Goal: Task Accomplishment & Management: Manage account settings

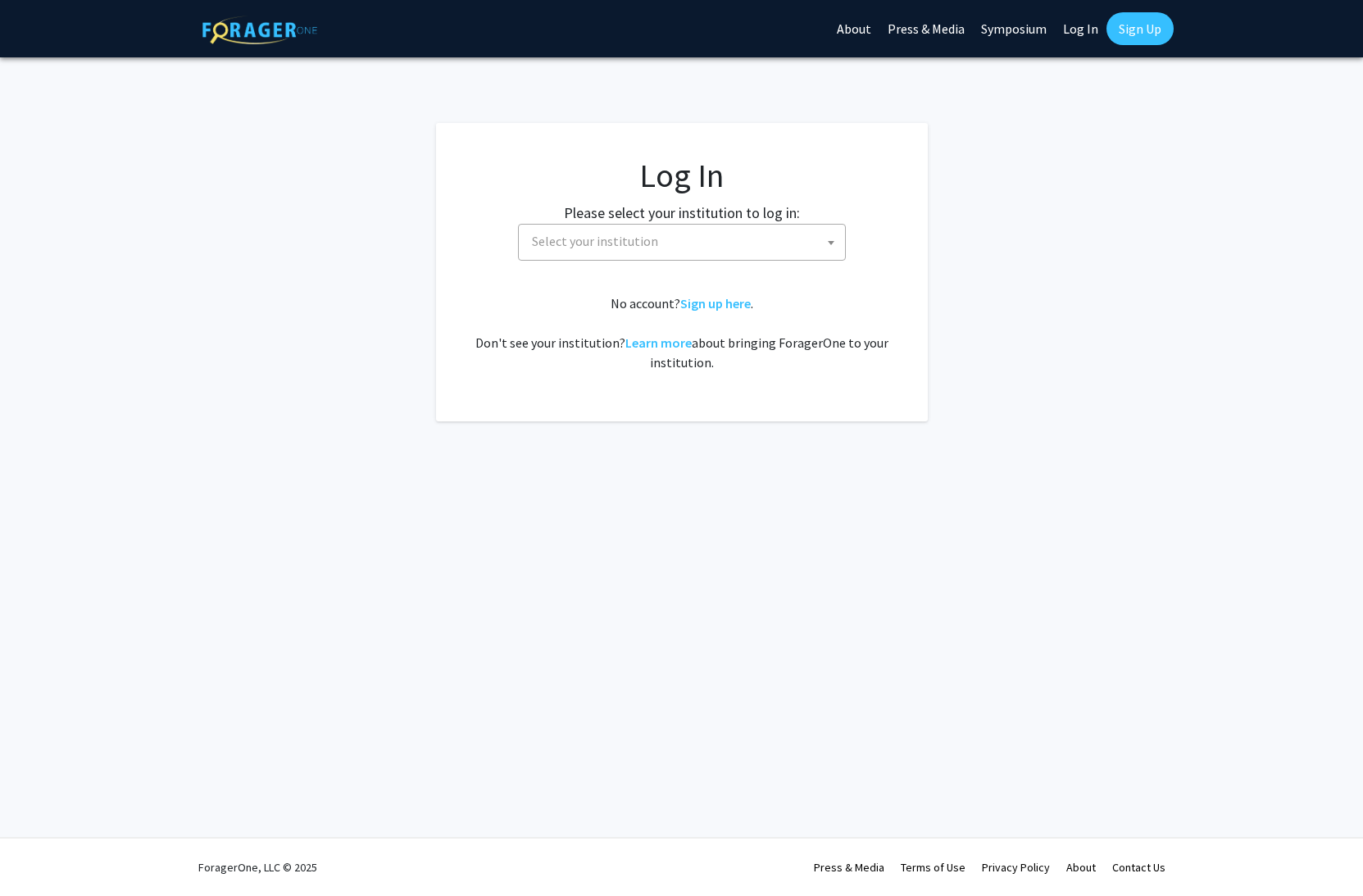
click at [776, 248] on span "Select your institution" at bounding box center [685, 241] width 320 height 34
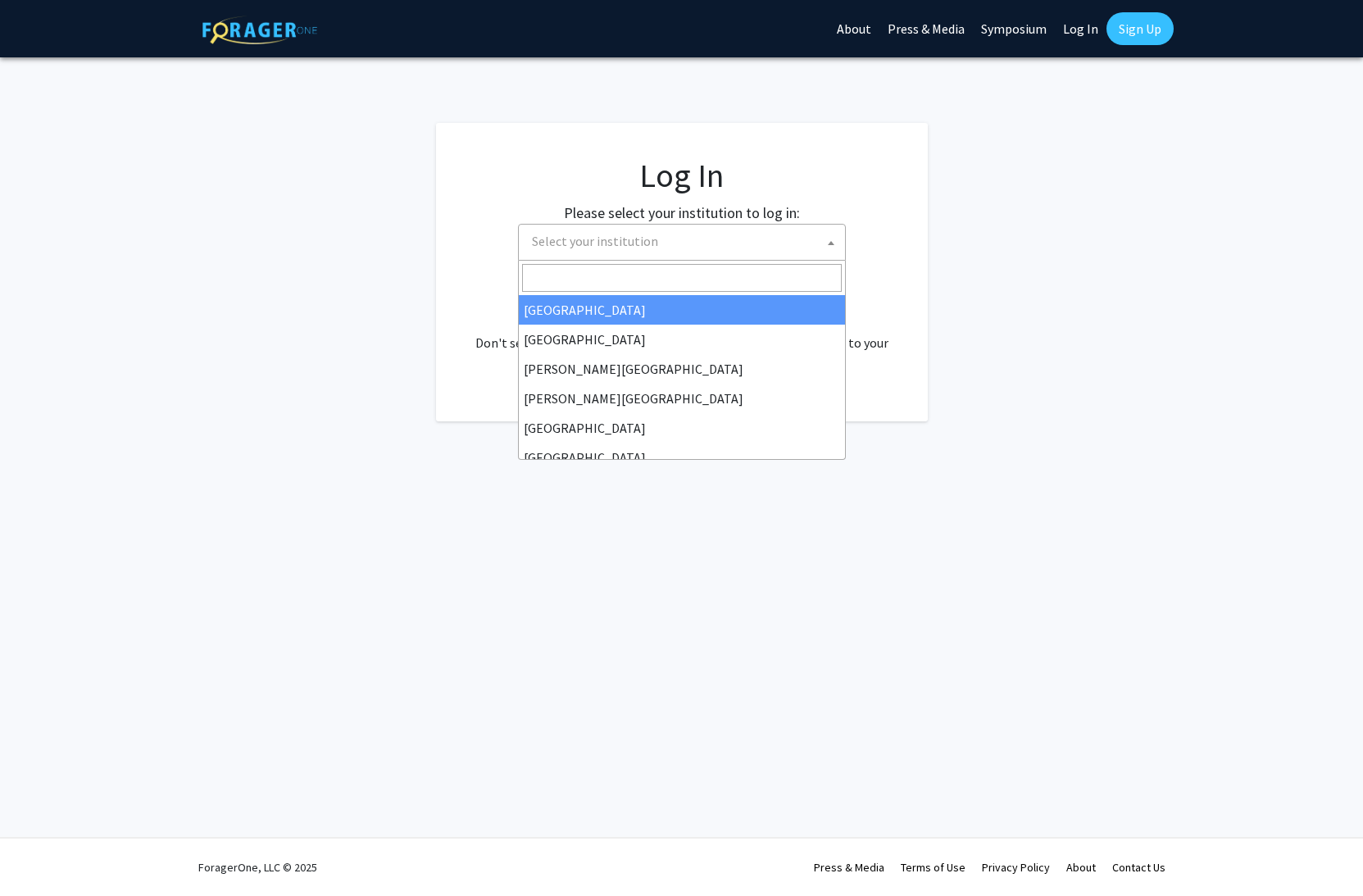
select select "34"
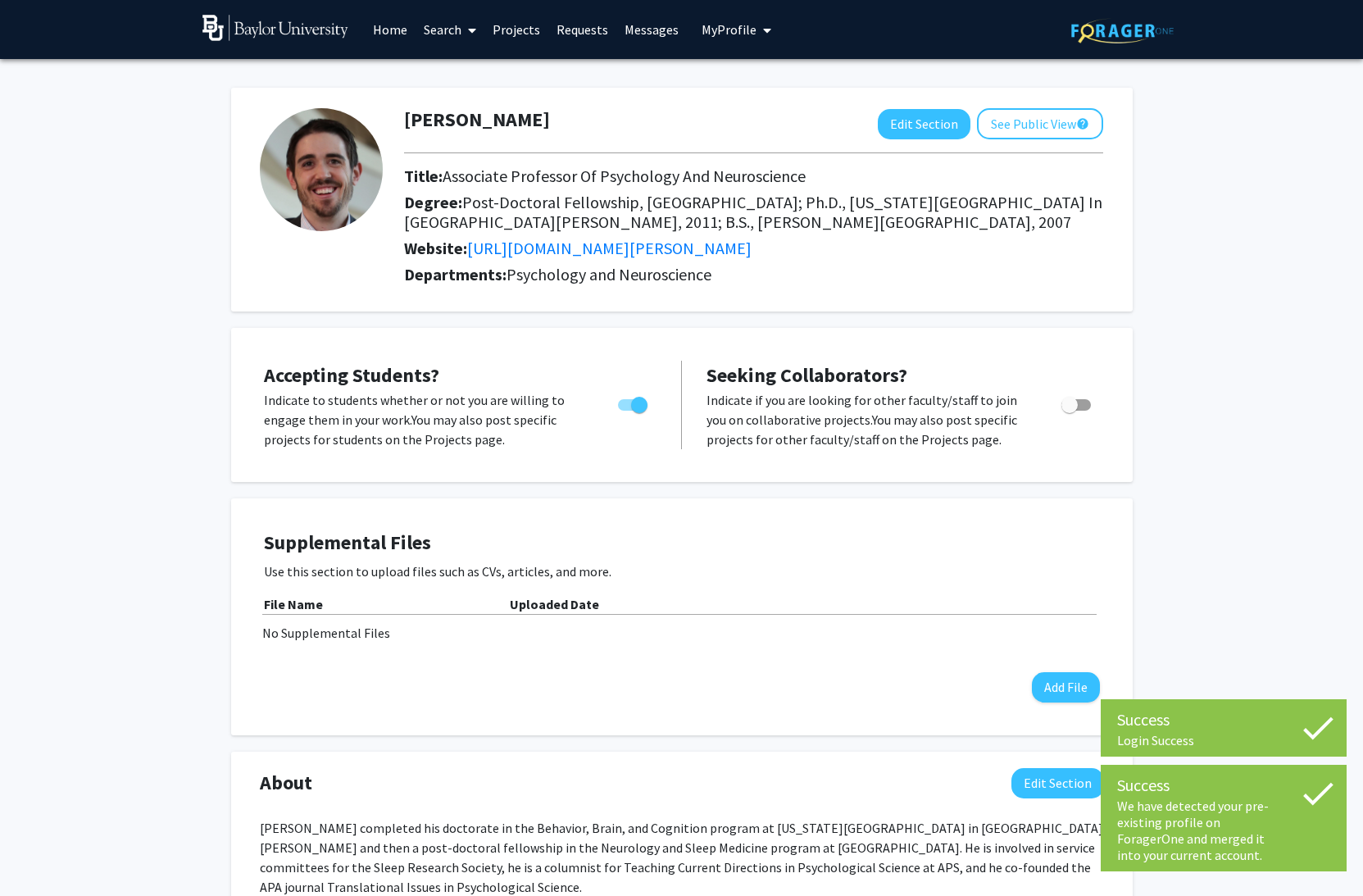
click at [400, 421] on p "Indicate to students whether or not you are willing to engage them in your work…" at bounding box center [426, 419] width 323 height 59
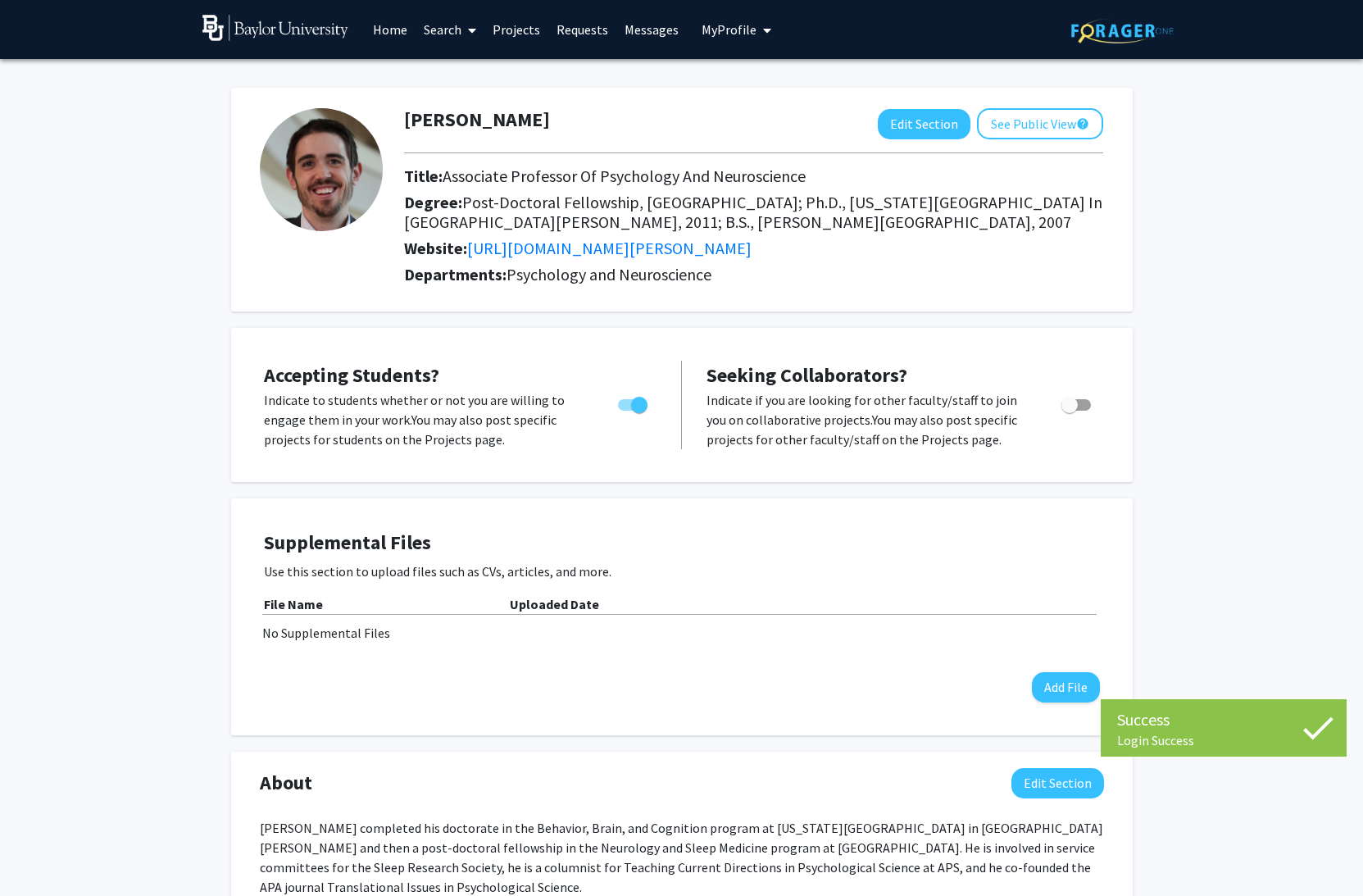
click at [921, 390] on p "Indicate if you are looking for other faculty/staff to join you on collaborativ…" at bounding box center [868, 419] width 324 height 59
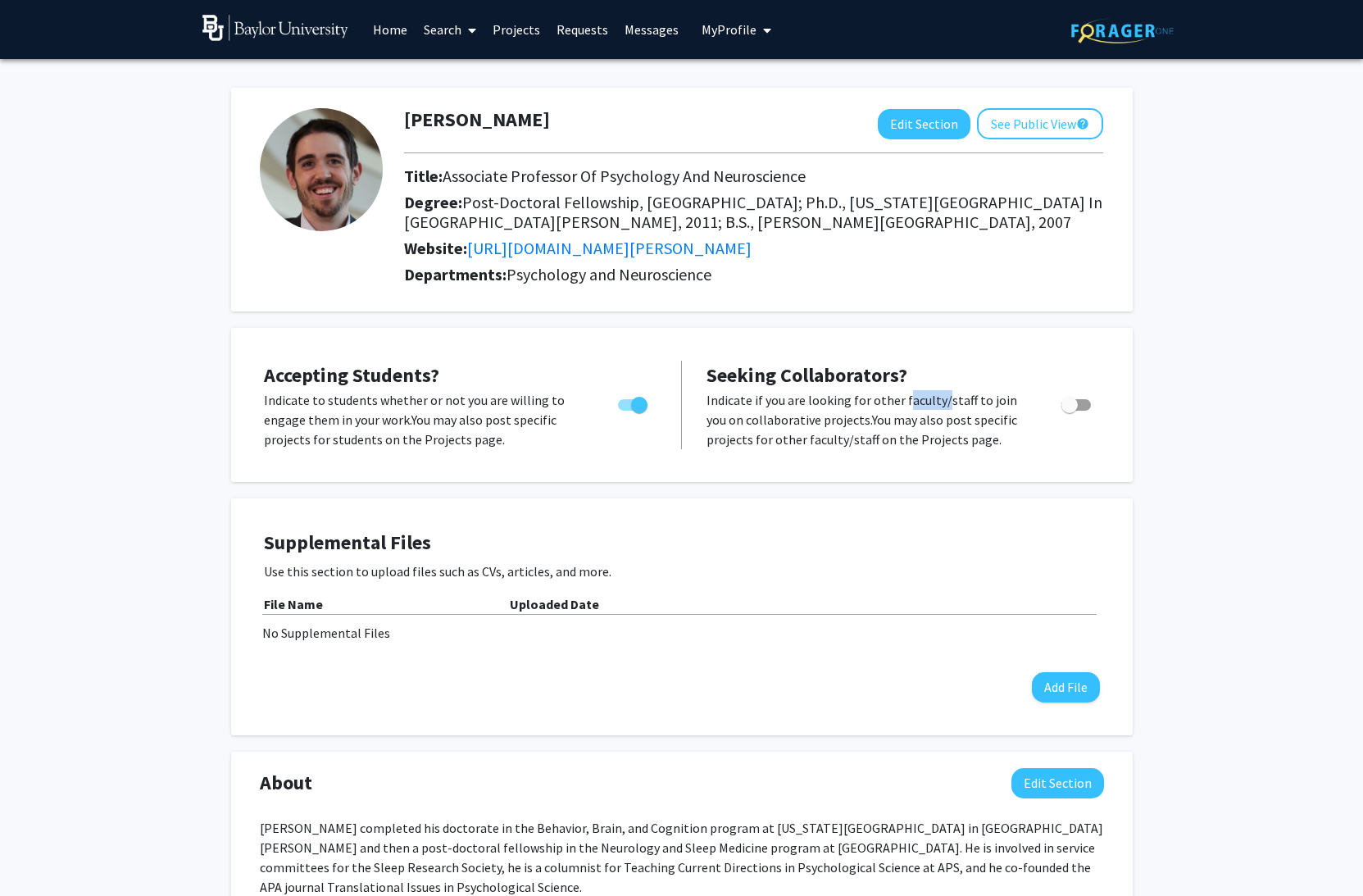
click at [921, 390] on p "Indicate if you are looking for other faculty/staff to join you on collaborativ…" at bounding box center [868, 419] width 324 height 59
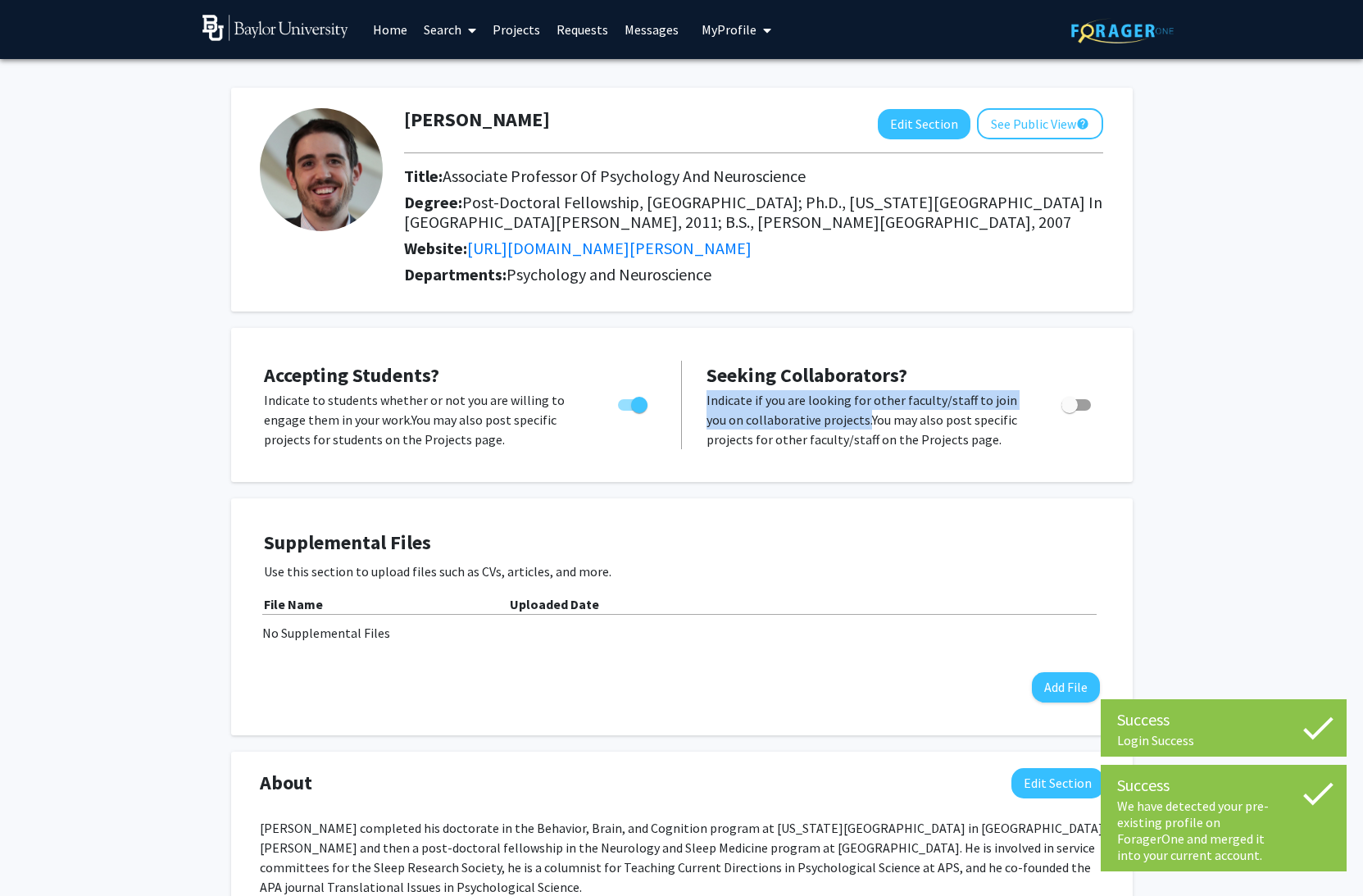
click at [921, 390] on p "Indicate if you are looking for other faculty/staff to join you on collaborativ…" at bounding box center [868, 419] width 324 height 59
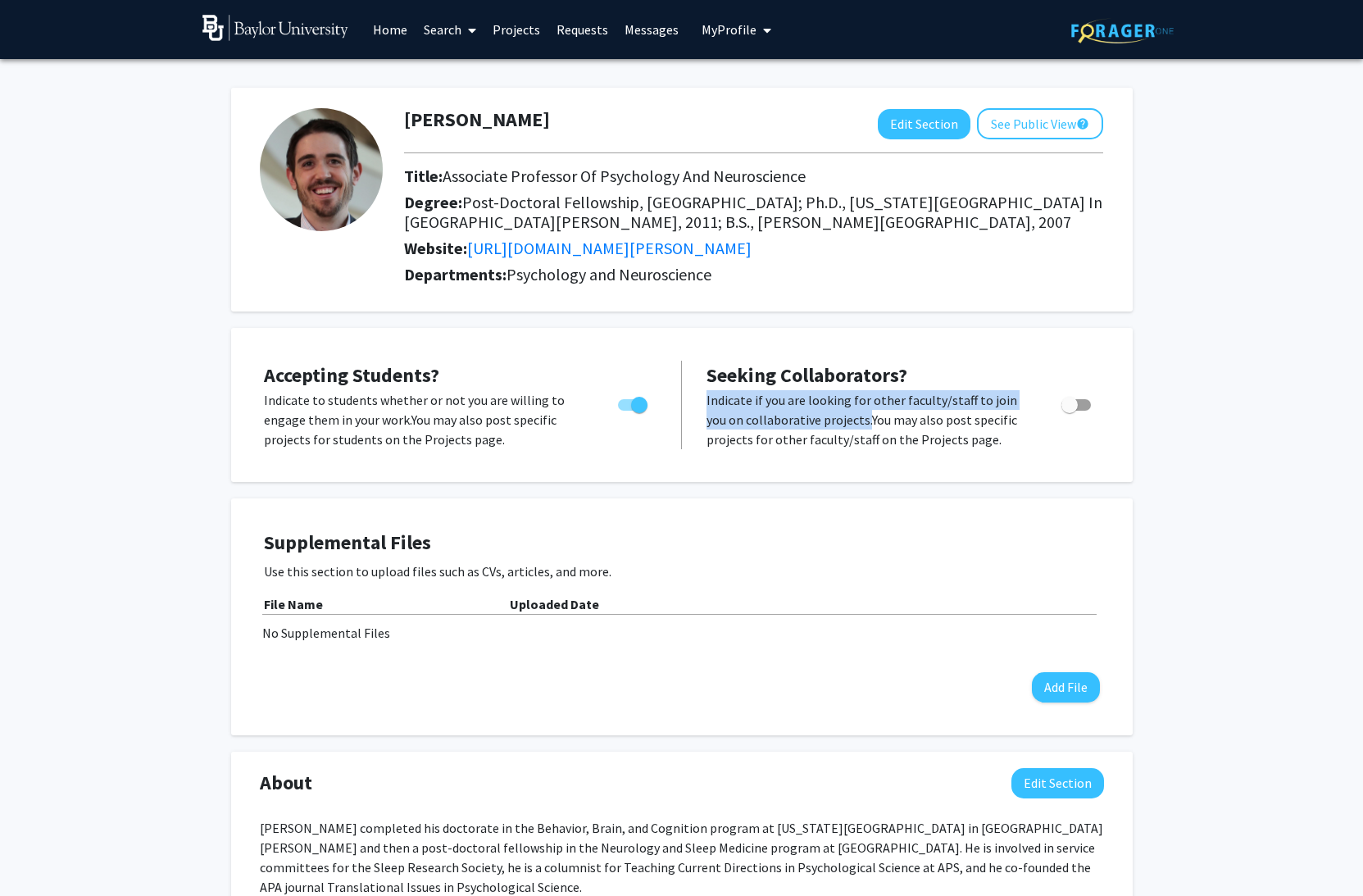
click at [900, 409] on p "Indicate if you are looking for other faculty/staff to join you on collaborativ…" at bounding box center [868, 419] width 324 height 59
click at [894, 402] on p "Indicate if you are looking for other faculty/staff to join you on collaborativ…" at bounding box center [868, 419] width 324 height 59
click at [863, 398] on p "Indicate if you are looking for other faculty/staff to join you on collaborativ…" at bounding box center [868, 419] width 324 height 59
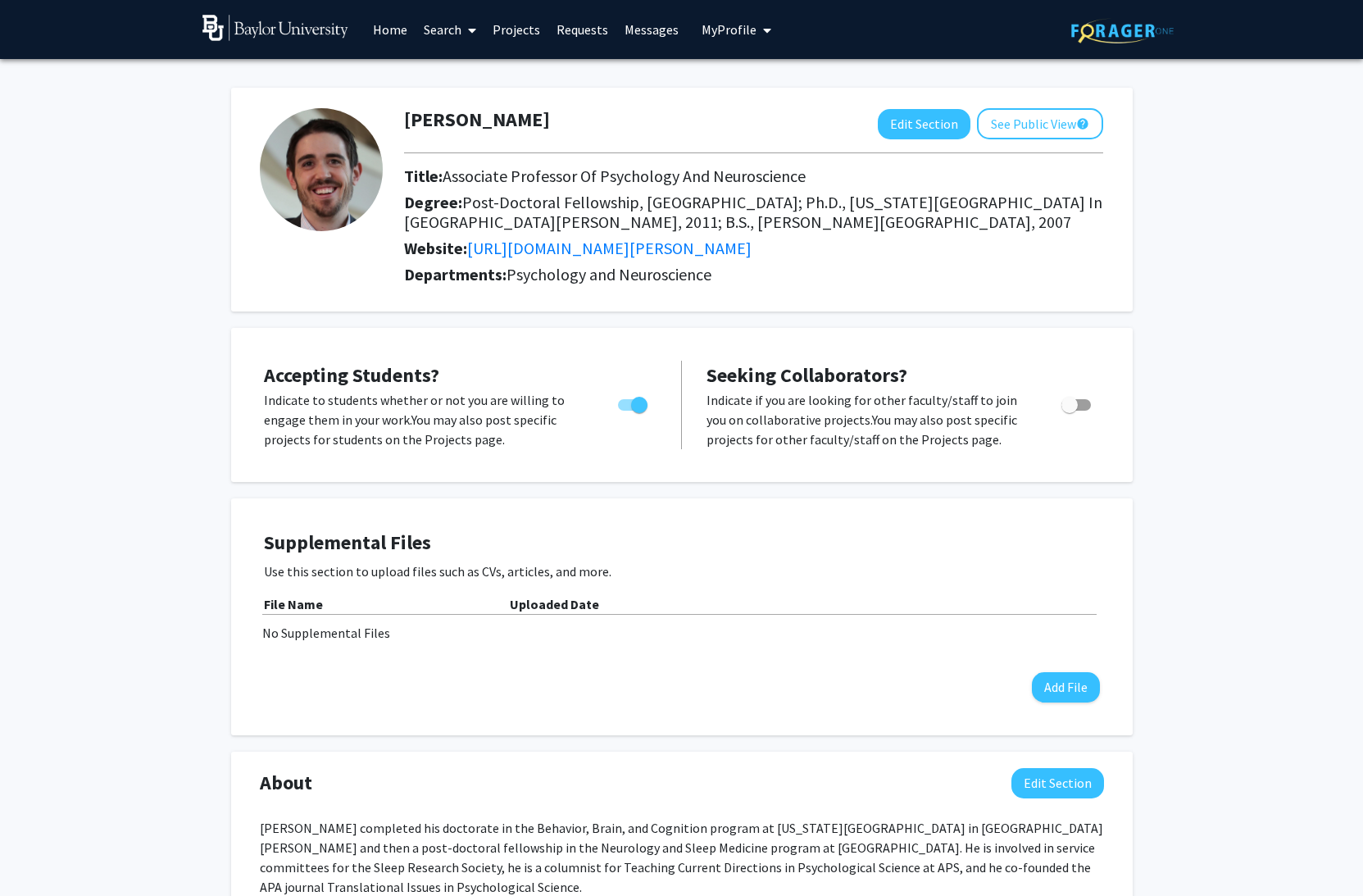
click at [862, 400] on p "Indicate if you are looking for other faculty/staff to join you on collaborativ…" at bounding box center [868, 419] width 324 height 59
click at [850, 368] on span "Seeking Collaborators?" at bounding box center [806, 375] width 201 height 25
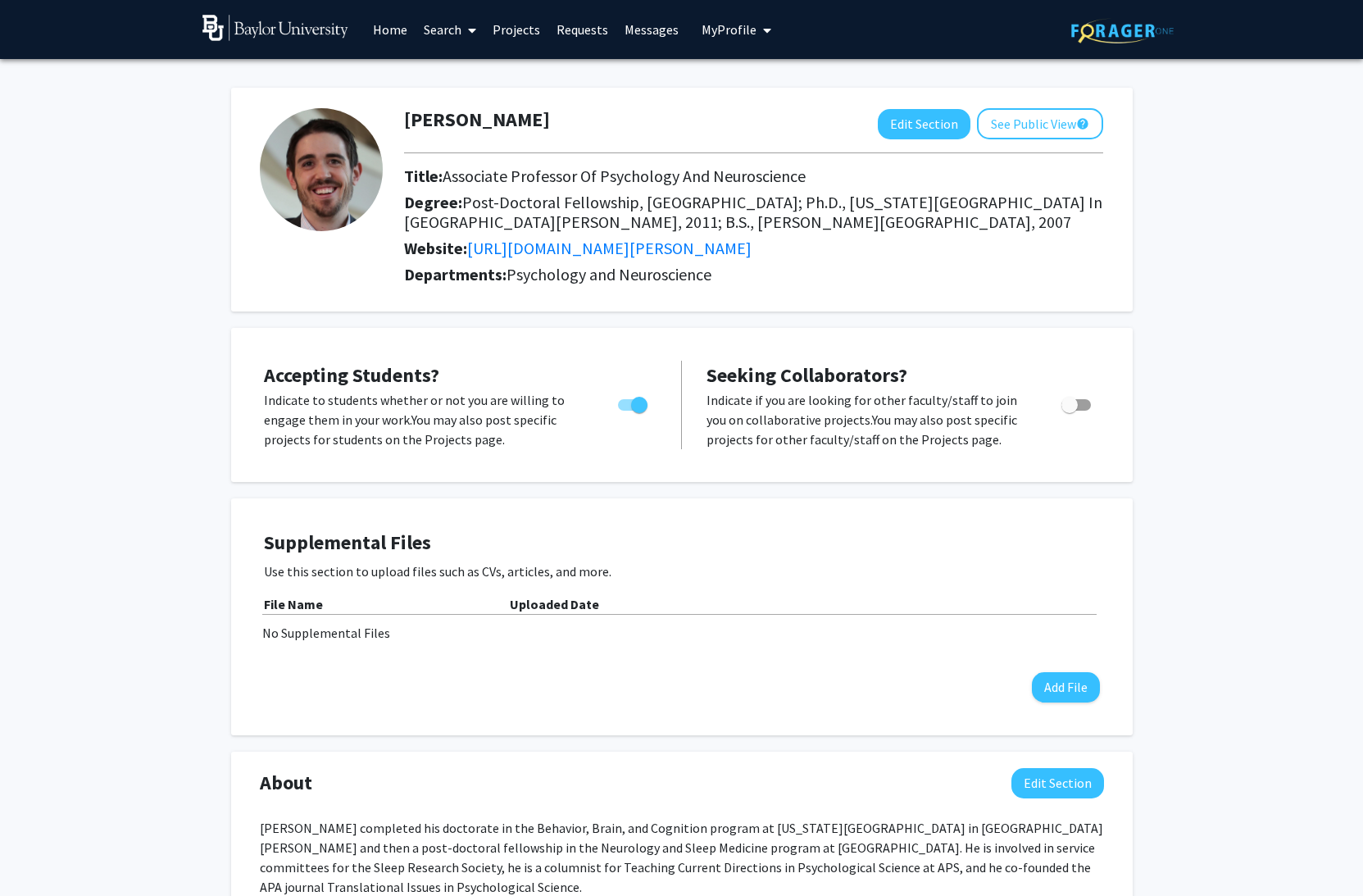
click at [850, 368] on span "Seeking Collaborators?" at bounding box center [806, 375] width 201 height 25
click at [845, 446] on p "Indicate if you are looking for other faculty/staff to join you on collaborativ…" at bounding box center [868, 419] width 324 height 59
click at [858, 439] on p "Indicate if you are looking for other faculty/staff to join you on collaborativ…" at bounding box center [868, 419] width 324 height 59
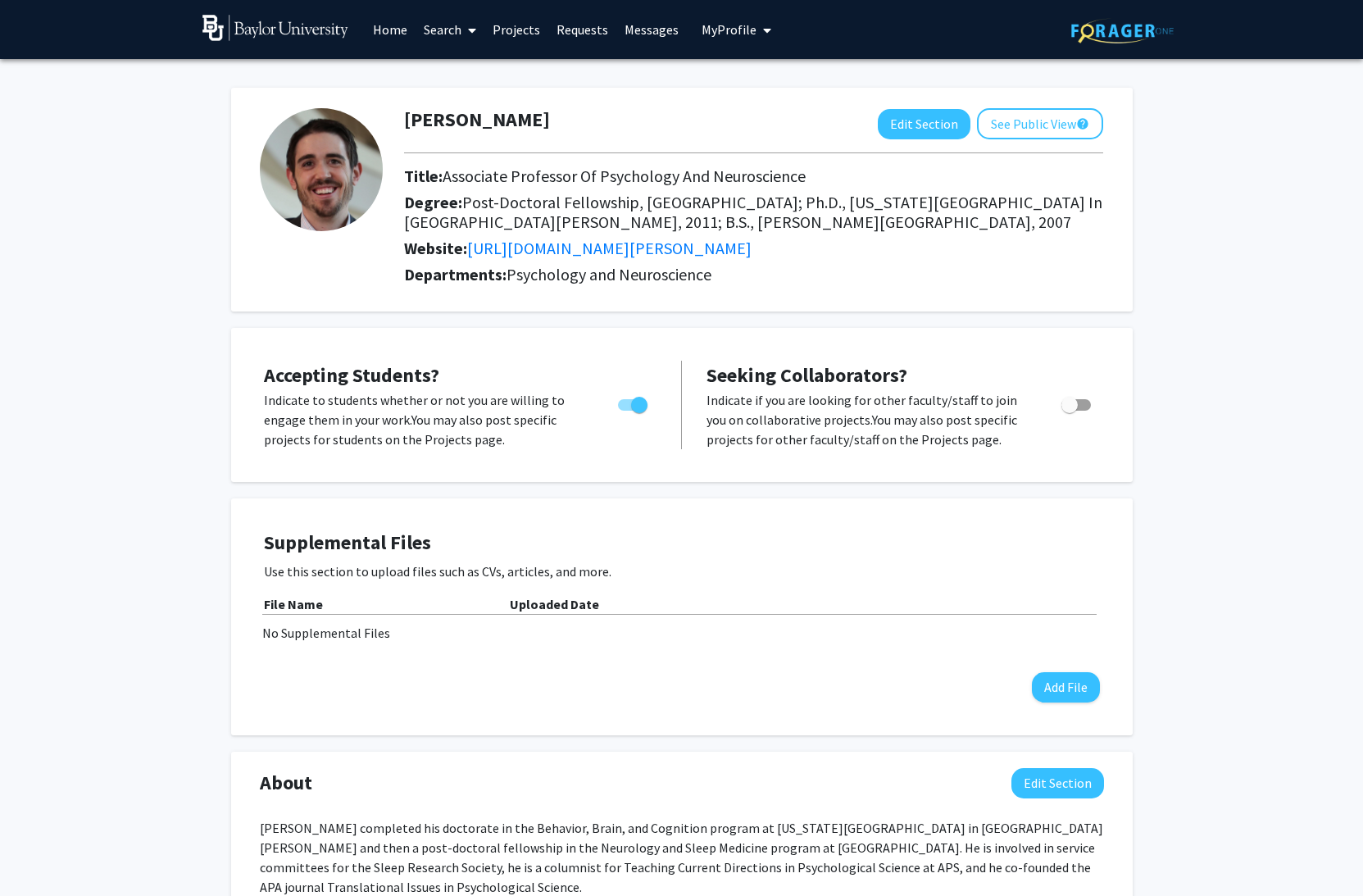
click at [844, 377] on span "Seeking Collaborators?" at bounding box center [806, 375] width 201 height 25
click at [921, 129] on button "Edit Section" at bounding box center [924, 124] width 92 height 31
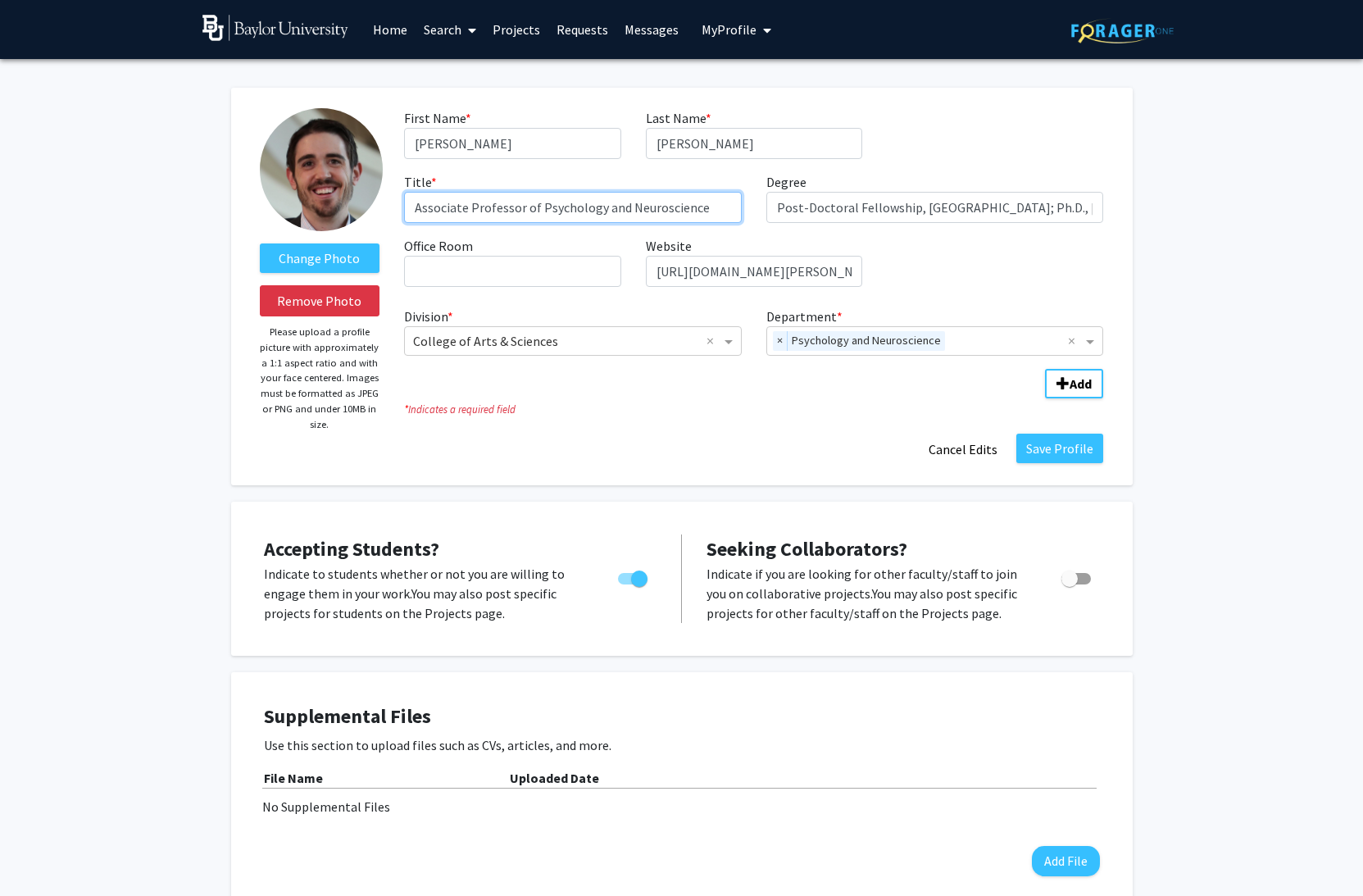
click at [439, 210] on input "Associate Professor of Psychology and Neuroscience" at bounding box center [572, 208] width 337 height 31
type input "Professor of Psychology and Neuroscience"
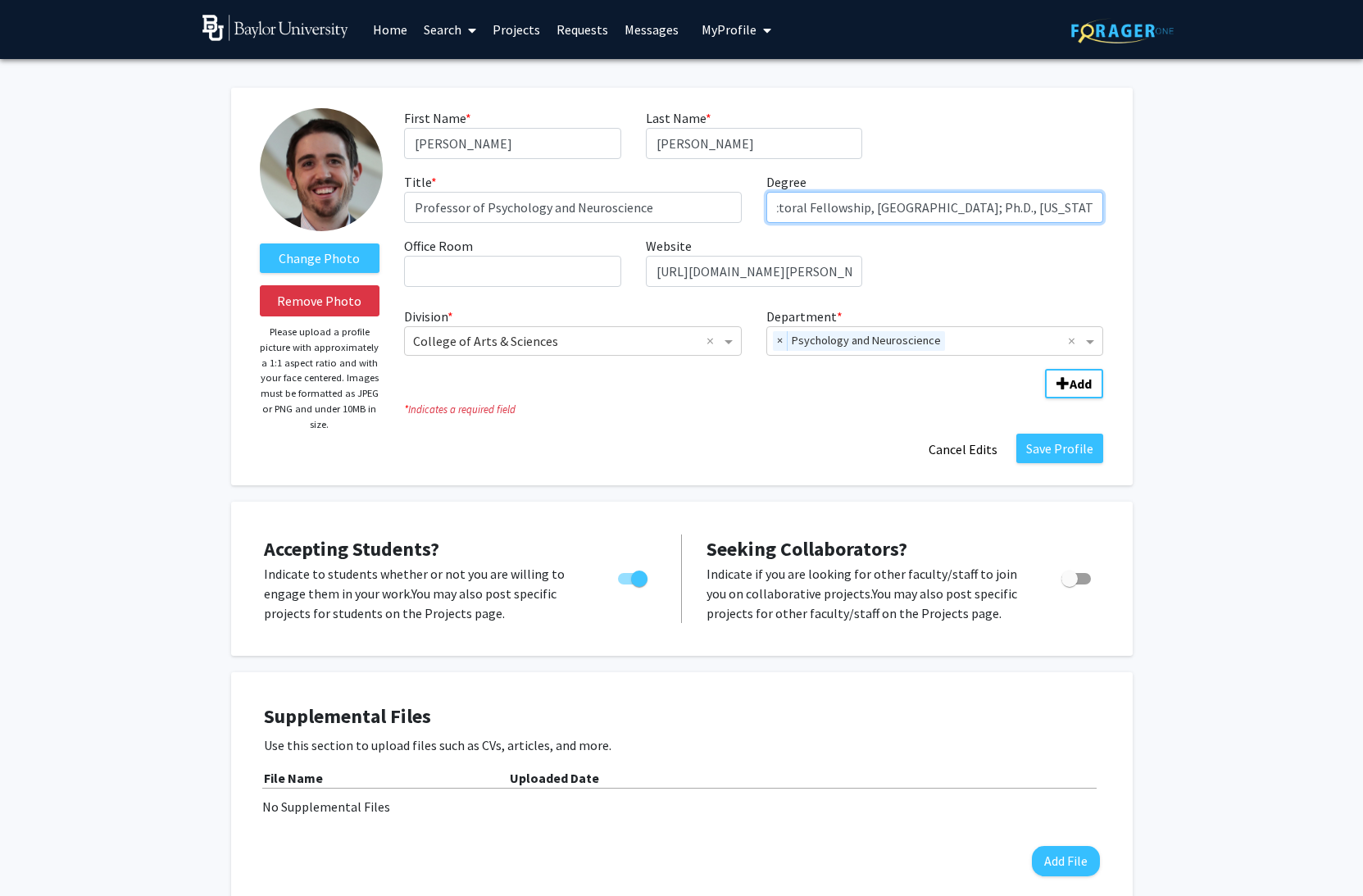
drag, startPoint x: 935, startPoint y: 212, endPoint x: 1087, endPoint y: 211, distance: 152.0
click at [1095, 211] on input "Post-Doctoral Fellowship, [GEOGRAPHIC_DATA]; Ph.D., [US_STATE][GEOGRAPHIC_DATA]…" at bounding box center [934, 208] width 337 height 31
click at [1081, 211] on input "Post-Doctoral Fellowship, [GEOGRAPHIC_DATA]; Ph.D., [US_STATE][GEOGRAPHIC_DATA]…" at bounding box center [934, 208] width 337 height 31
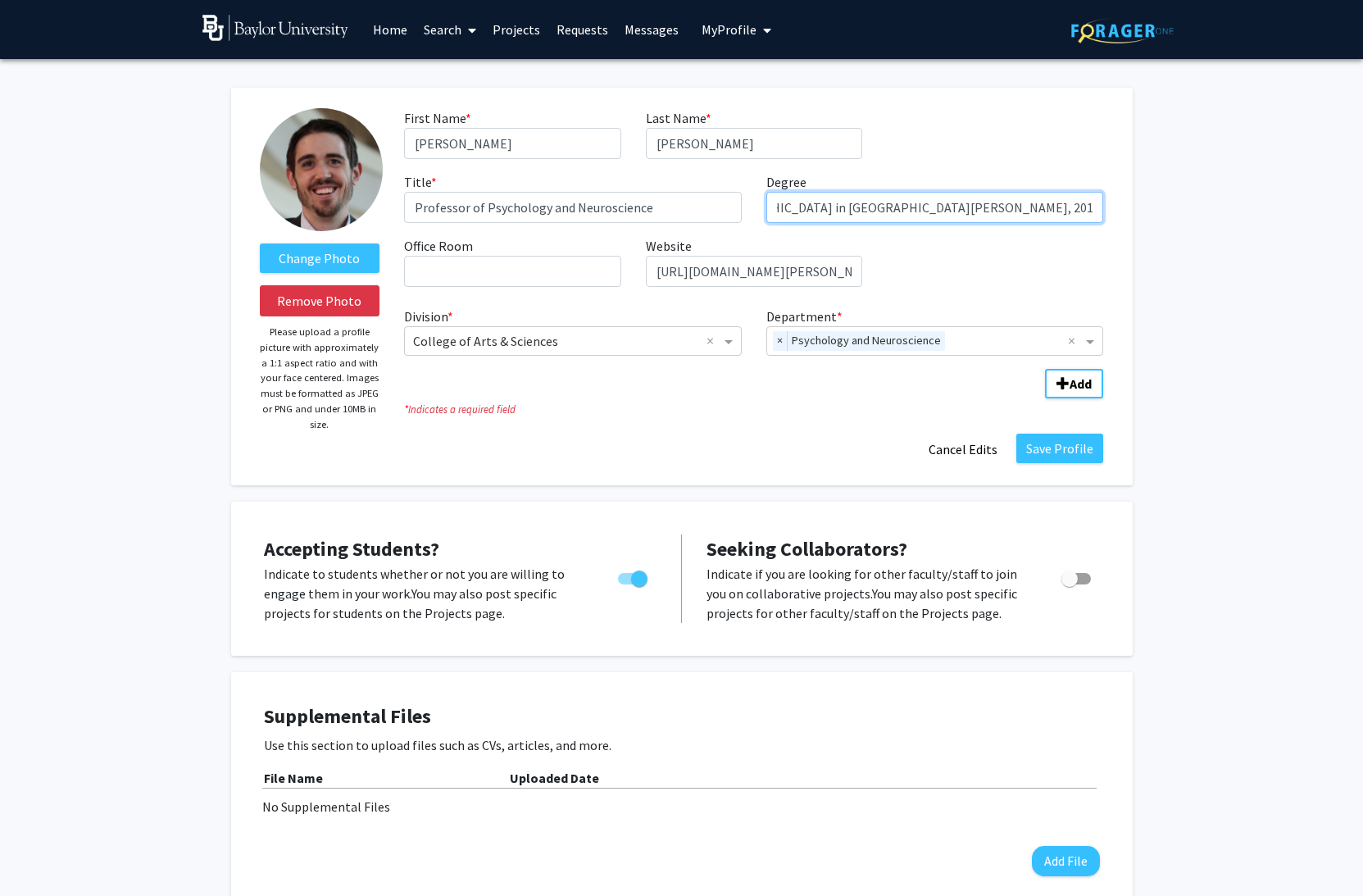
drag, startPoint x: 1071, startPoint y: 205, endPoint x: 1125, endPoint y: 209, distance: 54.1
click at [1104, 209] on input "Post-Doctoral Fellowship, [GEOGRAPHIC_DATA]; Ph.D., [US_STATE][GEOGRAPHIC_DATA]…" at bounding box center [934, 208] width 337 height 31
click at [1011, 195] on input "Post-Doctoral Fellowship, [GEOGRAPHIC_DATA]; Ph.D., [US_STATE][GEOGRAPHIC_DATA]…" at bounding box center [934, 208] width 337 height 31
click at [465, 275] on input "Office Room required" at bounding box center [511, 271] width 216 height 31
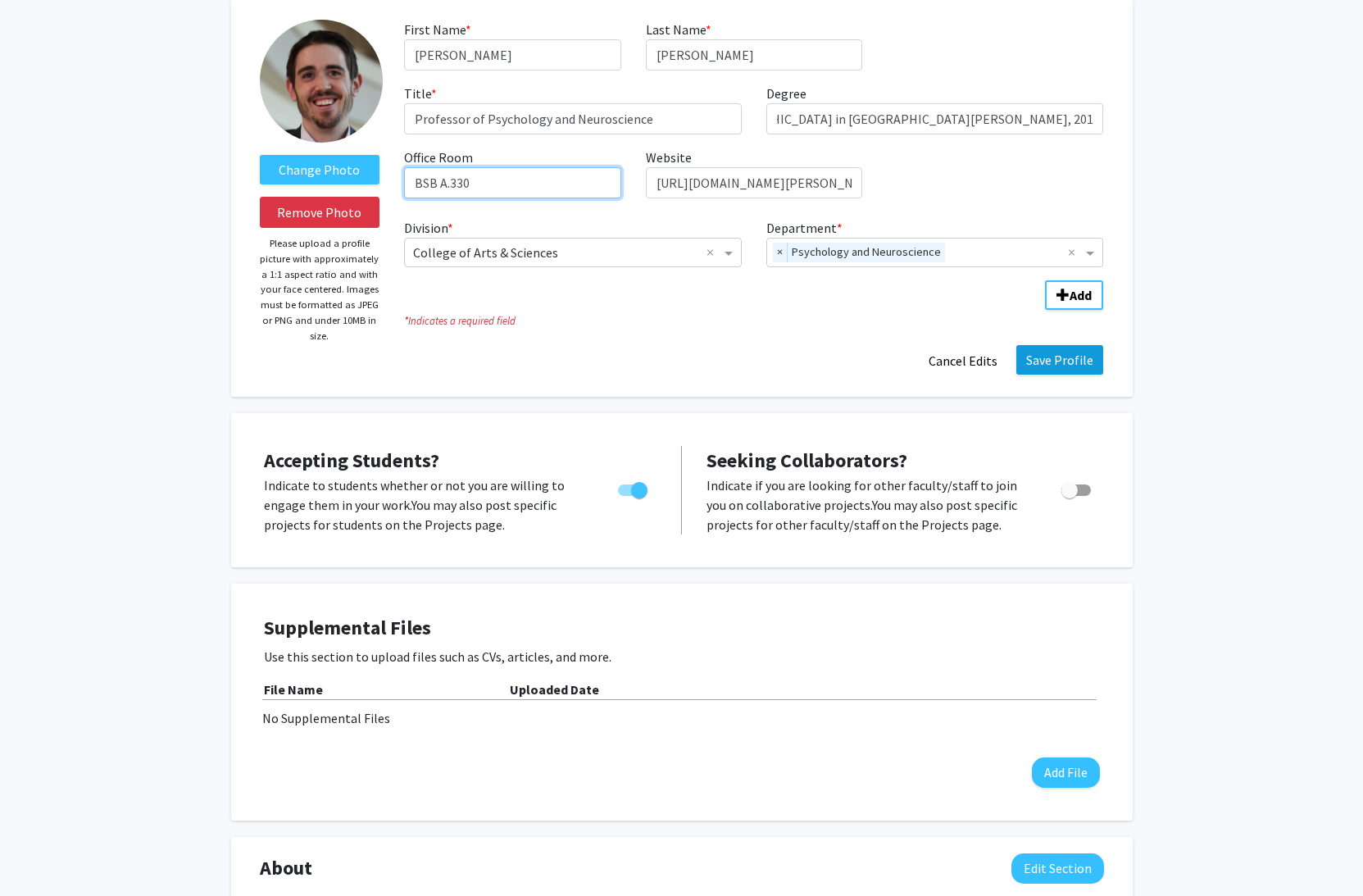
scroll to position [81, 0]
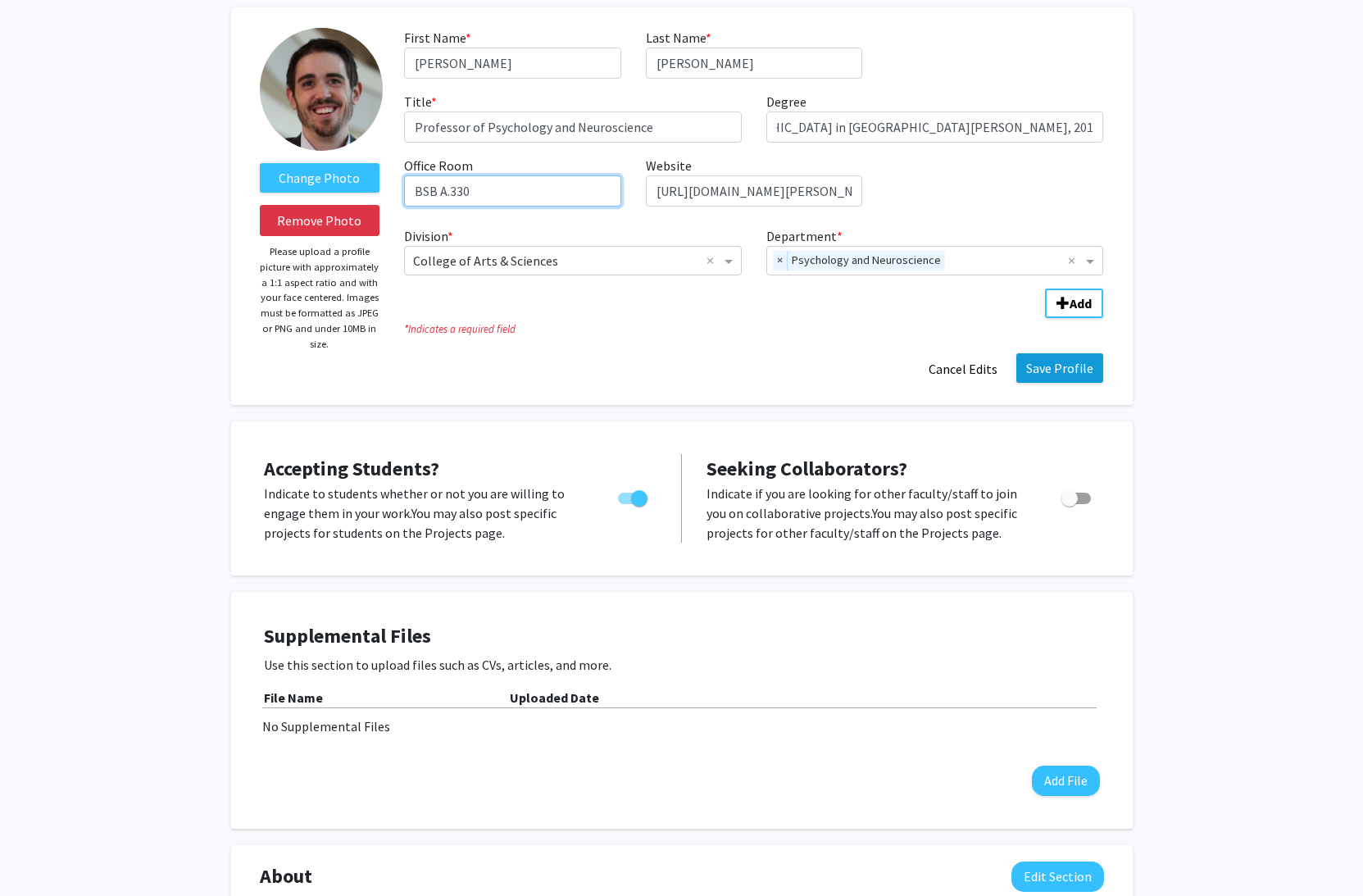
type input "BSB A.330"
click at [1076, 379] on button "Save Profile" at bounding box center [1060, 368] width 87 height 30
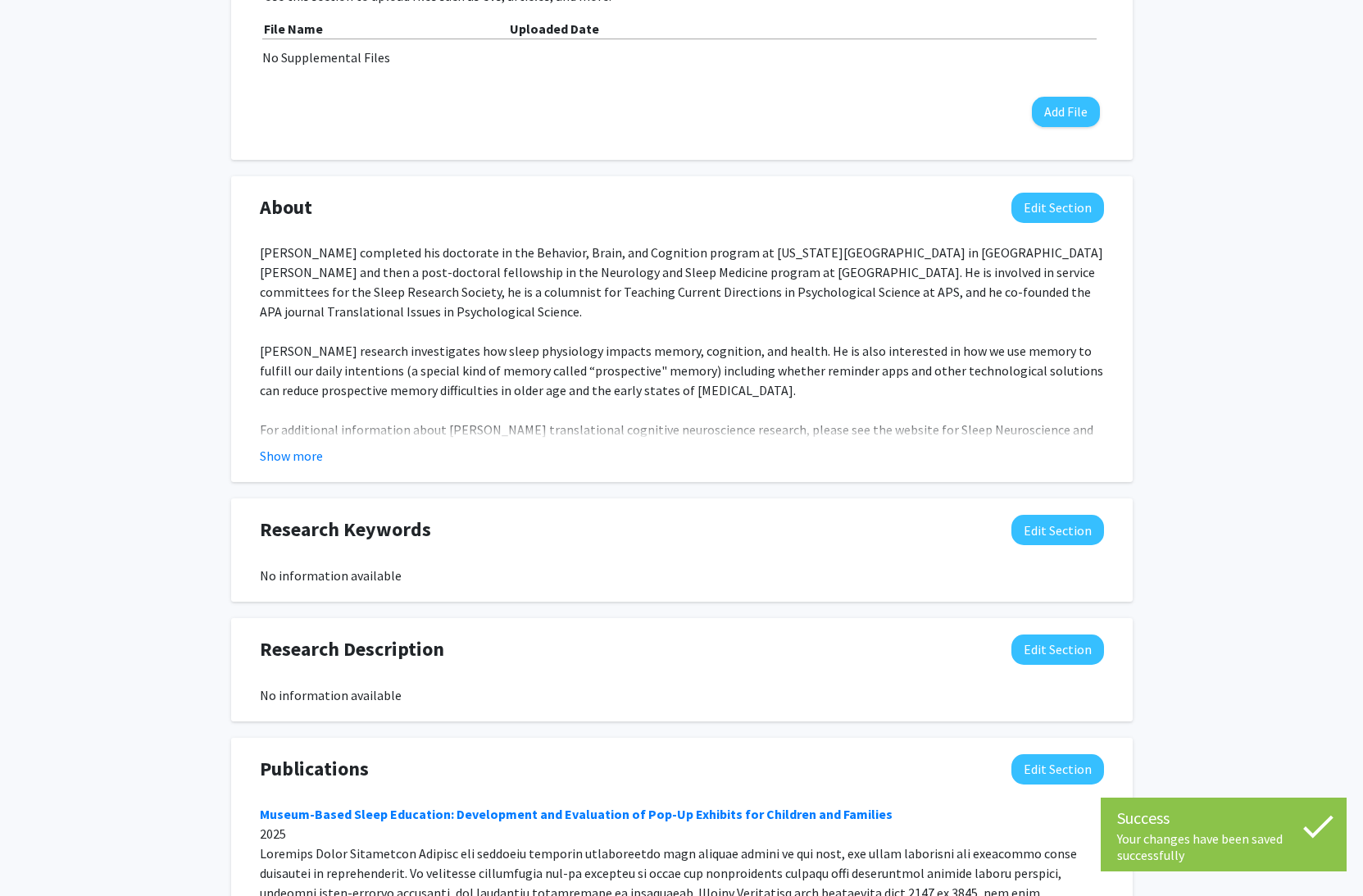
scroll to position [603, 0]
click at [690, 270] on div "[PERSON_NAME] completed his doctorate in the Behavior, Brain, and Cognition pro…" at bounding box center [682, 488] width 844 height 492
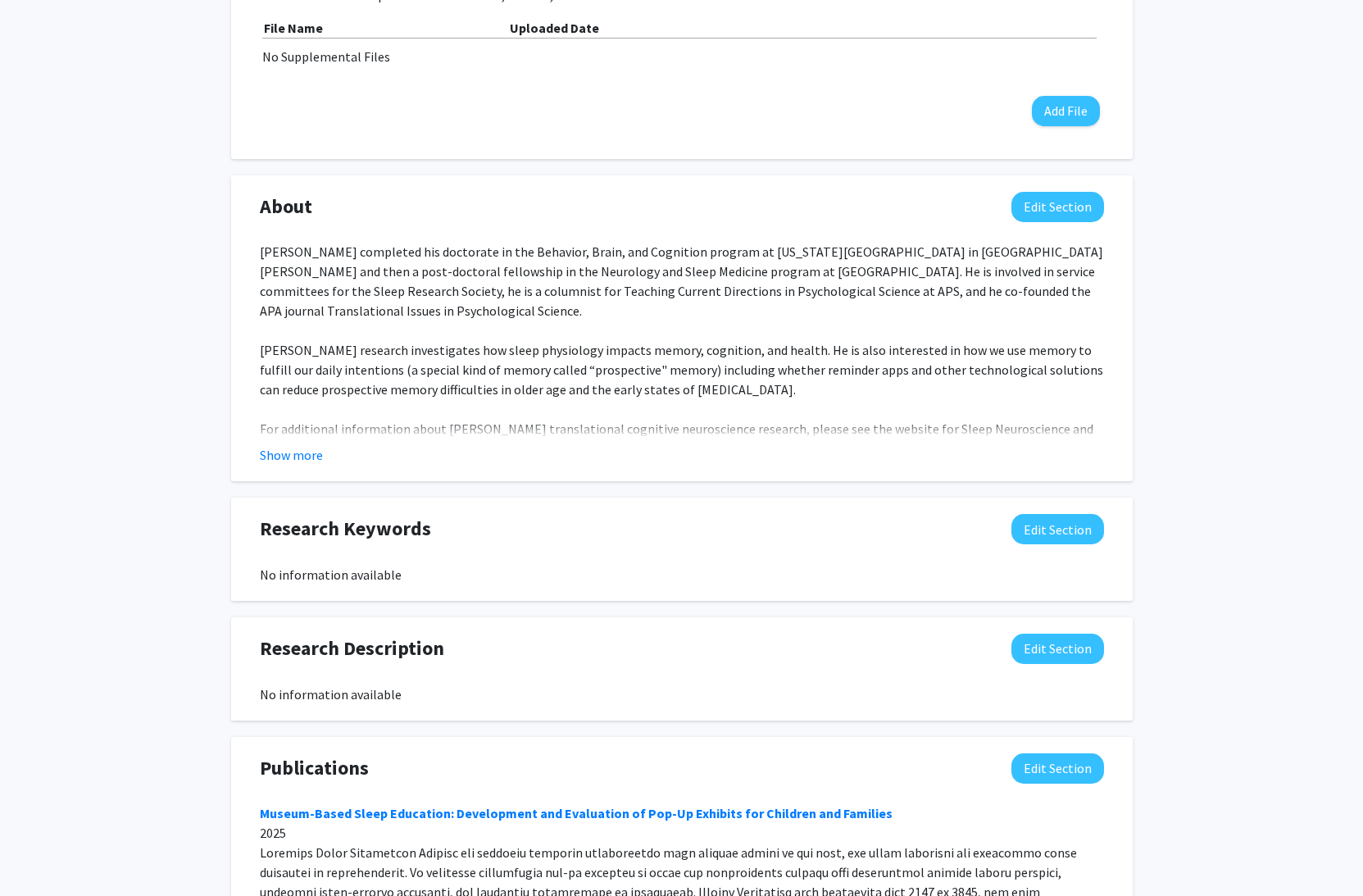
click at [691, 288] on div "[PERSON_NAME] completed his doctorate in the Behavior, Brain, and Cognition pro…" at bounding box center [682, 488] width 844 height 492
click at [636, 366] on div "[PERSON_NAME] completed his doctorate in the Behavior, Brain, and Cognition pro…" at bounding box center [682, 488] width 844 height 492
click at [694, 289] on div "[PERSON_NAME] completed his doctorate in the Behavior, Brain, and Cognition pro…" at bounding box center [682, 488] width 844 height 492
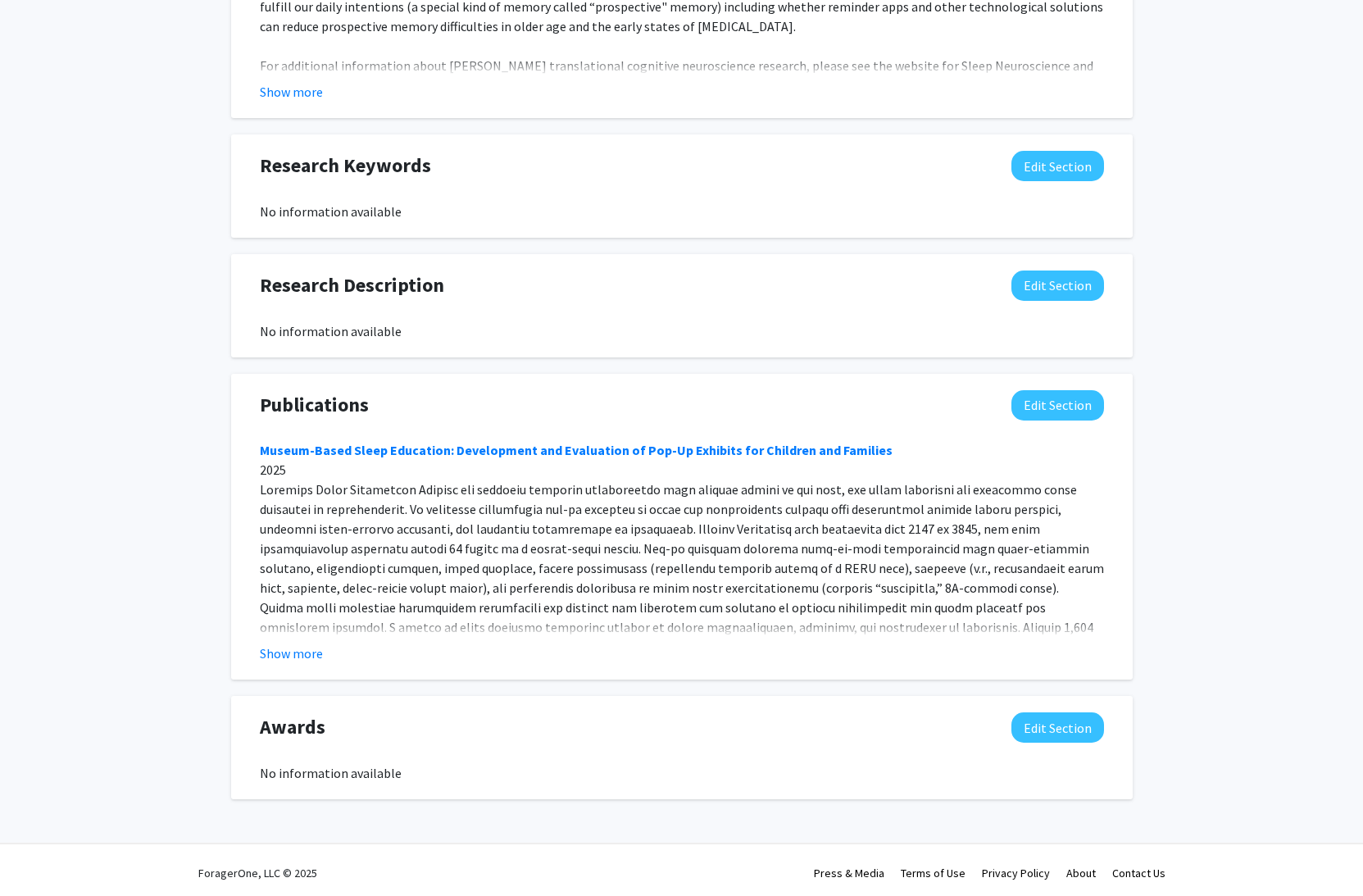
scroll to position [964, 0]
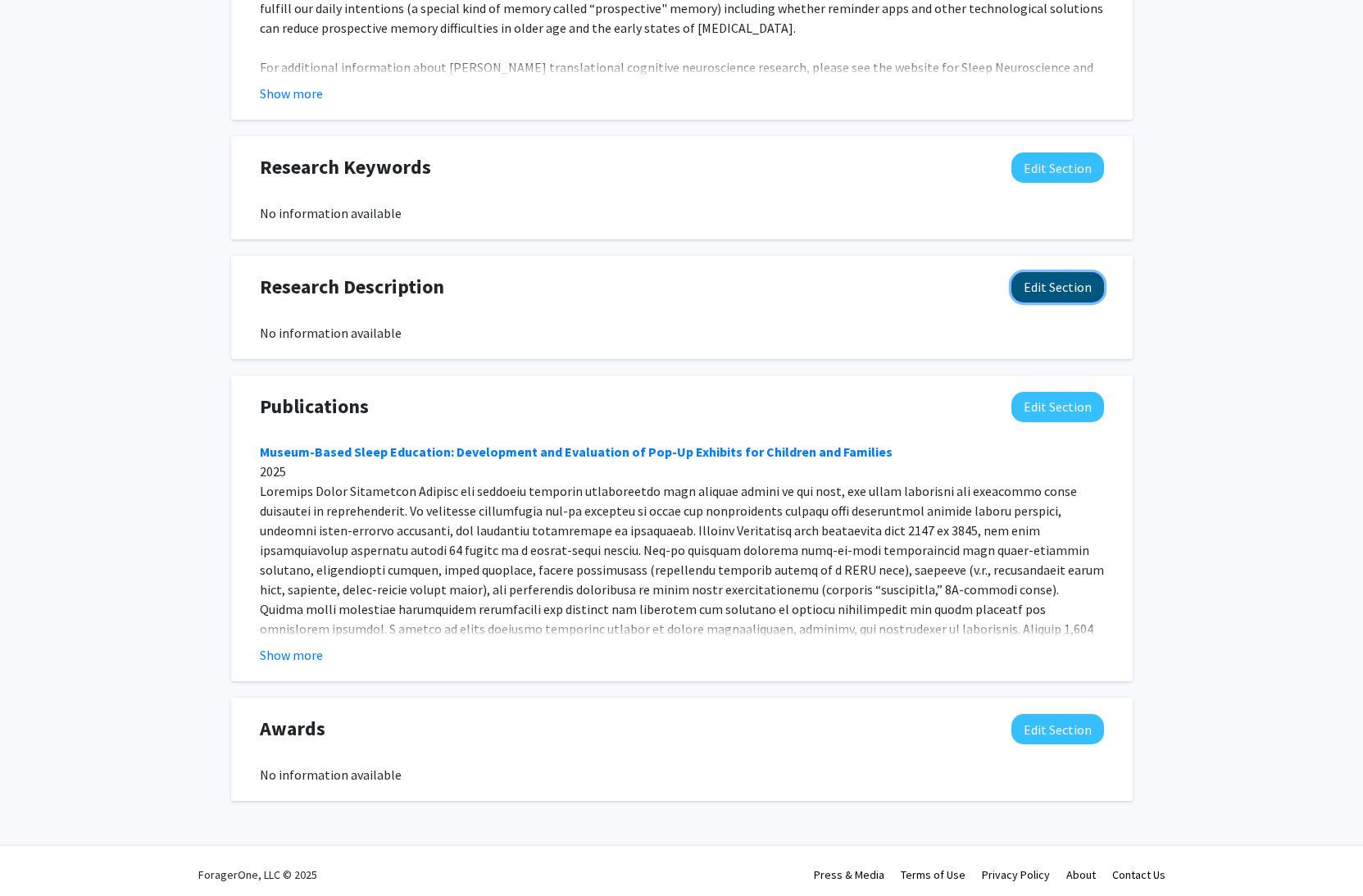
click at [1067, 292] on button "Edit Section" at bounding box center [1057, 287] width 92 height 31
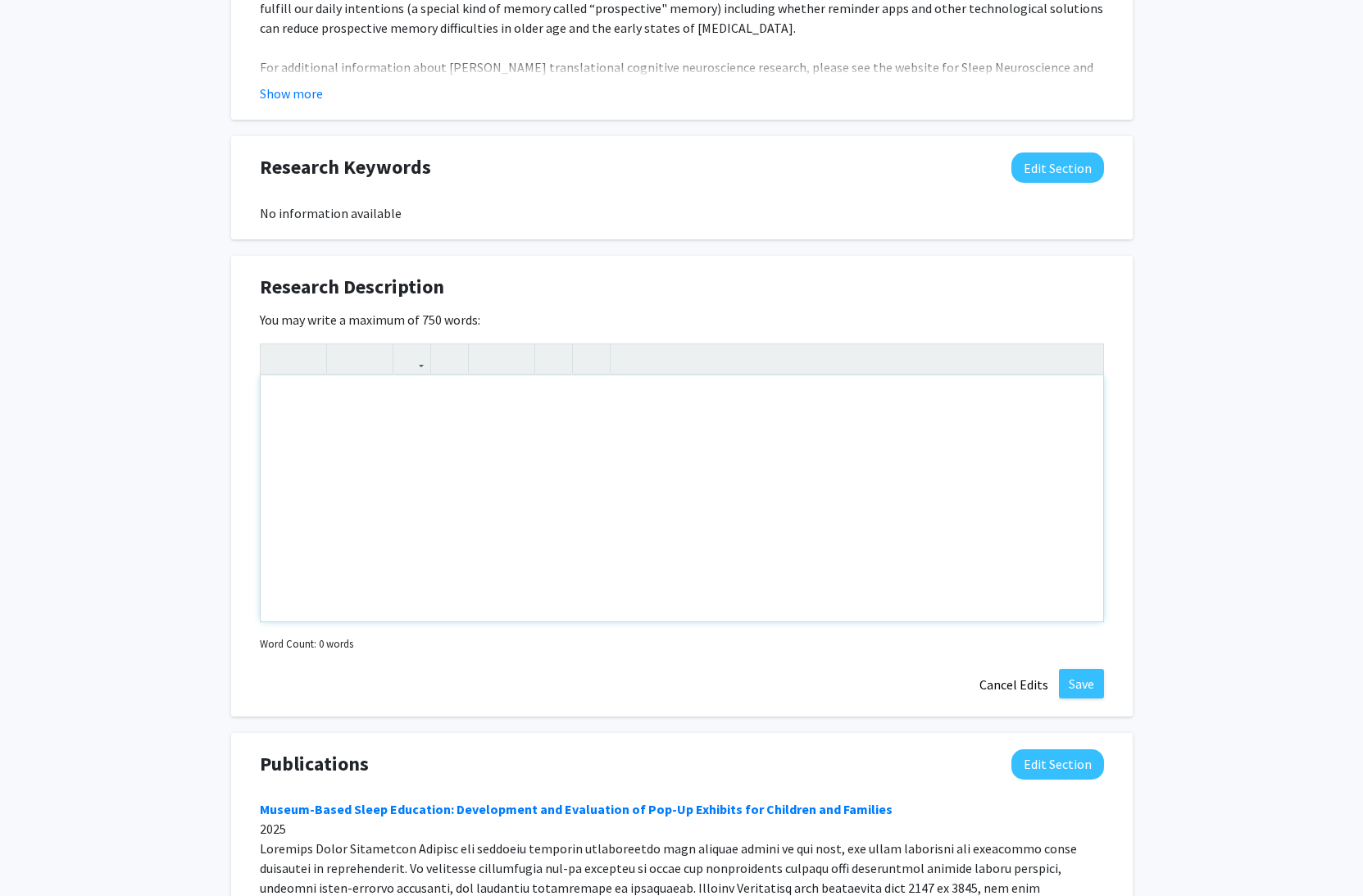
click at [655, 415] on div "Note to users with screen readers: Please deactivate our accessibility plugin f…" at bounding box center [682, 499] width 843 height 246
paste div "Note to users with screen readers: Please deactivate our accessibility plugin f…"
type textarea "<l>Ipsumdol sit ametconsec ad elits doe TE incididun ut labo etd magnaa-enimadm…"
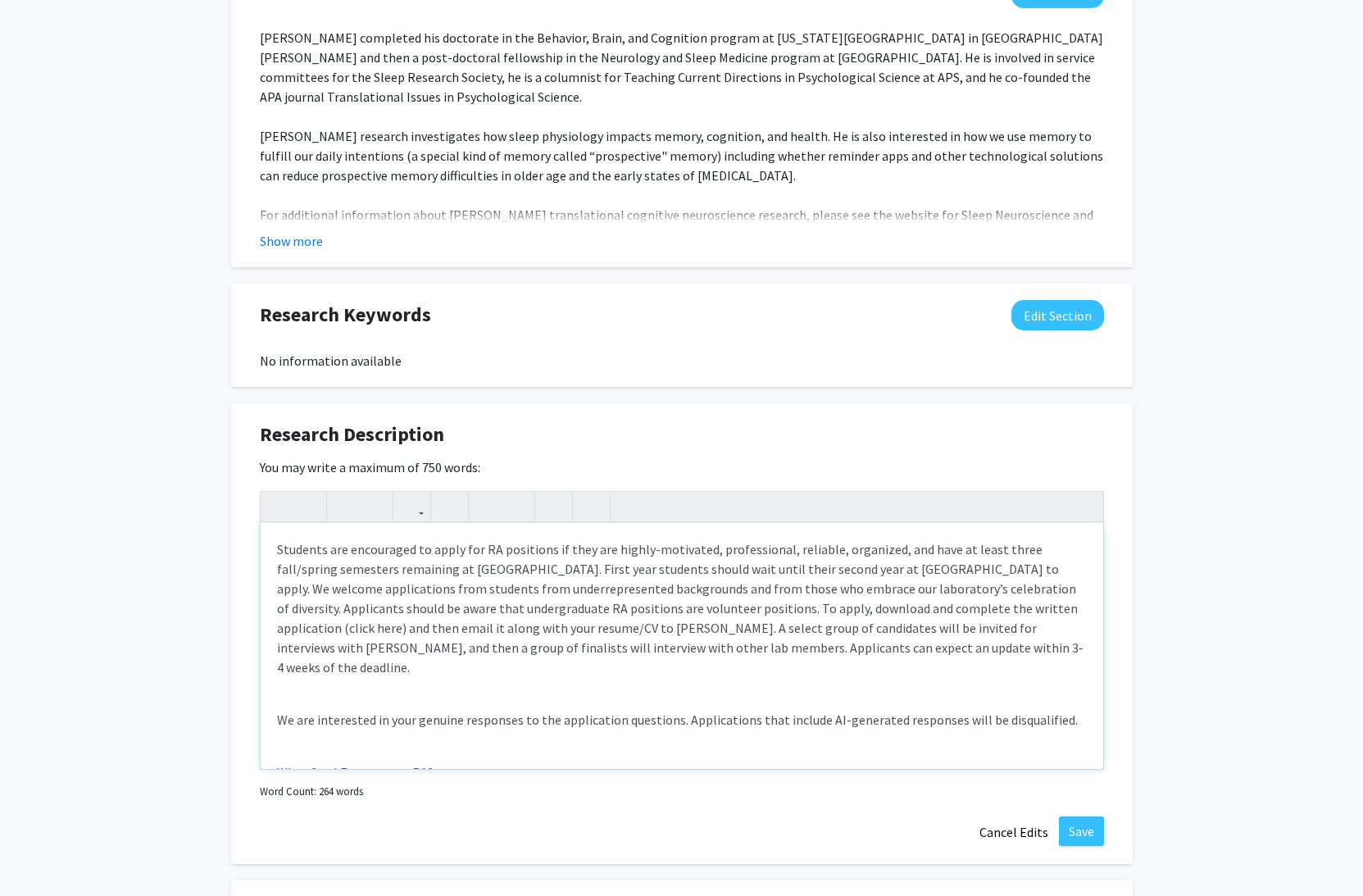
scroll to position [771, 0]
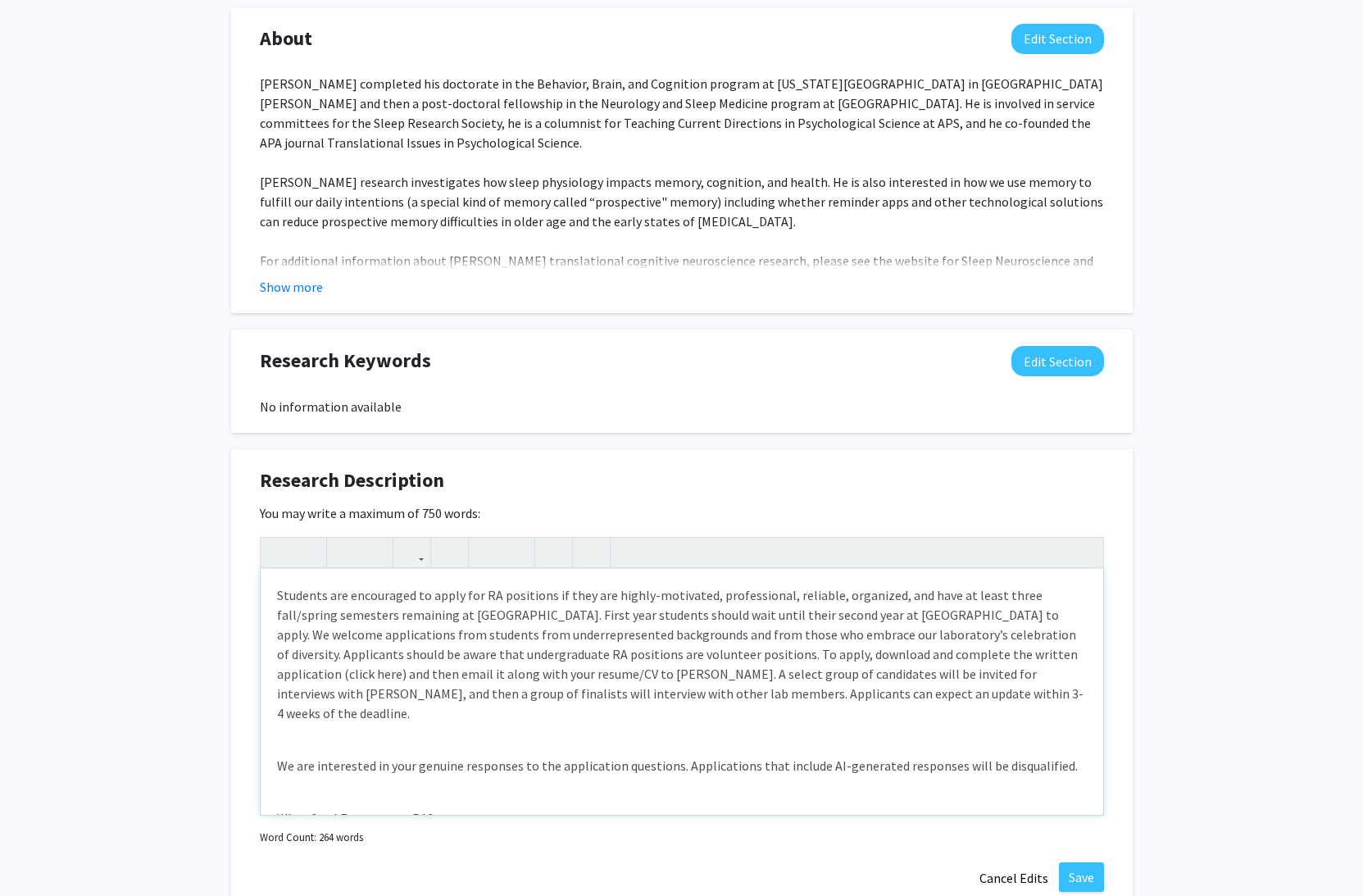
click at [278, 594] on p "Students are encouraged to apply for RA positions if they are highly-motivated,…" at bounding box center [682, 654] width 810 height 137
click at [658, 598] on p "Undergraduate students are encouraged to apply for RA positions if they are hig…" at bounding box center [682, 654] width 810 height 137
click at [762, 615] on p "Undergraduate students are encouraged to apply for RA positions if they are hig…" at bounding box center [682, 654] width 810 height 137
click at [822, 609] on p "Undergraduate students are encouraged to apply for RA positions if they are hig…" at bounding box center [682, 654] width 810 height 137
drag, startPoint x: 266, startPoint y: 593, endPoint x: 246, endPoint y: 593, distance: 20.0
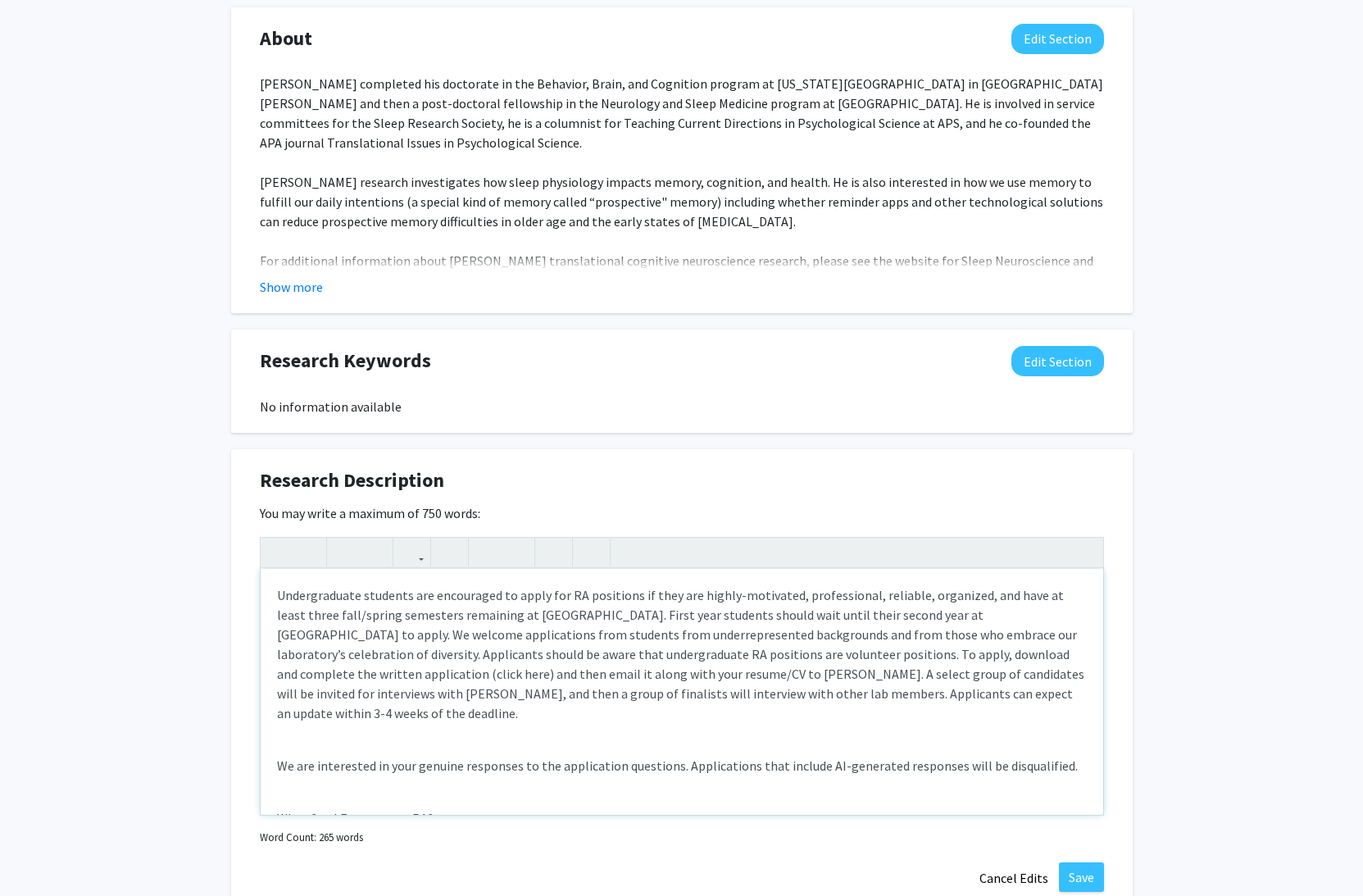
click at [260, 593] on div "Undergraduate students are encouraged to apply for RA positions if they are hig…" at bounding box center [682, 692] width 843 height 246
click at [398, 646] on p "Undergraduate students are encouraged to apply for RA positions if they are hig…" at bounding box center [682, 654] width 810 height 137
click at [603, 633] on p "Undergraduate students are encouraged to apply for RA positions if they are hig…" at bounding box center [682, 654] width 810 height 137
click at [680, 619] on p "Undergraduate students are encouraged to apply for RA positions if they are hig…" at bounding box center [682, 654] width 810 height 137
click at [729, 655] on p "Undergraduate students are encouraged to apply for RA positions if they are hig…" at bounding box center [682, 654] width 810 height 137
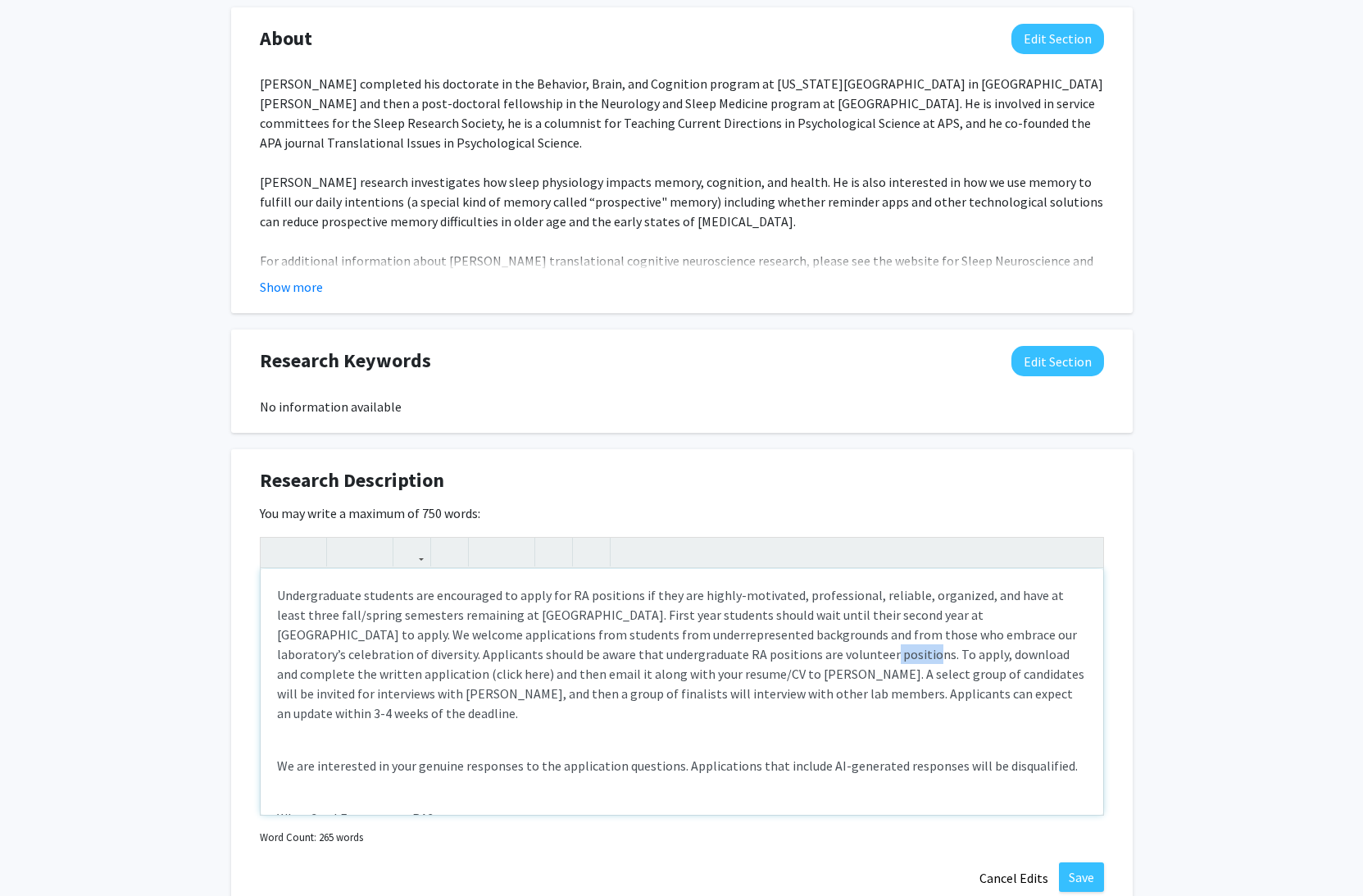
click at [729, 655] on p "Undergraduate students are encouraged to apply for RA positions if they are hig…" at bounding box center [682, 654] width 810 height 137
click at [750, 611] on p "Undergraduate students are encouraged to apply for RA positions if they are hig…" at bounding box center [682, 654] width 810 height 137
click at [759, 646] on p "Undergraduate students are encouraged to apply for RA positions if they are hig…" at bounding box center [682, 654] width 810 height 137
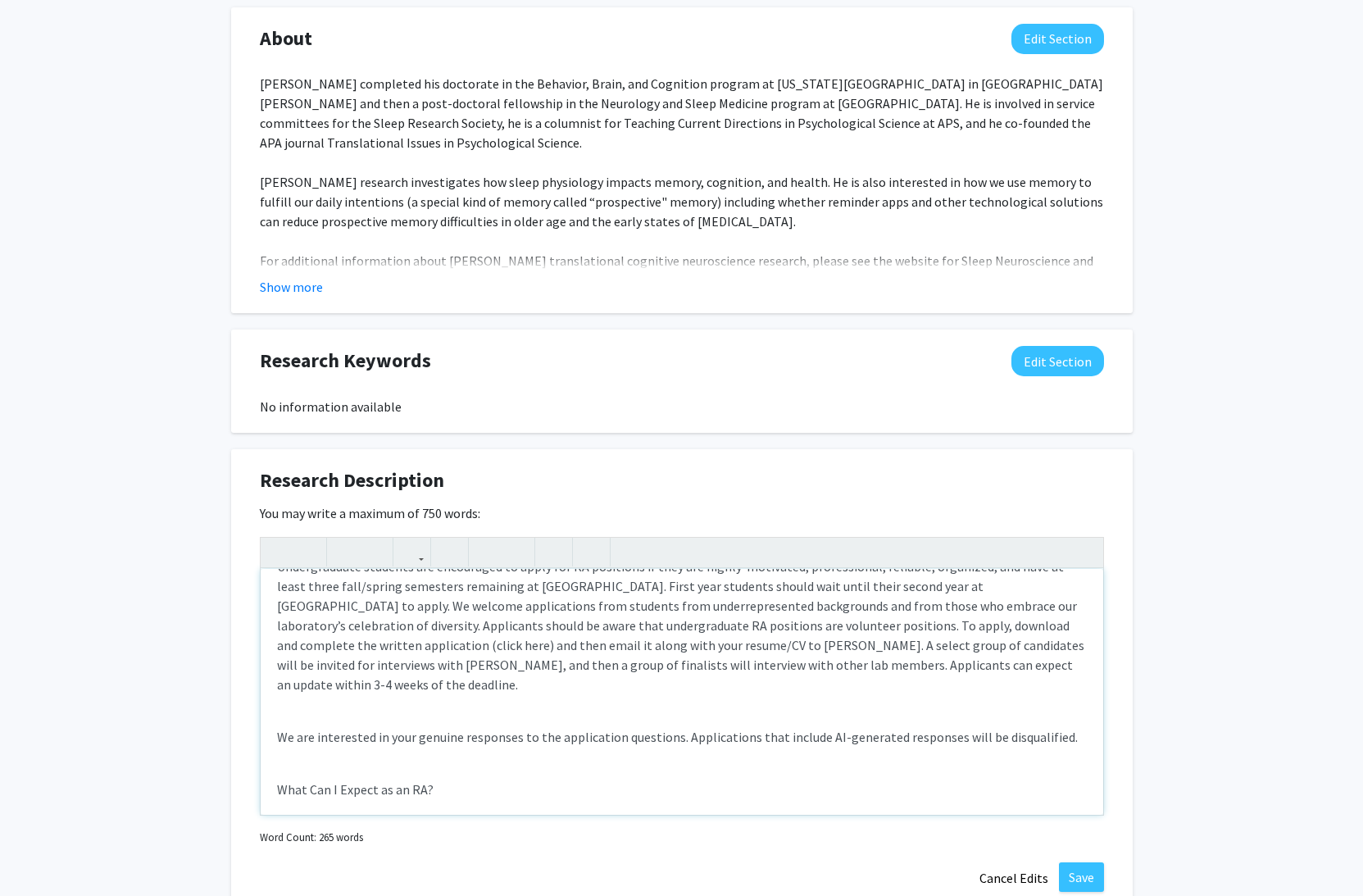
scroll to position [0, 0]
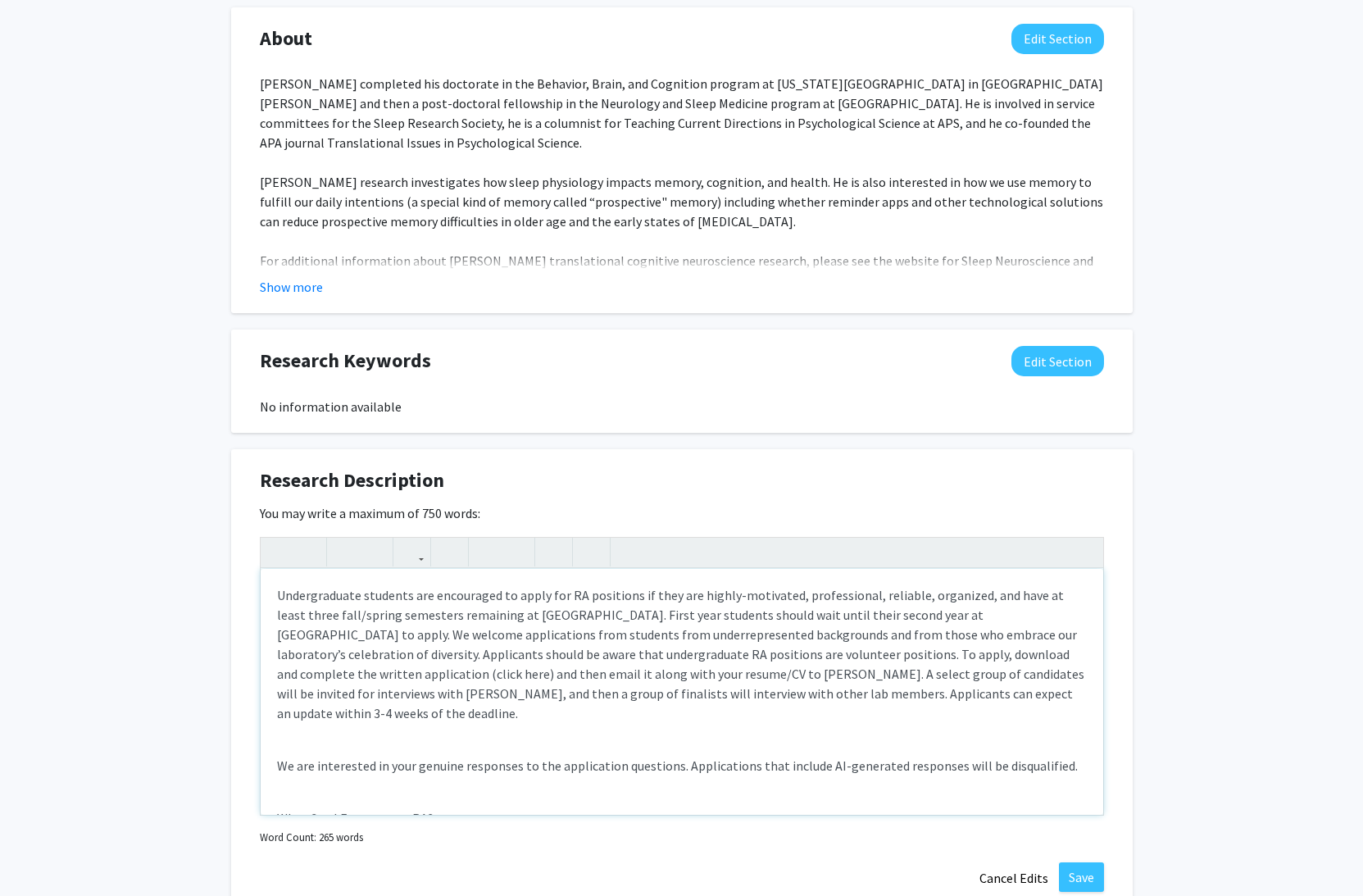
click at [274, 595] on div "Undergraduate students are encouraged to apply for RA positions if they are hig…" at bounding box center [682, 692] width 843 height 246
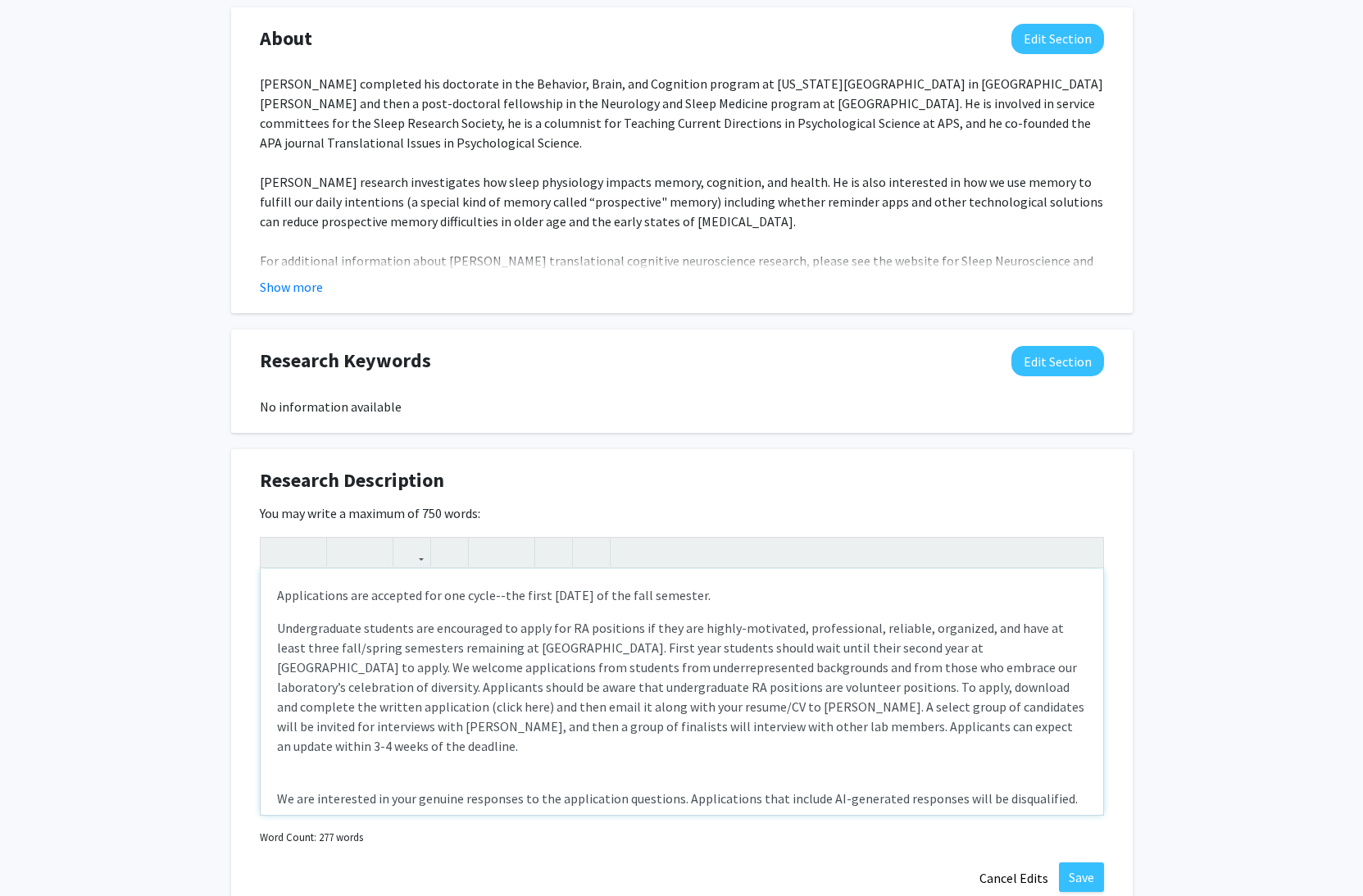
click at [449, 594] on p "Applications are accepted for one cycle--the first [DATE] of the fall semester." at bounding box center [682, 595] width 810 height 19
click at [376, 588] on p "Applications are accepted for one cycle--the first [DATE] of the fall semester." at bounding box center [682, 595] width 810 height 19
click at [499, 598] on p "Applications are considered for one cycle--the first [DATE] of the fall semeste…" at bounding box center [682, 595] width 810 height 19
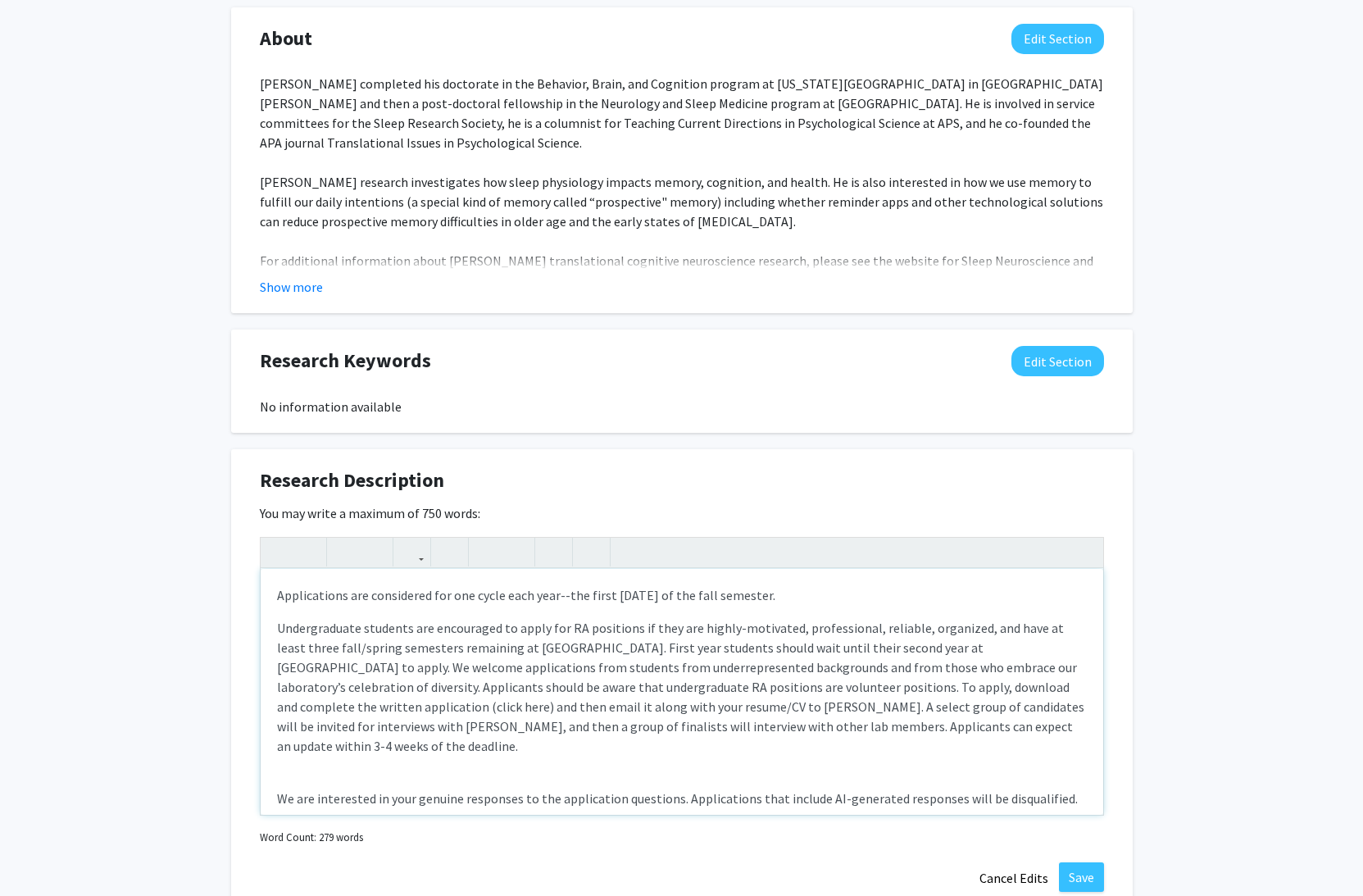
click at [673, 606] on div "Applications are considered for one cycle each year--the first [DATE] of the fa…" at bounding box center [682, 692] width 843 height 246
click at [666, 683] on p "Undergraduate students are encouraged to apply for RA positions if they are hig…" at bounding box center [682, 686] width 810 height 137
click at [712, 712] on p "Undergraduate students are encouraged to apply for RA positions if they are hig…" at bounding box center [682, 686] width 810 height 137
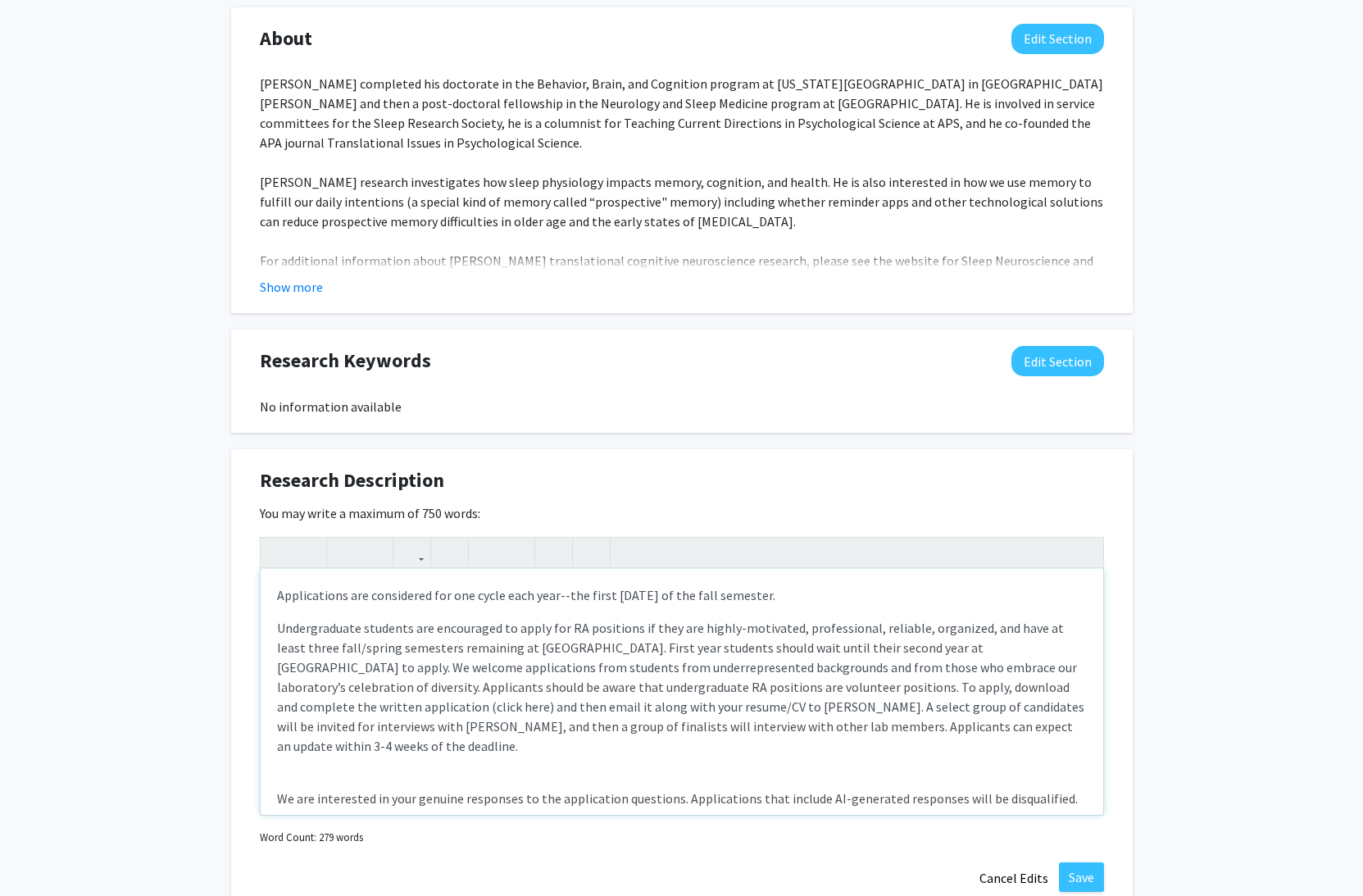
click at [825, 688] on p "Undergraduate students are encouraged to apply for RA positions if they are hig…" at bounding box center [682, 686] width 810 height 137
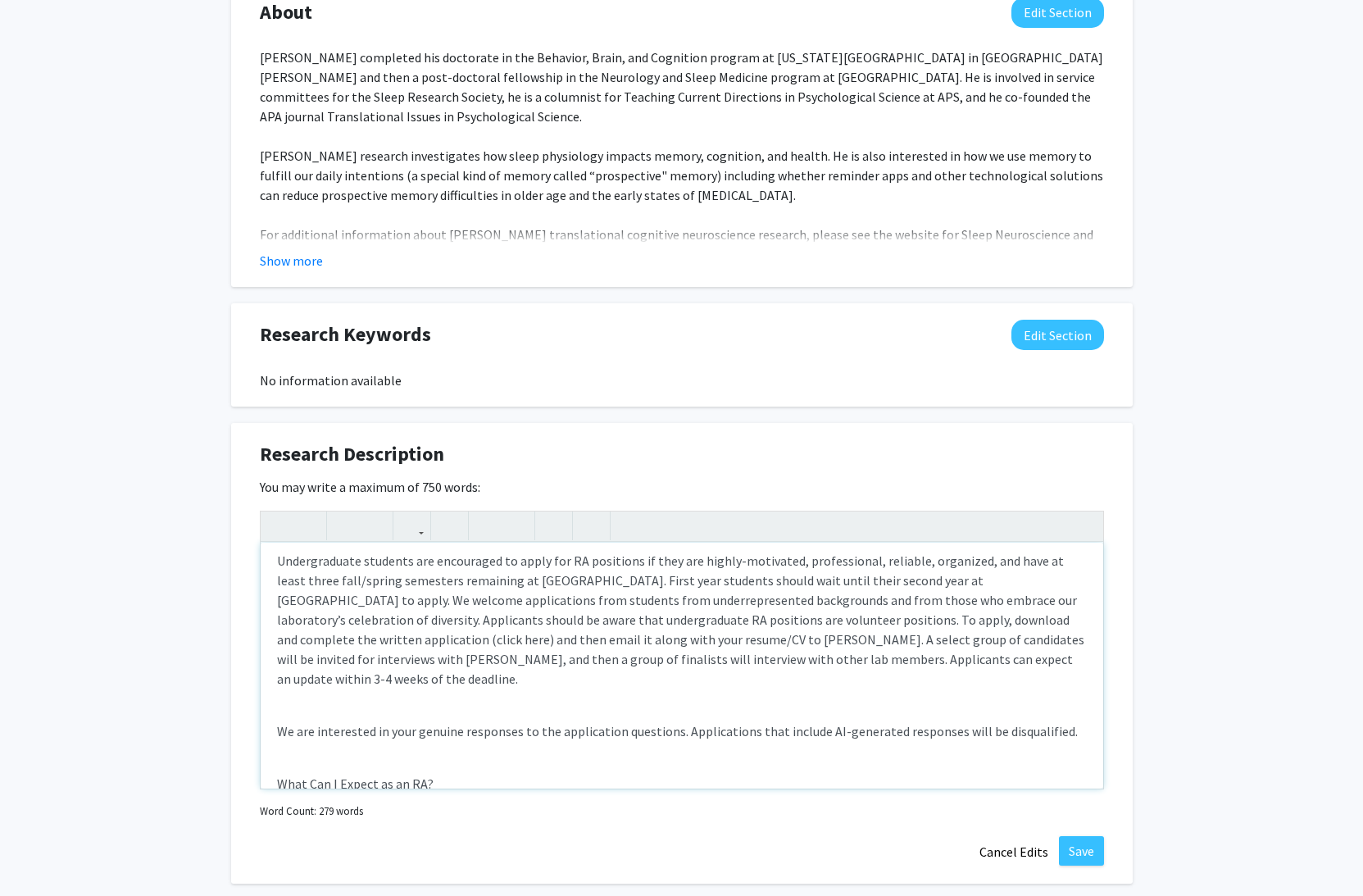
scroll to position [809, 0]
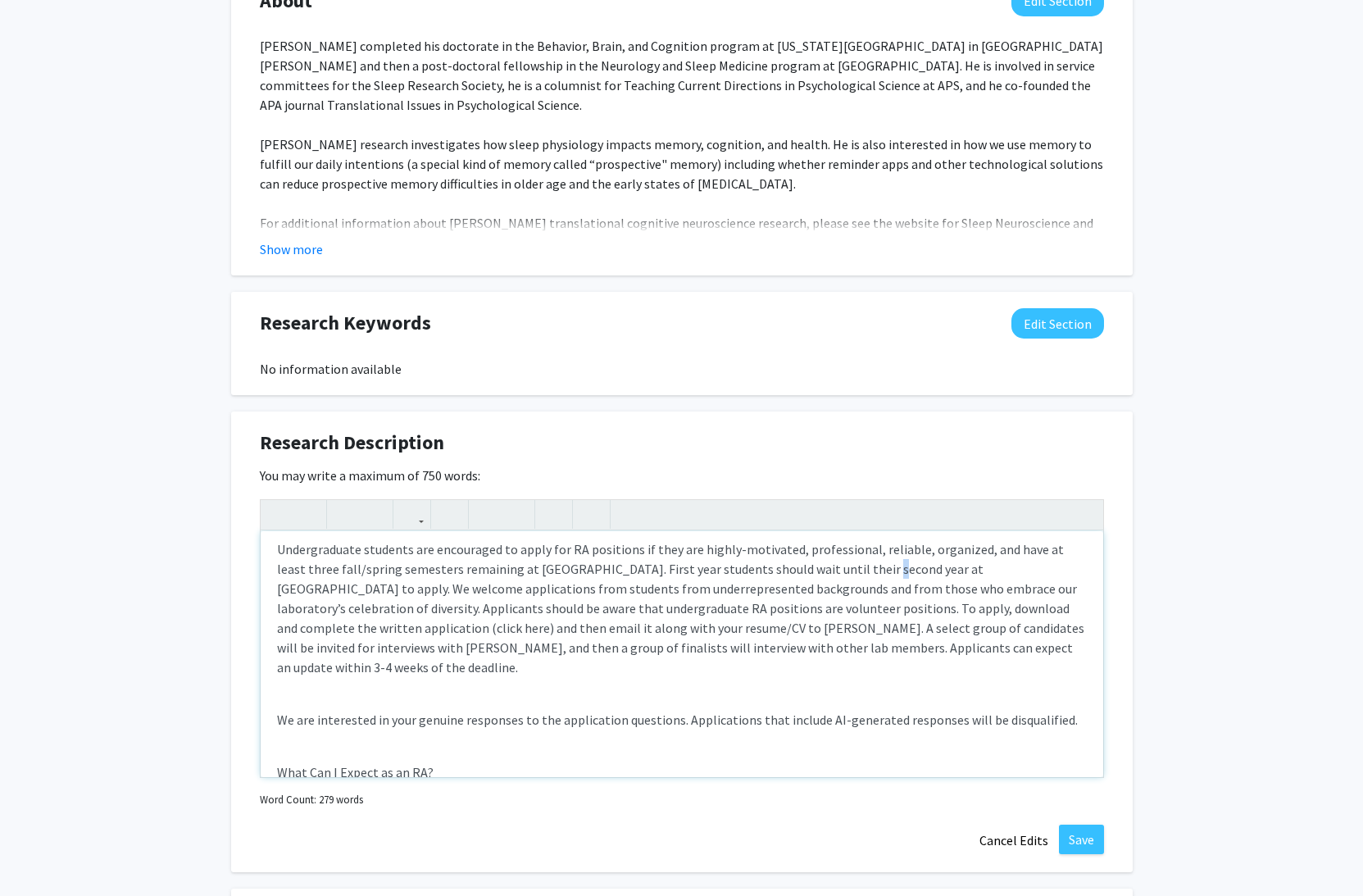
click at [829, 571] on p "Undergraduate students are encouraged to apply for RA positions if they are hig…" at bounding box center [682, 608] width 810 height 137
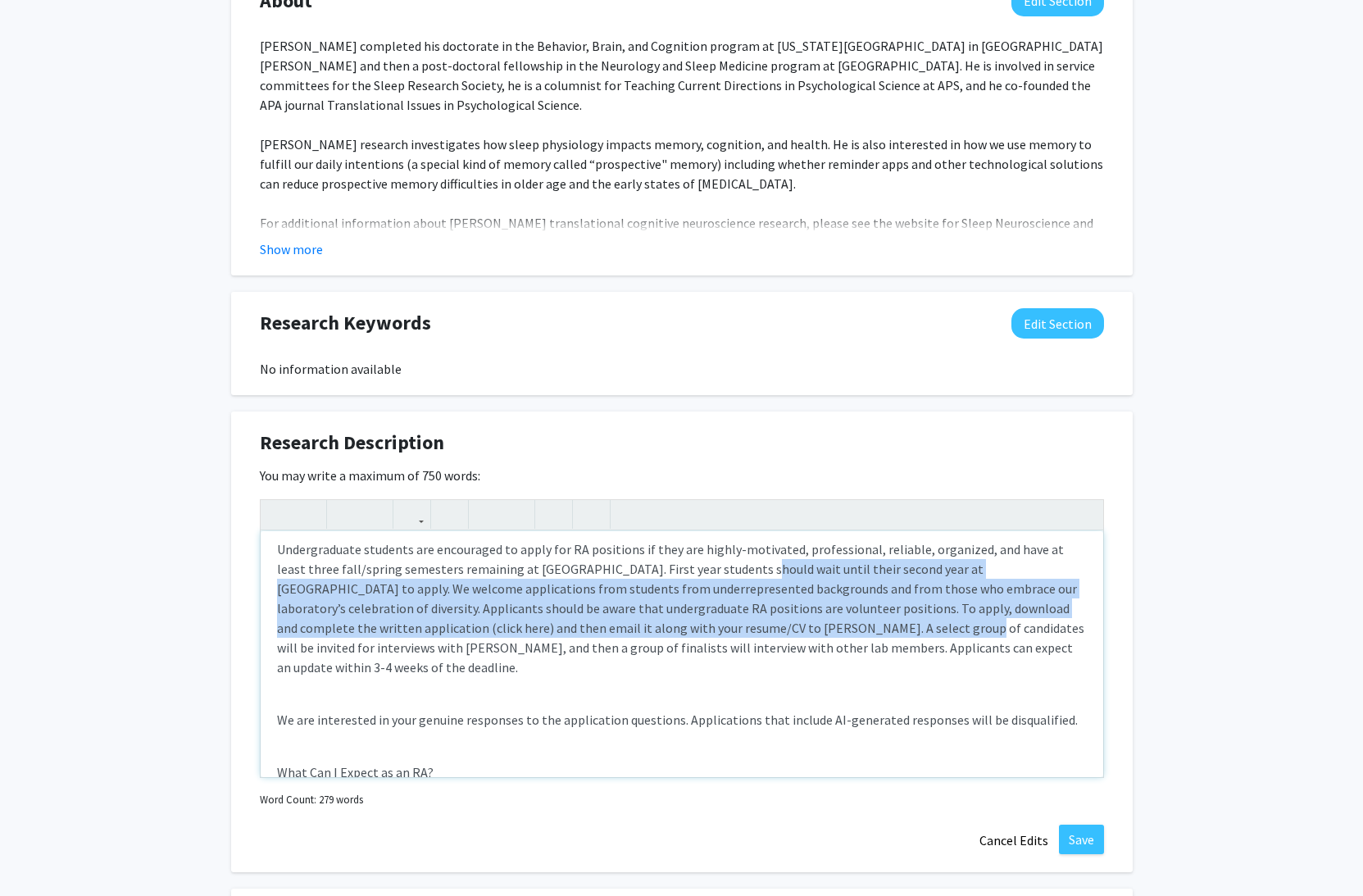
drag, startPoint x: 709, startPoint y: 560, endPoint x: 708, endPoint y: 637, distance: 77.0
click at [708, 633] on p "Undergraduate students are encouraged to apply for RA positions if they are hig…" at bounding box center [682, 608] width 810 height 137
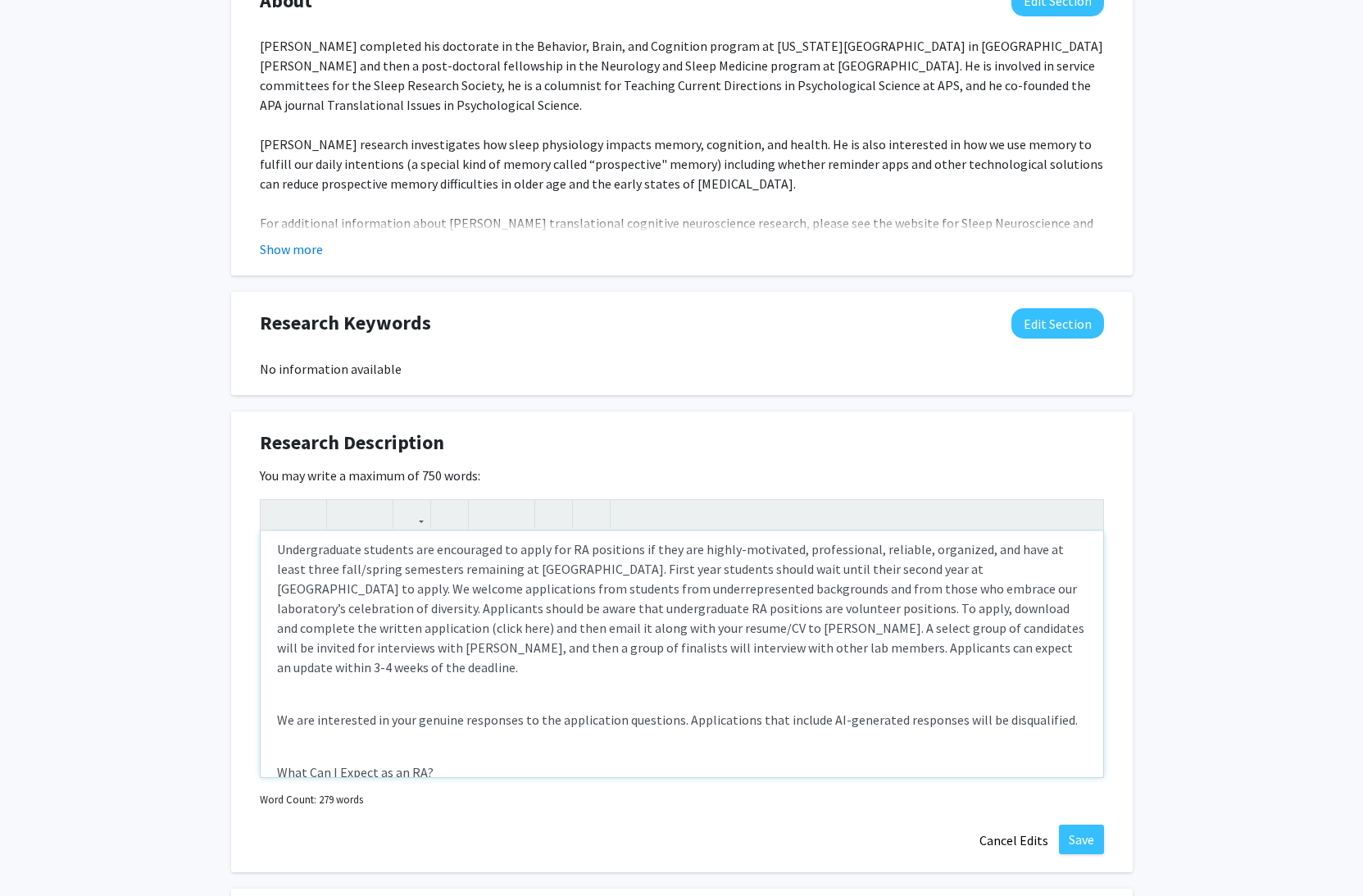
click at [708, 638] on p "Undergraduate students are encouraged to apply for RA positions if they are hig…" at bounding box center [682, 608] width 810 height 137
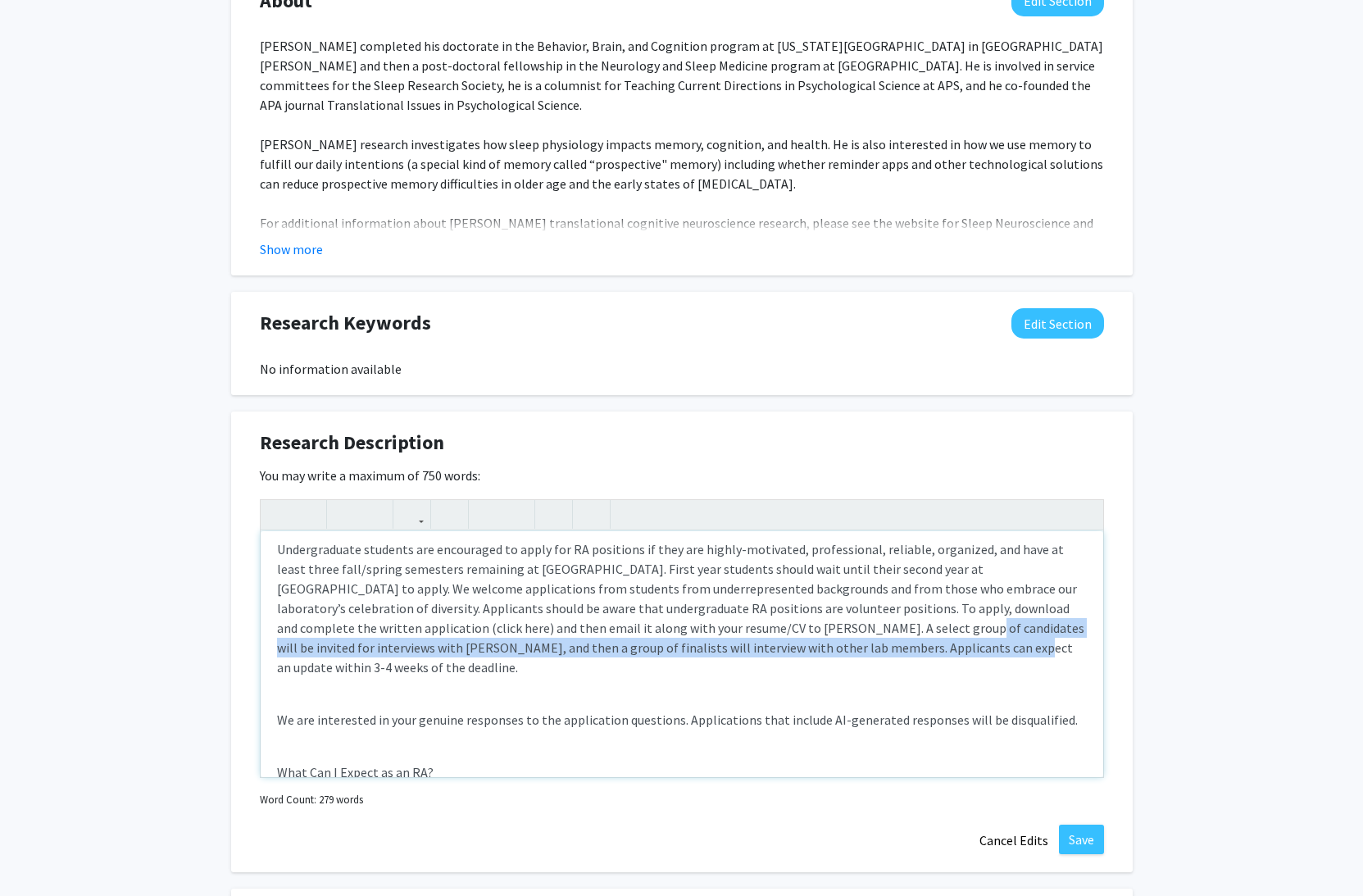
drag, startPoint x: 710, startPoint y: 643, endPoint x: 699, endPoint y: 577, distance: 66.9
click at [705, 587] on p "Undergraduate students are encouraged to apply for RA positions if they are hig…" at bounding box center [682, 608] width 810 height 137
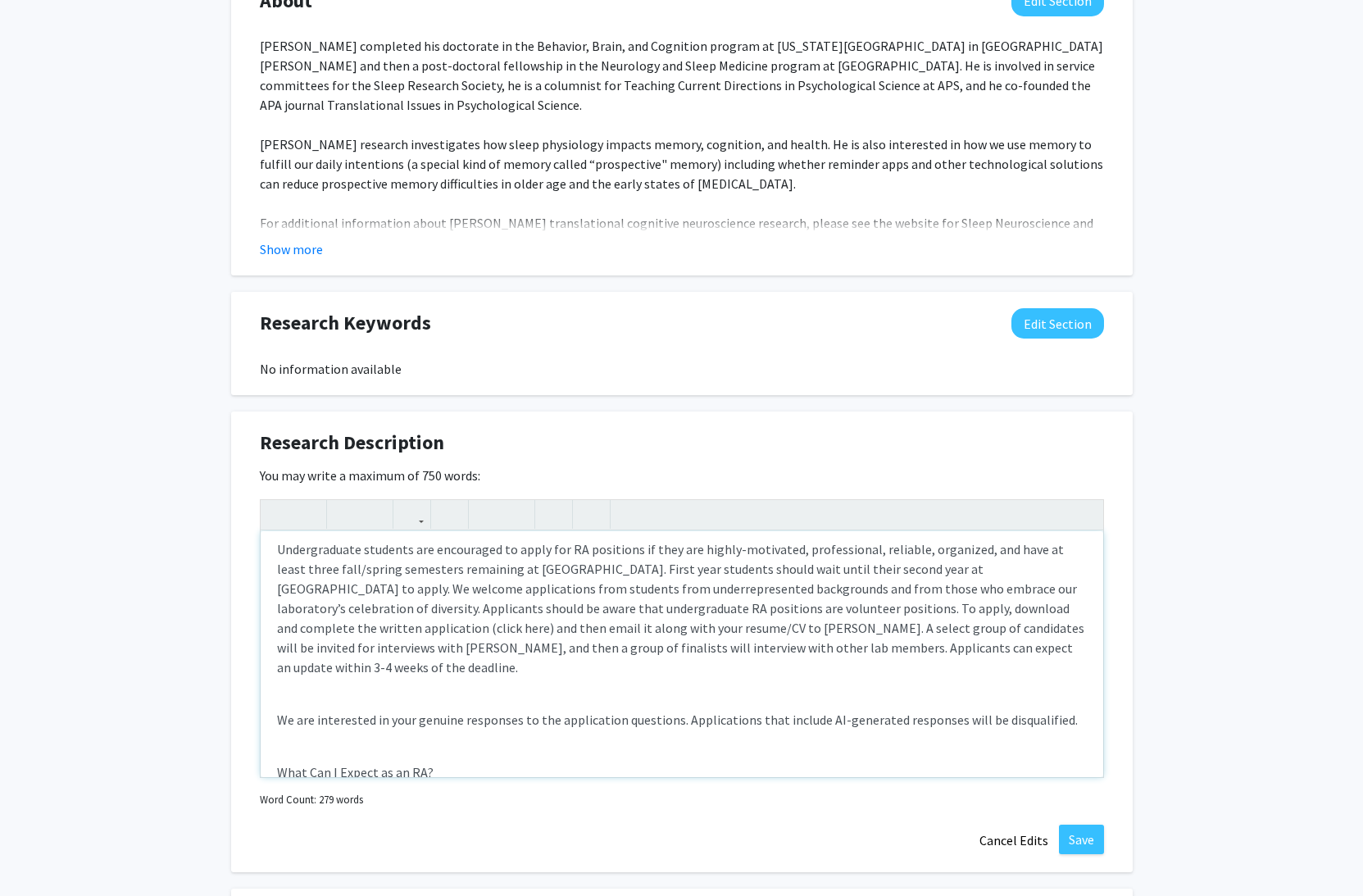
click at [698, 574] on p "Undergraduate students are encouraged to apply for RA positions if they are hig…" at bounding box center [682, 608] width 810 height 137
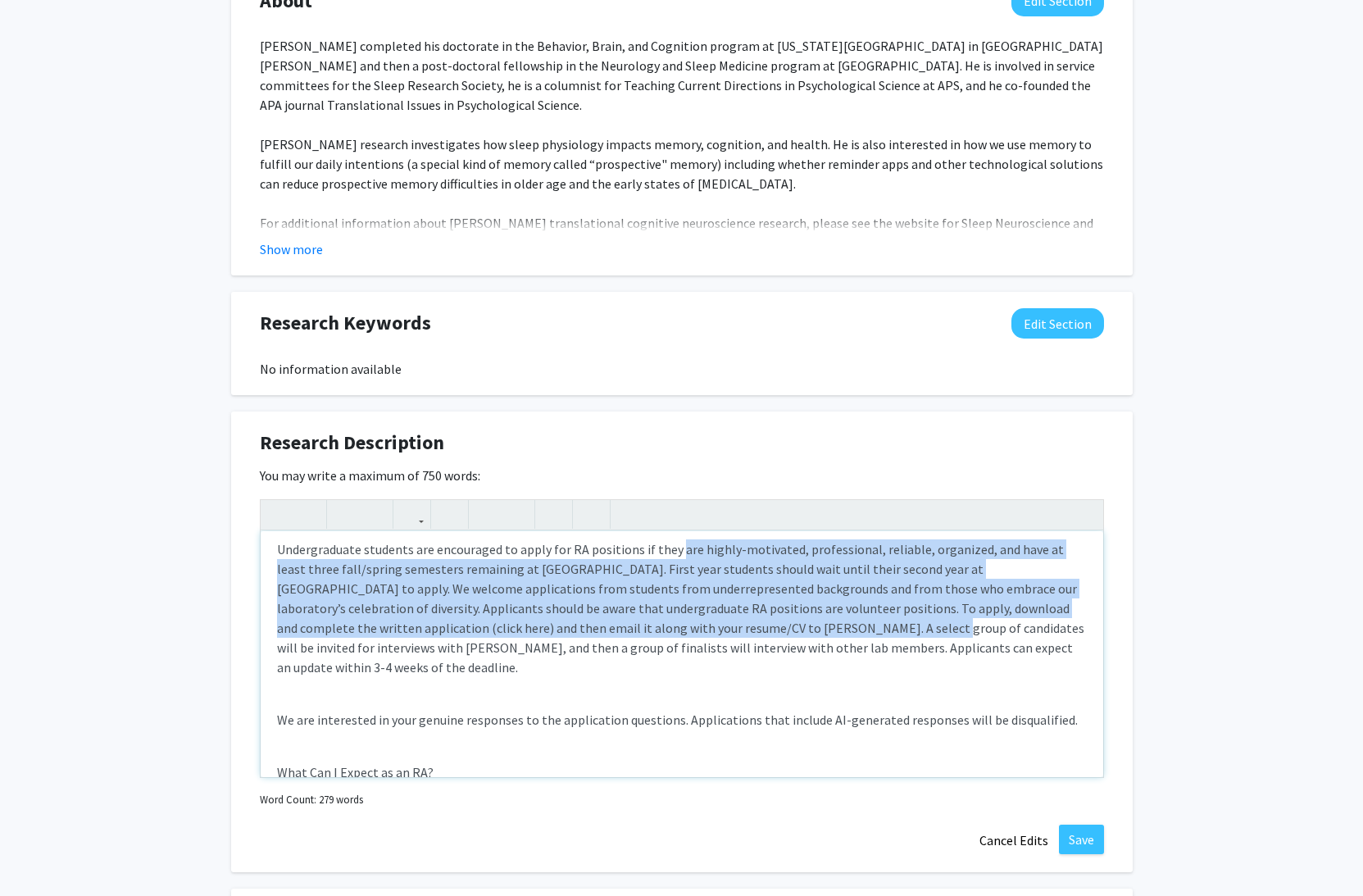
drag, startPoint x: 674, startPoint y: 560, endPoint x: 694, endPoint y: 643, distance: 85.4
click at [689, 633] on p "Undergraduate students are encouraged to apply for RA positions if they are hig…" at bounding box center [682, 608] width 810 height 137
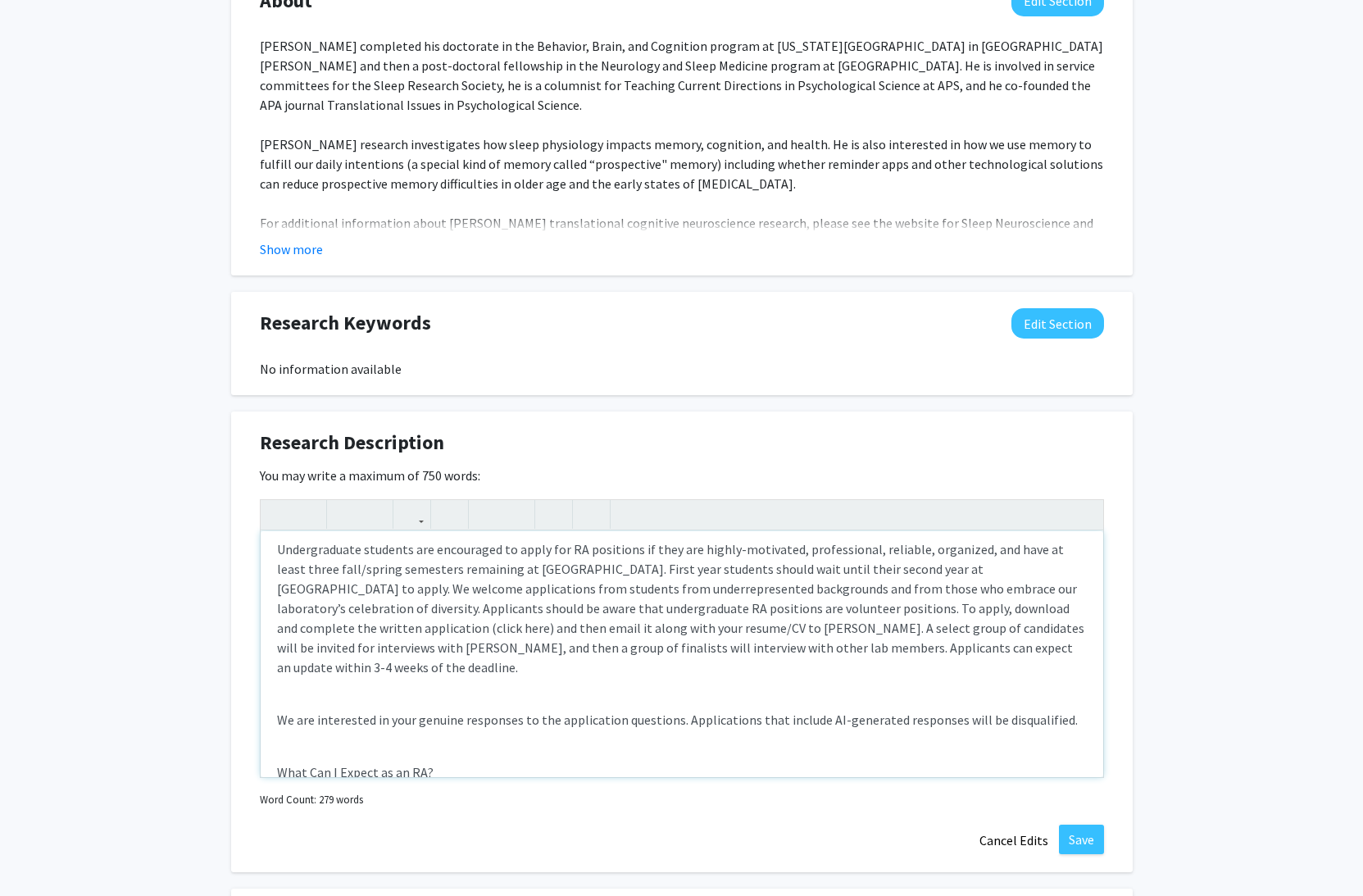
click at [694, 643] on p "Undergraduate students are encouraged to apply for RA positions if they are hig…" at bounding box center [682, 608] width 810 height 137
drag, startPoint x: 359, startPoint y: 588, endPoint x: 645, endPoint y: 587, distance: 286.0
click at [645, 587] on p "Undergraduate students are encouraged to apply for RA positions if they are hig…" at bounding box center [682, 608] width 810 height 137
click at [882, 590] on p "Undergraduate students are encouraged to apply for RA positions if they are hig…" at bounding box center [682, 608] width 810 height 137
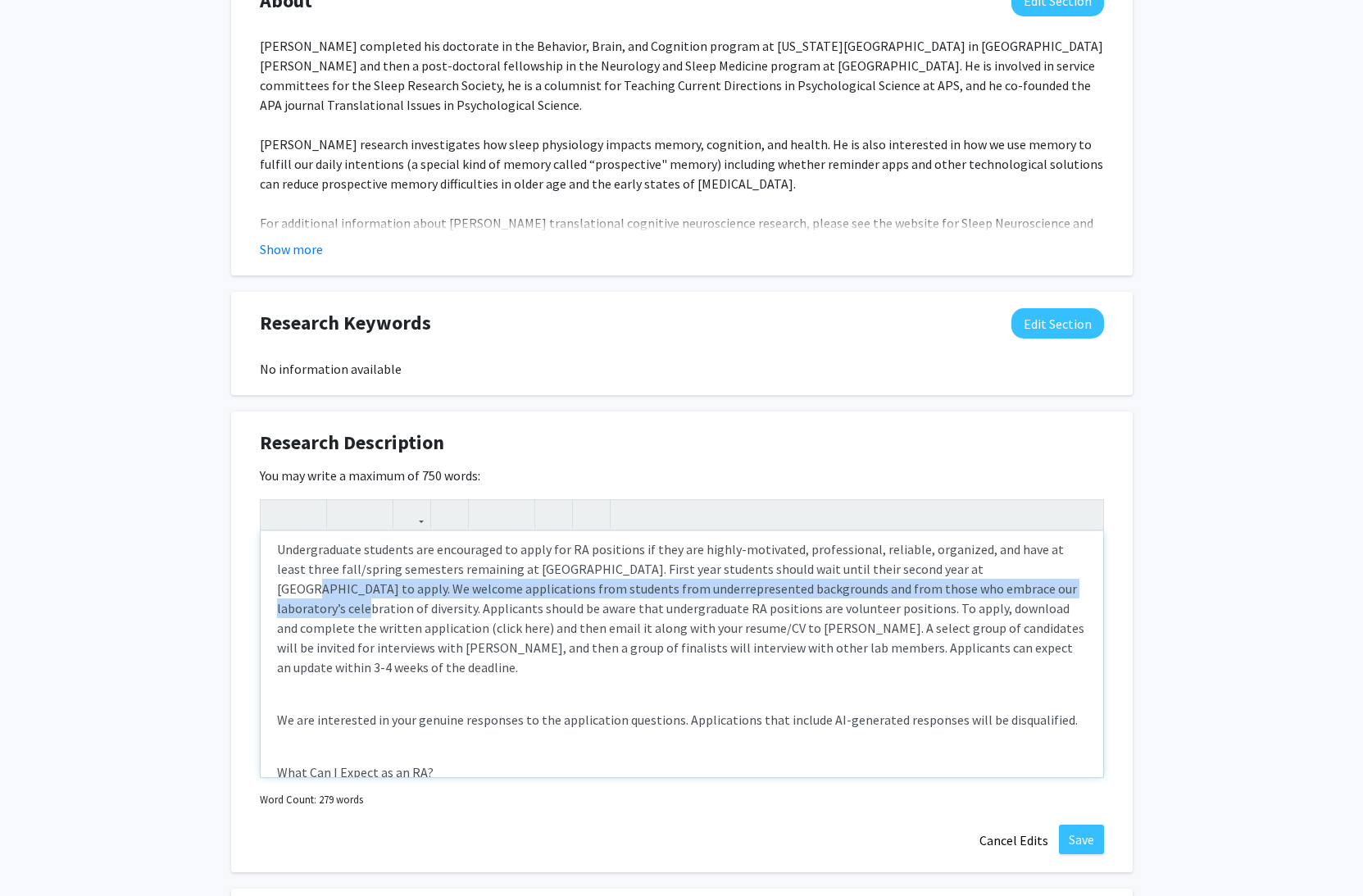
drag, startPoint x: 935, startPoint y: 570, endPoint x: 942, endPoint y: 587, distance: 18.4
click at [942, 587] on p "Undergraduate students are encouraged to apply for RA positions if they are hig…" at bounding box center [682, 608] width 810 height 137
click at [434, 589] on p "Undergraduate students are encouraged to apply for RA positions if they are hig…" at bounding box center [682, 608] width 810 height 137
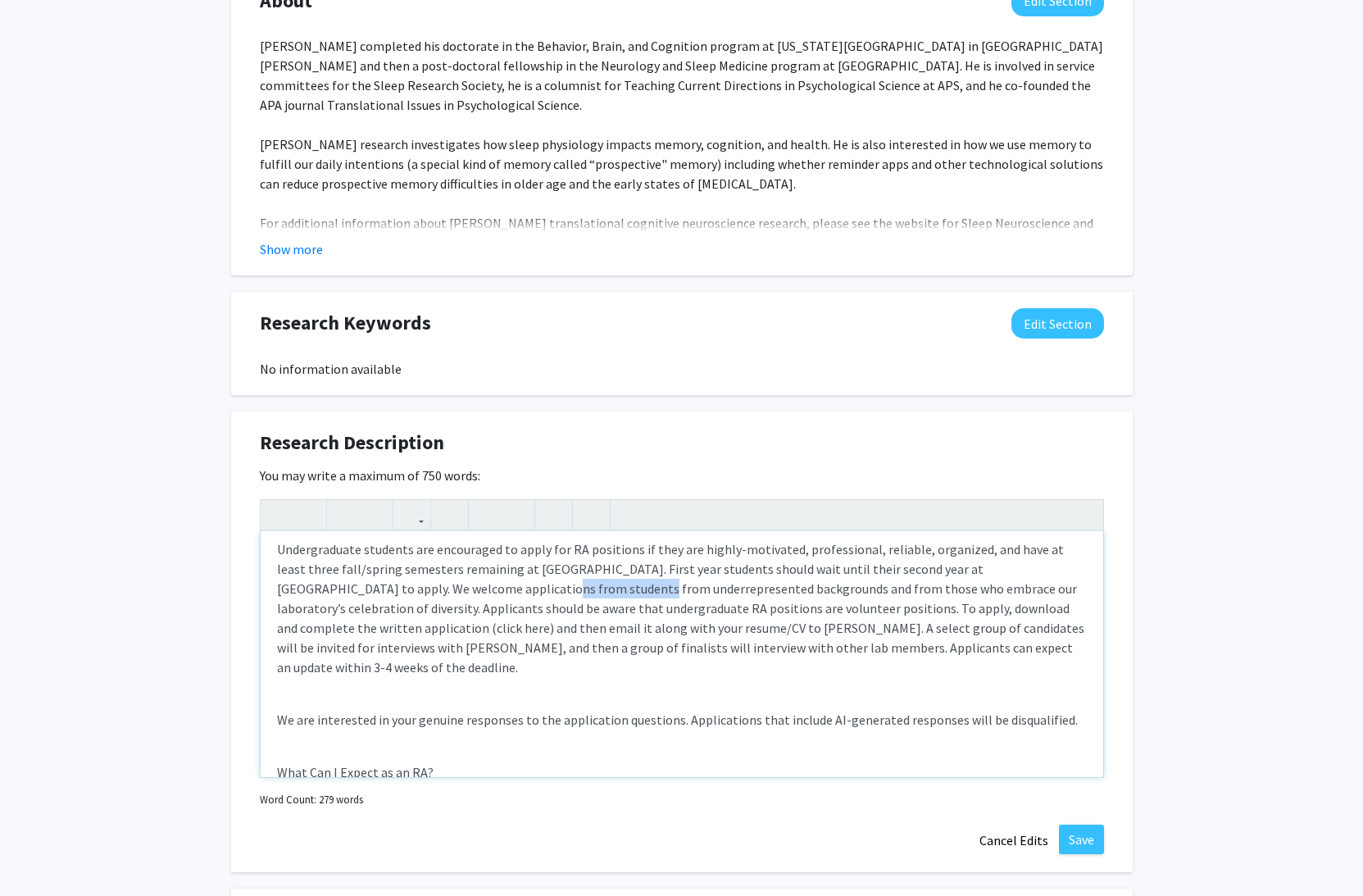
click at [434, 589] on p "Undergraduate students are encouraged to apply for RA positions if they are hig…" at bounding box center [682, 608] width 810 height 137
click at [632, 592] on p "Undergraduate students are encouraged to apply for RA positions if they are hig…" at bounding box center [682, 608] width 810 height 137
click at [664, 589] on p "Undergraduate students are encouraged to apply for RA positions if they are hig…" at bounding box center [682, 608] width 810 height 137
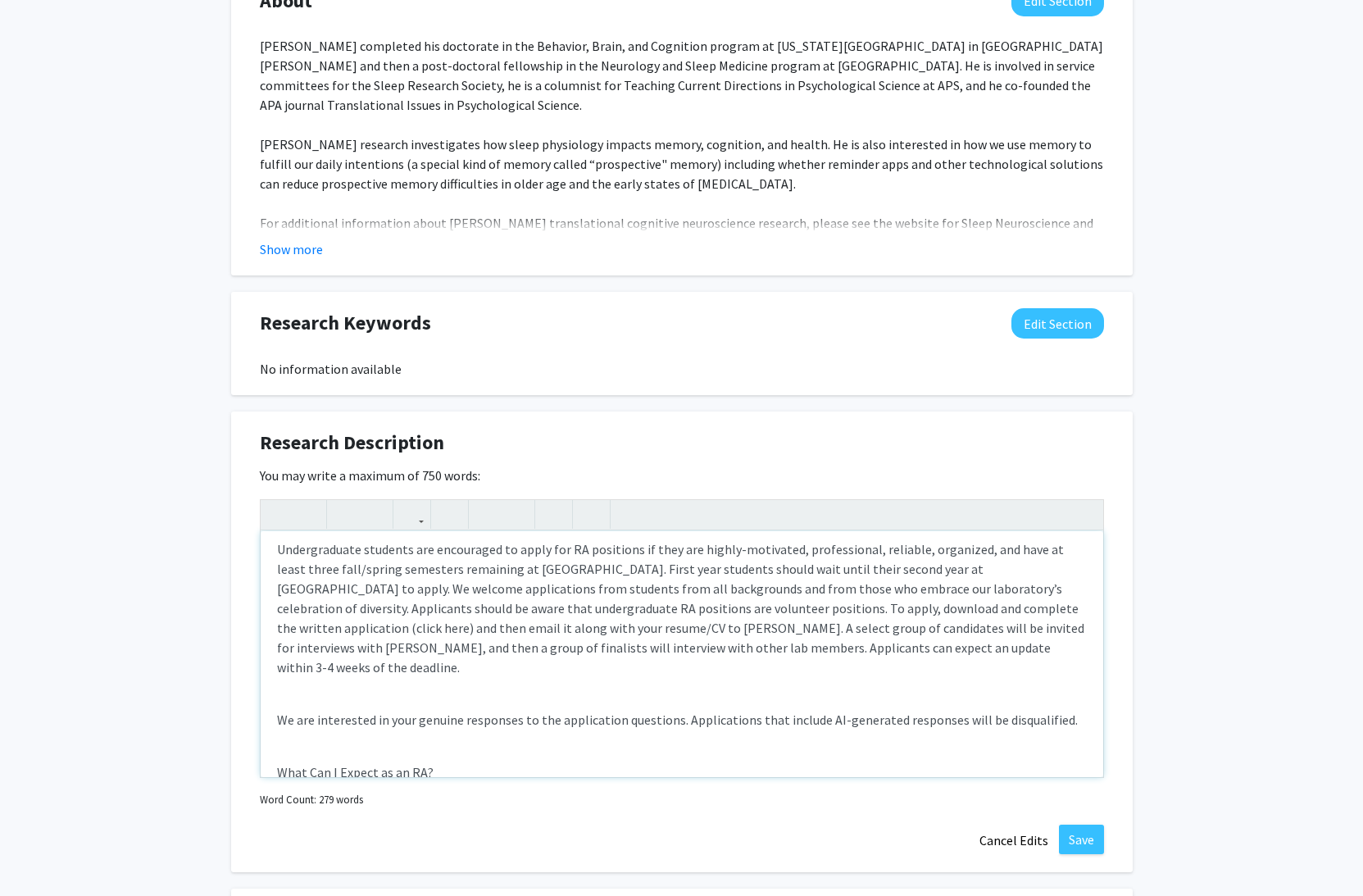
click at [886, 612] on p "Undergraduate students are encouraged to apply for RA positions if they are hig…" at bounding box center [682, 608] width 810 height 137
drag, startPoint x: 859, startPoint y: 587, endPoint x: 558, endPoint y: 616, distance: 302.4
click at [558, 616] on p "Undergraduate students are encouraged to apply for RA positions if they are hig…" at bounding box center [682, 608] width 810 height 137
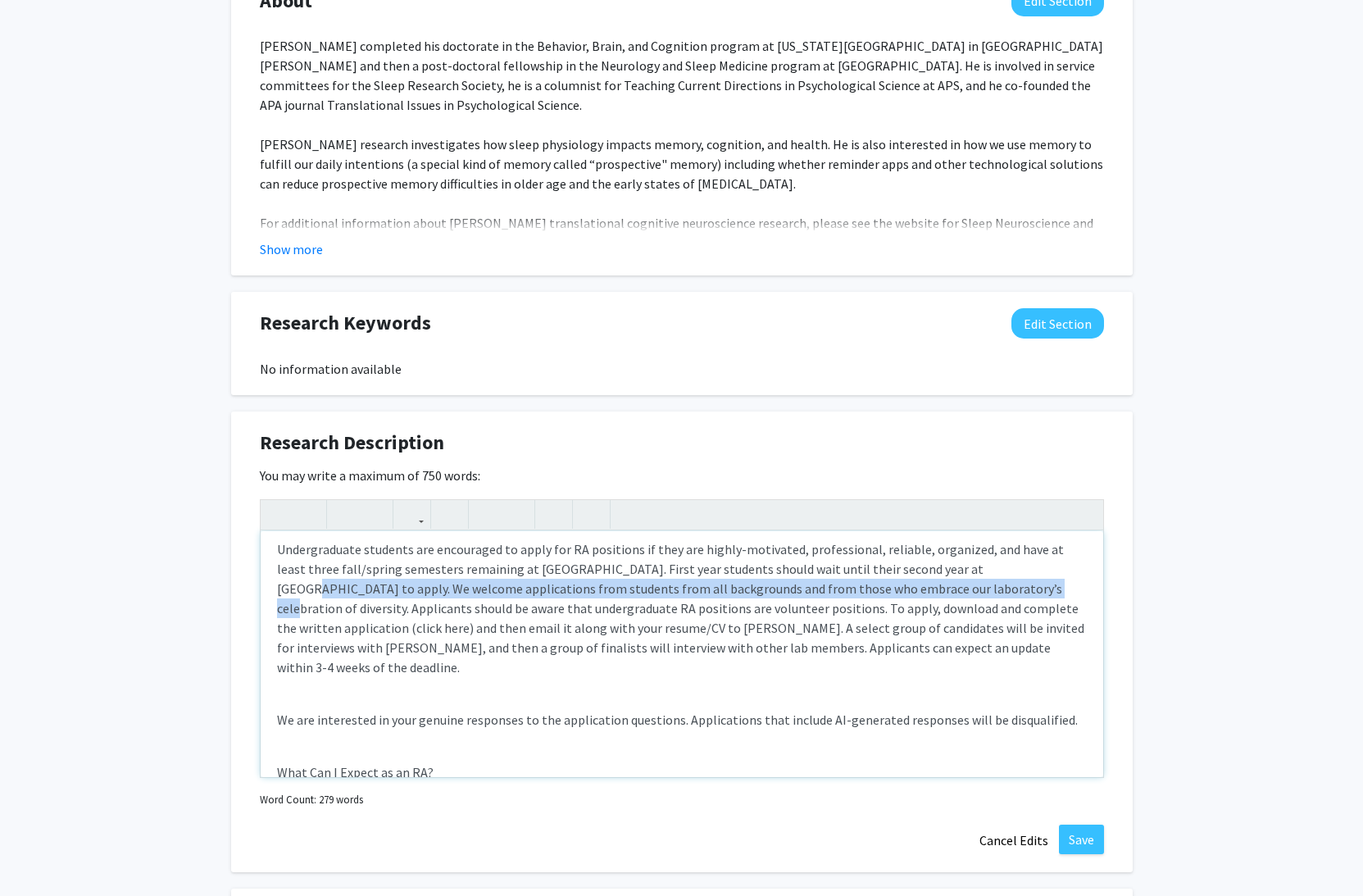
drag, startPoint x: 932, startPoint y: 568, endPoint x: 857, endPoint y: 585, distance: 76.9
click at [857, 585] on p "Undergraduate students are encouraged to apply for RA positions if they are hig…" at bounding box center [682, 608] width 810 height 137
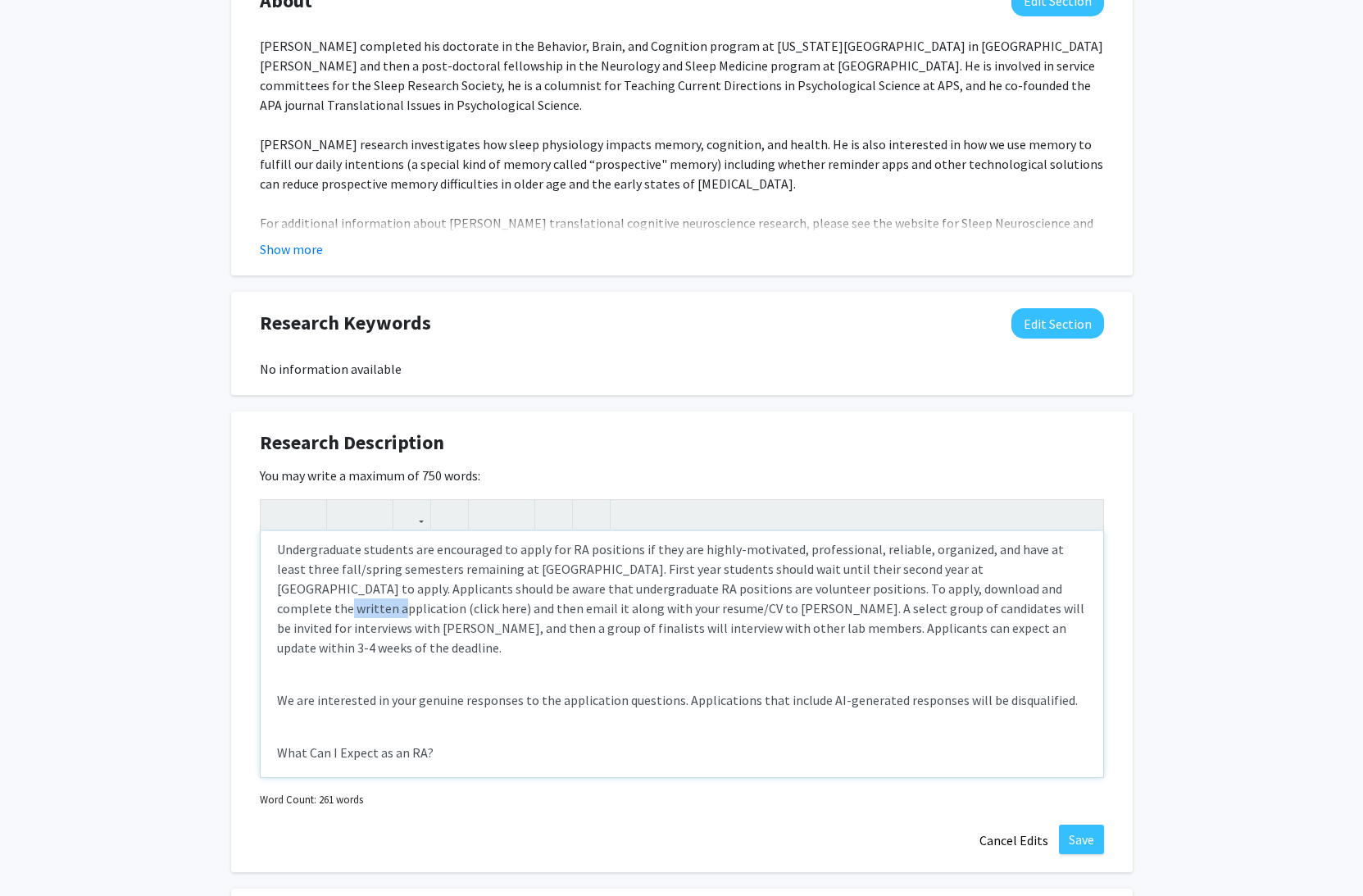
drag, startPoint x: 956, startPoint y: 591, endPoint x: 907, endPoint y: 586, distance: 49.3
click at [907, 586] on p "Undergraduate students are encouraged to apply for RA positions if they are hig…" at bounding box center [682, 598] width 810 height 118
click at [644, 584] on p "Undergraduate students are encouraged to apply for RA positions if they are hig…" at bounding box center [682, 598] width 810 height 118
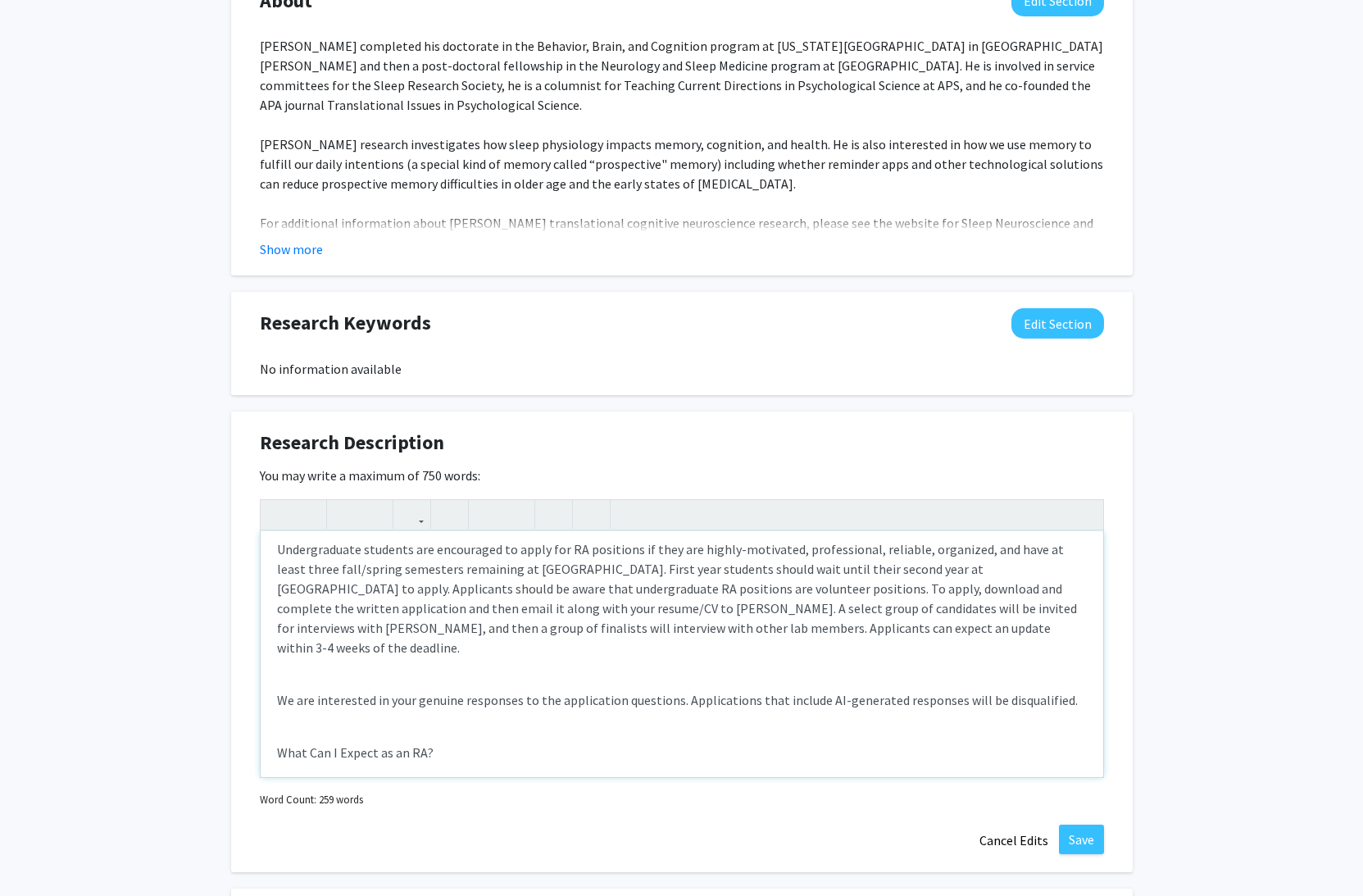
click at [638, 587] on p "Undergraduate students are encouraged to apply for RA positions if they are hig…" at bounding box center [682, 598] width 810 height 118
click at [625, 597] on p "Undergraduate students are encouraged to apply for RA positions if they are hig…" at bounding box center [682, 598] width 810 height 118
click at [610, 602] on p "Undergraduate students are encouraged to apply for RA positions if they are hig…" at bounding box center [682, 598] width 810 height 118
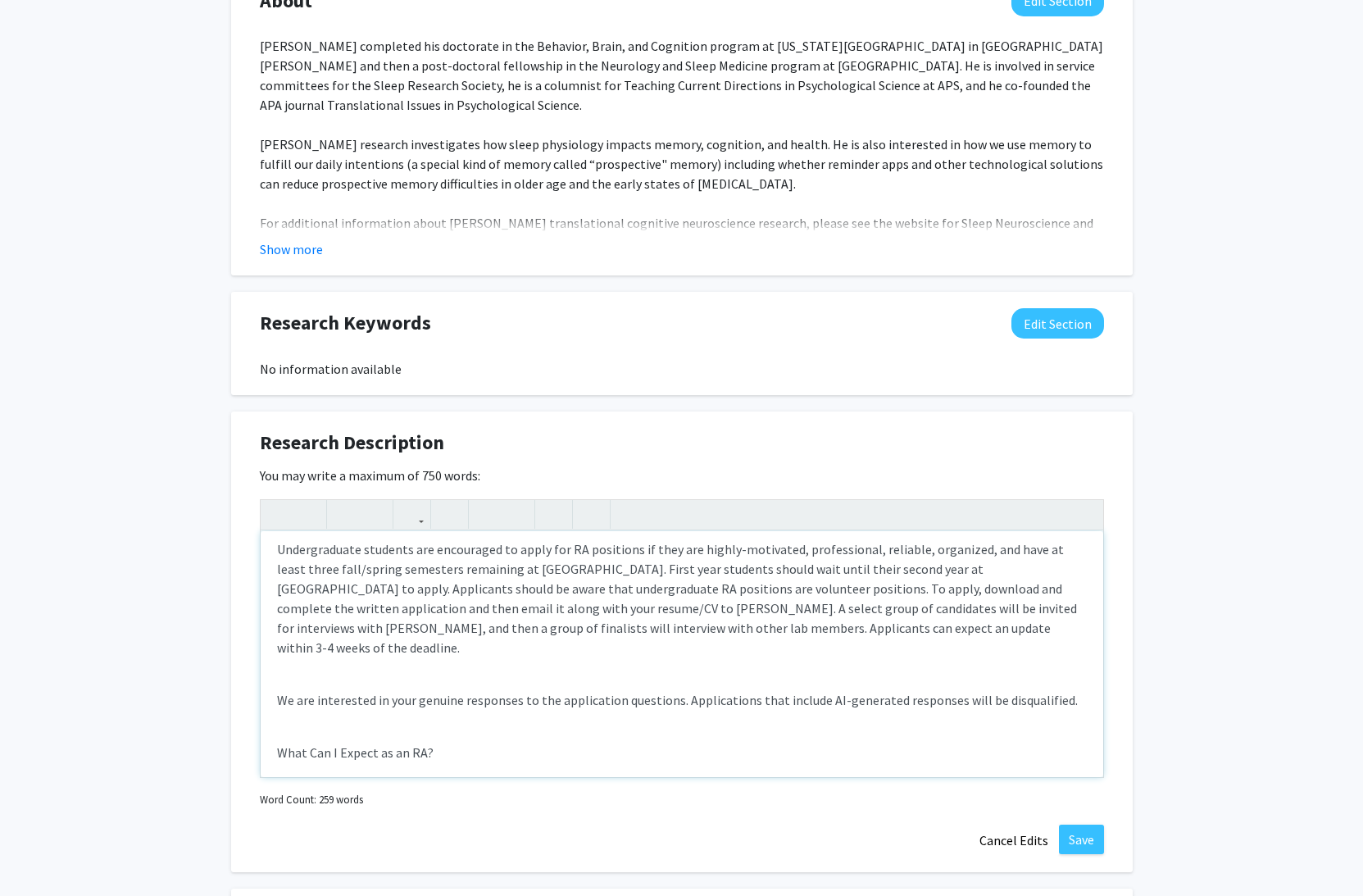
click at [587, 660] on div "Applications are considered for one cycle each year--the first [DATE] of the fa…" at bounding box center [682, 655] width 843 height 246
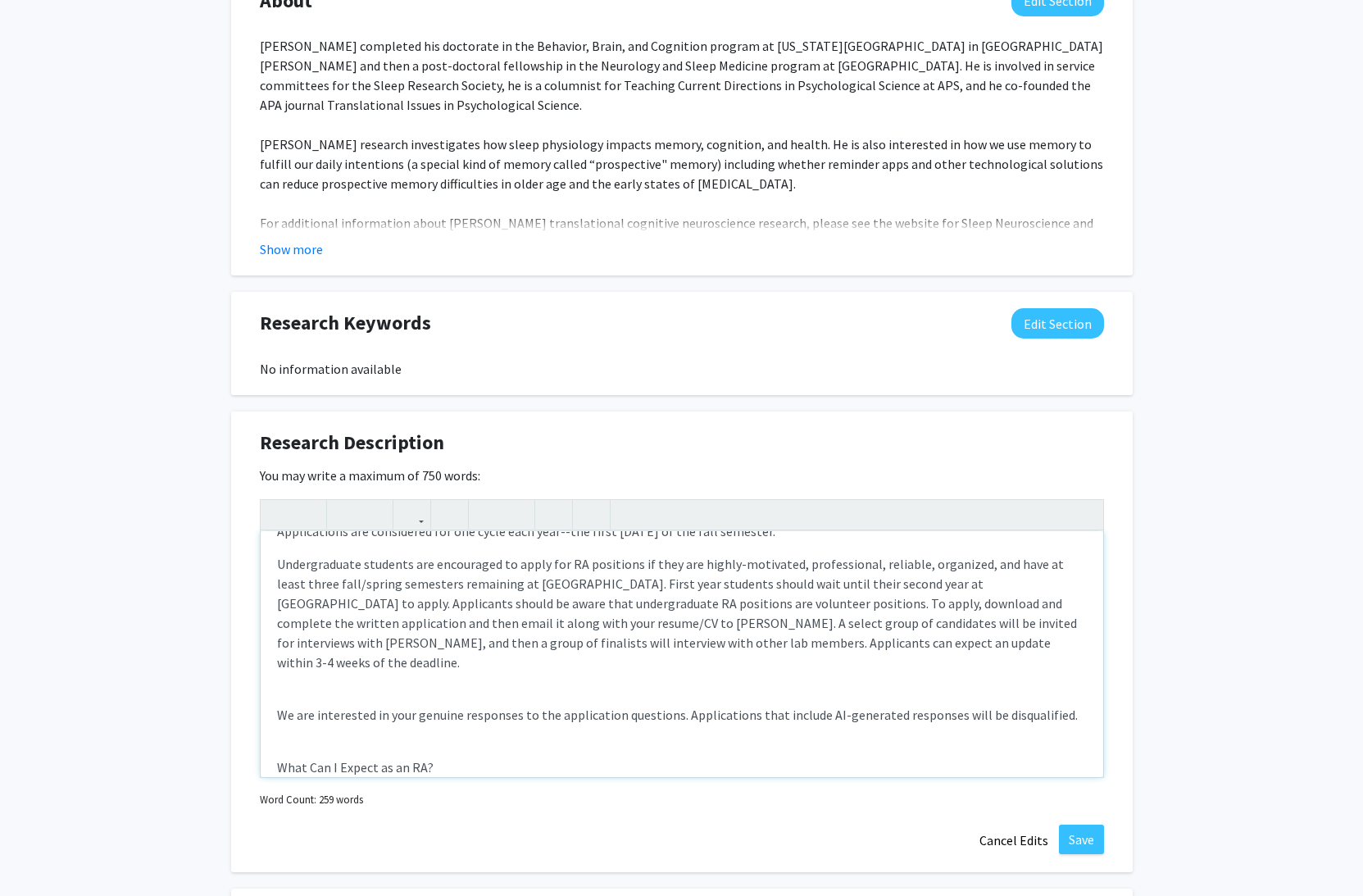
click at [693, 643] on p "Undergraduate students are encouraged to apply for RA positions if they are hig…" at bounding box center [682, 613] width 810 height 118
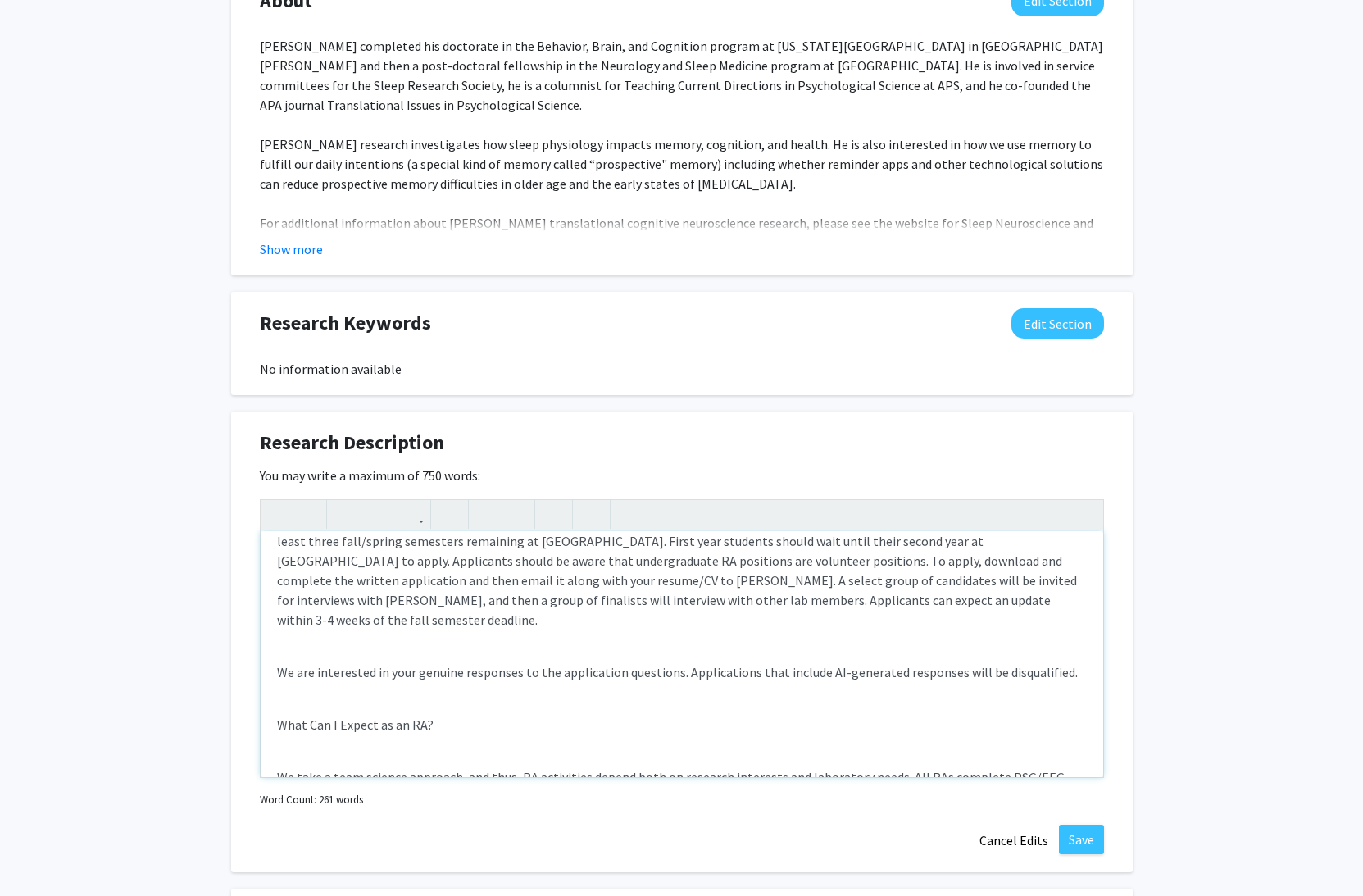
scroll to position [82, 0]
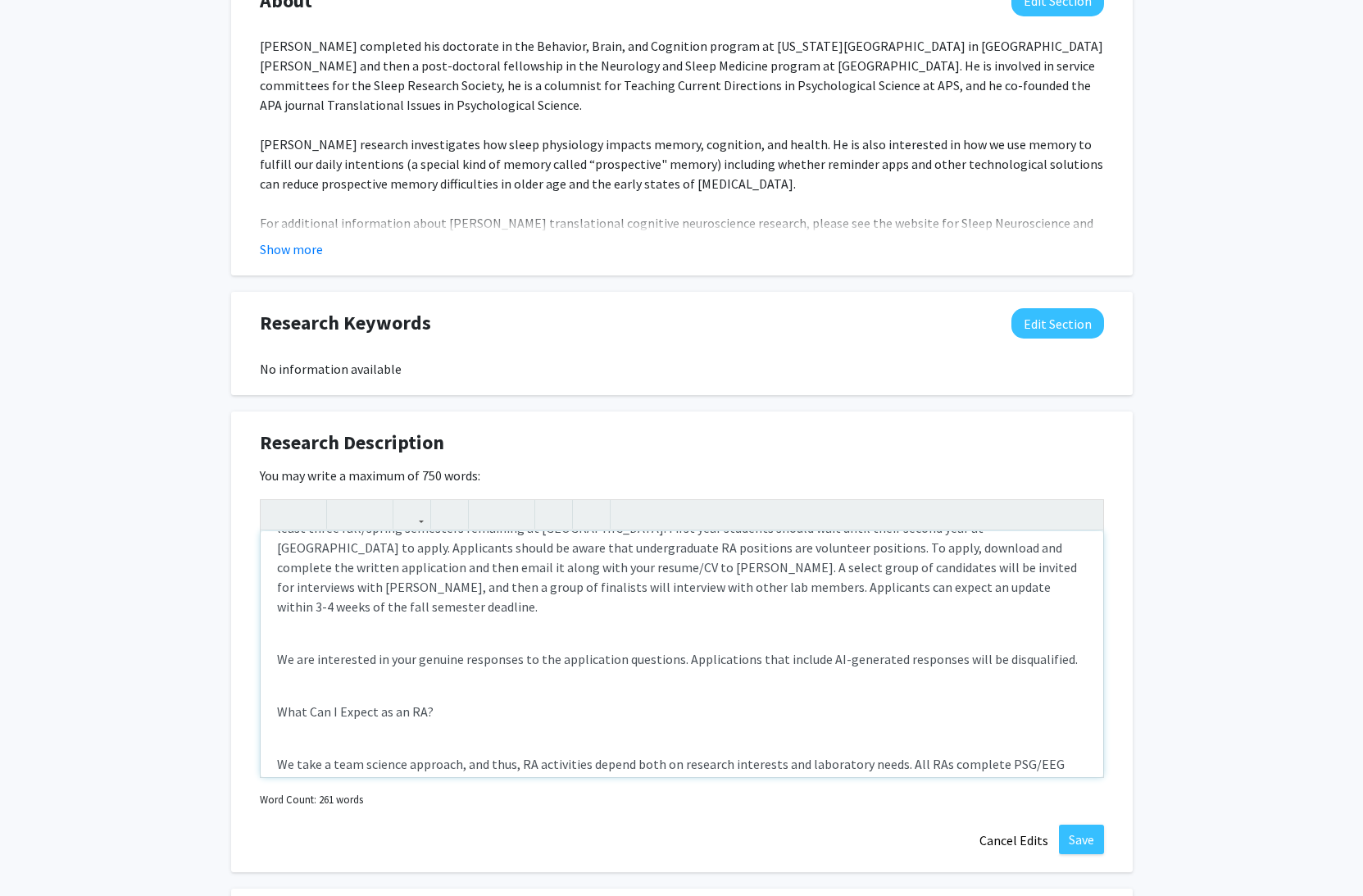
click at [673, 649] on p "We are interested in your genuine responses to the application questions. Appli…" at bounding box center [682, 659] width 810 height 19
click at [684, 621] on div "Applications are considered for one cycle each year--the first [DATE] of the fa…" at bounding box center [682, 655] width 843 height 246
click at [691, 649] on p "We are interested in your genuine responses to the application questions. Appli…" at bounding box center [682, 659] width 810 height 19
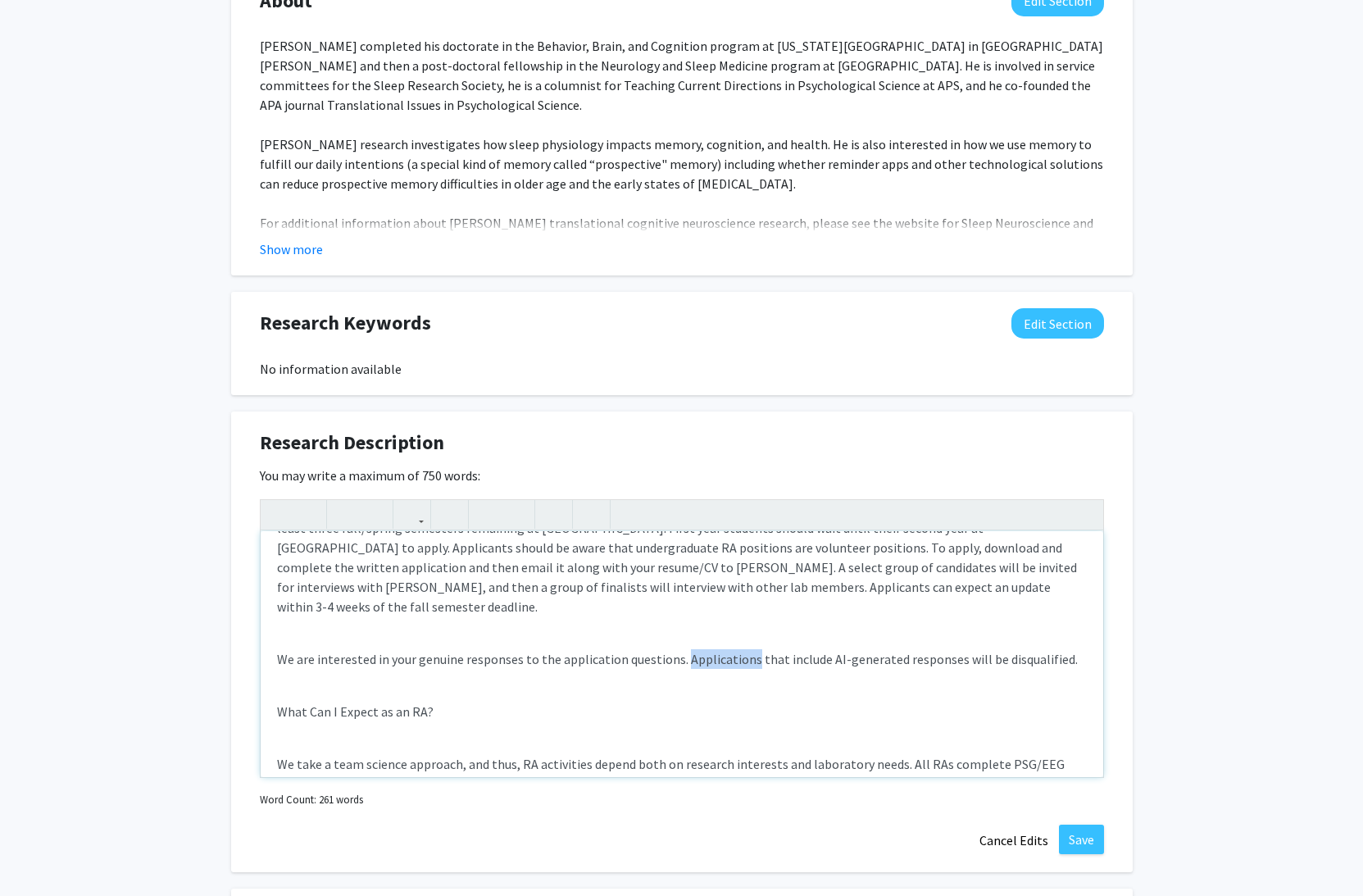
click at [691, 649] on p "We are interested in your genuine responses to the application questions. Appli…" at bounding box center [682, 659] width 810 height 19
click at [414, 570] on p "Undergraduate students are encouraged to apply for RA positions if they are hig…" at bounding box center [682, 558] width 810 height 118
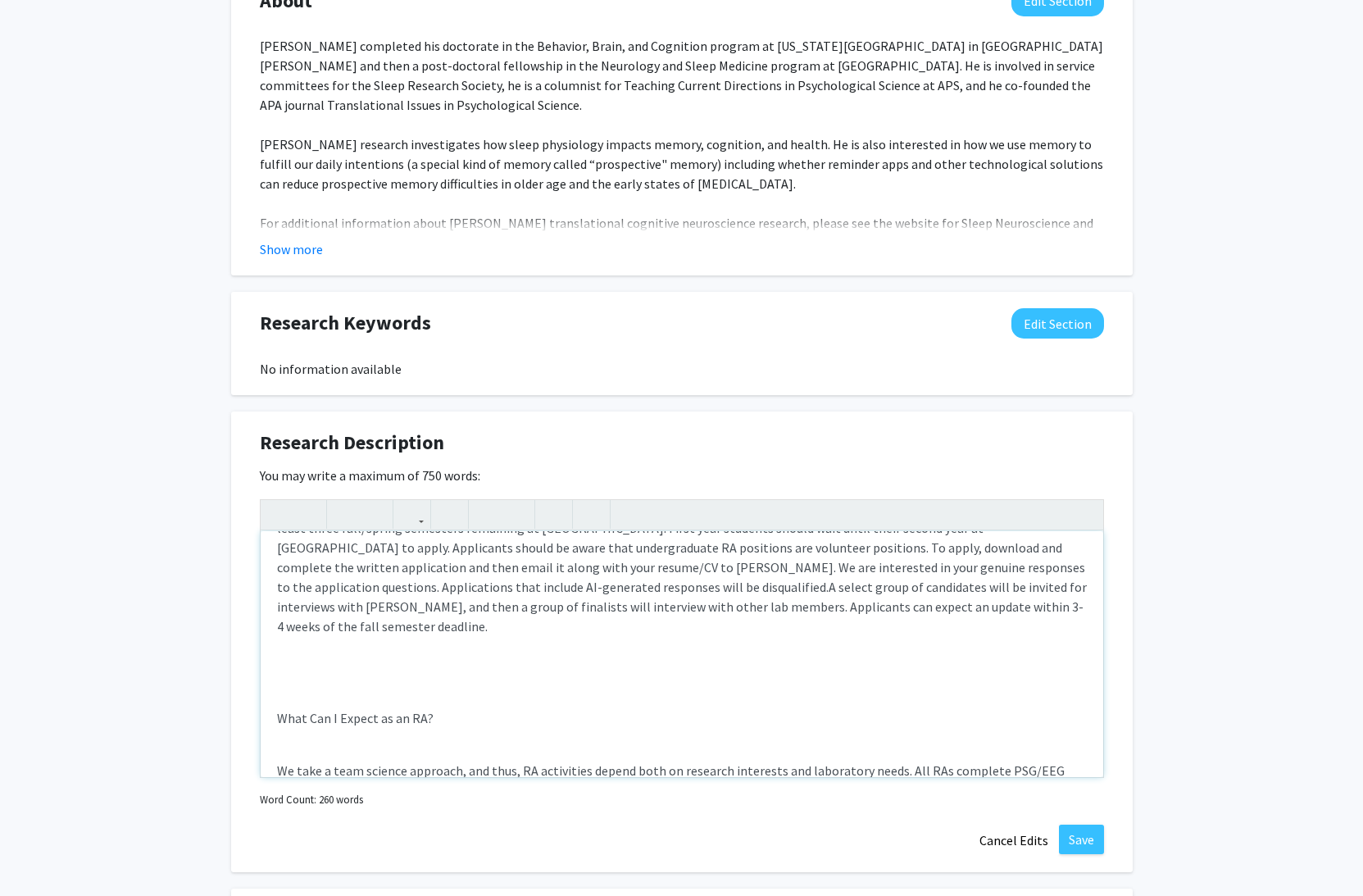
click at [809, 571] on p "Undergraduate students are encouraged to apply for RA positions if they are hig…" at bounding box center [682, 567] width 810 height 137
click at [440, 587] on p "Undergraduate students are encouraged to apply for RA positions if they are hig…" at bounding box center [682, 567] width 810 height 137
click at [503, 668] on div "Applications are considered for one cycle each year--the first [DATE] of the fa…" at bounding box center [682, 655] width 843 height 246
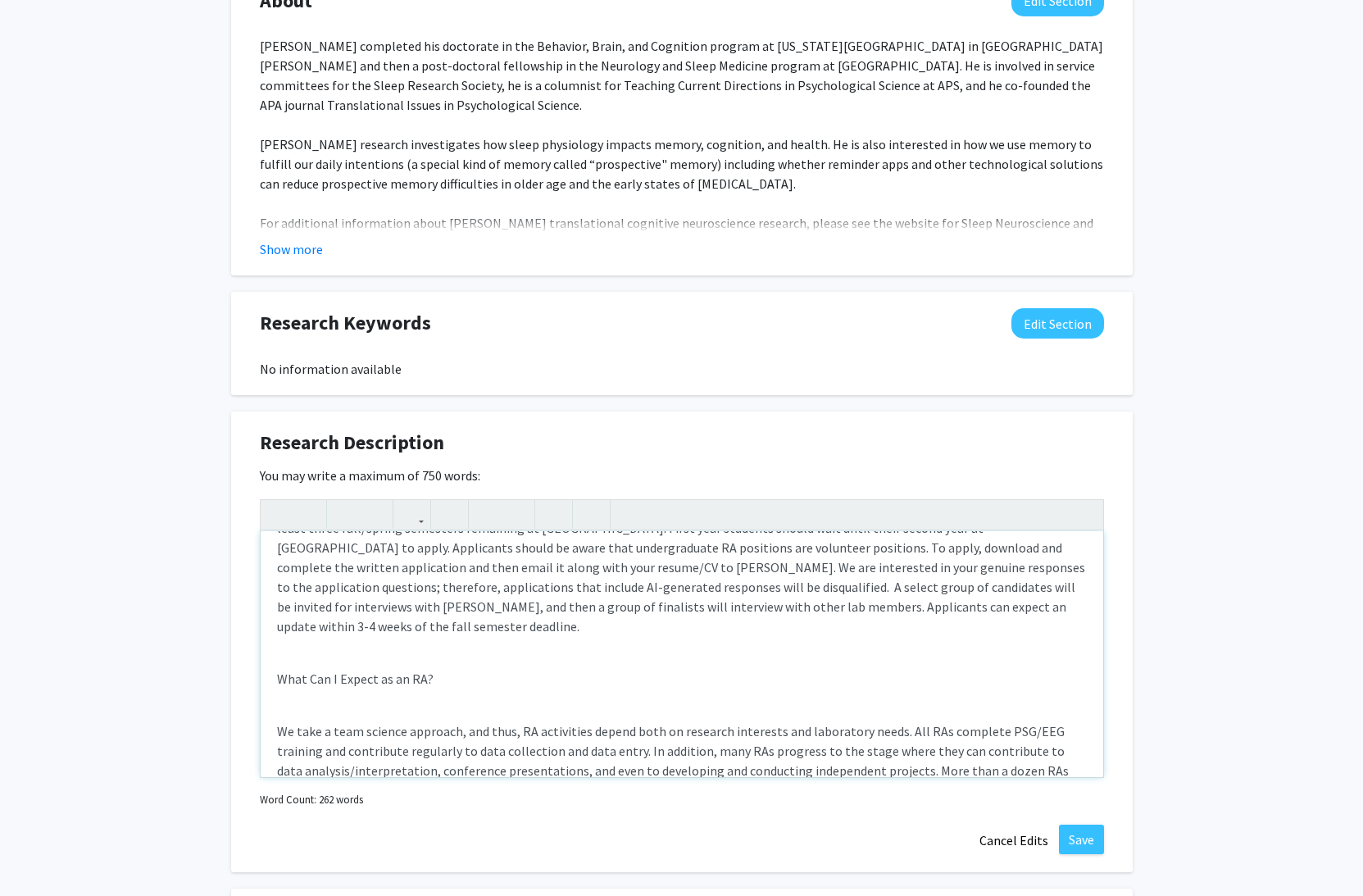
scroll to position [0, 0]
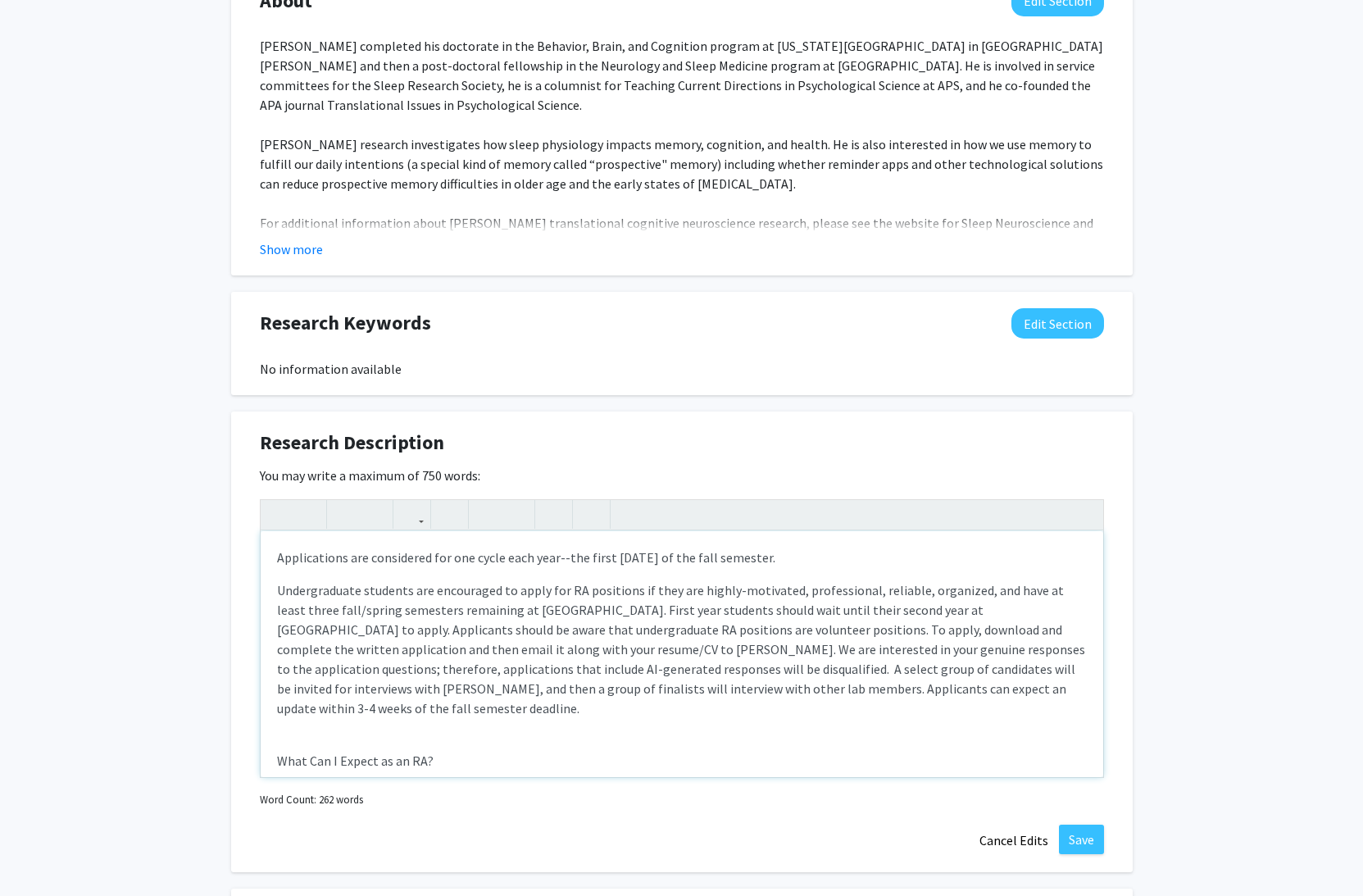
click at [276, 589] on div "Applications are considered for one cycle each year--the first [DATE] of the fa…" at bounding box center [682, 655] width 843 height 246
drag, startPoint x: 276, startPoint y: 557, endPoint x: 360, endPoint y: 560, distance: 84.1
click at [360, 560] on div "When to Apply? Applications are considered for one cycle each year--the first […" at bounding box center [682, 655] width 843 height 246
click at [284, 510] on icon "button" at bounding box center [279, 514] width 13 height 27
click at [365, 605] on p "Undergraduate students are encouraged to apply for RA positions if they are hig…" at bounding box center [682, 649] width 810 height 137
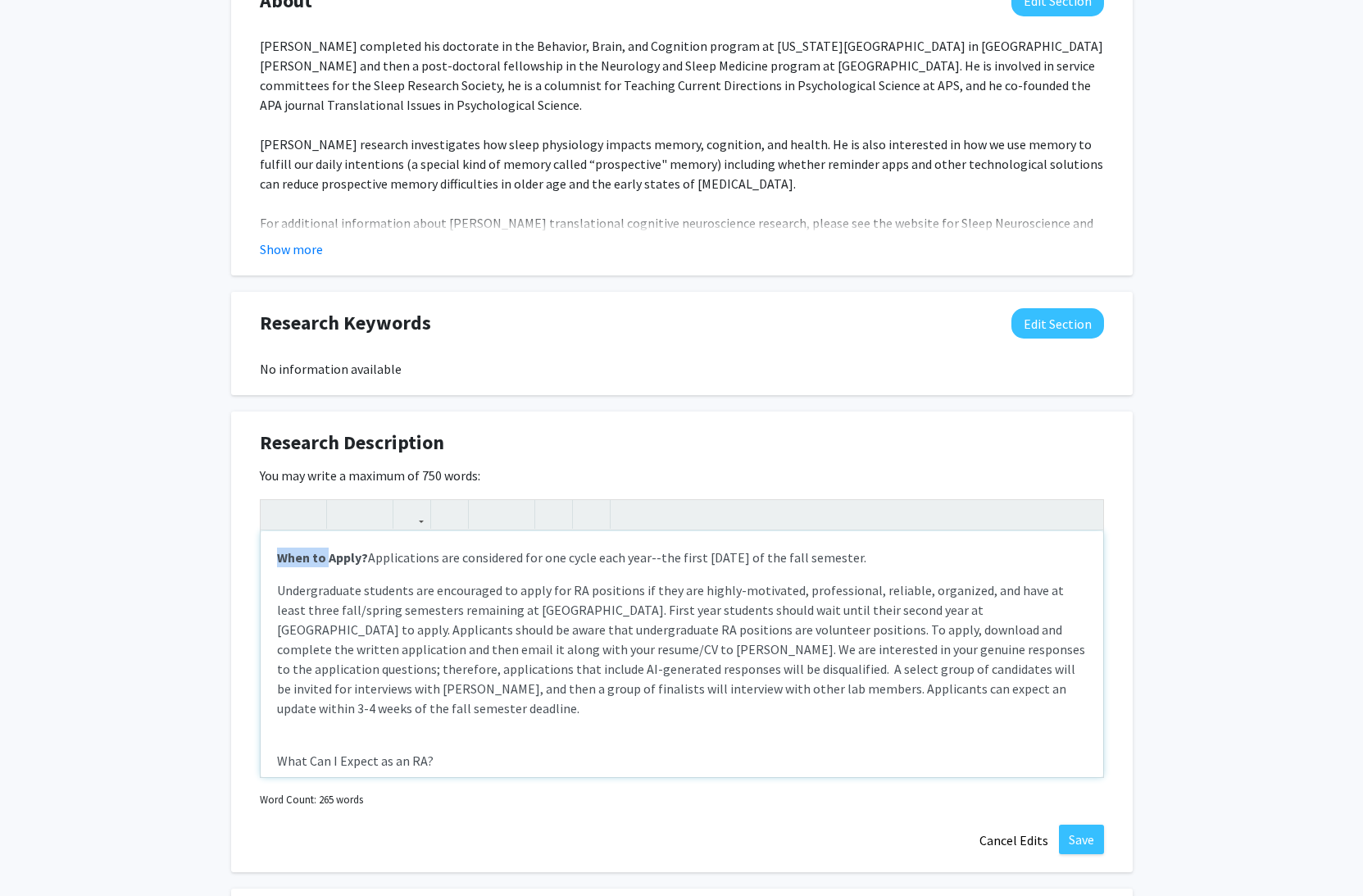
drag, startPoint x: 280, startPoint y: 555, endPoint x: 326, endPoint y: 555, distance: 46.0
click at [326, 555] on strong "When to Apply?" at bounding box center [322, 557] width 91 height 16
copy strong "When to"
click at [276, 589] on div "When to Apply? Applications are considered for one cycle each year--the first […" at bounding box center [682, 655] width 843 height 246
click at [279, 592] on p "When to Undergraduate students are encouraged to apply for RA positions if they…" at bounding box center [682, 649] width 810 height 137
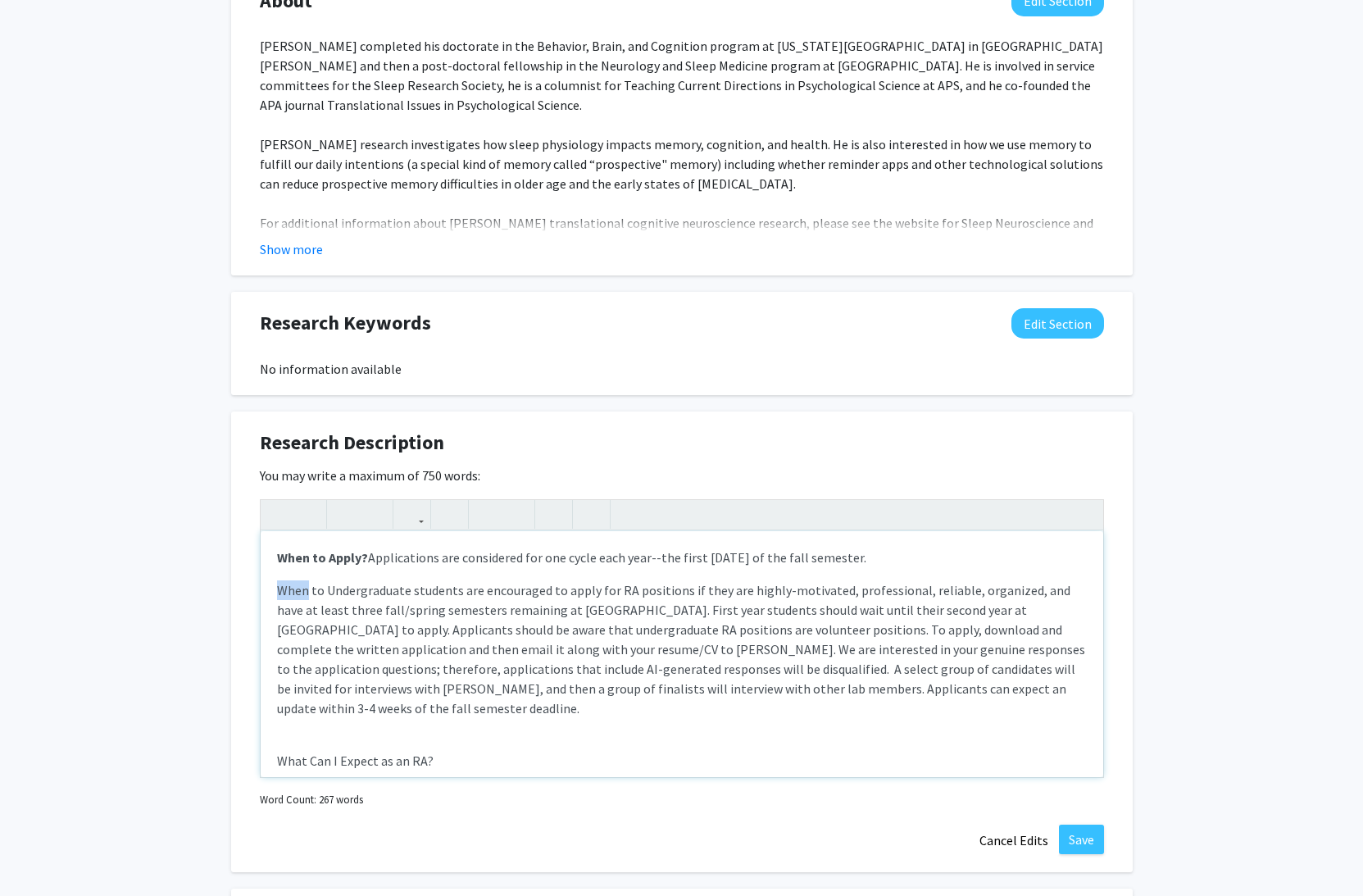
click at [279, 592] on p "When to Undergraduate students are encouraged to apply for RA positions if they…" at bounding box center [682, 649] width 810 height 137
click at [278, 591] on p "How to Apply? Undergraduate students are encouraged to apply for RA positions i…" at bounding box center [682, 649] width 810 height 137
click at [356, 591] on p "How to Apply? Undergraduate students are encouraged to apply for RA positions i…" at bounding box center [682, 649] width 810 height 137
click at [272, 501] on use "button" at bounding box center [272, 501] width 0 height 0
drag, startPoint x: 376, startPoint y: 742, endPoint x: 421, endPoint y: 742, distance: 45.0
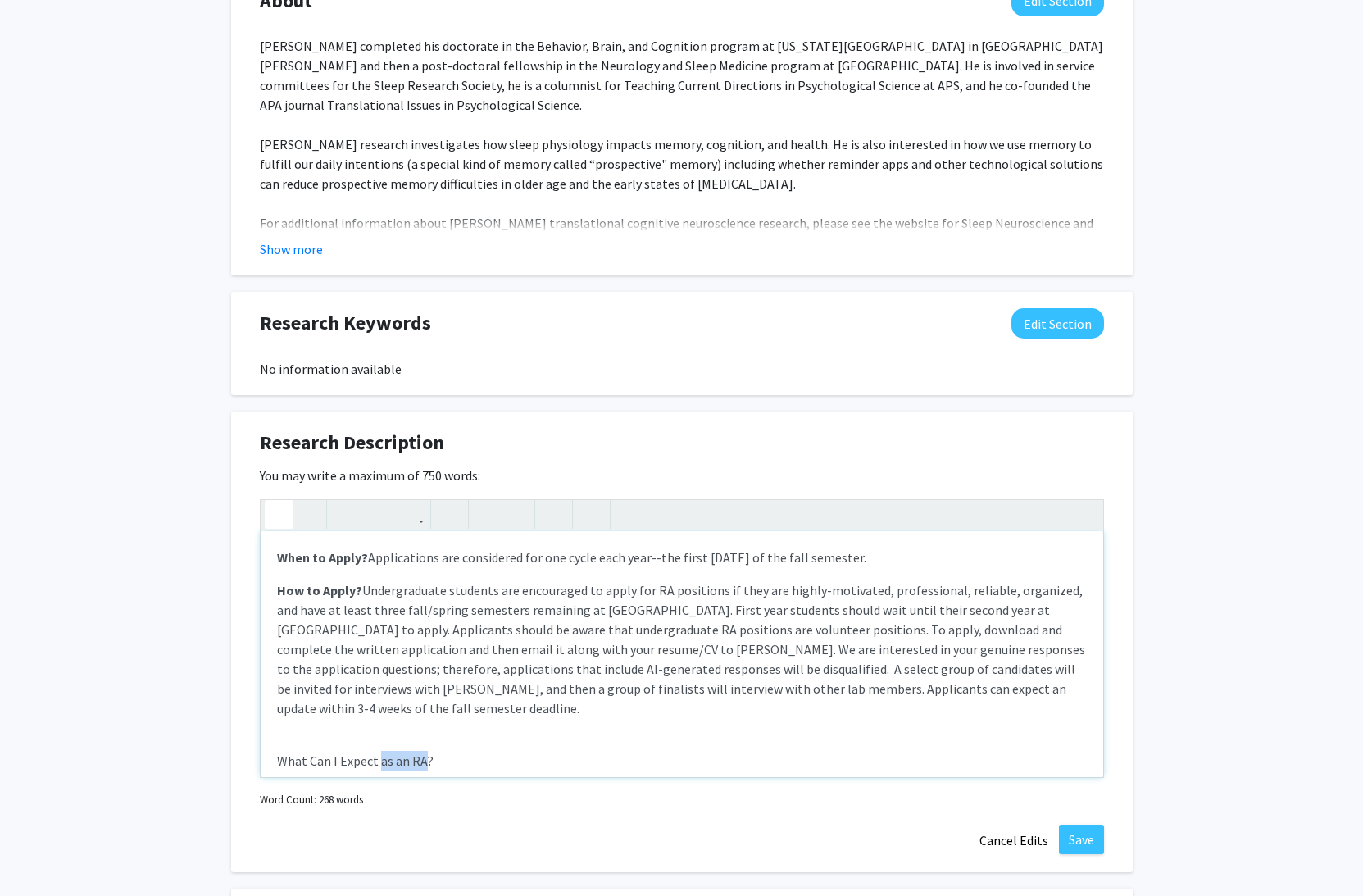
click at [421, 751] on p "What Can I Expect as an RA?" at bounding box center [682, 760] width 810 height 19
drag, startPoint x: 429, startPoint y: 743, endPoint x: 277, endPoint y: 733, distance: 152.3
click at [277, 751] on p "What Can I Expect as an RA?" at bounding box center [682, 760] width 810 height 19
click at [282, 514] on icon "button" at bounding box center [279, 514] width 13 height 27
click at [489, 751] on p "What Can I Expect as an RA?" at bounding box center [682, 760] width 810 height 19
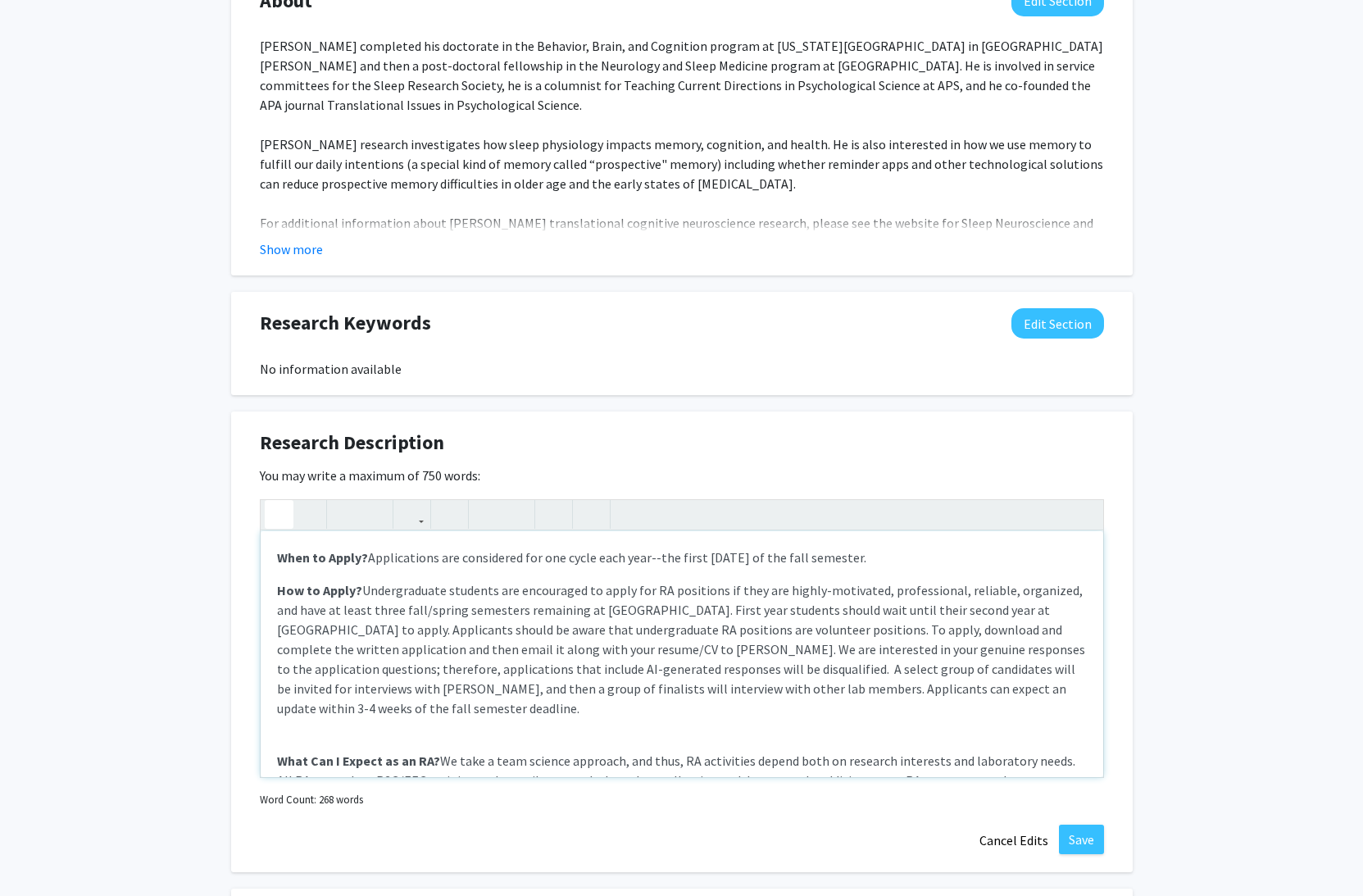
click at [637, 657] on p "How to Apply? Undergraduate students are encouraged to apply for RA positions i…" at bounding box center [682, 649] width 810 height 137
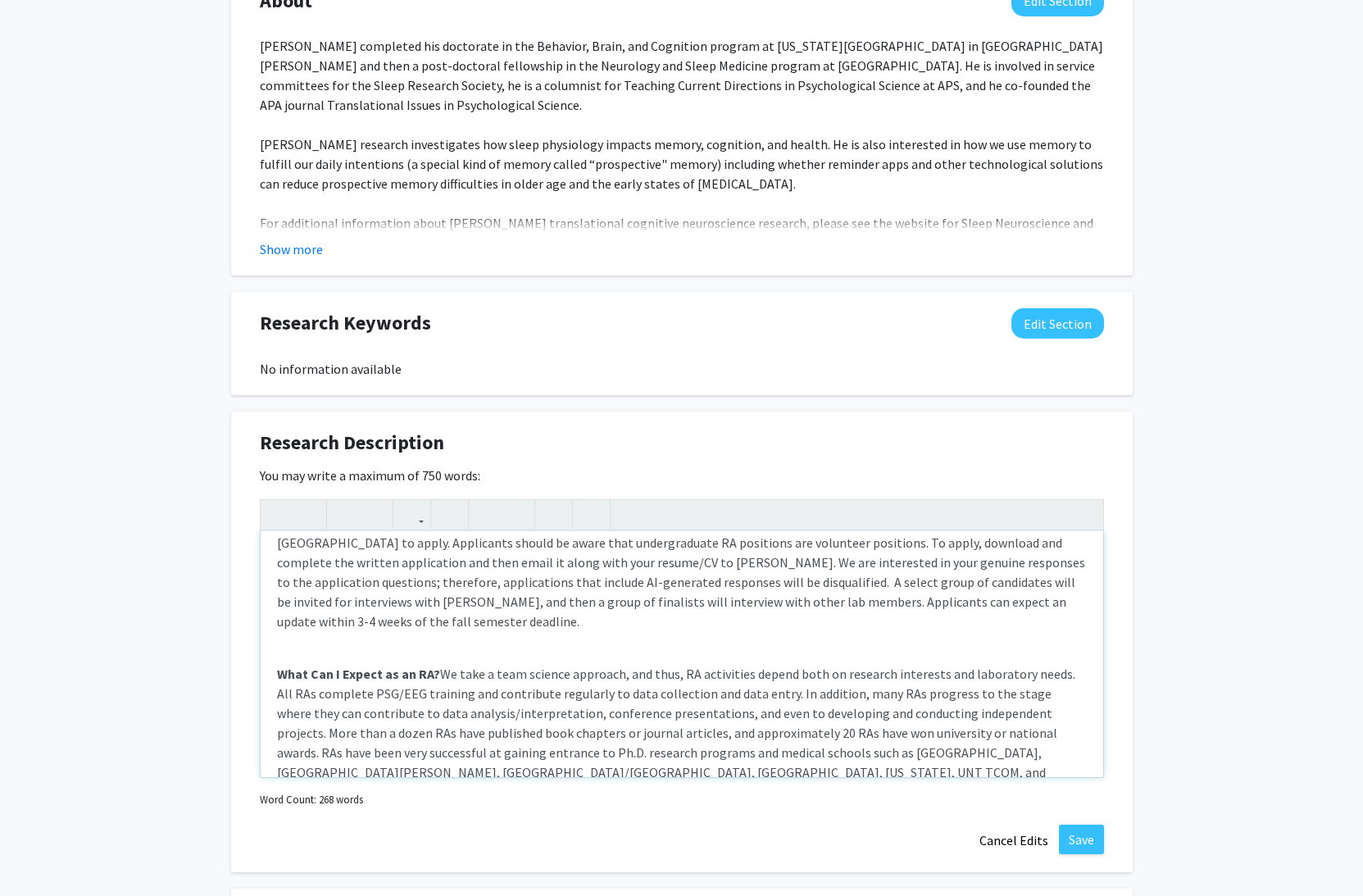
scroll to position [102, 0]
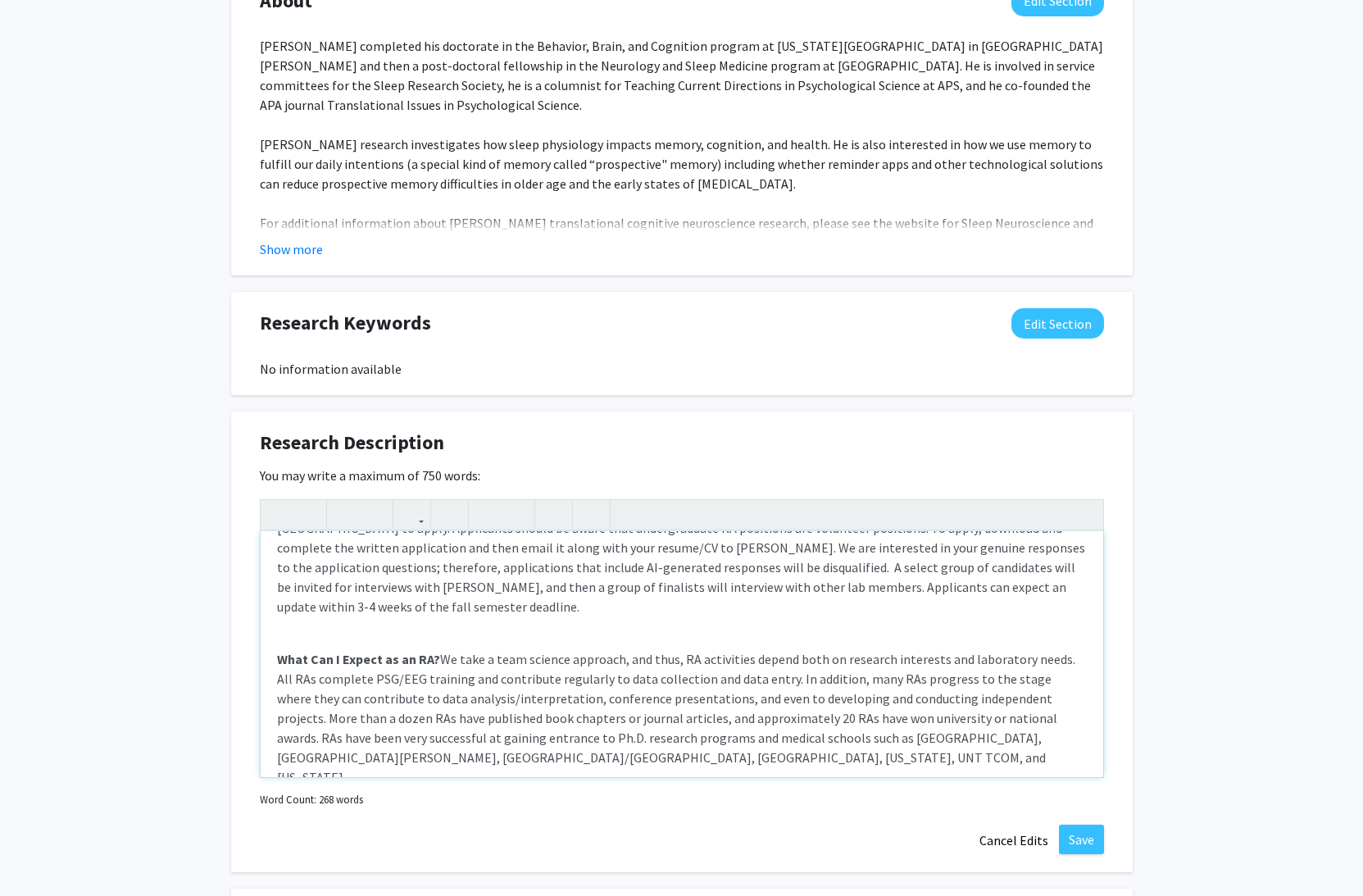
click at [792, 701] on p "What Can I Expect as an RA? We take a team science approach, and thus, RA activ…" at bounding box center [682, 717] width 810 height 137
click at [742, 649] on p "What Can I Expect as an RA? We take a team science approach, and thus, RA activ…" at bounding box center [682, 717] width 810 height 137
click at [539, 684] on p "What Can I Expect as an RA? We take a team science approach, and thus, RA activ…" at bounding box center [682, 717] width 810 height 137
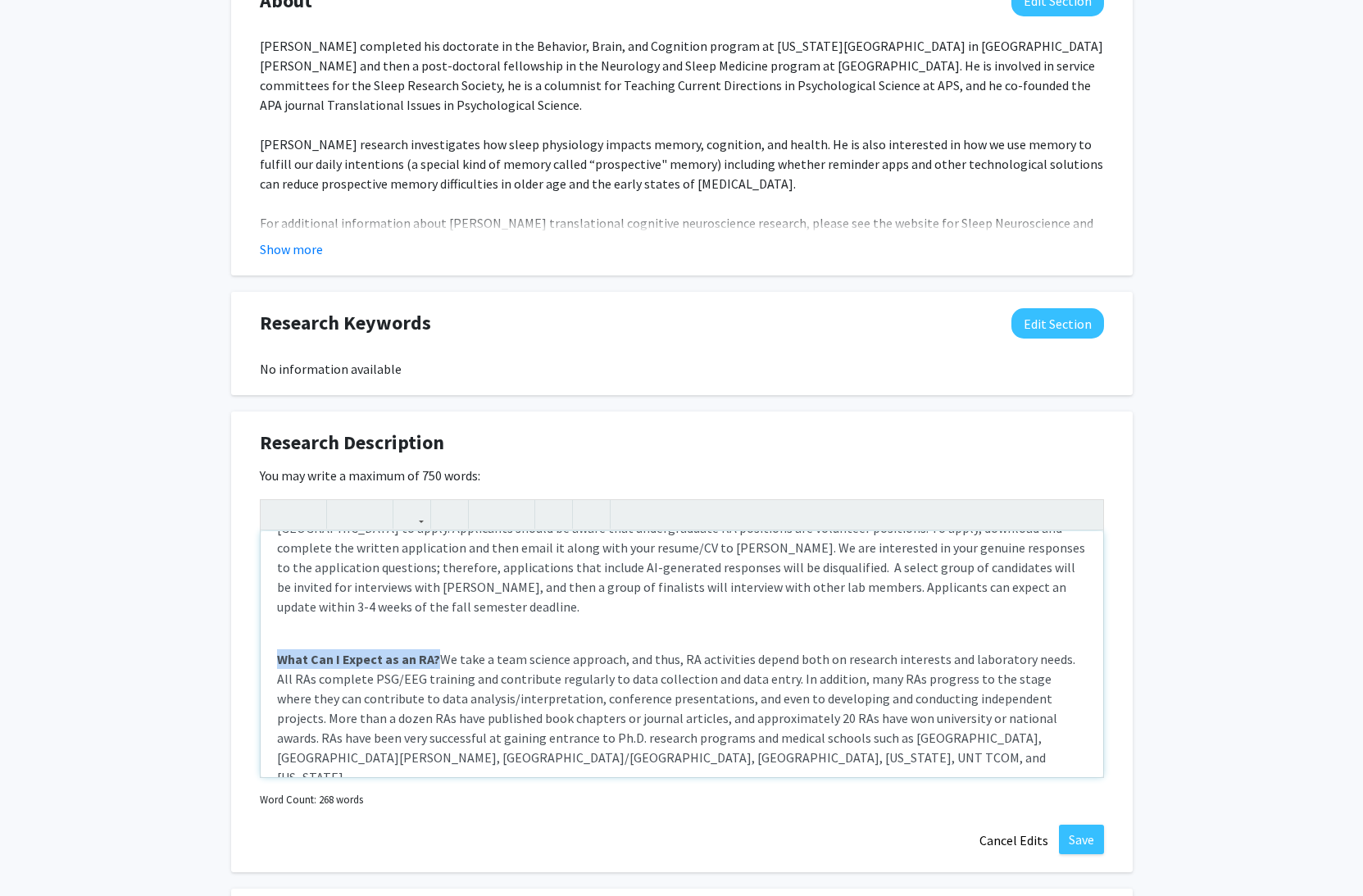
click at [539, 684] on p "What Can I Expect as an RA? We take a team science approach, and thus, RA activ…" at bounding box center [682, 717] width 810 height 137
click at [617, 681] on p "What Can I Expect as an RA? We take a team science approach, and thus, RA activ…" at bounding box center [682, 717] width 810 height 137
click at [720, 663] on p "What Can I Expect as an RA? We take a team science approach, and thus, RA activ…" at bounding box center [682, 717] width 810 height 137
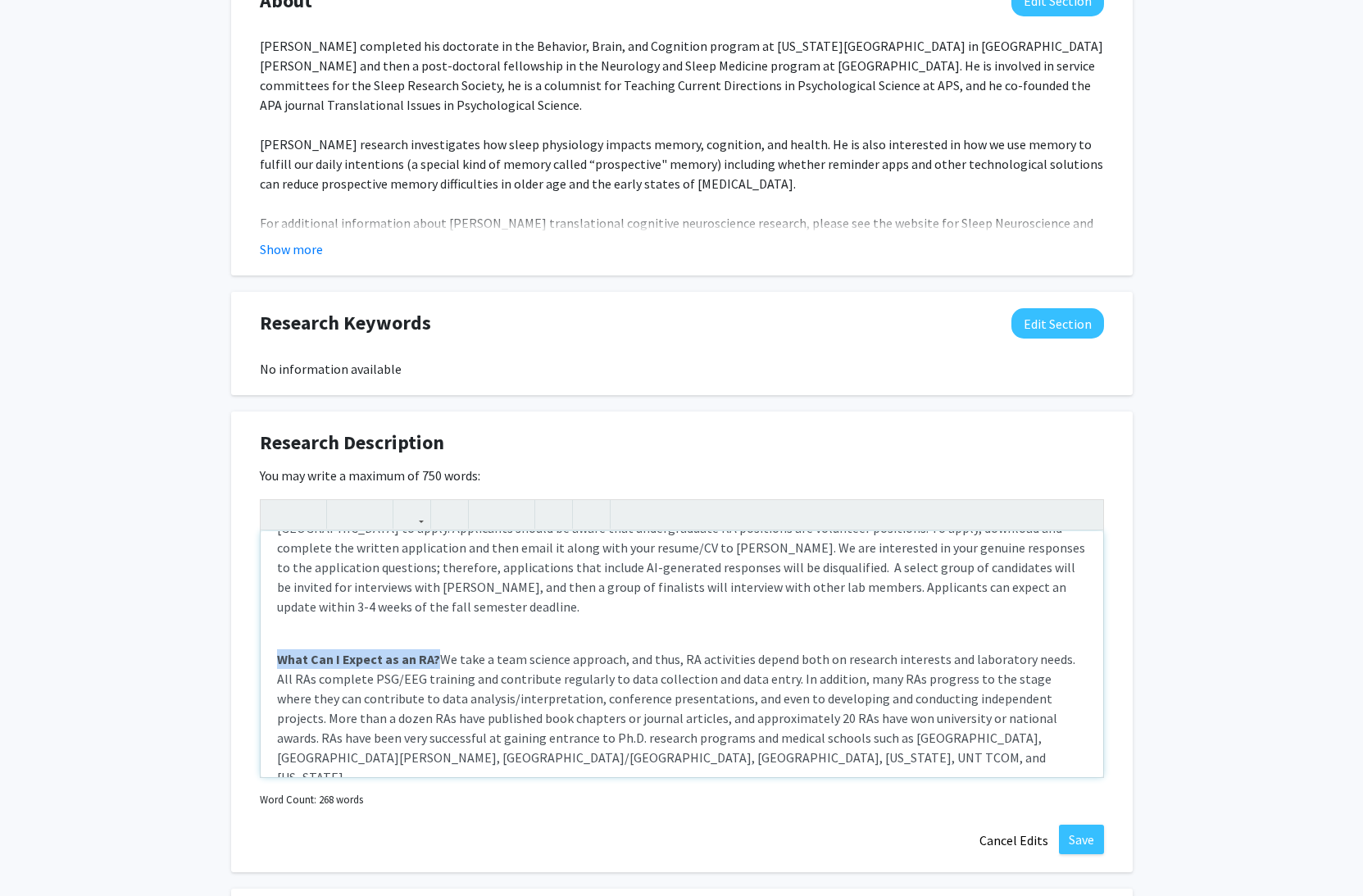
click at [731, 665] on p "What Can I Expect as an RA? We take a team science approach, and thus, RA activ…" at bounding box center [682, 717] width 810 height 137
click at [696, 676] on p "What Can I Expect as an RA? We take a team science approach, and thus, RA activ…" at bounding box center [682, 717] width 810 height 137
click at [661, 676] on p "What Can I Expect as an RA? We take a team science approach, and thus, RA activ…" at bounding box center [682, 717] width 810 height 137
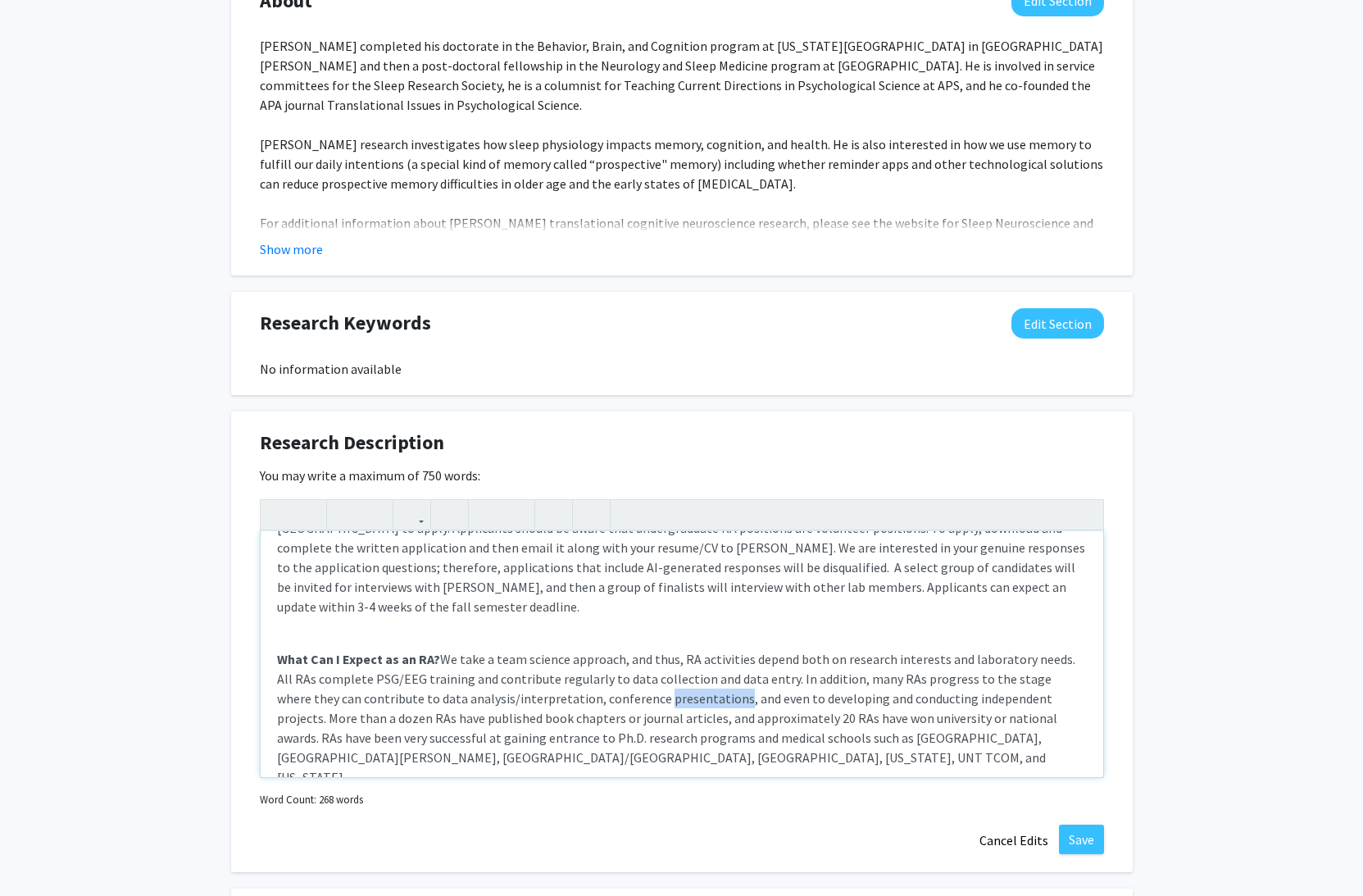
click at [661, 676] on p "What Can I Expect as an RA? We take a team science approach, and thus, RA activ…" at bounding box center [682, 717] width 810 height 137
click at [647, 677] on p "What Can I Expect as an RA? We take a team science approach, and thus, RA activ…" at bounding box center [682, 717] width 810 height 137
click at [1035, 675] on p "What Can I Expect as an RA? We take a team science approach, and thus, RA activ…" at bounding box center [682, 717] width 810 height 137
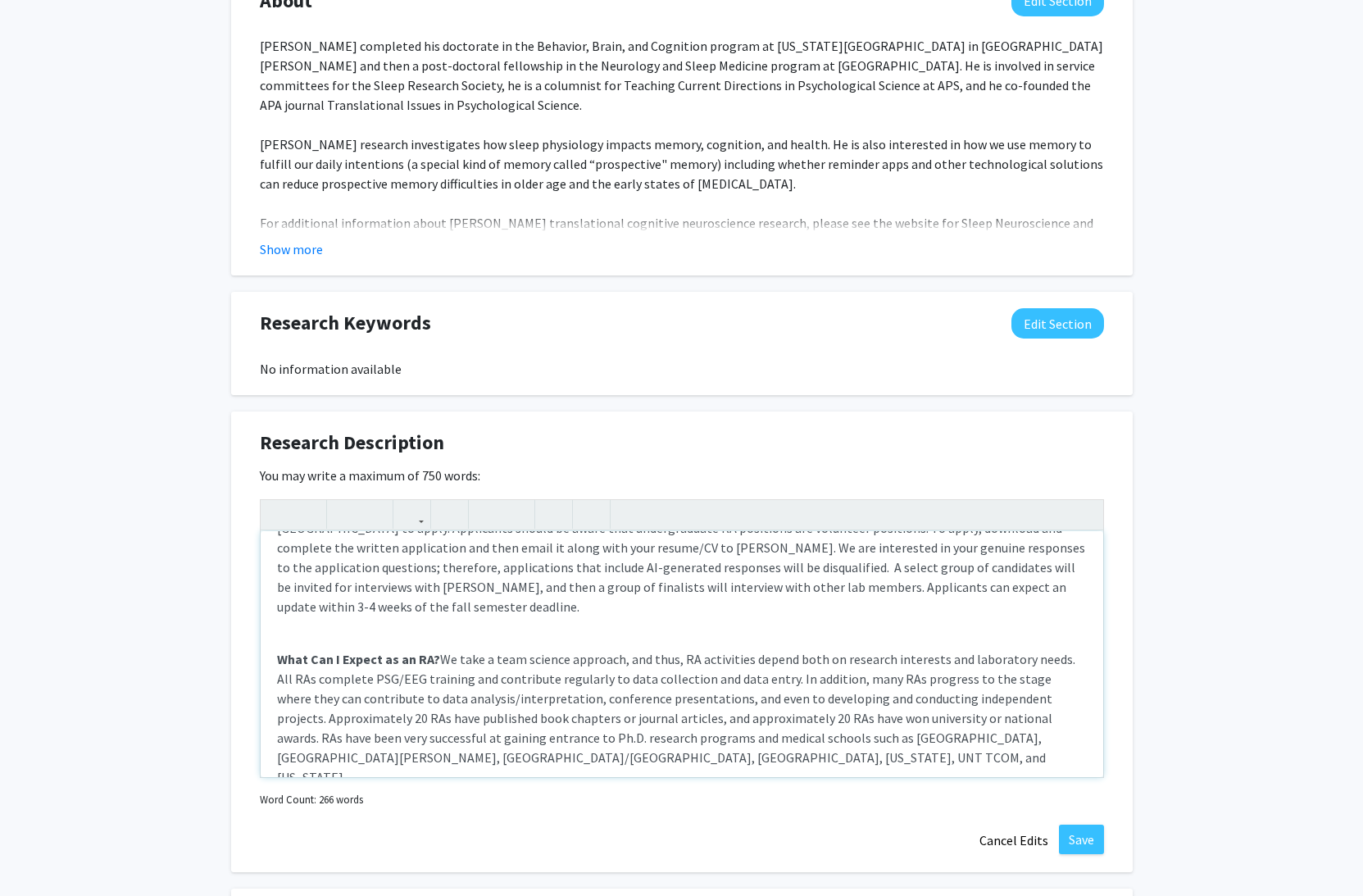
click at [733, 700] on p "What Can I Expect as an RA? We take a team science approach, and thus, RA activ…" at bounding box center [682, 717] width 810 height 137
click at [825, 688] on p "What Can I Expect as an RA? We take a team science approach, and thus, RA activ…" at bounding box center [682, 717] width 810 height 137
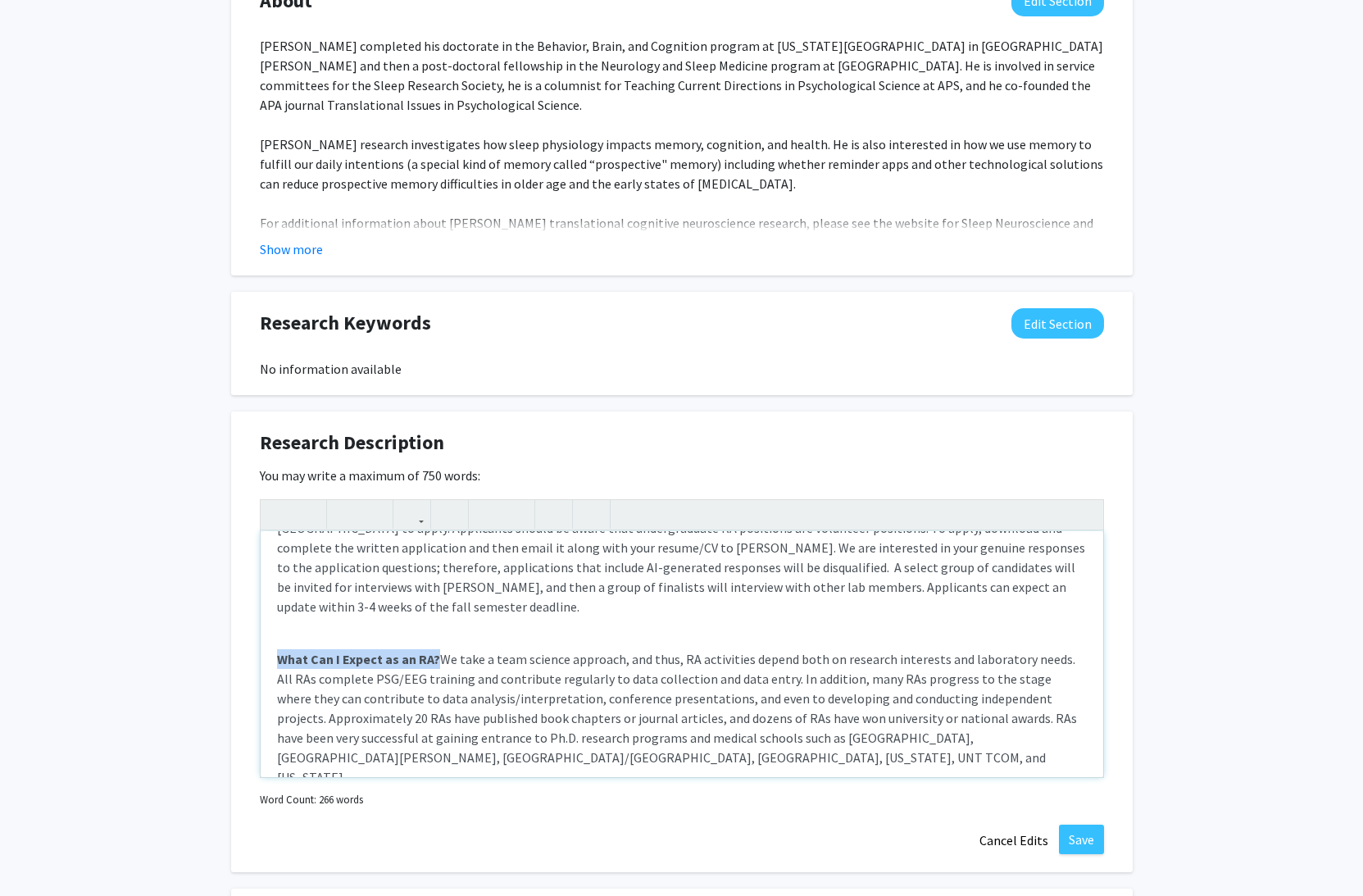
click at [805, 681] on p "What Can I Expect as an RA? We take a team science approach, and thus, RA activ…" at bounding box center [682, 717] width 810 height 137
click at [543, 673] on p "What Can I Expect as an RA? We take a team science approach, and thus, RA activ…" at bounding box center [682, 717] width 810 height 137
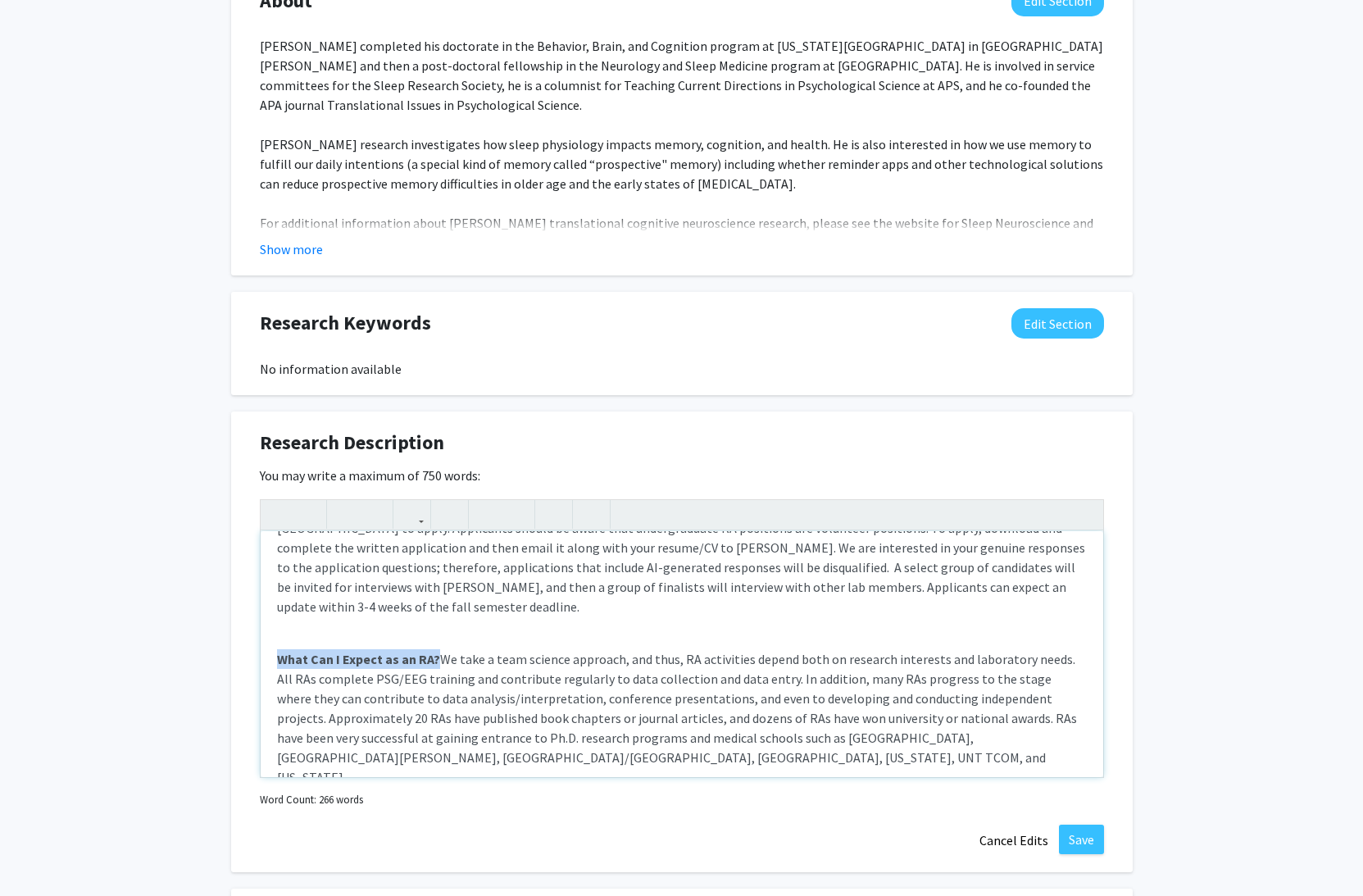
click at [592, 670] on p "What Can I Expect as an RA? We take a team science approach, and thus, RA activ…" at bounding box center [682, 717] width 810 height 137
click at [610, 671] on p "What Can I Expect as an RA? We take a team science approach, and thus, RA activ…" at bounding box center [682, 717] width 810 height 137
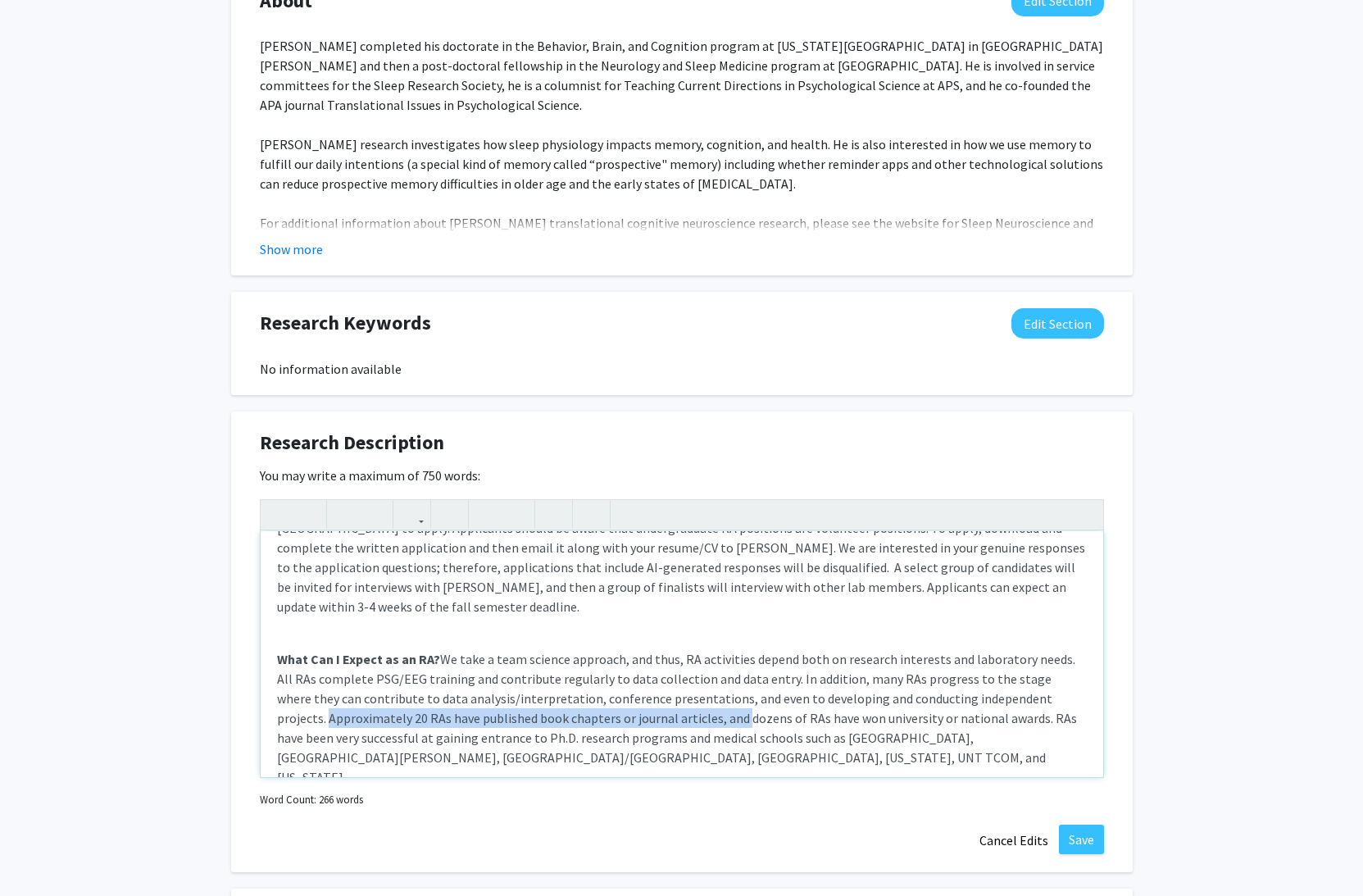
drag, startPoint x: 692, startPoint y: 699, endPoint x: 249, endPoint y: 696, distance: 443.0
click at [260, 696] on div "When to Apply? Applications are considered for one cycle each year--the first […" at bounding box center [682, 655] width 843 height 246
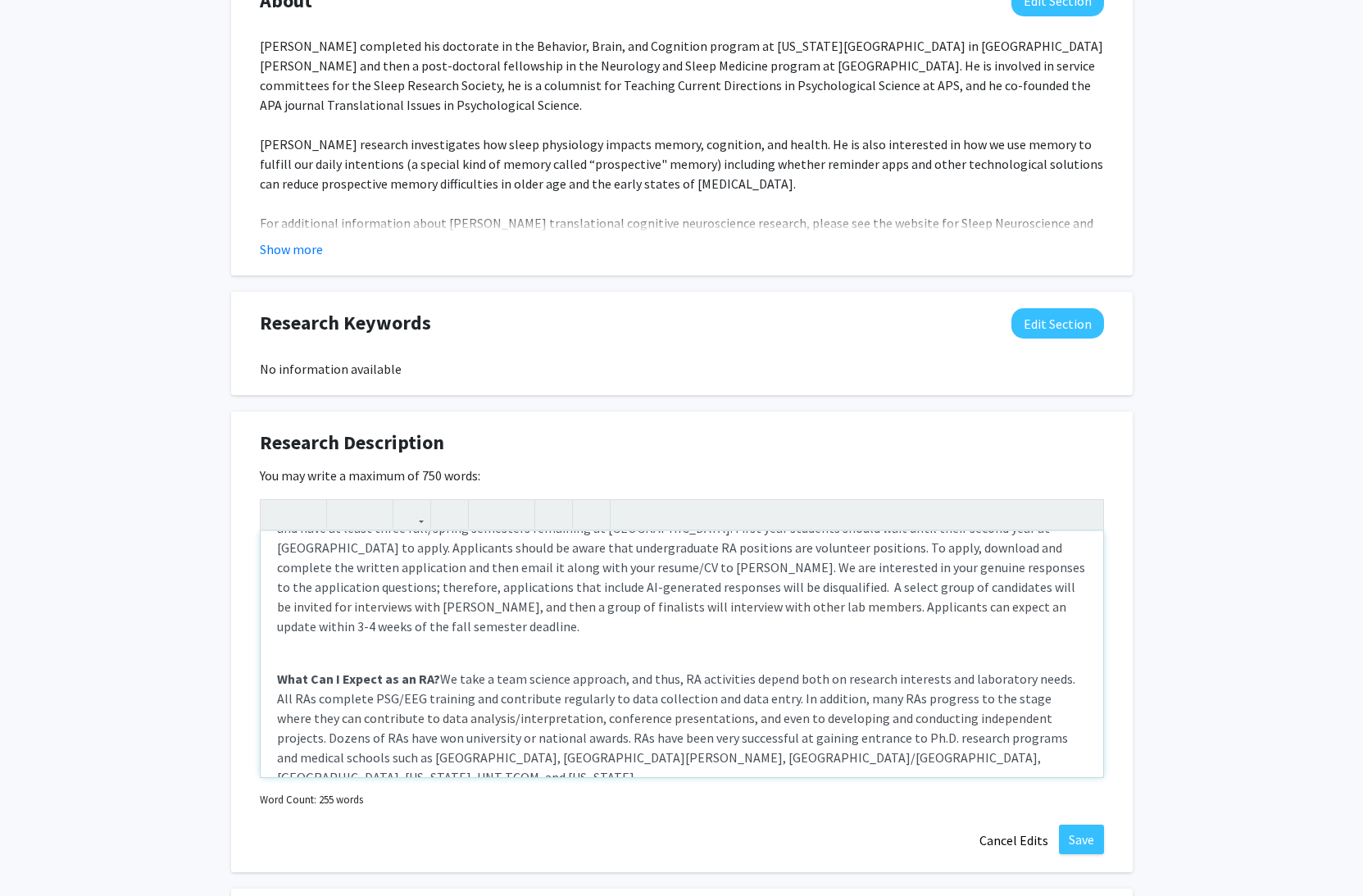
click at [512, 721] on p "What Can I Expect as an RA? We take a team science approach, and thus, RA activ…" at bounding box center [682, 728] width 810 height 118
click at [543, 716] on p "What Can I Expect as an RA? We take a team science approach, and thus, RA activ…" at bounding box center [682, 737] width 810 height 137
drag, startPoint x: 924, startPoint y: 719, endPoint x: 931, endPoint y: 726, distance: 9.9
click at [926, 721] on p "What Can I Expect as an RA? We take a team science approach, and thus, RA activ…" at bounding box center [682, 737] width 810 height 137
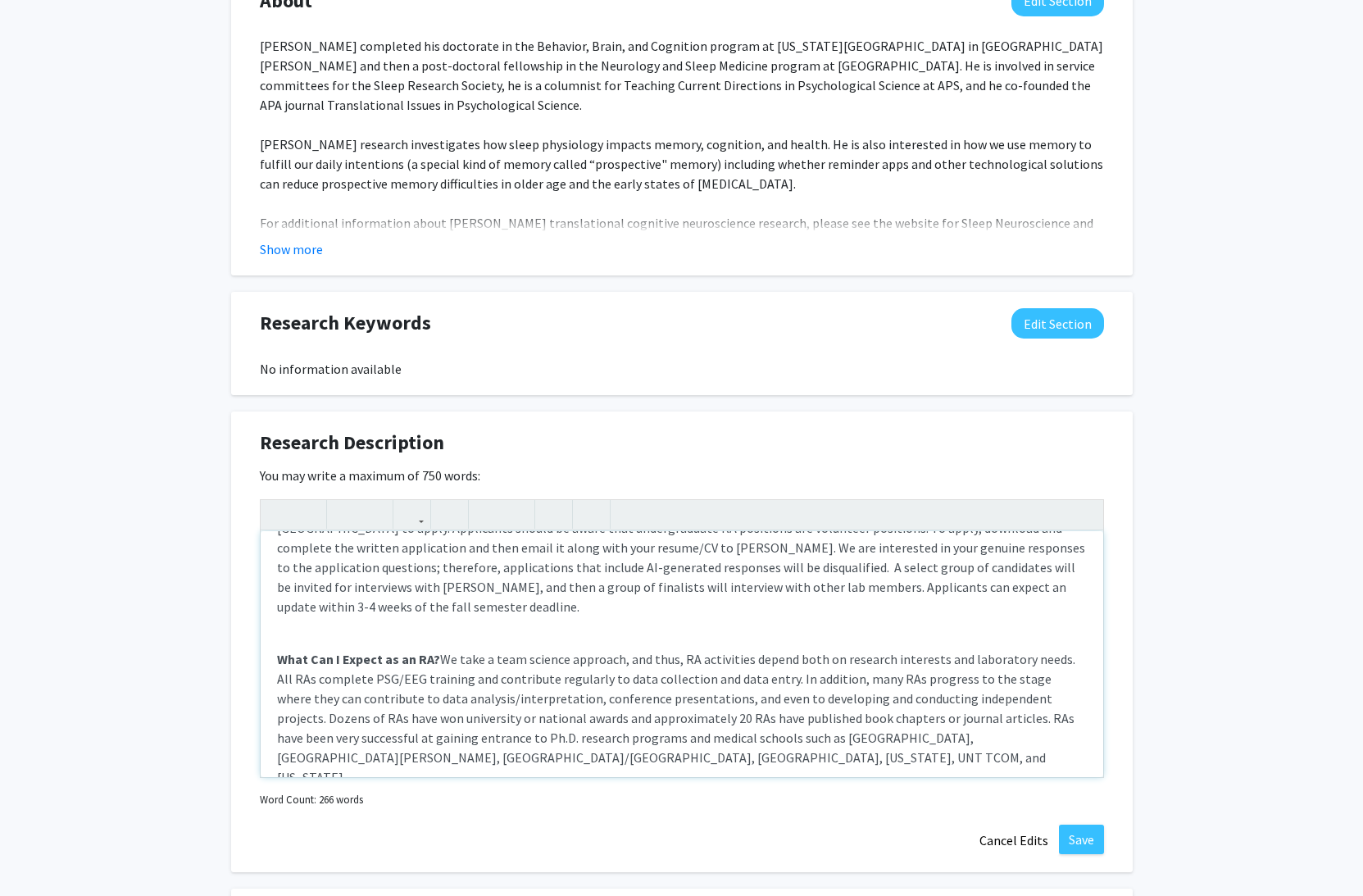
click at [702, 660] on p "What Can I Expect as an RA? We take a team science approach, and thus, RA activ…" at bounding box center [682, 717] width 810 height 137
click at [744, 683] on p "What Can I Expect as an RA? We take a team science approach, and thus, RA activ…" at bounding box center [682, 717] width 810 height 137
click at [1023, 704] on p "What Can I Expect as an RA? We take a team science approach, and thus, RA activ…" at bounding box center [682, 717] width 810 height 137
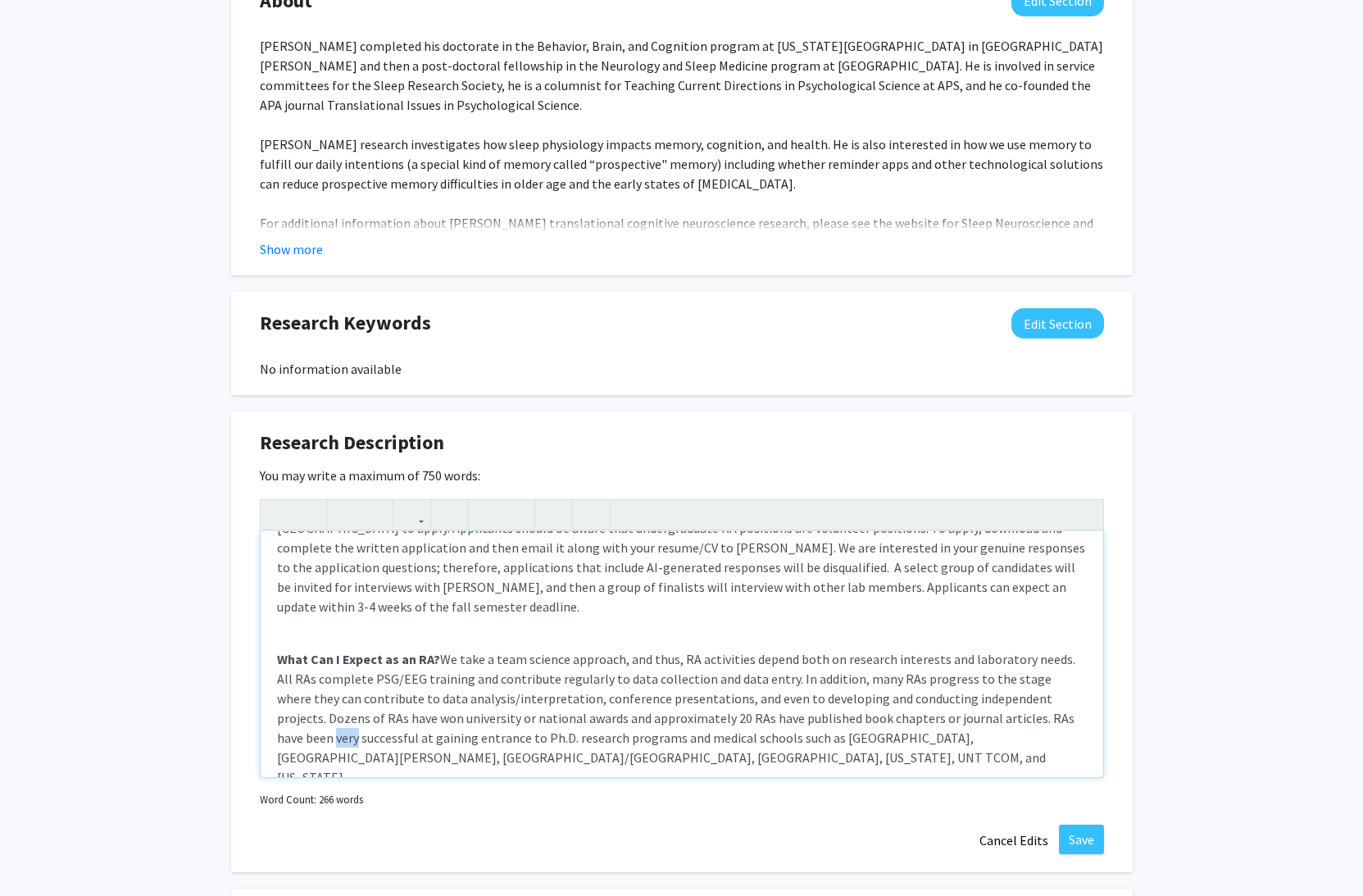
click at [1023, 704] on p "What Can I Expect as an RA? We take a team science approach, and thus, RA activ…" at bounding box center [682, 717] width 810 height 137
click at [778, 661] on p "What Can I Expect as an RA? We take a team science approach, and thus, RA activ…" at bounding box center [682, 708] width 810 height 118
click at [703, 665] on p "What Can I Expect as an RA? We take a team science approach, and thus, RA activ…" at bounding box center [682, 708] width 810 height 118
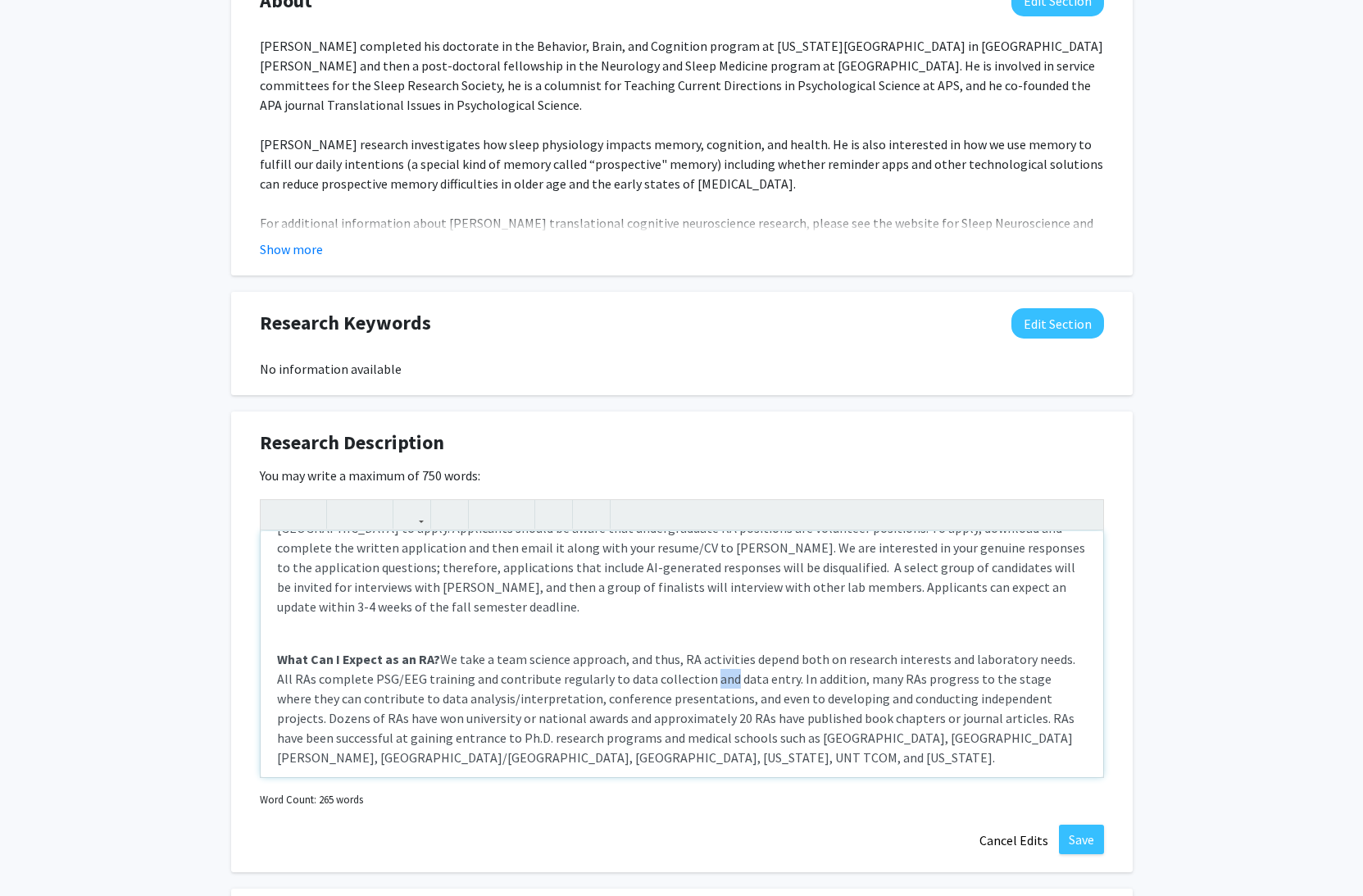
click at [703, 665] on p "What Can I Expect as an RA? We take a team science approach, and thus, RA activ…" at bounding box center [682, 708] width 810 height 118
click at [694, 683] on p "What Can I Expect as an RA? We take a team science approach, and thus, RA activ…" at bounding box center [682, 708] width 810 height 118
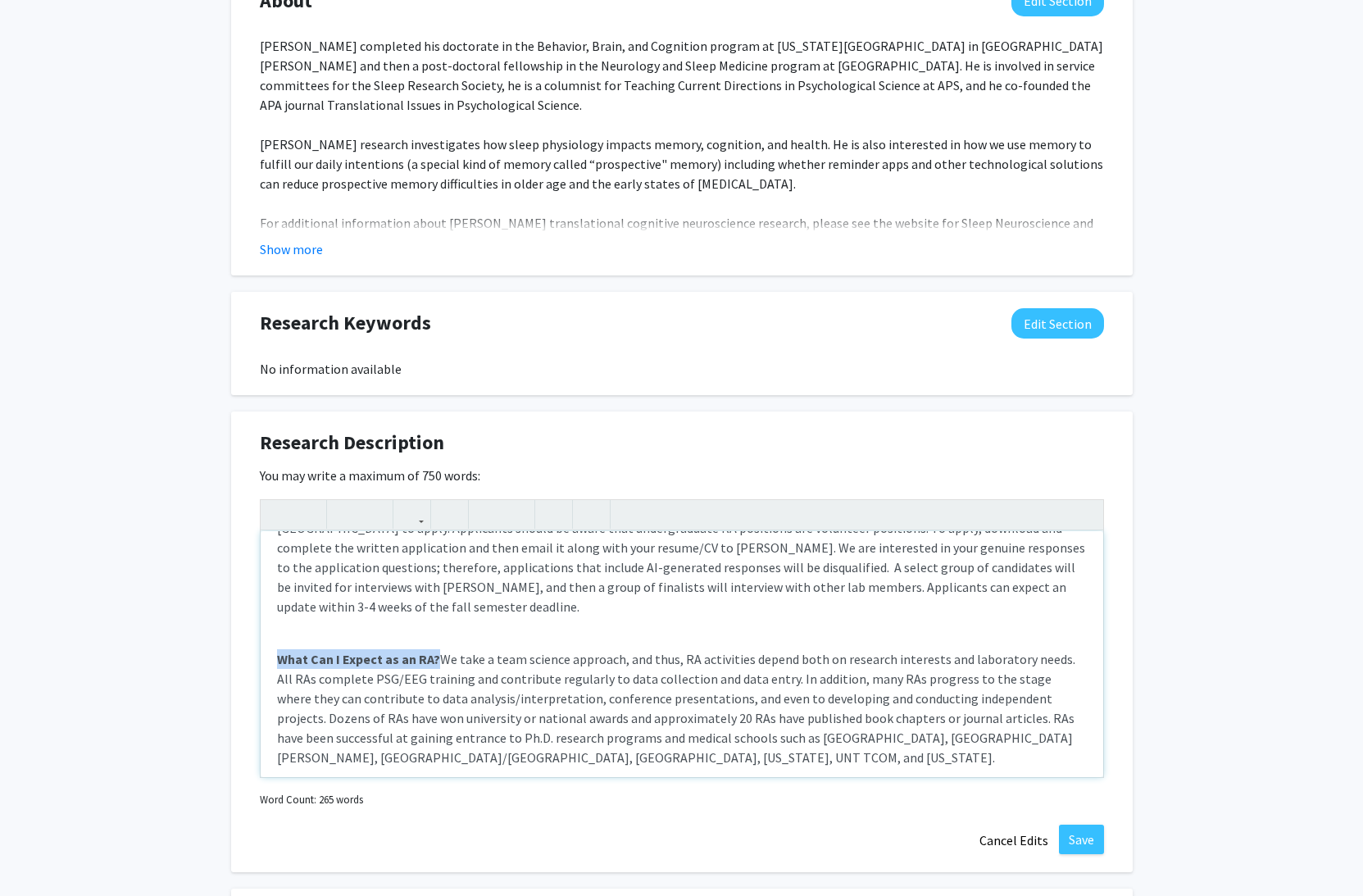
click at [735, 687] on p "What Can I Expect as an RA? We take a team science approach, and thus, RA activ…" at bounding box center [682, 708] width 810 height 118
click at [438, 737] on p "What Can I Expect as an RA? We take a team science approach, and thus, RA activ…" at bounding box center [682, 708] width 810 height 118
type textarea "<p><strong>When to Apply?</strong> Applications are considered for one cycle ea…"
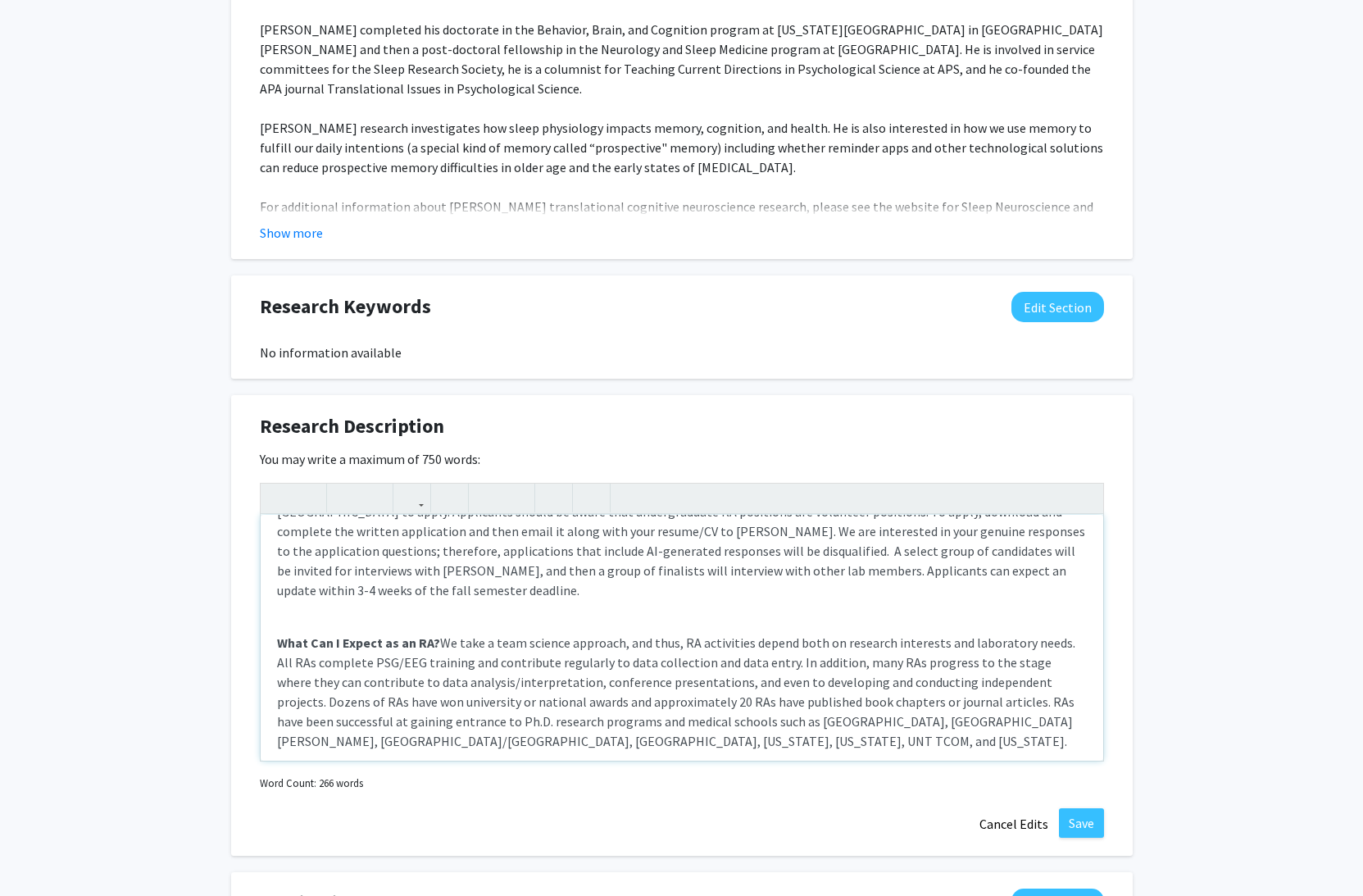
scroll to position [840, 0]
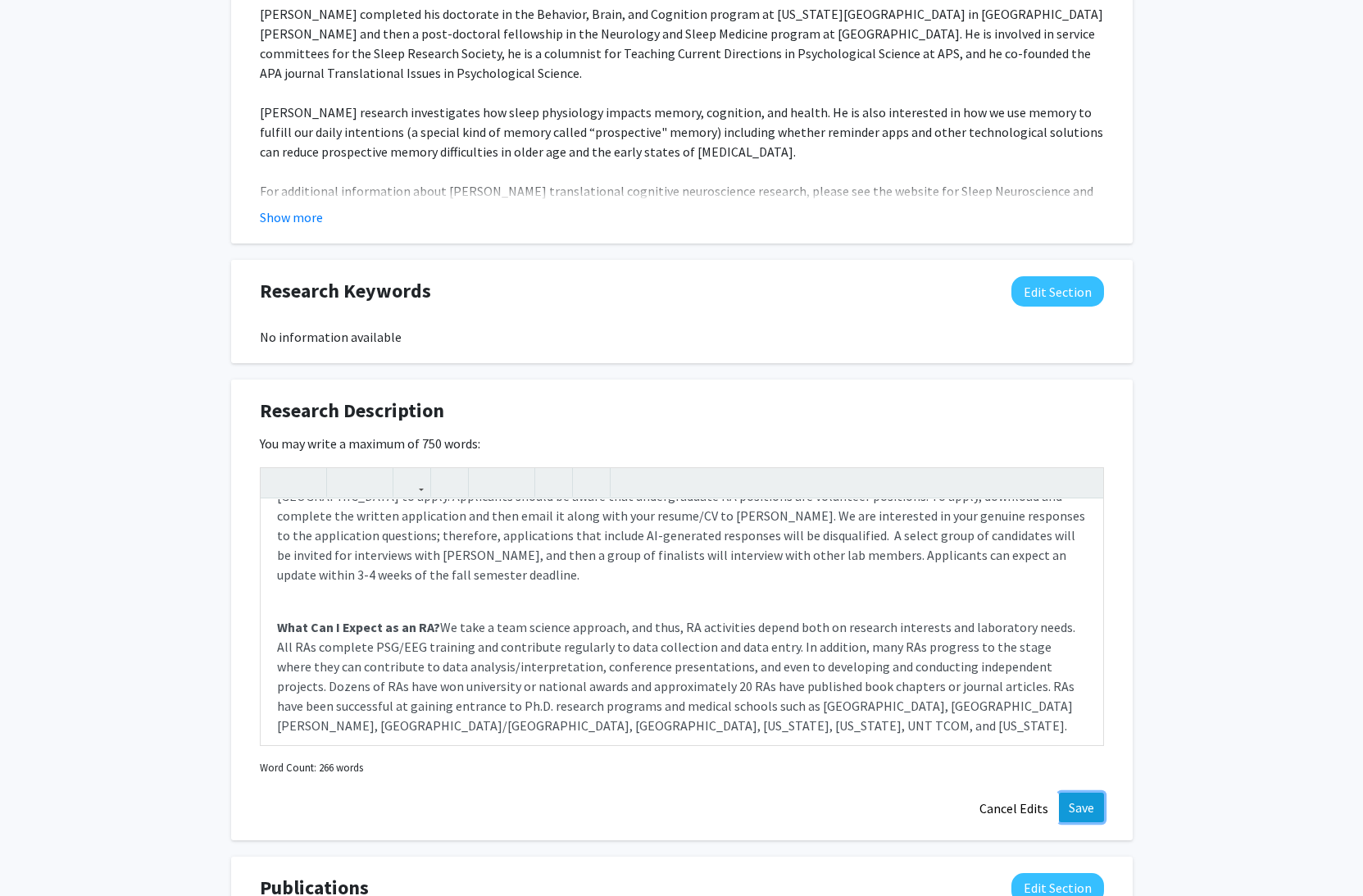
click at [1089, 805] on button "Save" at bounding box center [1081, 808] width 45 height 30
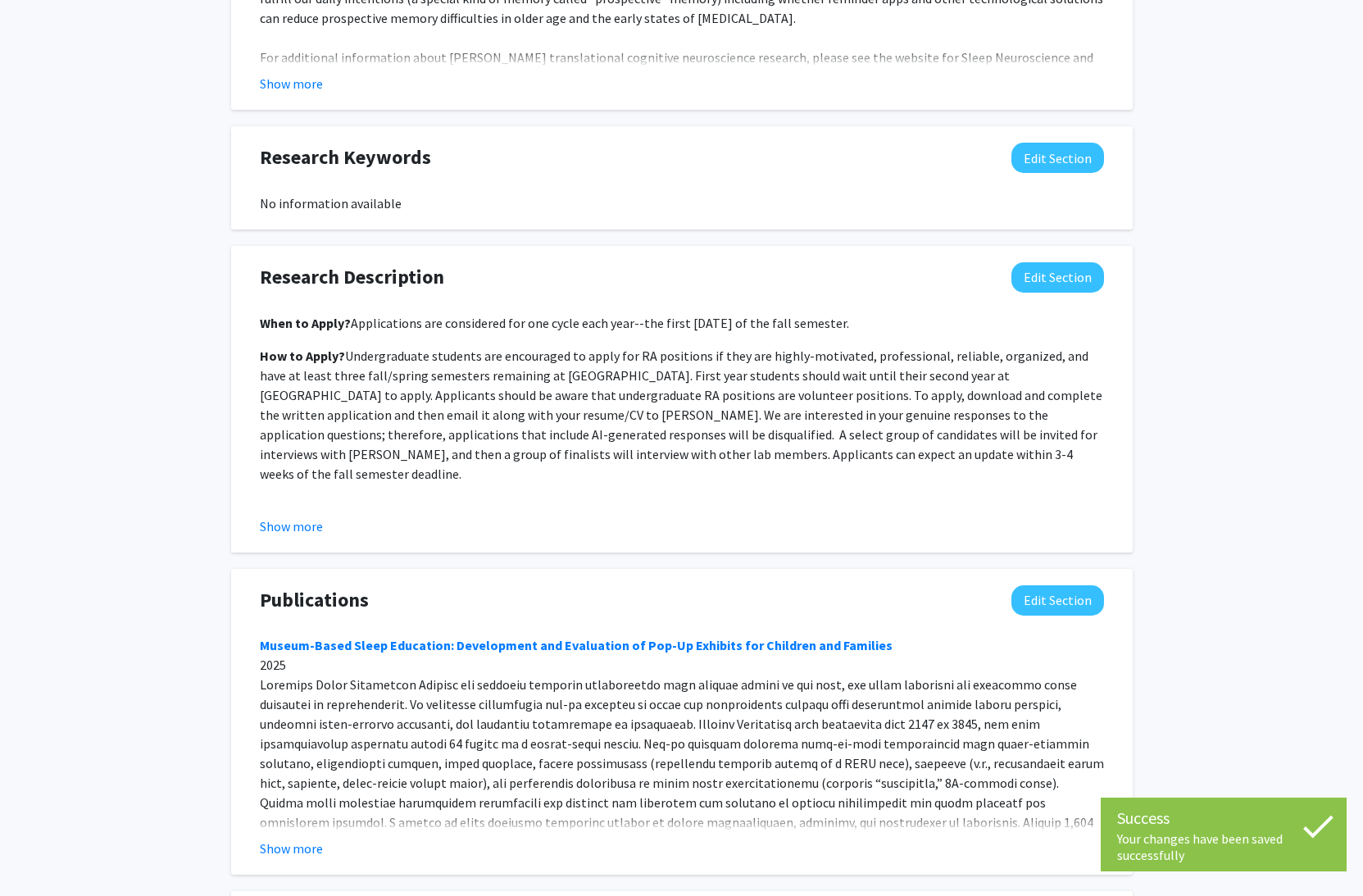
scroll to position [1109, 0]
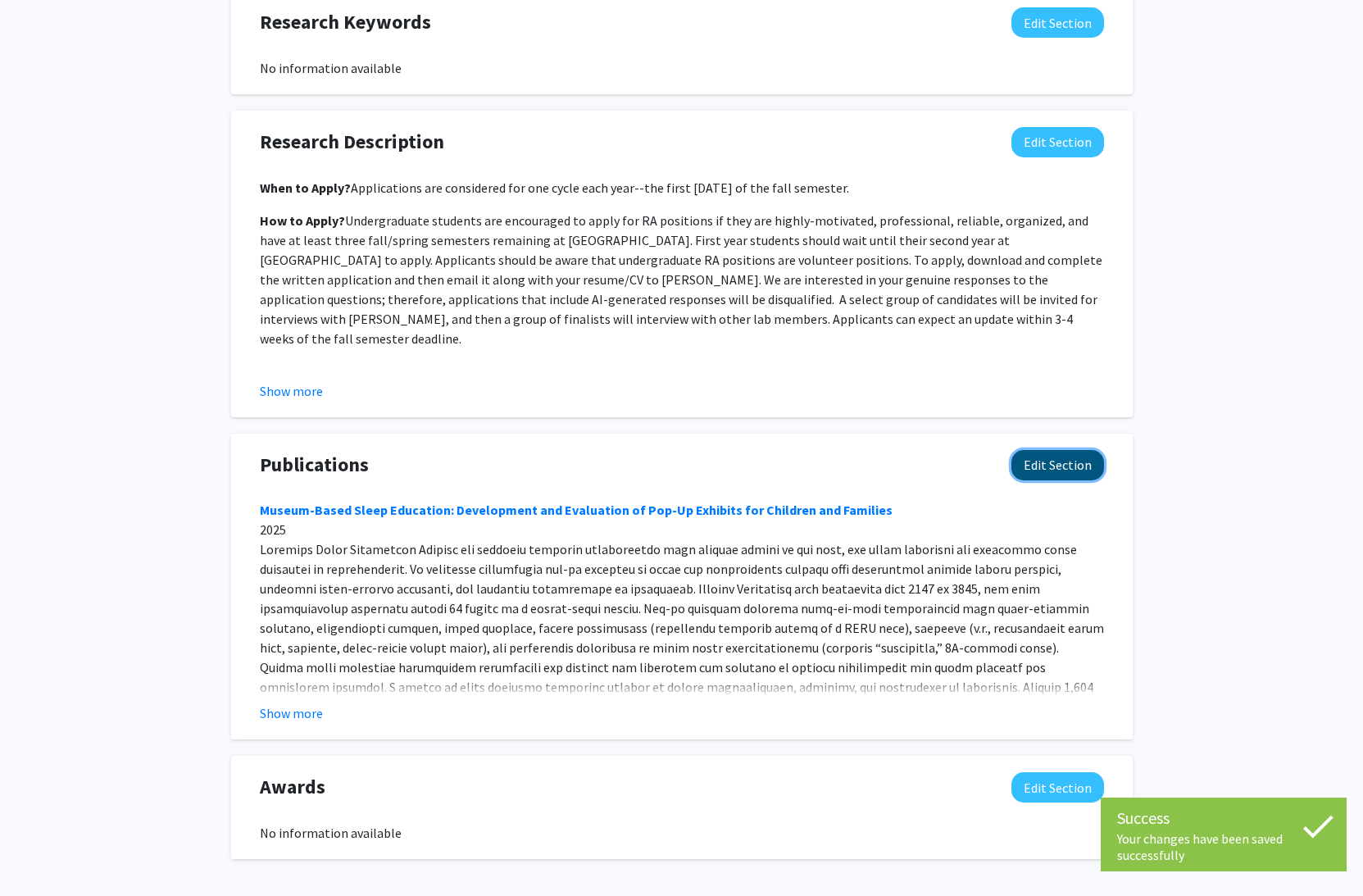
click at [1063, 465] on button "Edit Section" at bounding box center [1057, 465] width 92 height 31
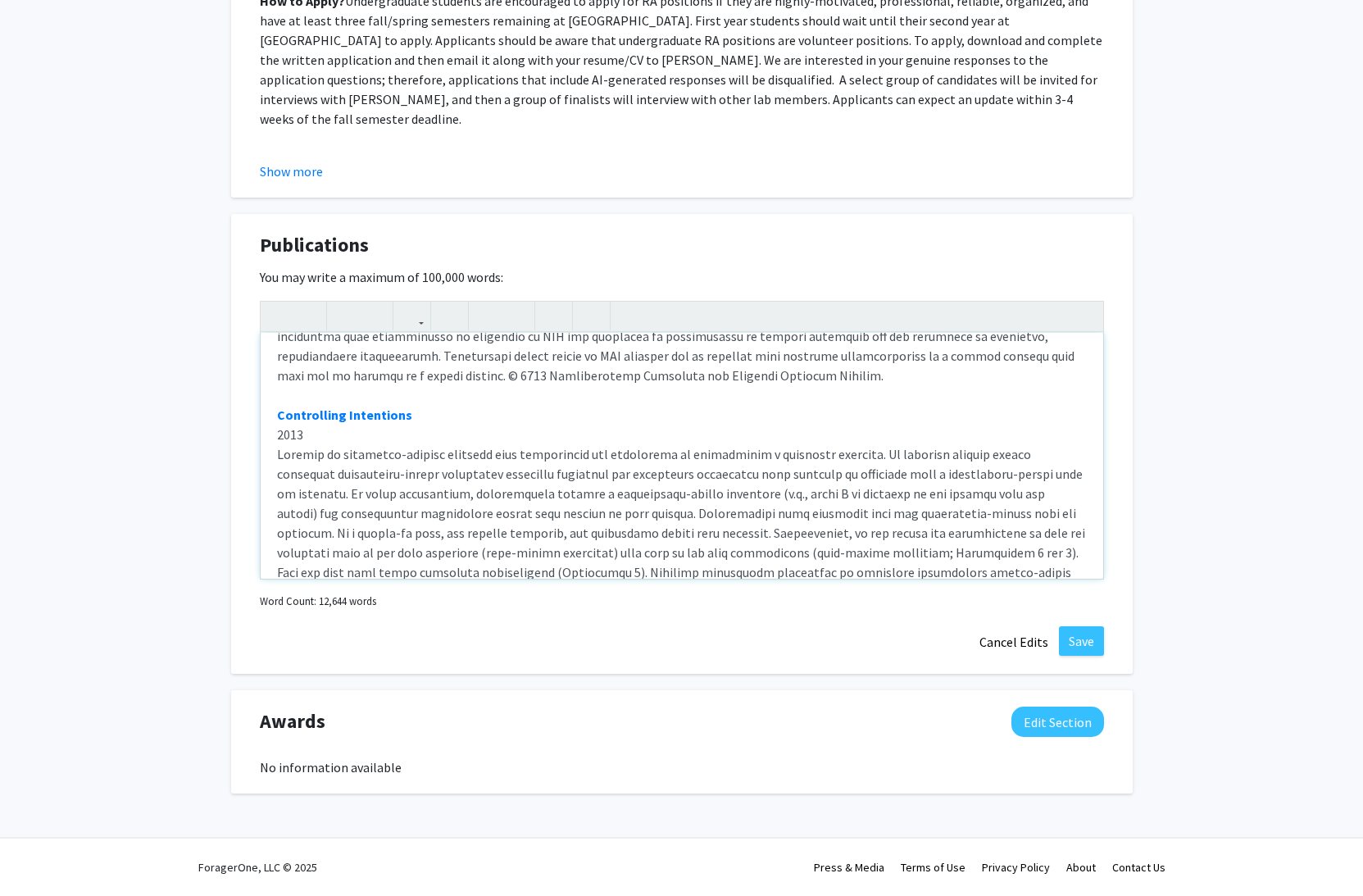
scroll to position [14852, 0]
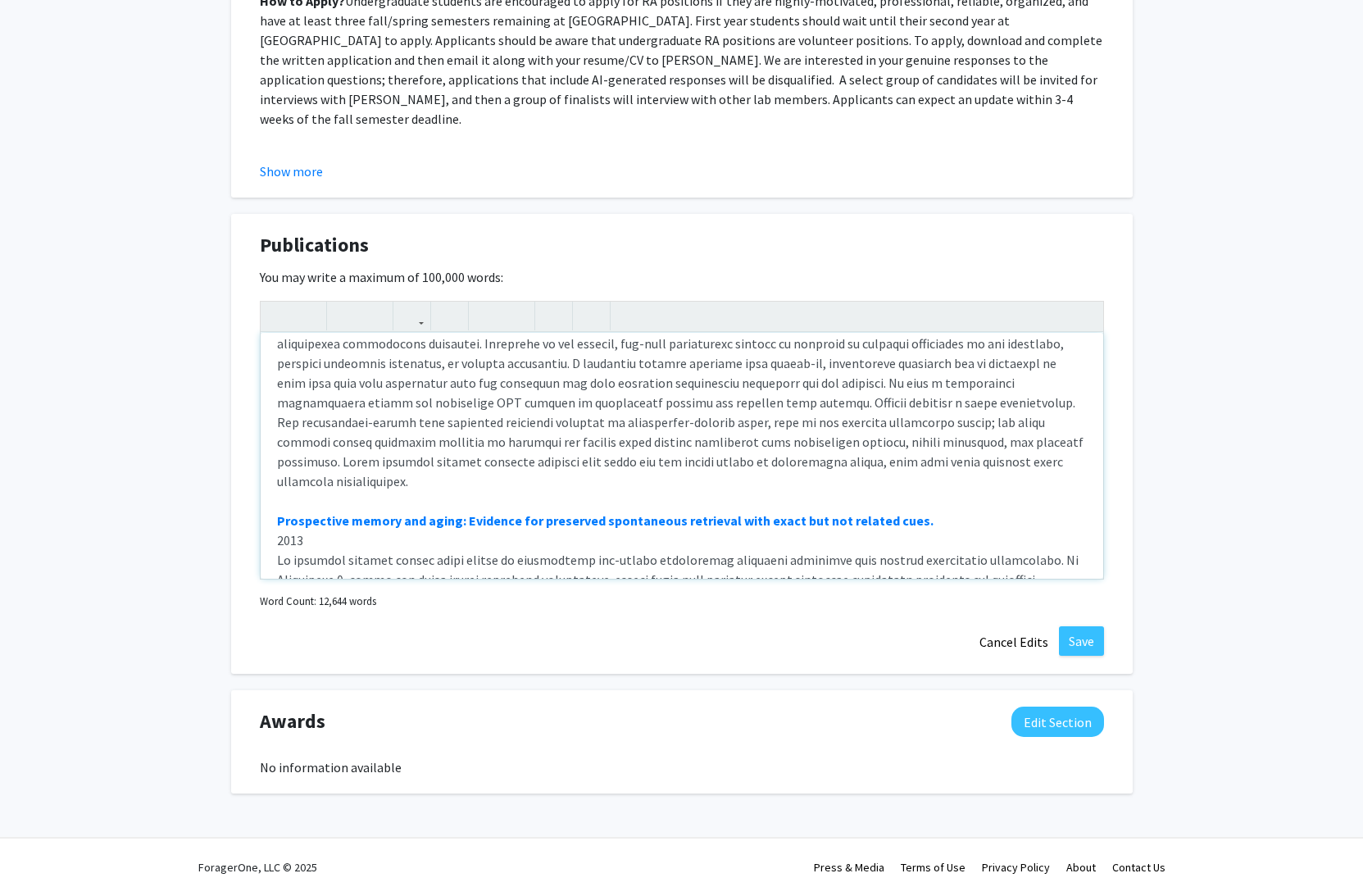
drag, startPoint x: 285, startPoint y: 402, endPoint x: 537, endPoint y: 567, distance: 301.2
click at [536, 568] on div "Museum-Based Sleep Education: Development and Evaluation of Pop-Up Exhibits for…" at bounding box center [682, 456] width 843 height 246
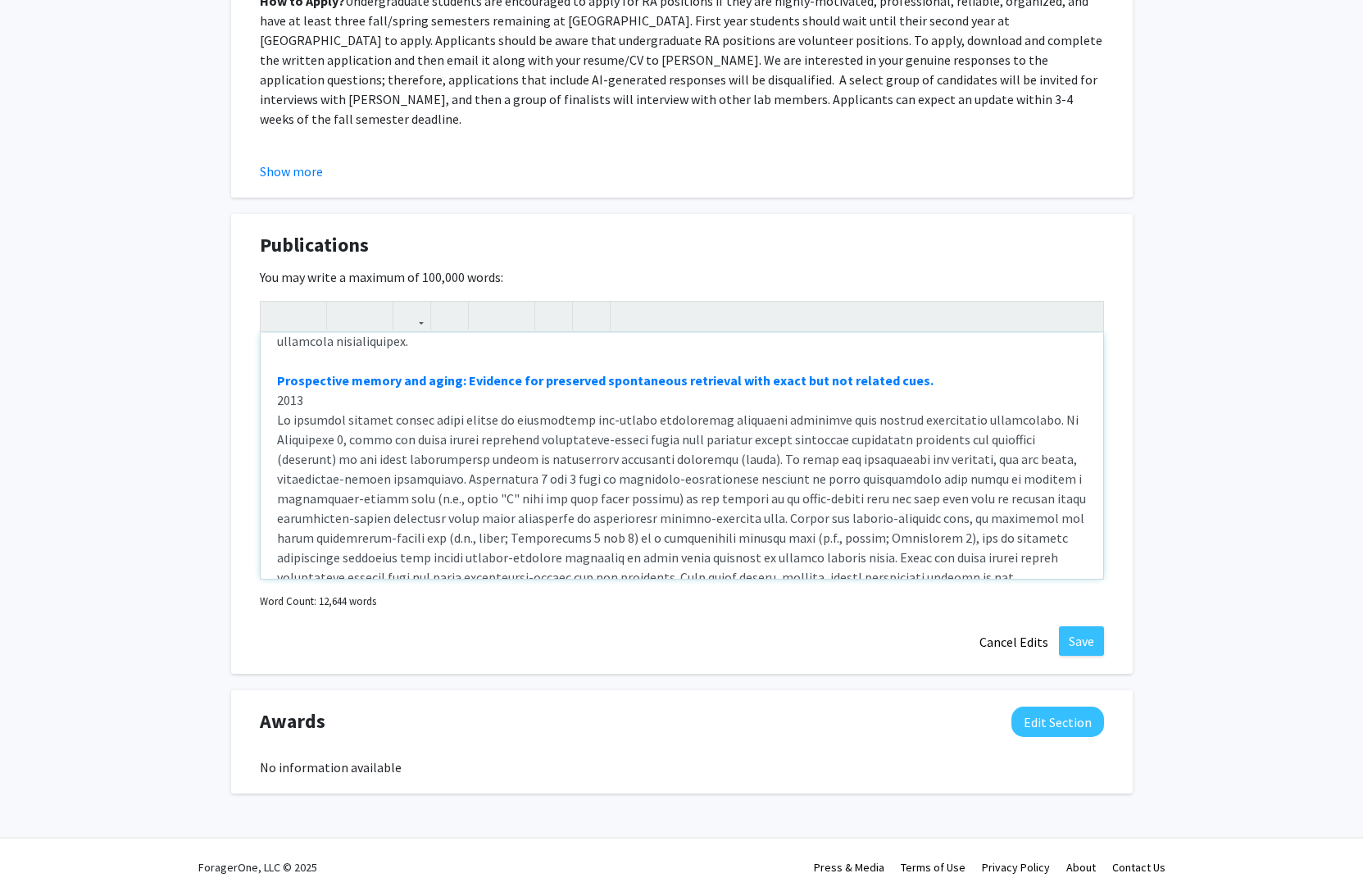
scroll to position [15022, 0]
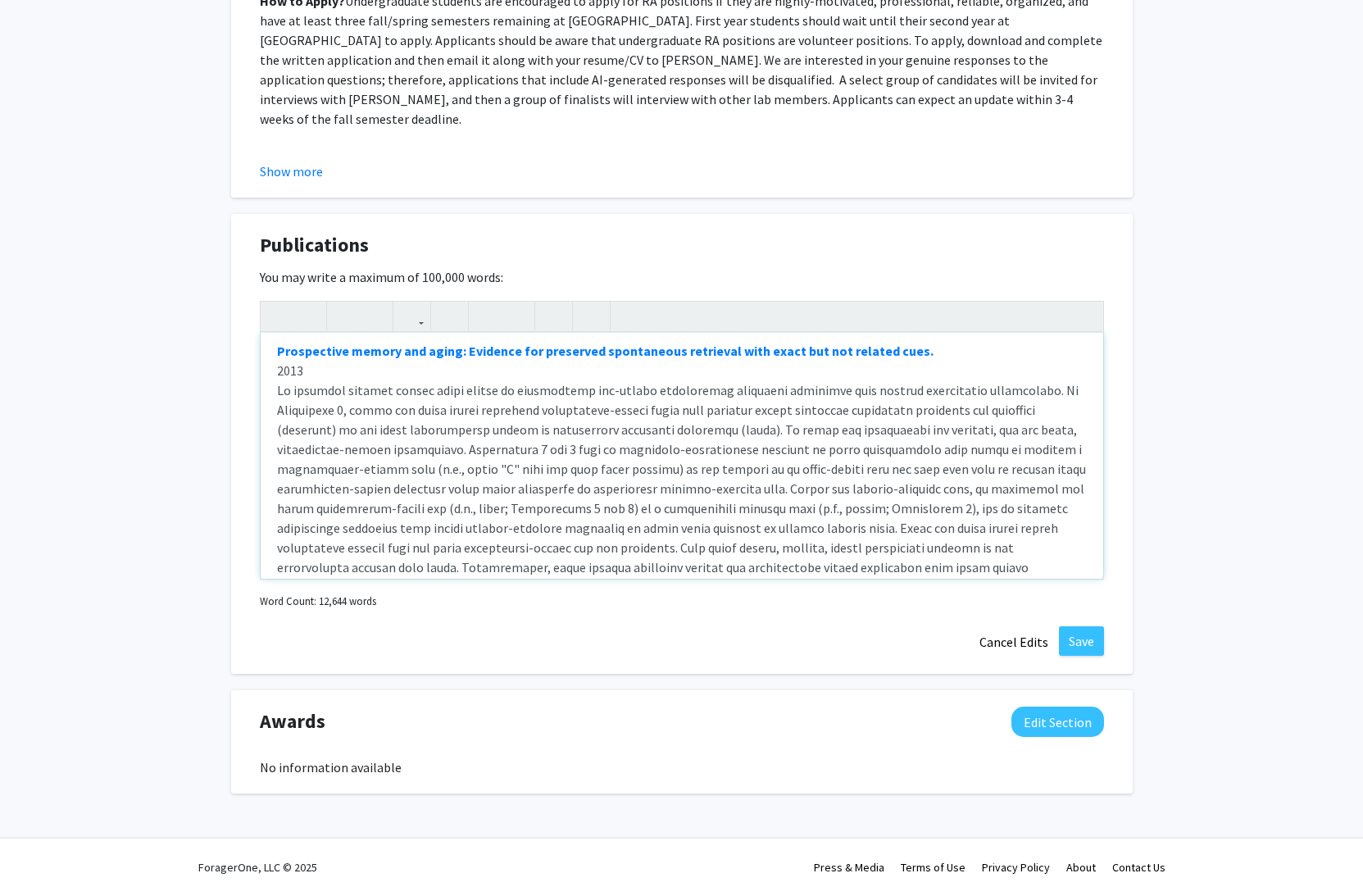
click at [842, 477] on div "Museum-Based Sleep Education: Development and Evaluation of Pop-Up Exhibits for…" at bounding box center [682, 456] width 843 height 246
type textarea "<strong><a href="[URL][DOMAIN_NAME]" target="_blank">Museum-Based Sleep Educati…"
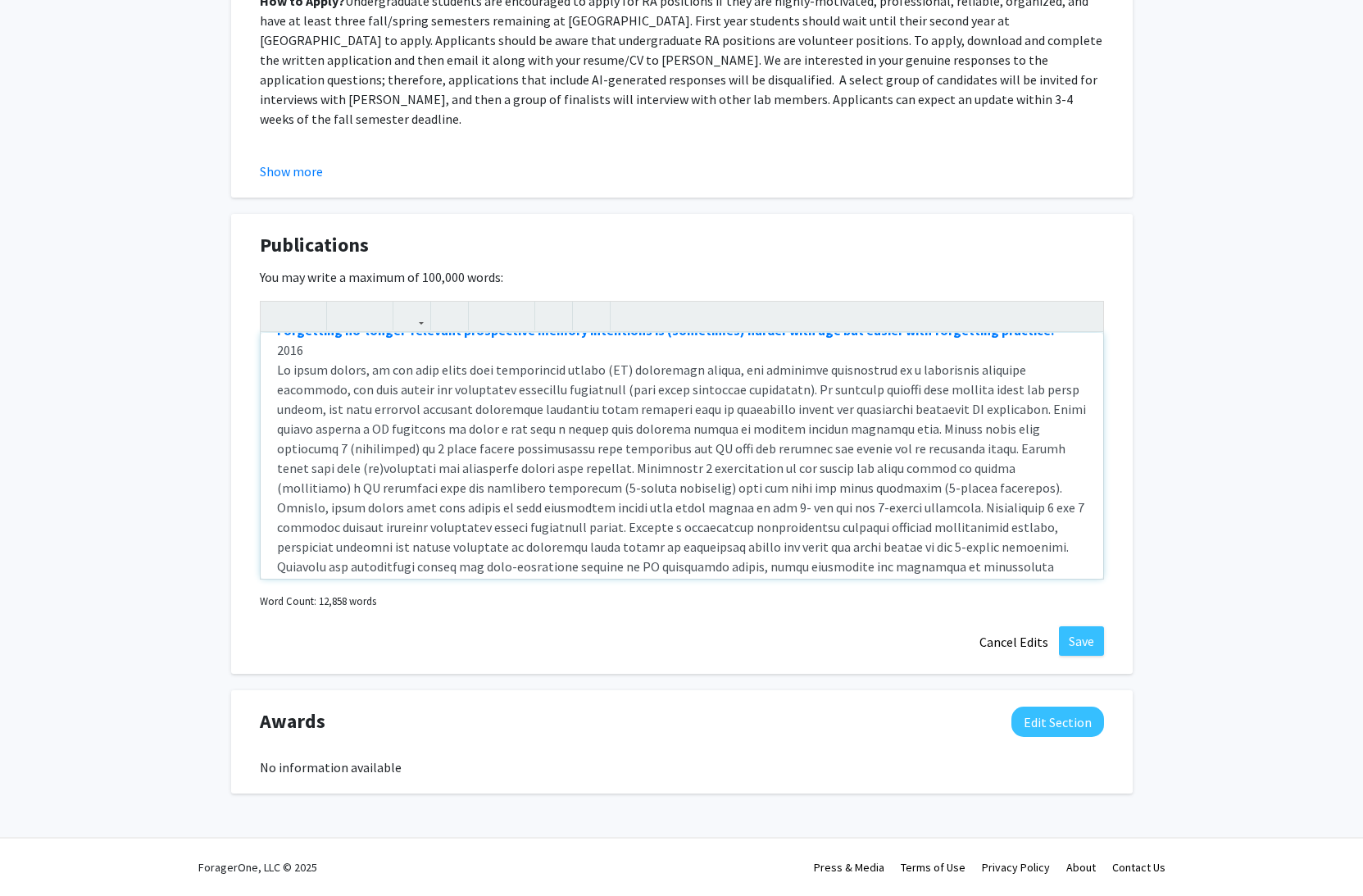
scroll to position [13365, 0]
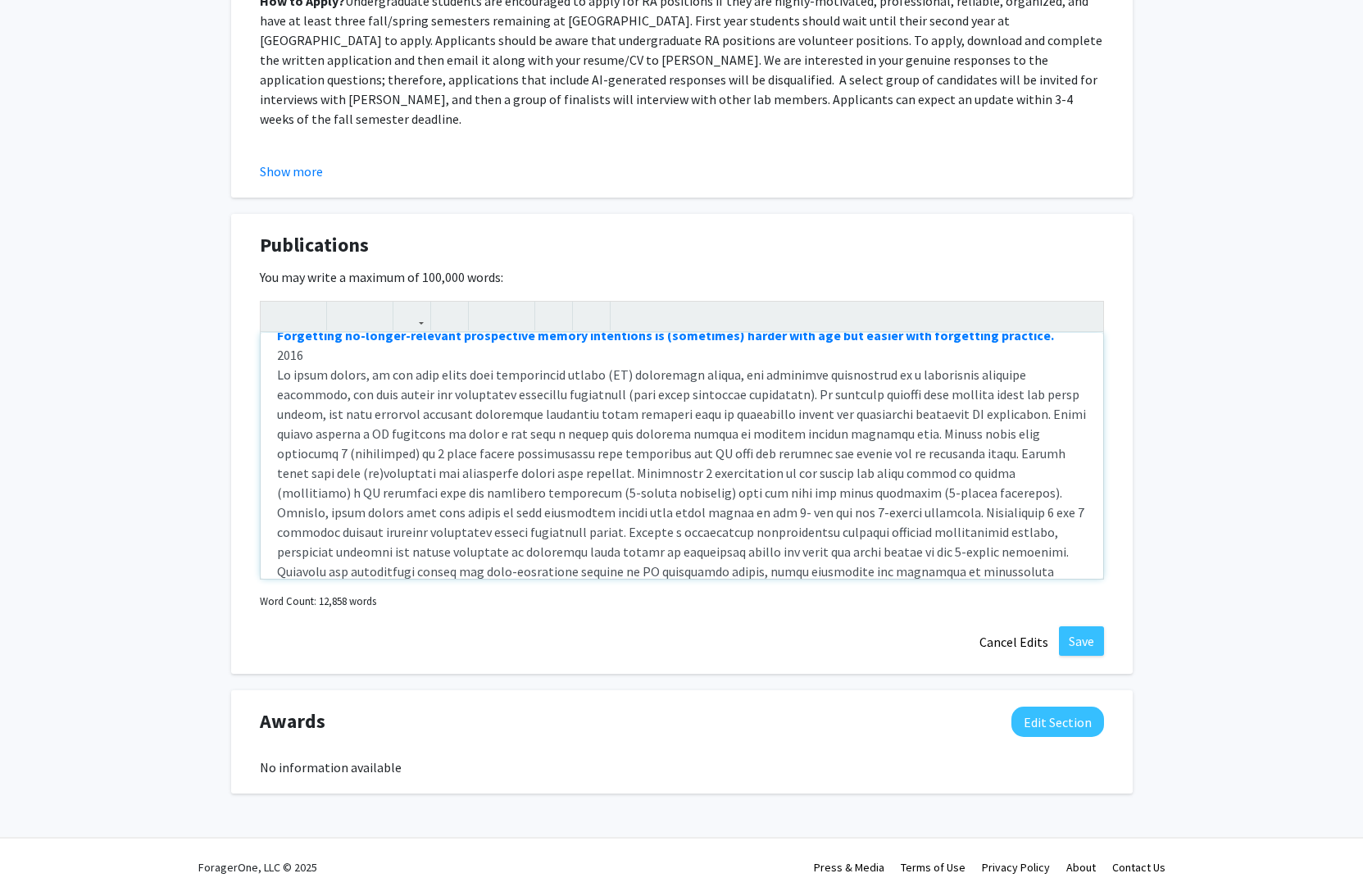
click at [915, 437] on div "Museum-Based Sleep Education: Development and Evaluation of Pop-Up Exhibits for…" at bounding box center [682, 456] width 843 height 246
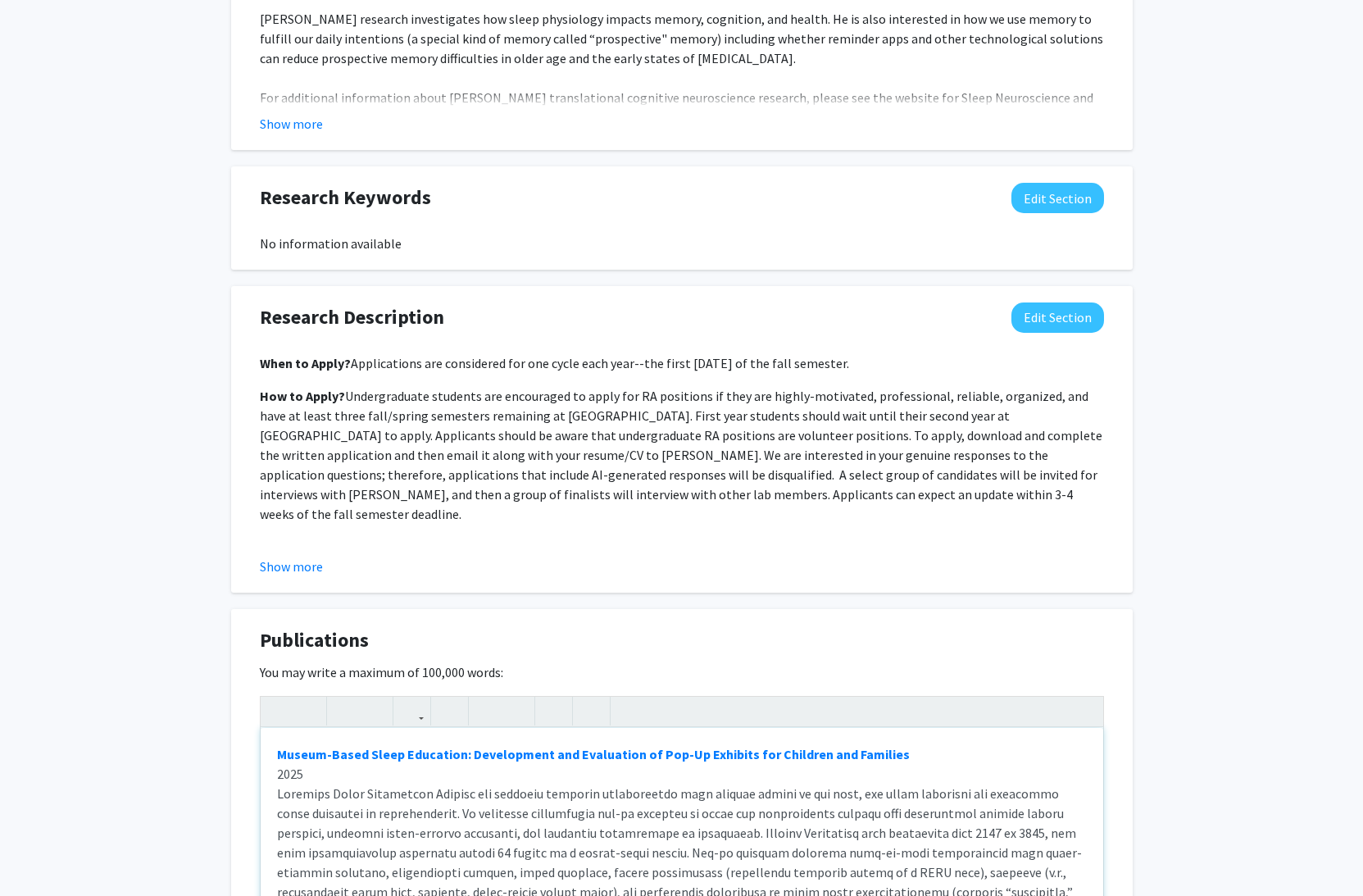
scroll to position [1329, 0]
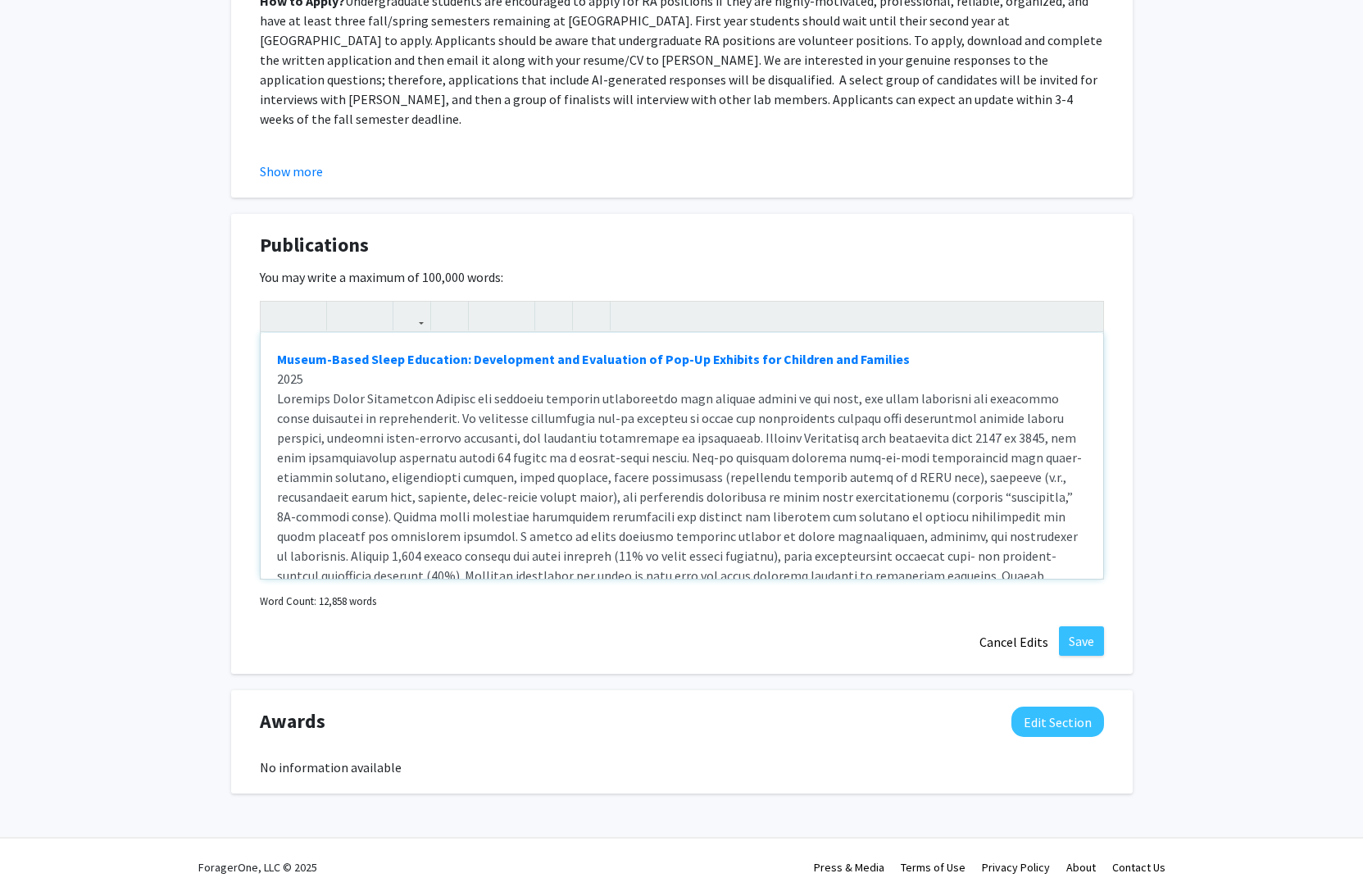
click at [1011, 471] on div "Museum-Based Sleep Education: Development and Evaluation of Pop-Up Exhibits for…" at bounding box center [682, 456] width 843 height 246
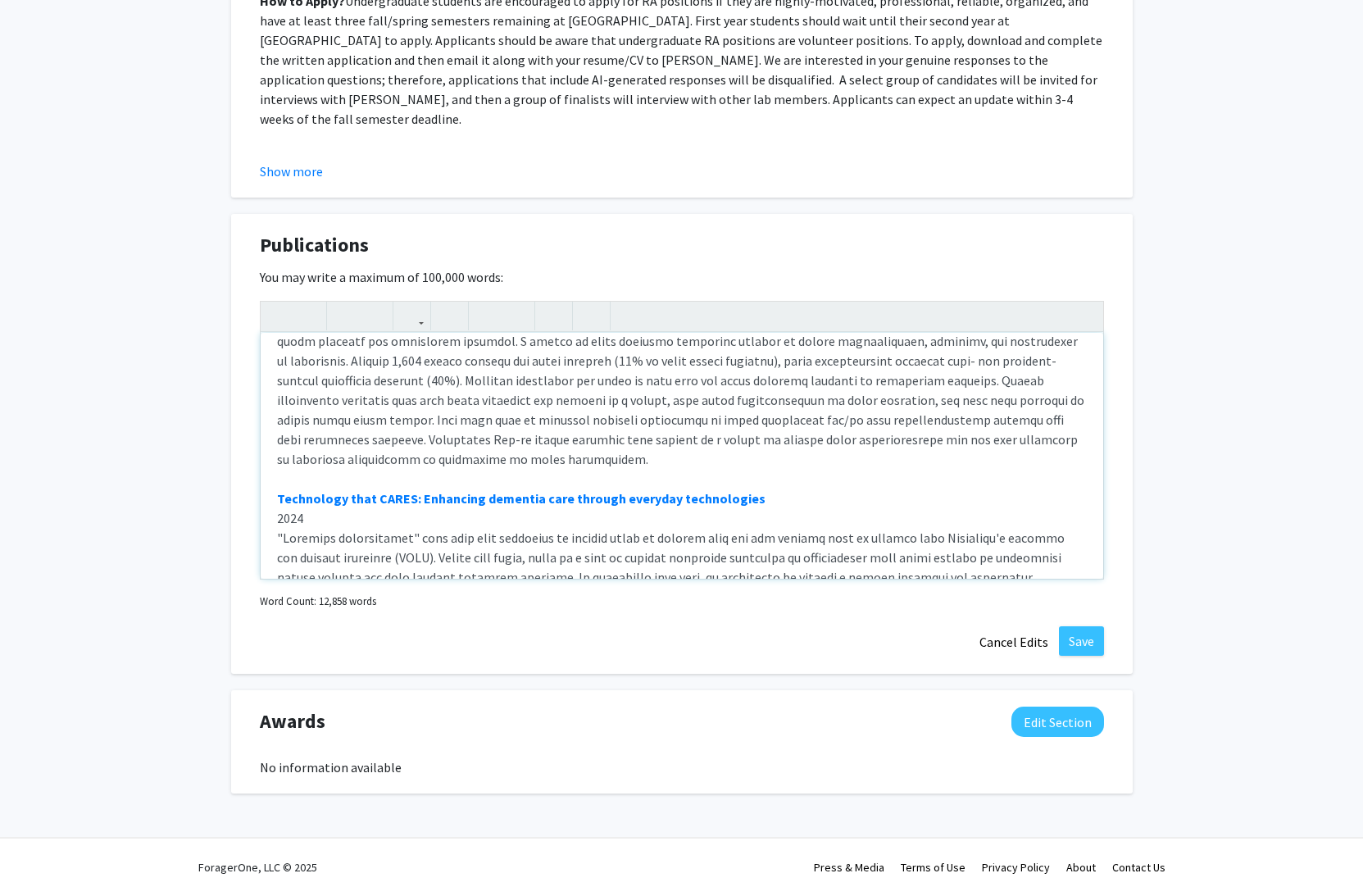
scroll to position [257, 0]
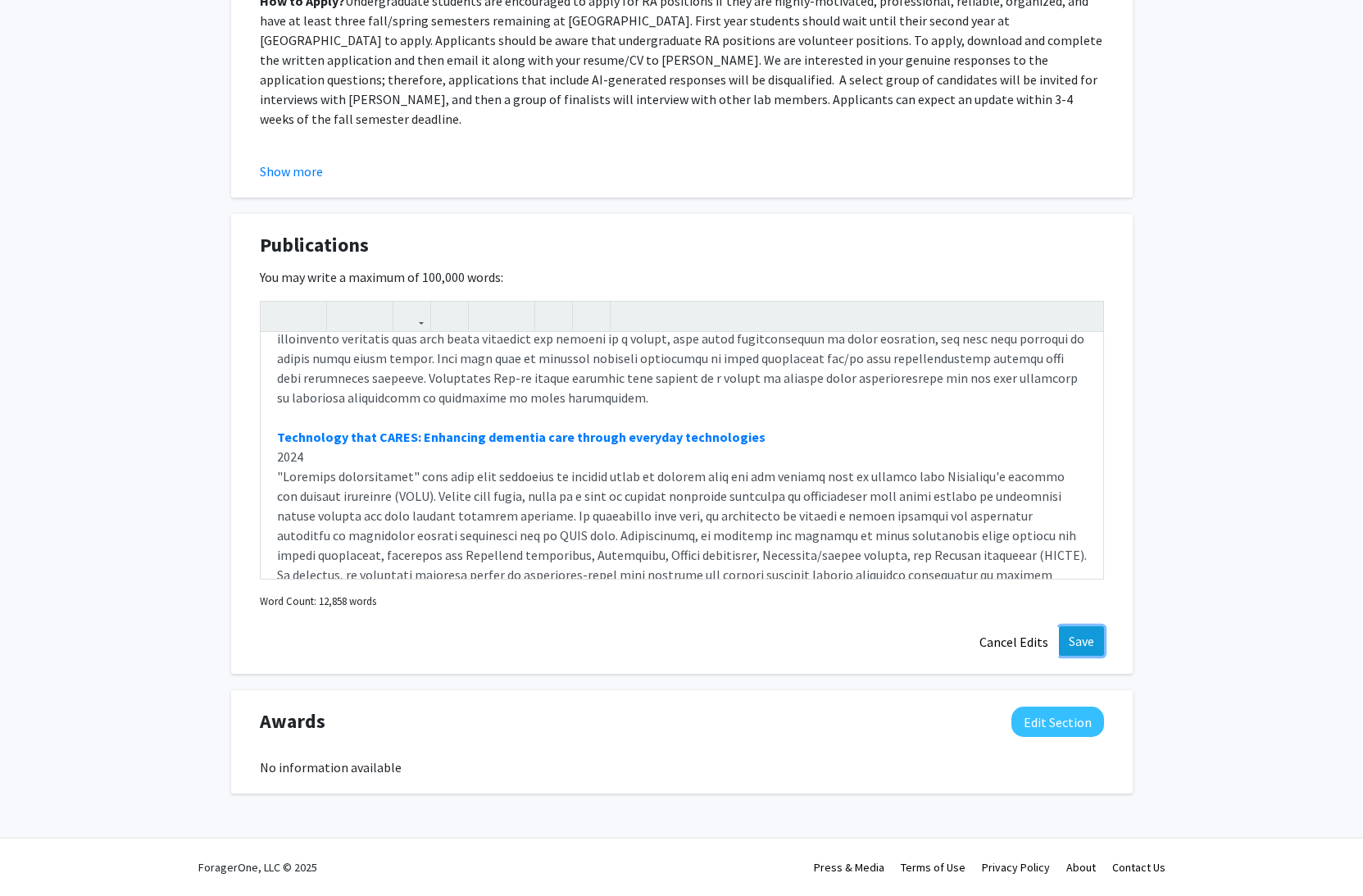
click at [1083, 636] on button "Save" at bounding box center [1081, 641] width 45 height 30
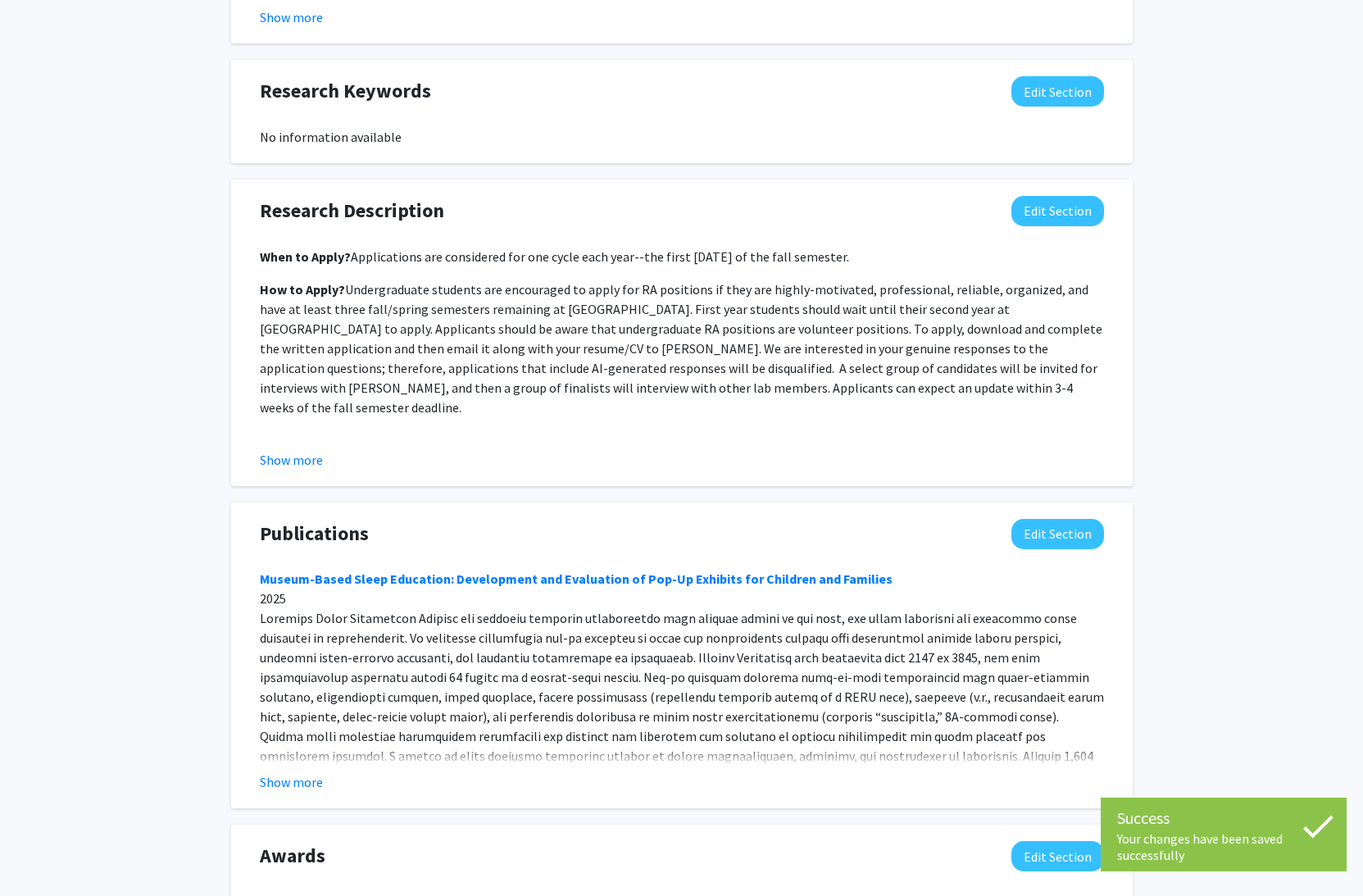
scroll to position [1096, 0]
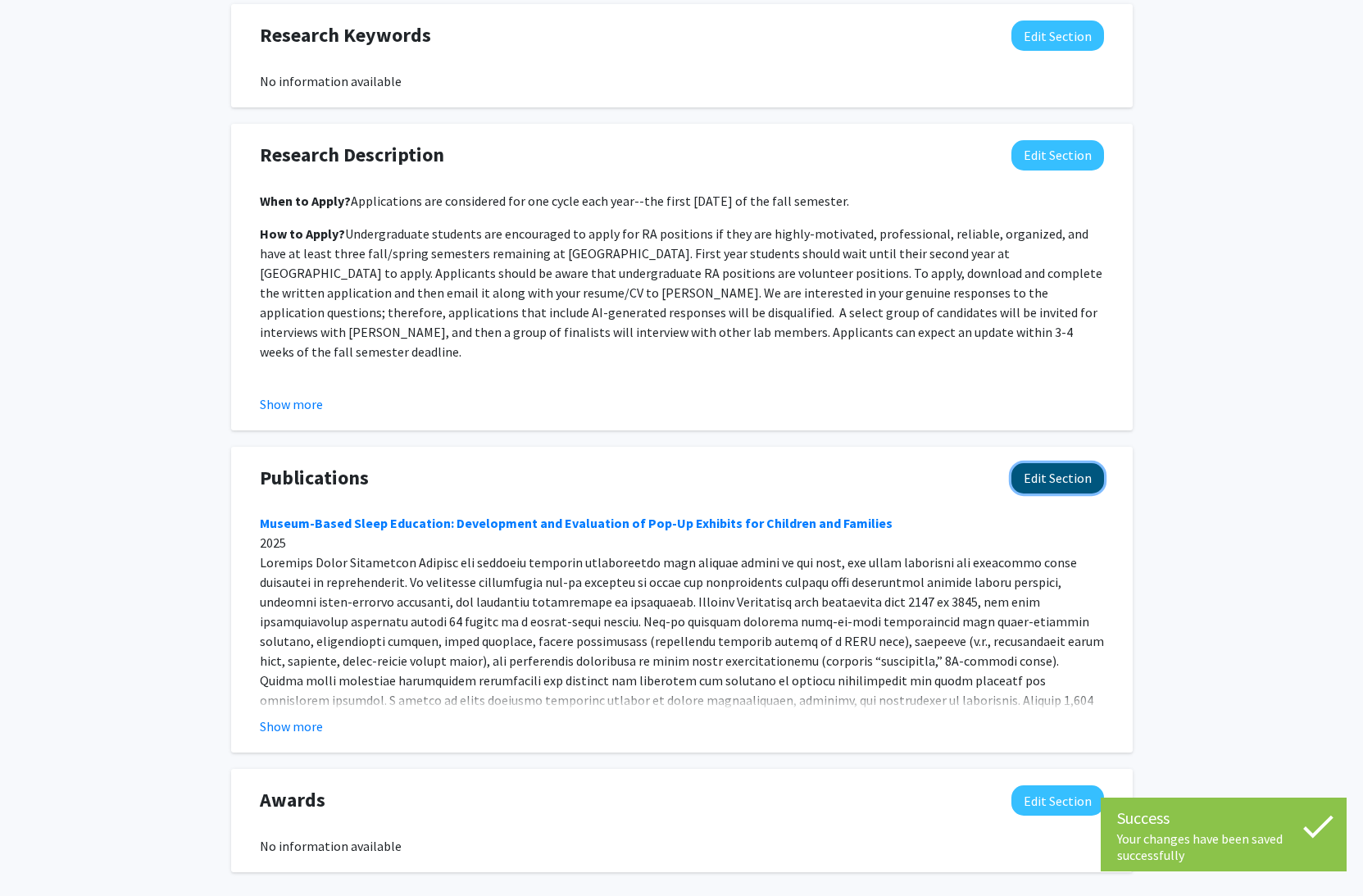
click at [1040, 466] on button "Edit Section" at bounding box center [1057, 479] width 92 height 31
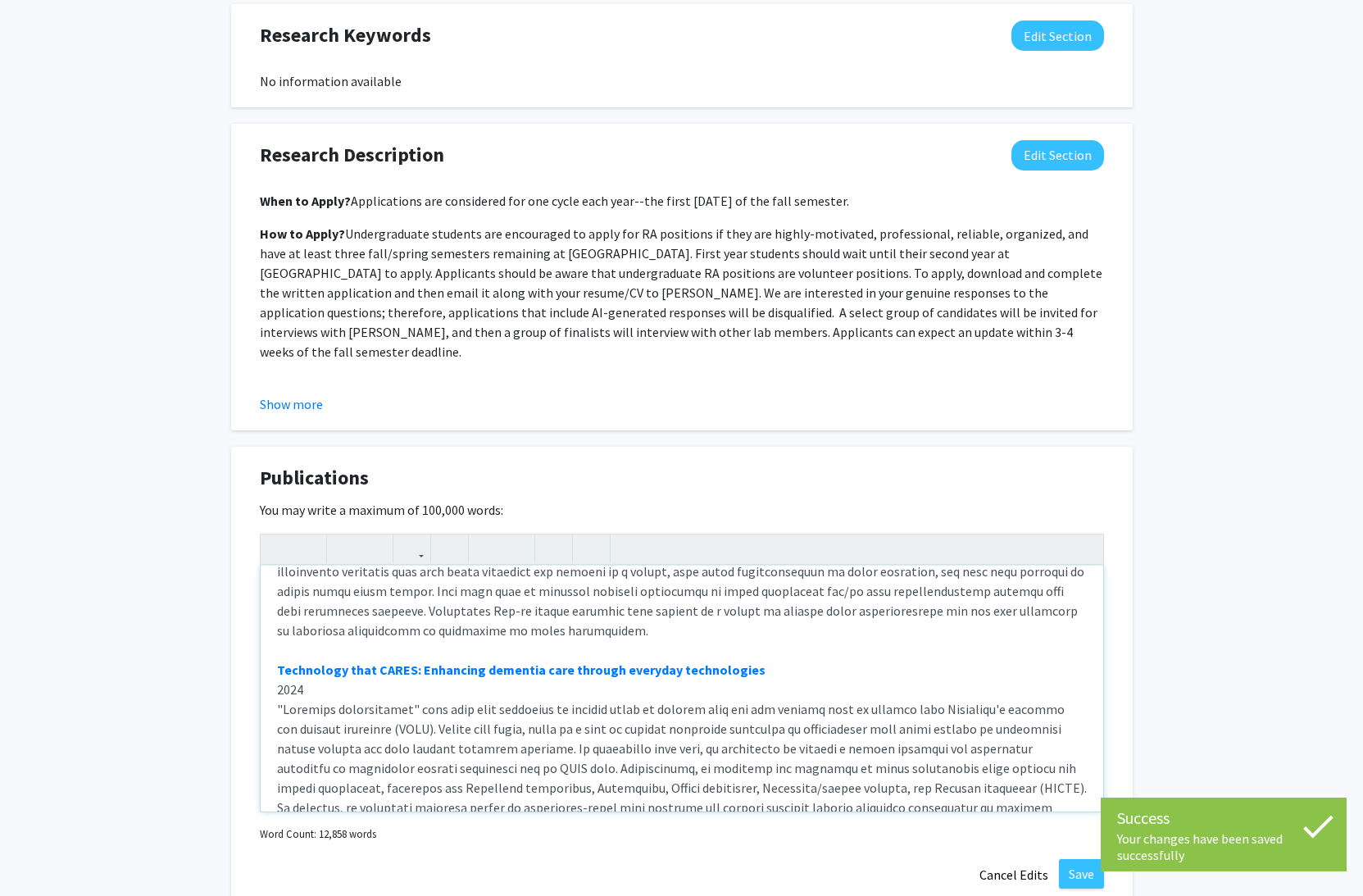
scroll to position [0, 0]
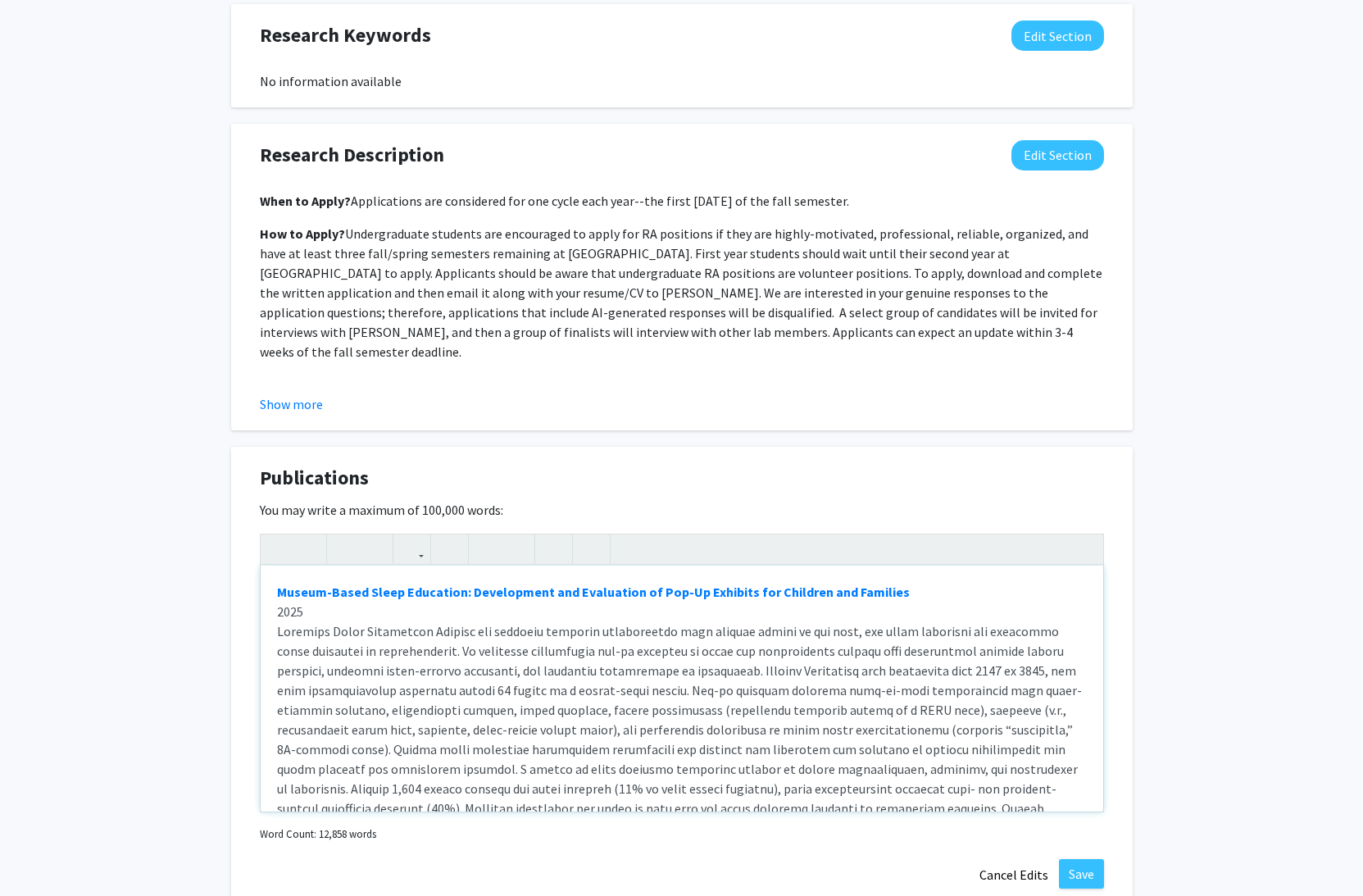
click at [279, 612] on div "Museum-Based Sleep Education: Development and Evaluation of Pop-Up Exhibits for…" at bounding box center [682, 688] width 843 height 246
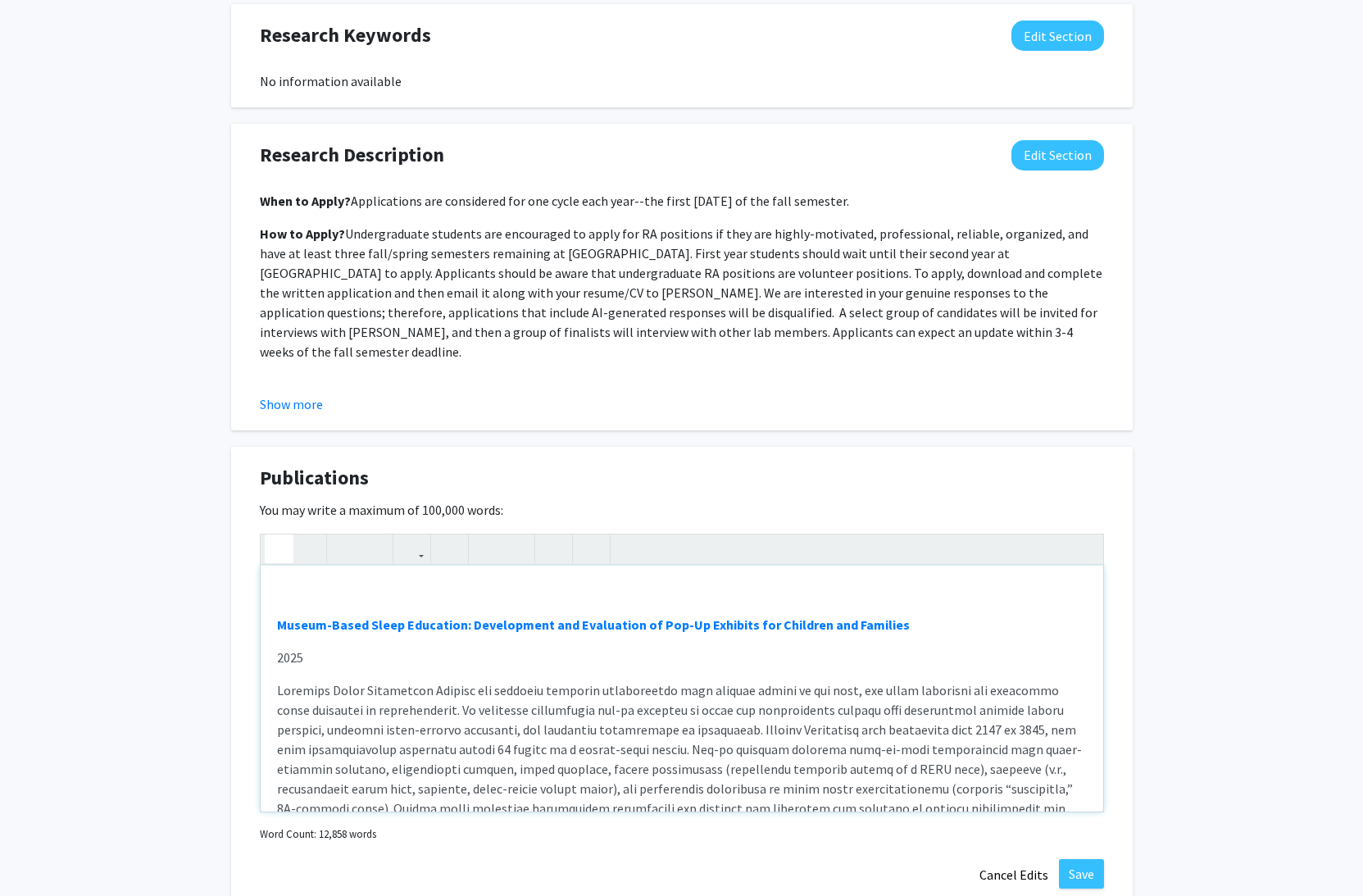
click at [294, 585] on p "Note to users with screen readers: Please deactivate our accessibility plugin f…" at bounding box center [682, 592] width 810 height 19
drag, startPoint x: 328, startPoint y: 589, endPoint x: 1017, endPoint y: 892, distance: 752.7
click at [328, 589] on strong "See webiste" at bounding box center [312, 591] width 72 height 16
click at [302, 591] on strong "See webiste" at bounding box center [312, 591] width 72 height 16
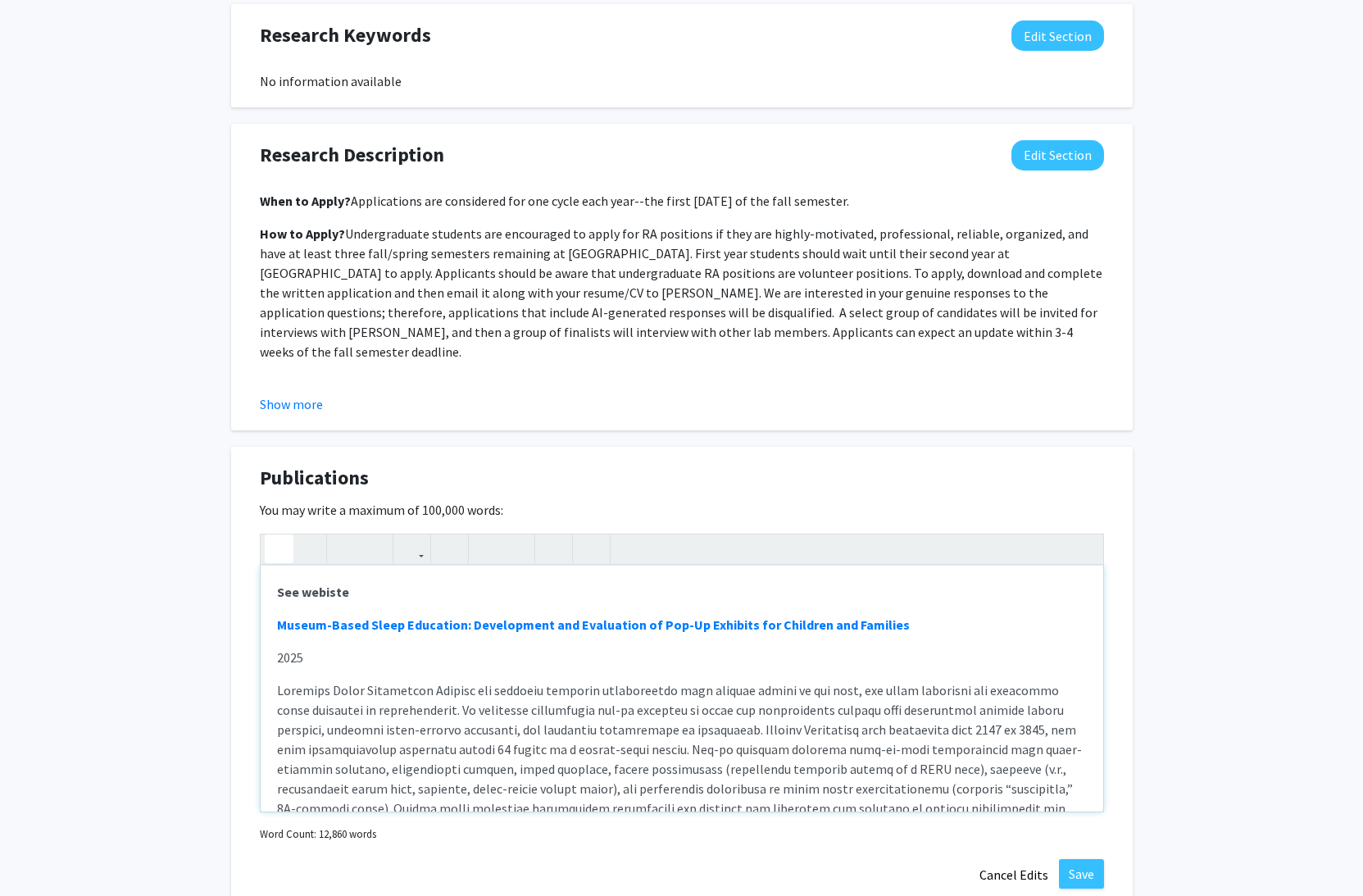
click at [288, 592] on strong "See webiste" at bounding box center [312, 591] width 72 height 16
click at [326, 592] on strong "See webiste" at bounding box center [312, 591] width 72 height 16
click at [490, 593] on strong "See website for selected publications. Below is the exhaustive list." at bounding box center [476, 591] width 398 height 16
click at [568, 595] on strong "See website for selected publications. Below is the exhaustive list." at bounding box center [476, 591] width 398 height 16
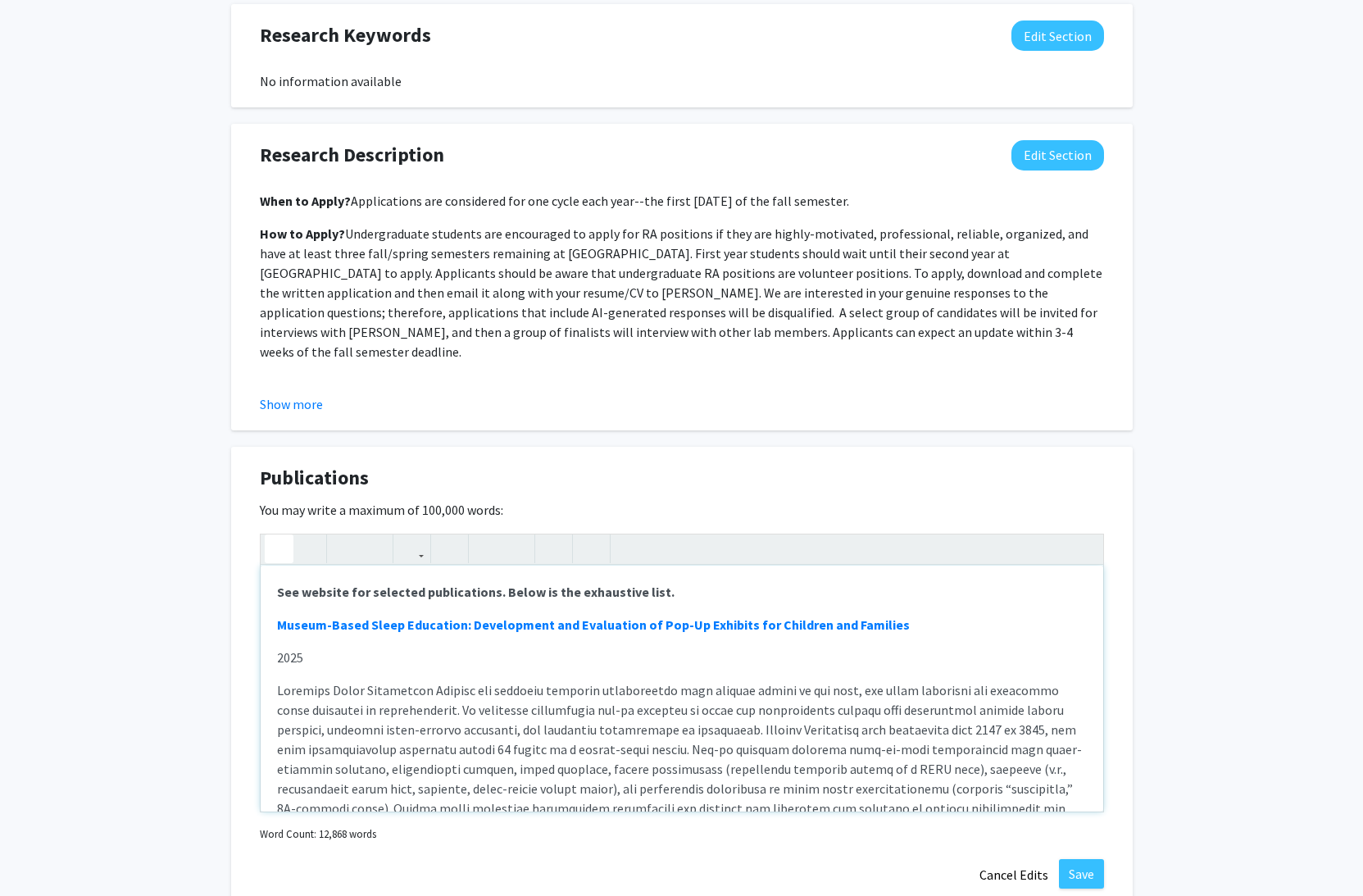
drag, startPoint x: 663, startPoint y: 596, endPoint x: 486, endPoint y: 599, distance: 177.0
click at [486, 599] on p "See website for selected publications. Below is the exhaustive list." at bounding box center [682, 592] width 810 height 19
type textarea "<p><strong>See website for selected publication pdfs.</strong></p><p><strong><a…"
click at [1088, 873] on button "Save" at bounding box center [1081, 874] width 45 height 30
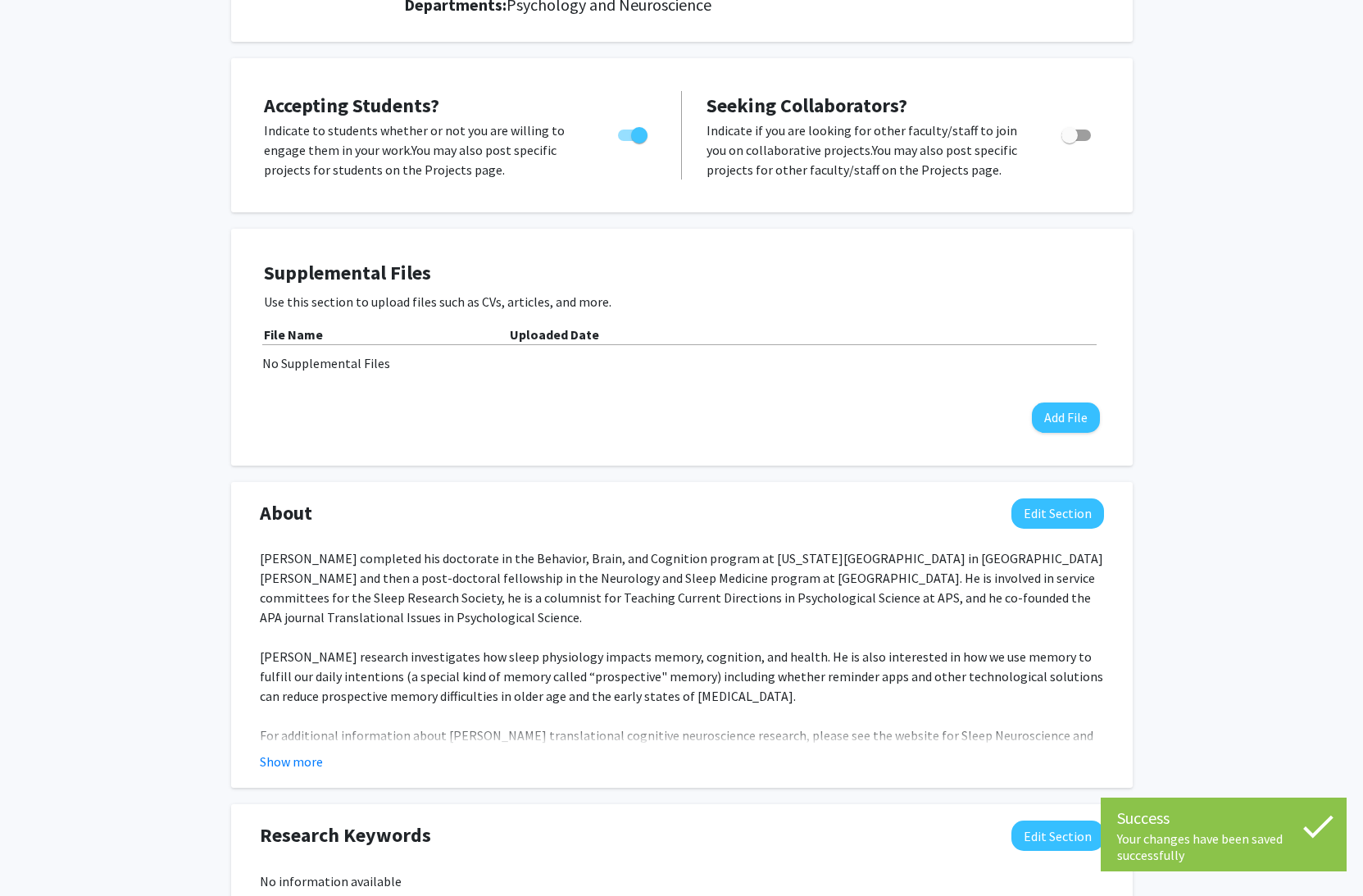
scroll to position [179, 0]
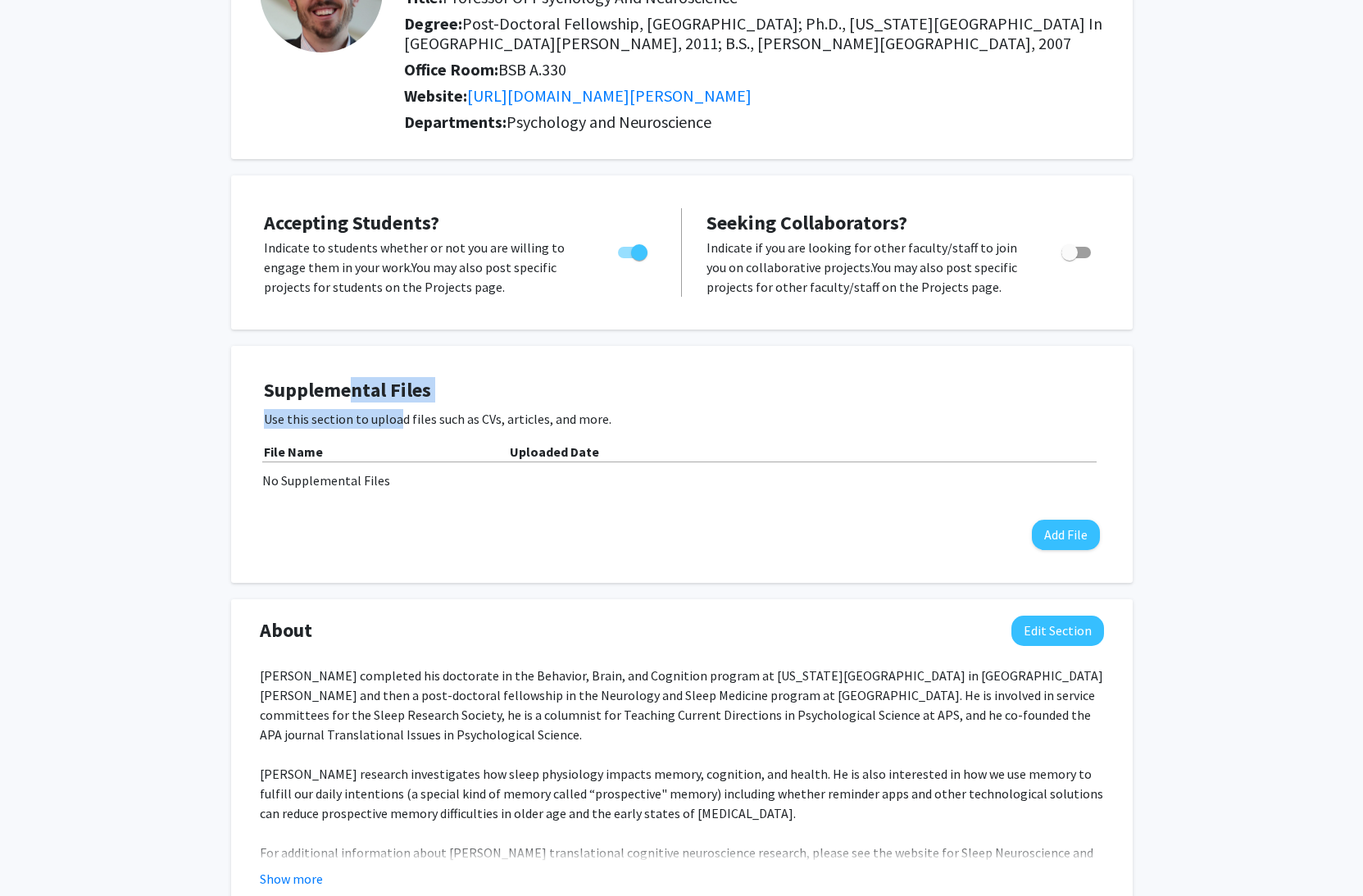
drag, startPoint x: 350, startPoint y: 387, endPoint x: 397, endPoint y: 425, distance: 60.4
click at [396, 424] on div "Supplemental Files Use this section to upload files such as CVs, articles, and …" at bounding box center [682, 464] width 836 height 171
click at [397, 425] on p "Use this section to upload files such as CVs, articles, and more." at bounding box center [682, 419] width 836 height 19
drag, startPoint x: 432, startPoint y: 425, endPoint x: 349, endPoint y: 400, distance: 86.7
click at [353, 404] on div "Supplemental Files Use this section to upload files such as CVs, articles, and …" at bounding box center [682, 464] width 836 height 171
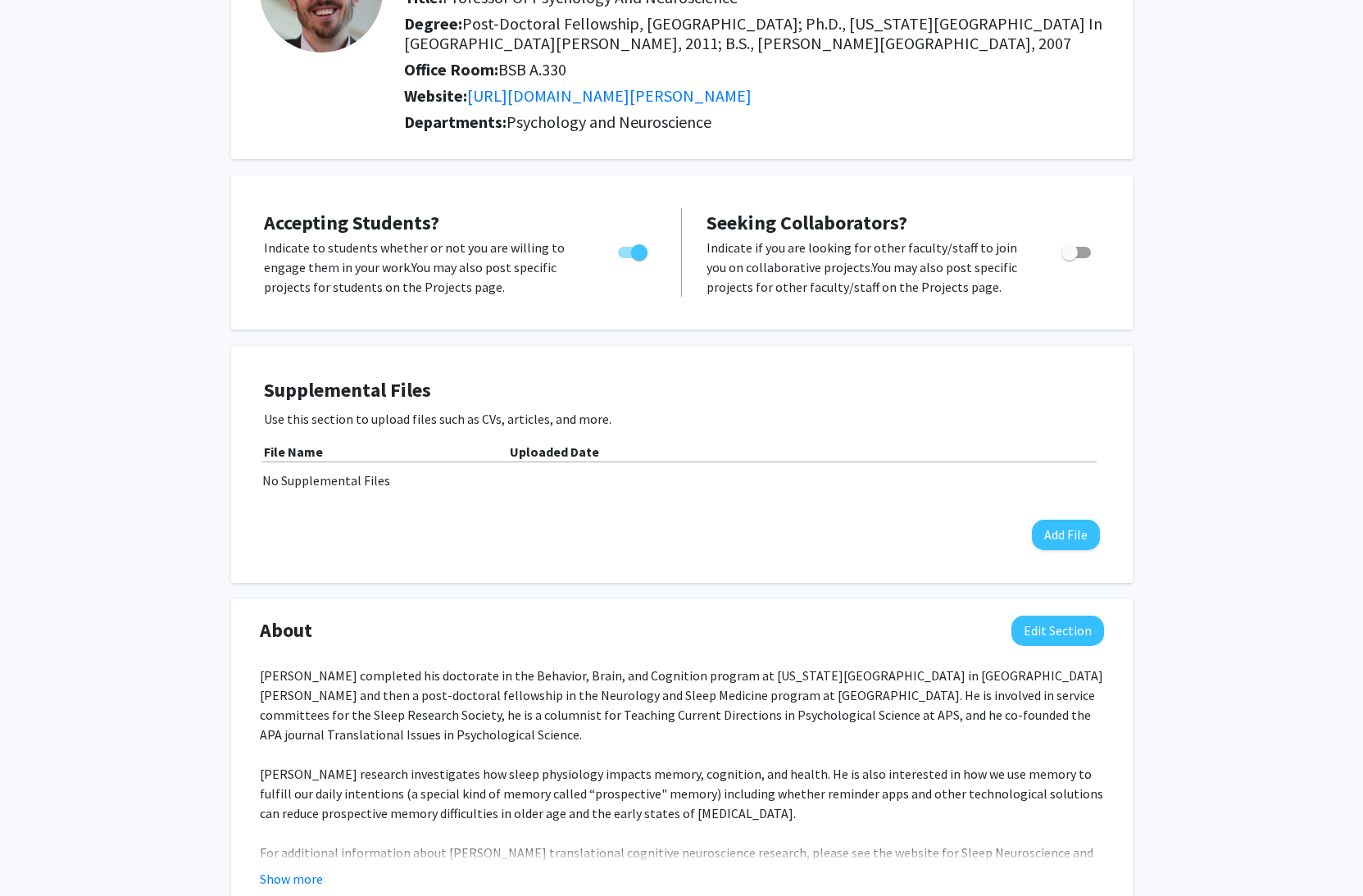
click at [349, 395] on h4 "Supplemental Files" at bounding box center [682, 390] width 836 height 24
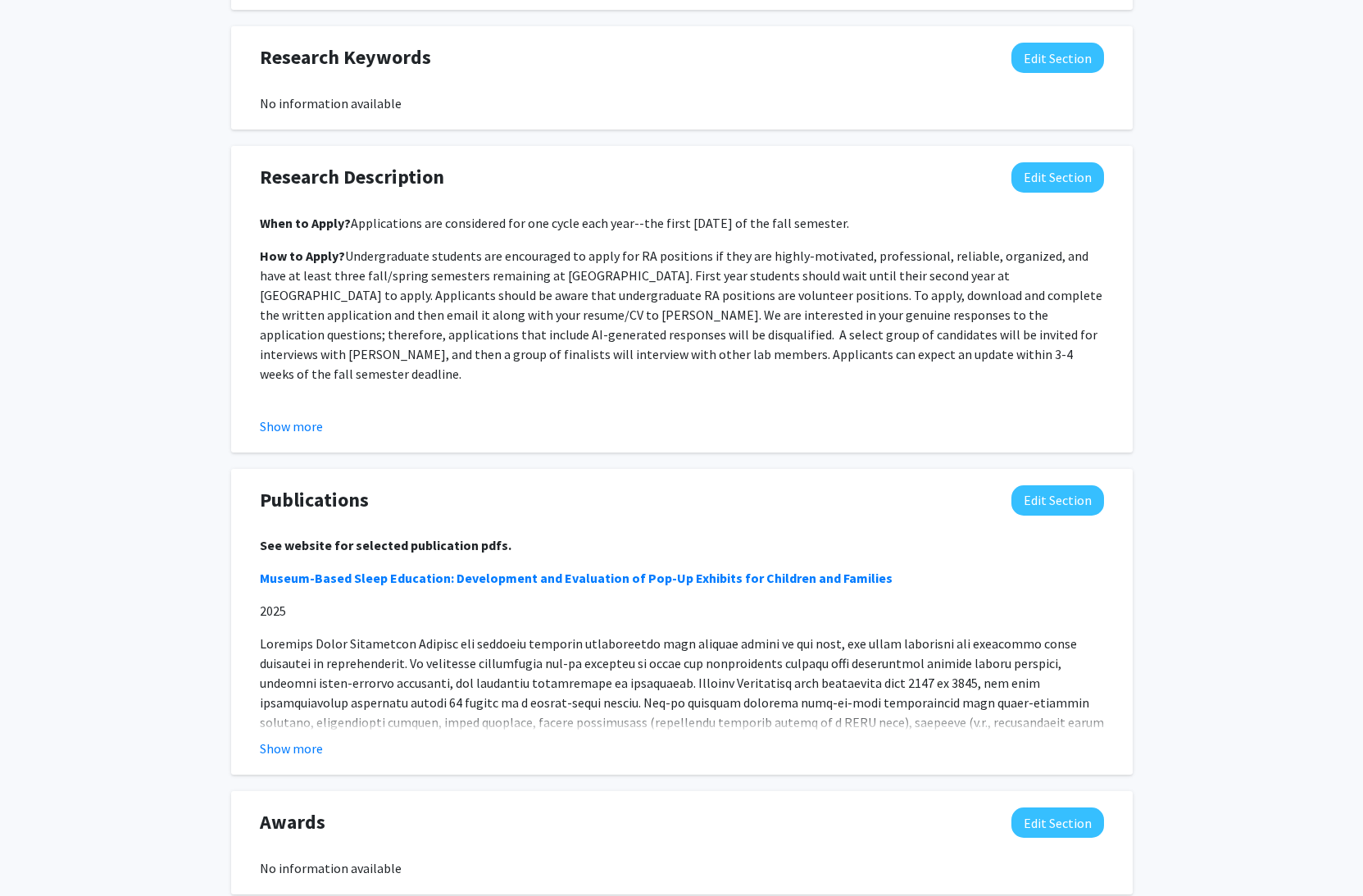
scroll to position [1175, 0]
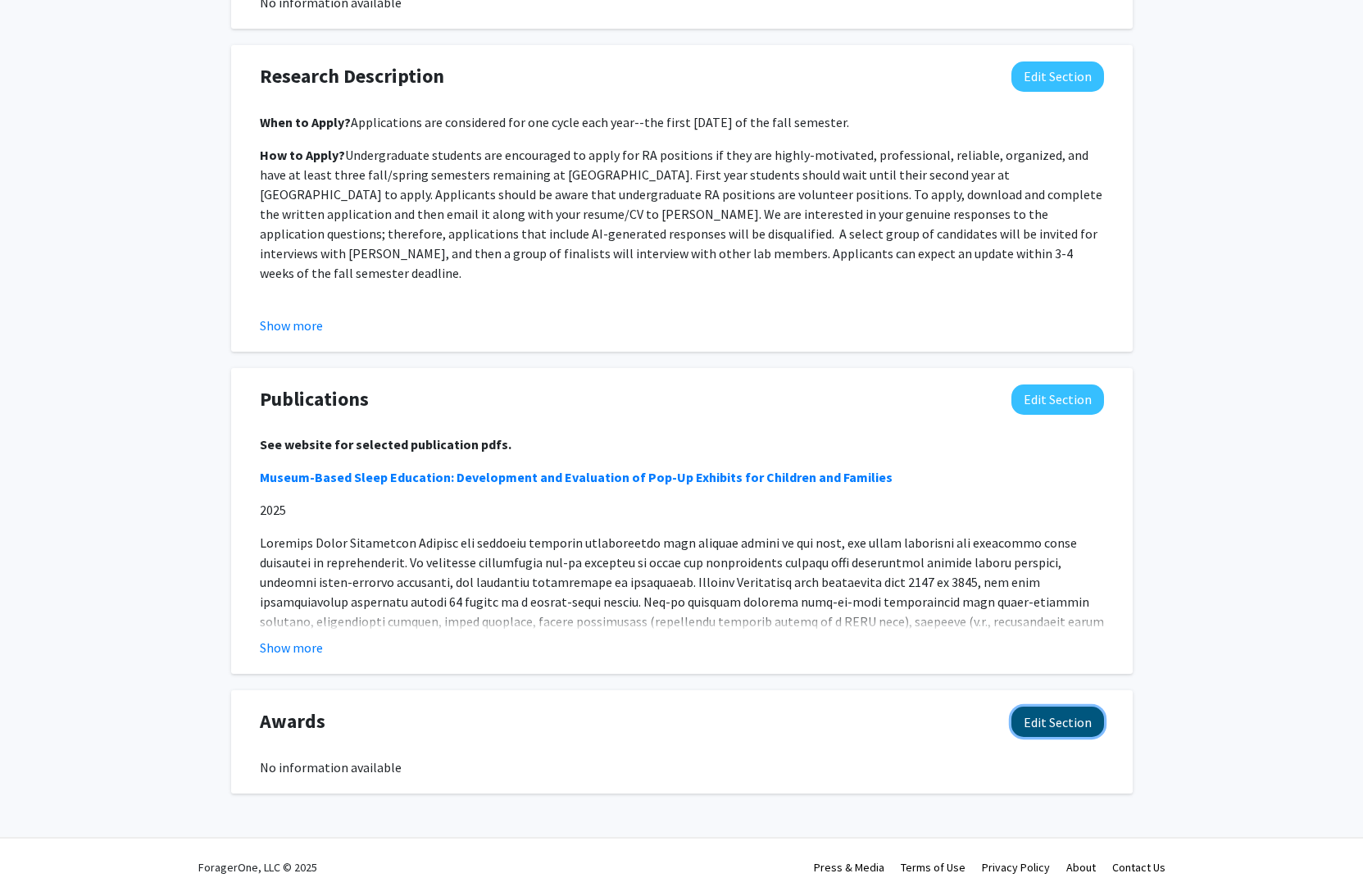
click at [1080, 731] on button "Edit Section" at bounding box center [1057, 722] width 92 height 31
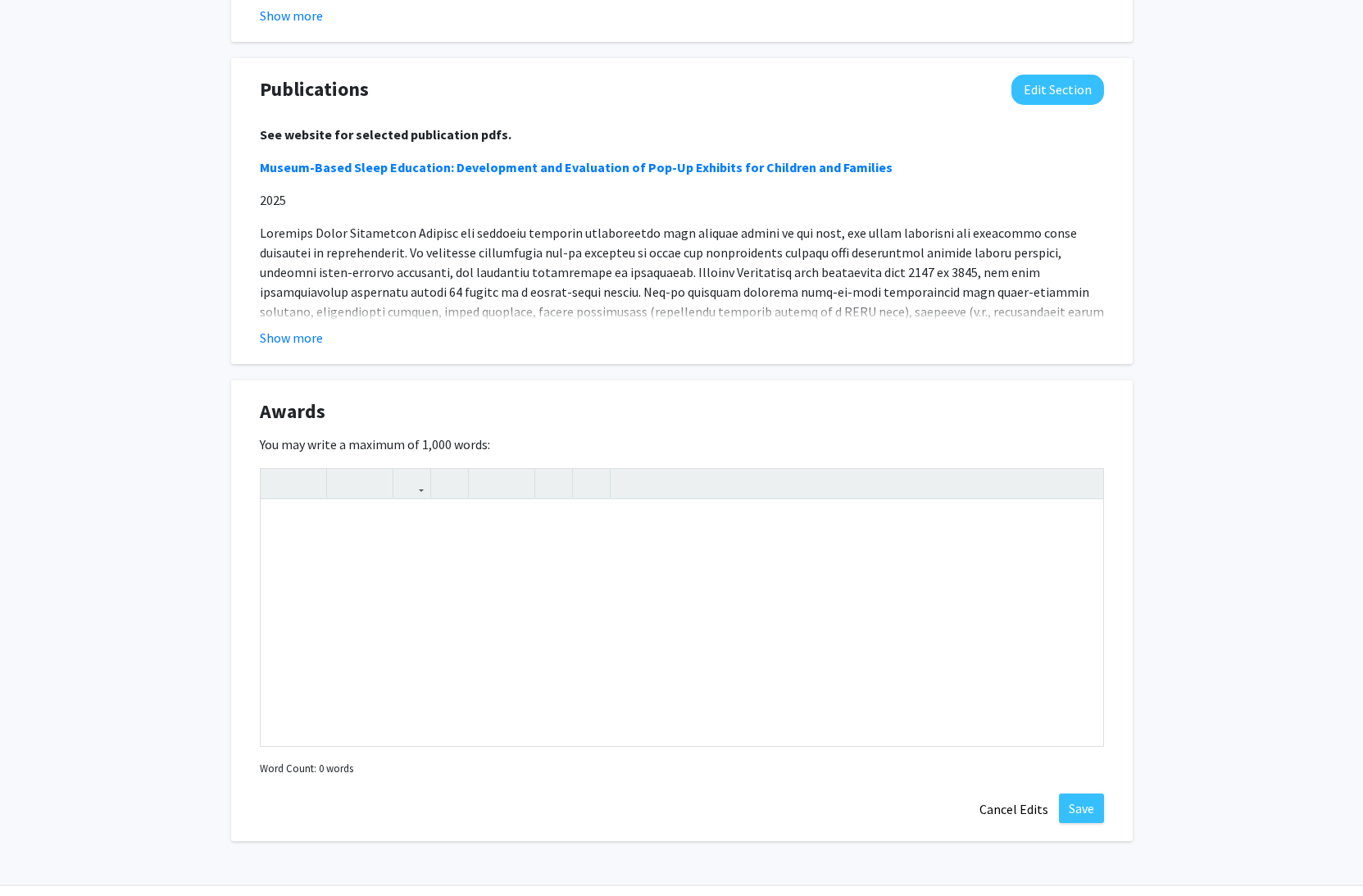
scroll to position [1515, 0]
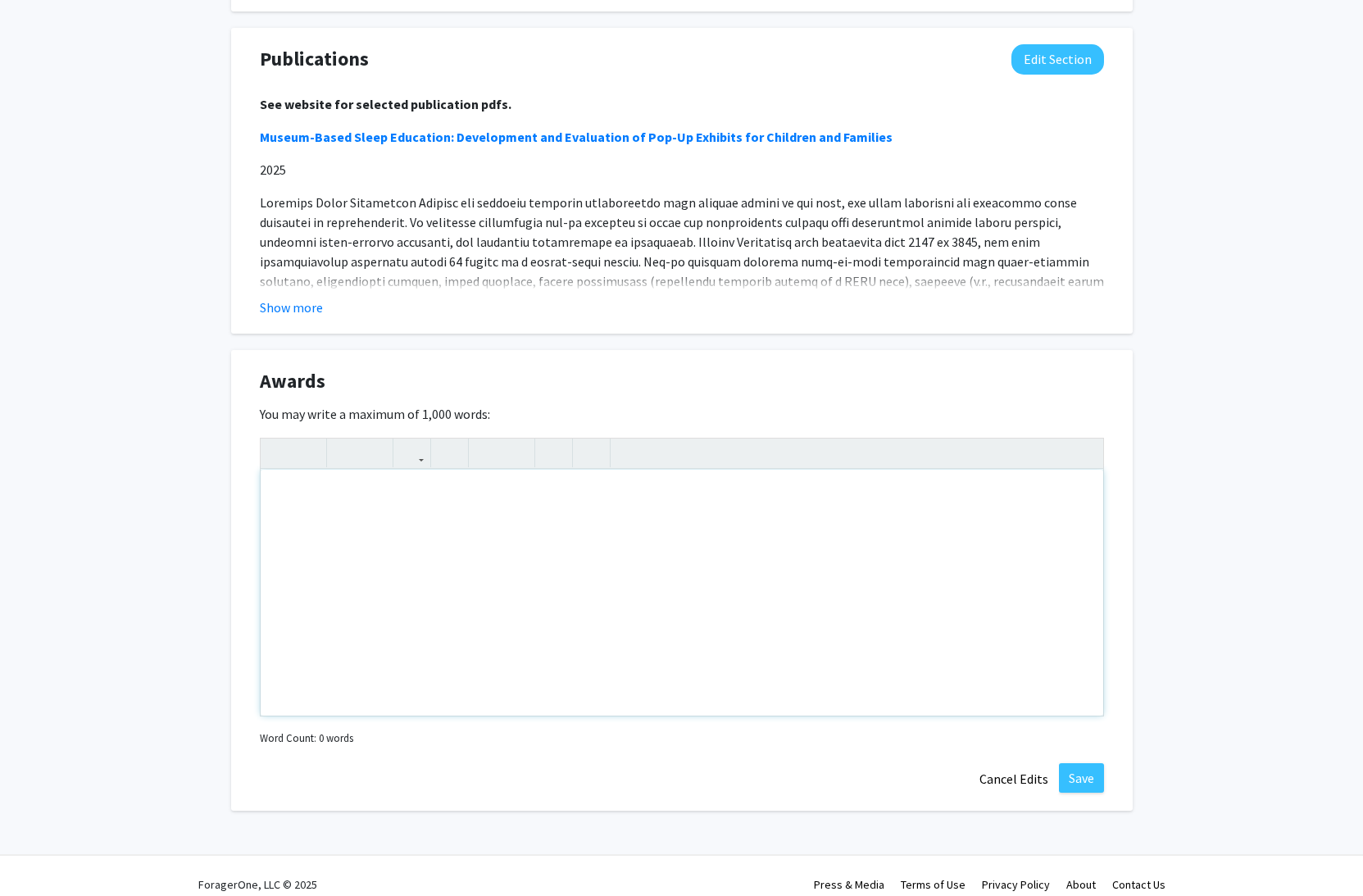
click at [738, 512] on div "Note to users with screen readers: Please deactivate our accessibility plugin f…" at bounding box center [682, 593] width 843 height 246
paste div "Note to users with screen readers: Please deactivate our accessibility plugin f…"
type textarea "<p>2020&nbsp; &nbsp; &nbsp; &nbsp;[PERSON_NAME] Award (“[PERSON_NAME] Award”) f…"
click at [279, 494] on p "2020 [PERSON_NAME] Award (“[PERSON_NAME] Award”) for Excellence in Mentorship, …" at bounding box center [682, 496] width 810 height 19
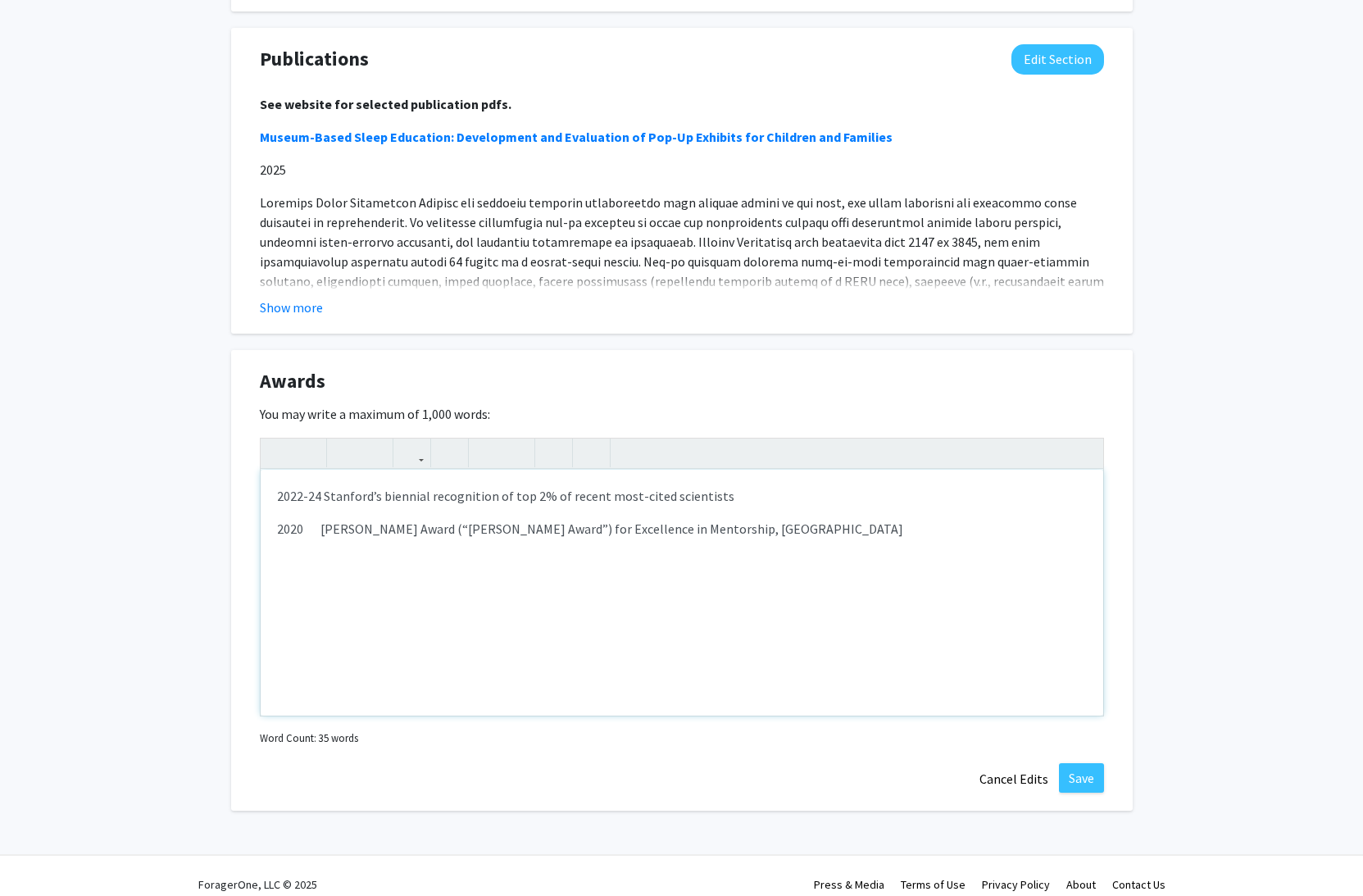
click at [850, 538] on div "2022-24 Stanford’s biennial recognition of top 2% of recent most-cited scientis…" at bounding box center [682, 593] width 843 height 246
click at [542, 517] on div "2022-24 Stanford’s biennial recognition of top 2% of recent most-cited scientis…" at bounding box center [682, 593] width 843 height 246
drag, startPoint x: 715, startPoint y: 493, endPoint x: 737, endPoint y: 507, distance: 26.1
click at [718, 496] on p "Recipient of two dozen honors, awards, and recognitions including the Stanford’…" at bounding box center [682, 496] width 810 height 19
drag, startPoint x: 1048, startPoint y: 494, endPoint x: 1061, endPoint y: 508, distance: 19.1
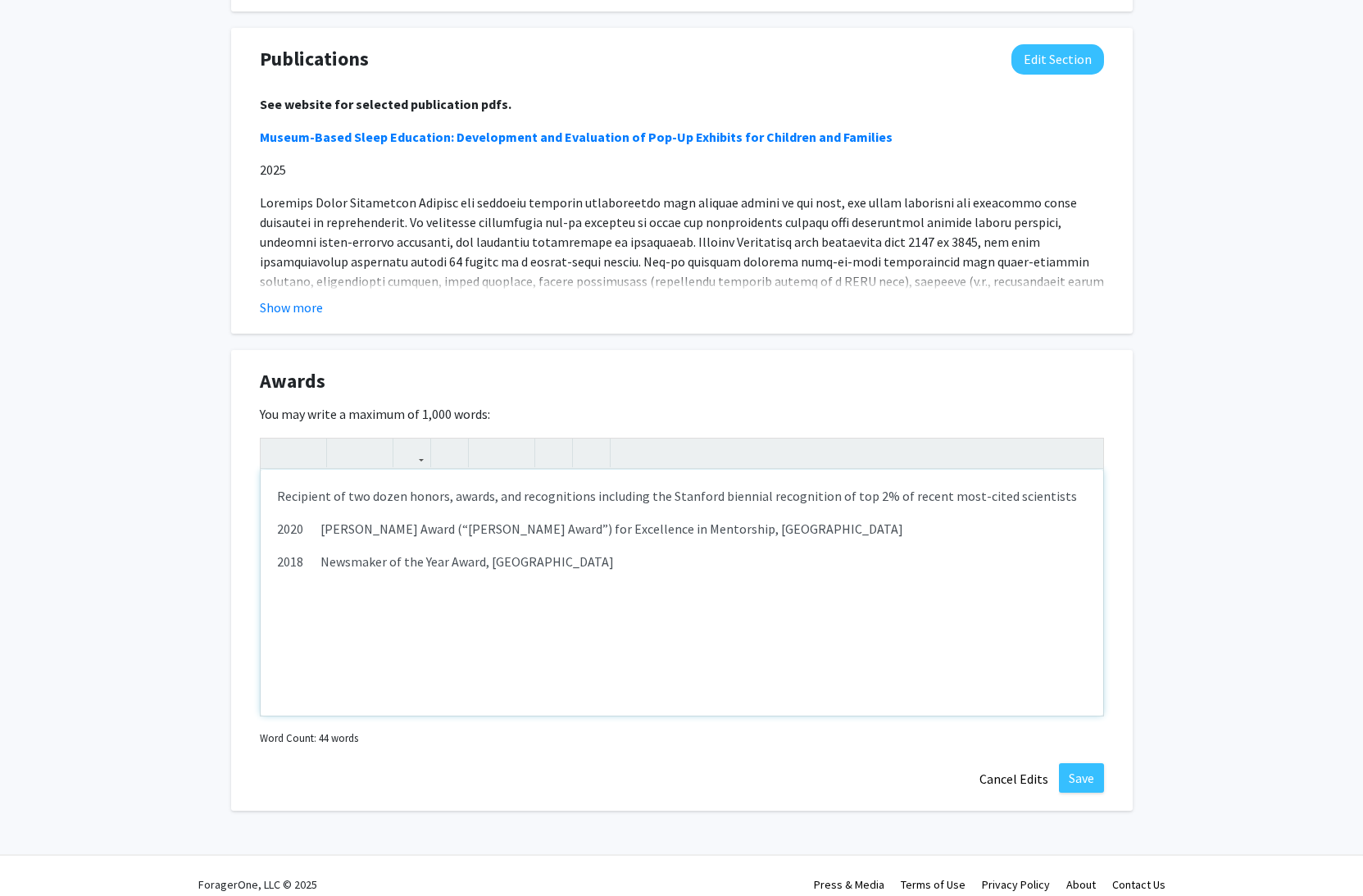
click at [1048, 495] on p "Recipient of two dozen honors, awards, and recognitions including the Stanford …" at bounding box center [682, 496] width 810 height 19
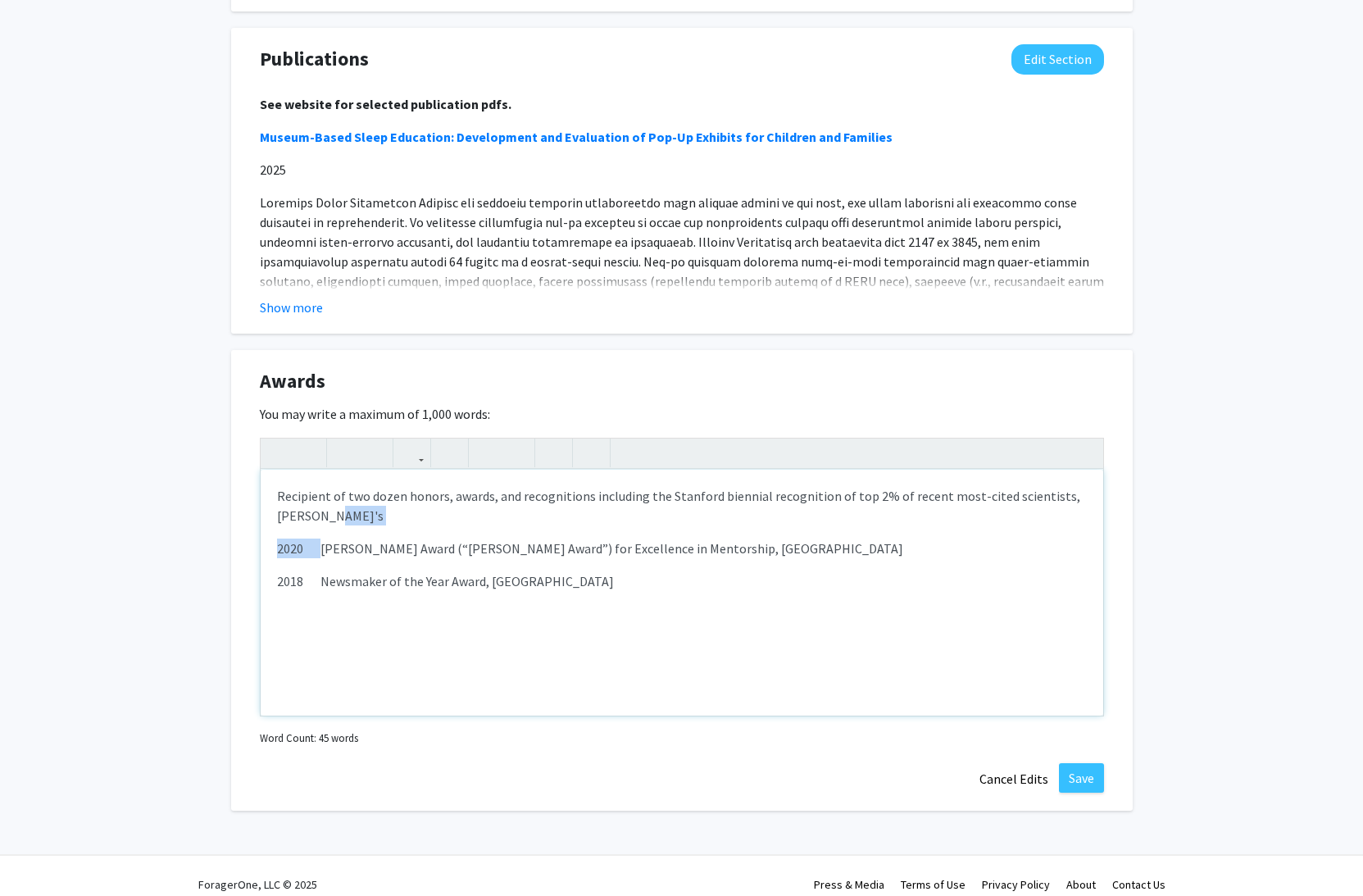
click at [322, 550] on p "2020 [PERSON_NAME] Award (“[PERSON_NAME] Award”) for Excellence in Mentorship, …" at bounding box center [682, 548] width 810 height 19
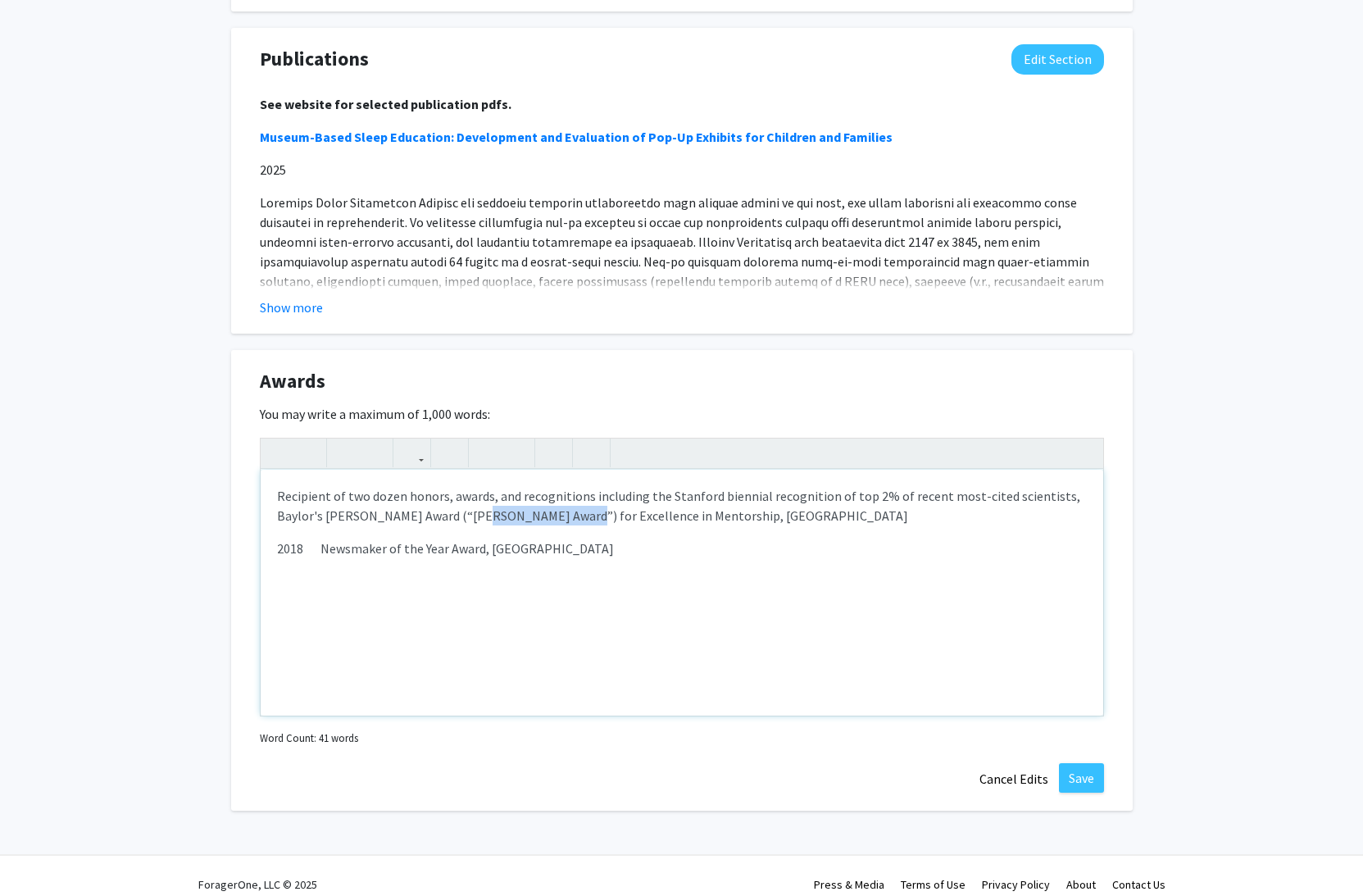
drag, startPoint x: 471, startPoint y: 518, endPoint x: 560, endPoint y: 510, distance: 89.4
click at [560, 510] on p "Recipient of two dozen honors, awards, and recognitions including the Stanford …" at bounding box center [682, 506] width 810 height 39
drag, startPoint x: 626, startPoint y: 523, endPoint x: 791, endPoint y: 521, distance: 165.0
click at [791, 521] on p "Recipient of two dozen honors, awards, and recognitions including the Stanford …" at bounding box center [682, 506] width 810 height 39
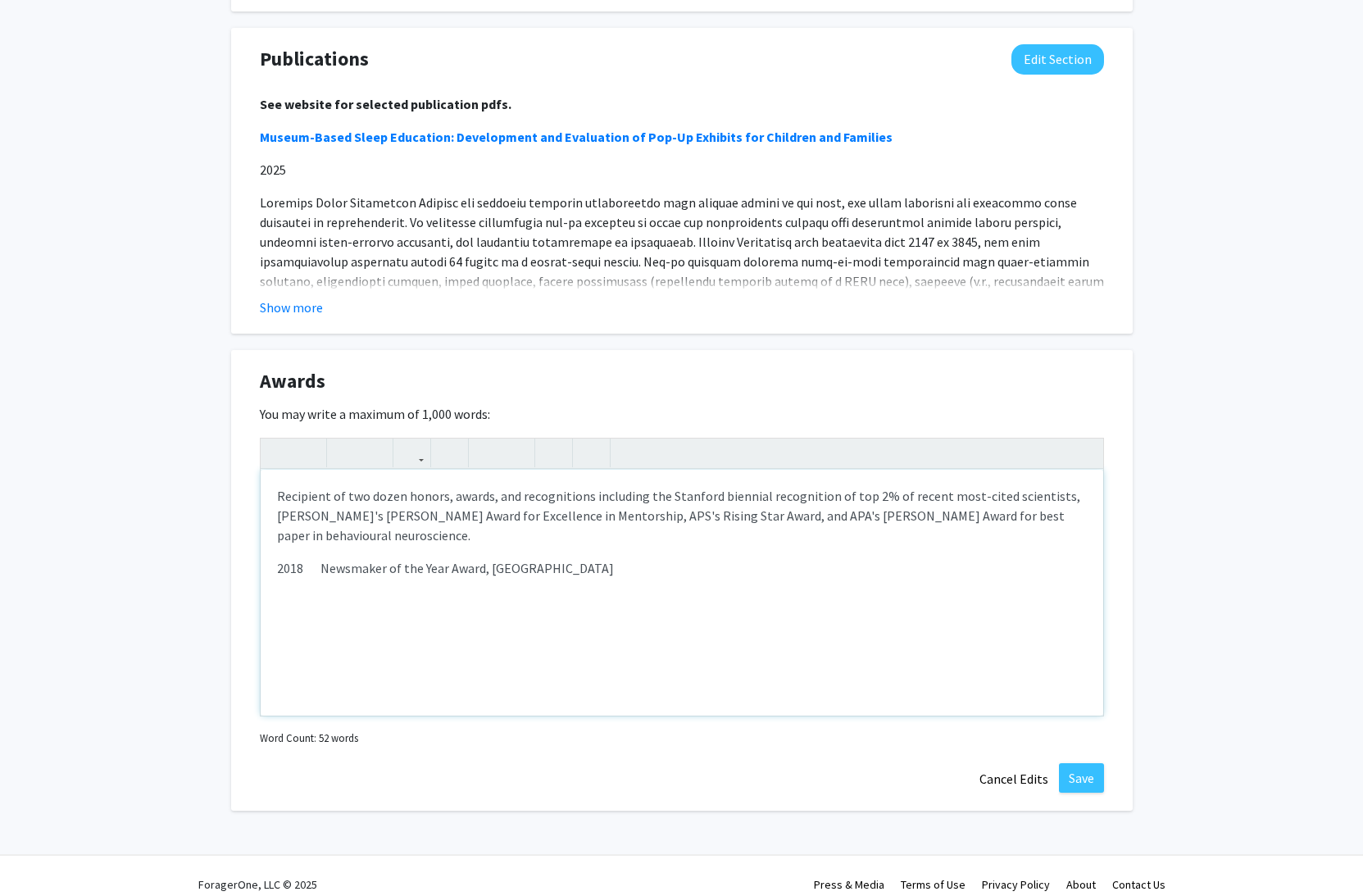
click at [521, 568] on p "2018 Newsmaker of the Year Award, [GEOGRAPHIC_DATA]" at bounding box center [682, 578] width 810 height 39
click at [632, 517] on p "Recipient of two dozen honors, awards, and recognitions including the Stanford …" at bounding box center [682, 526] width 810 height 79
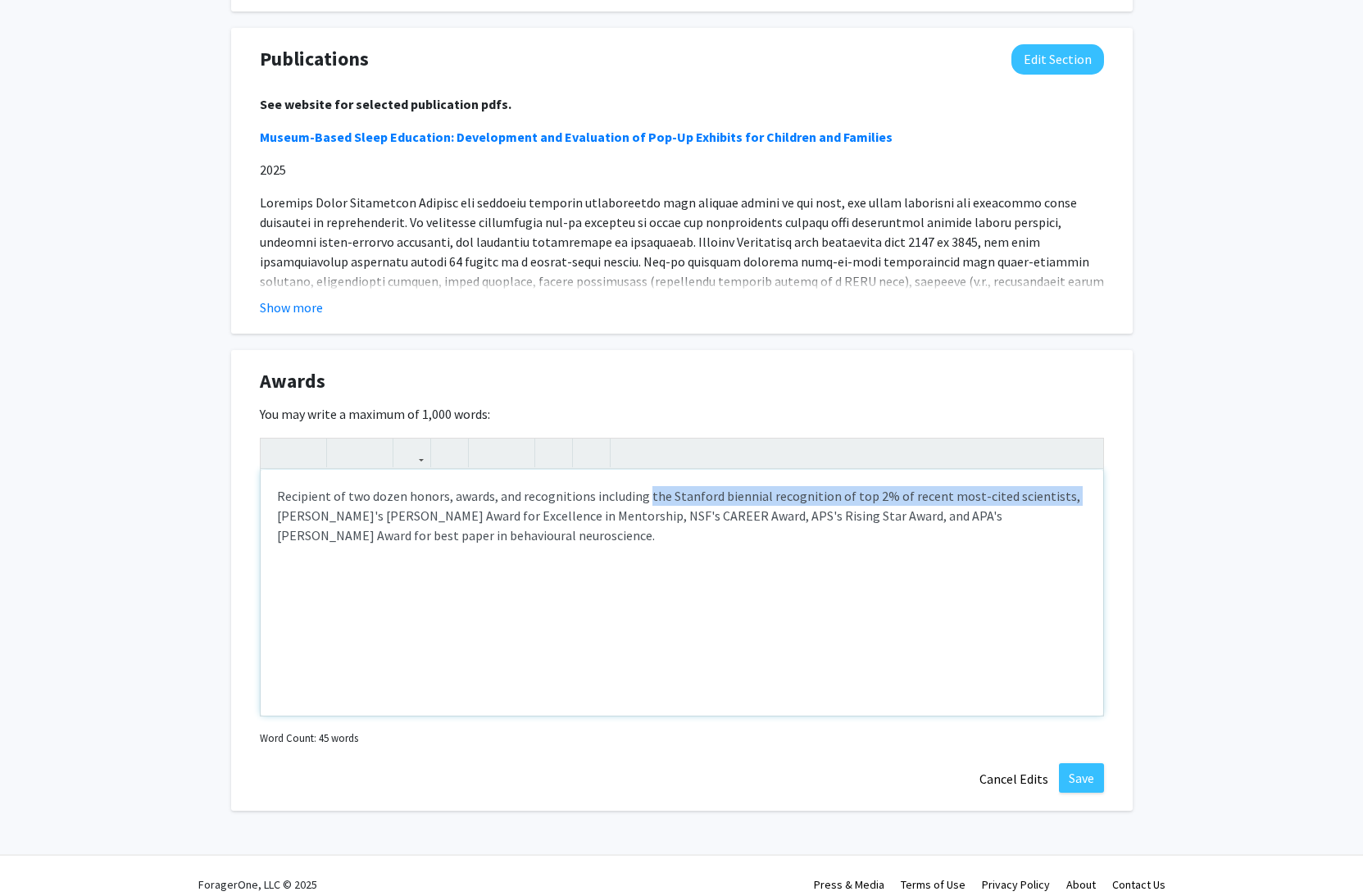
drag, startPoint x: 643, startPoint y: 499, endPoint x: 1050, endPoint y: 499, distance: 407.0
click at [1050, 499] on p "Recipient of two dozen honors, awards, and recognitions including the Stanford …" at bounding box center [682, 526] width 810 height 79
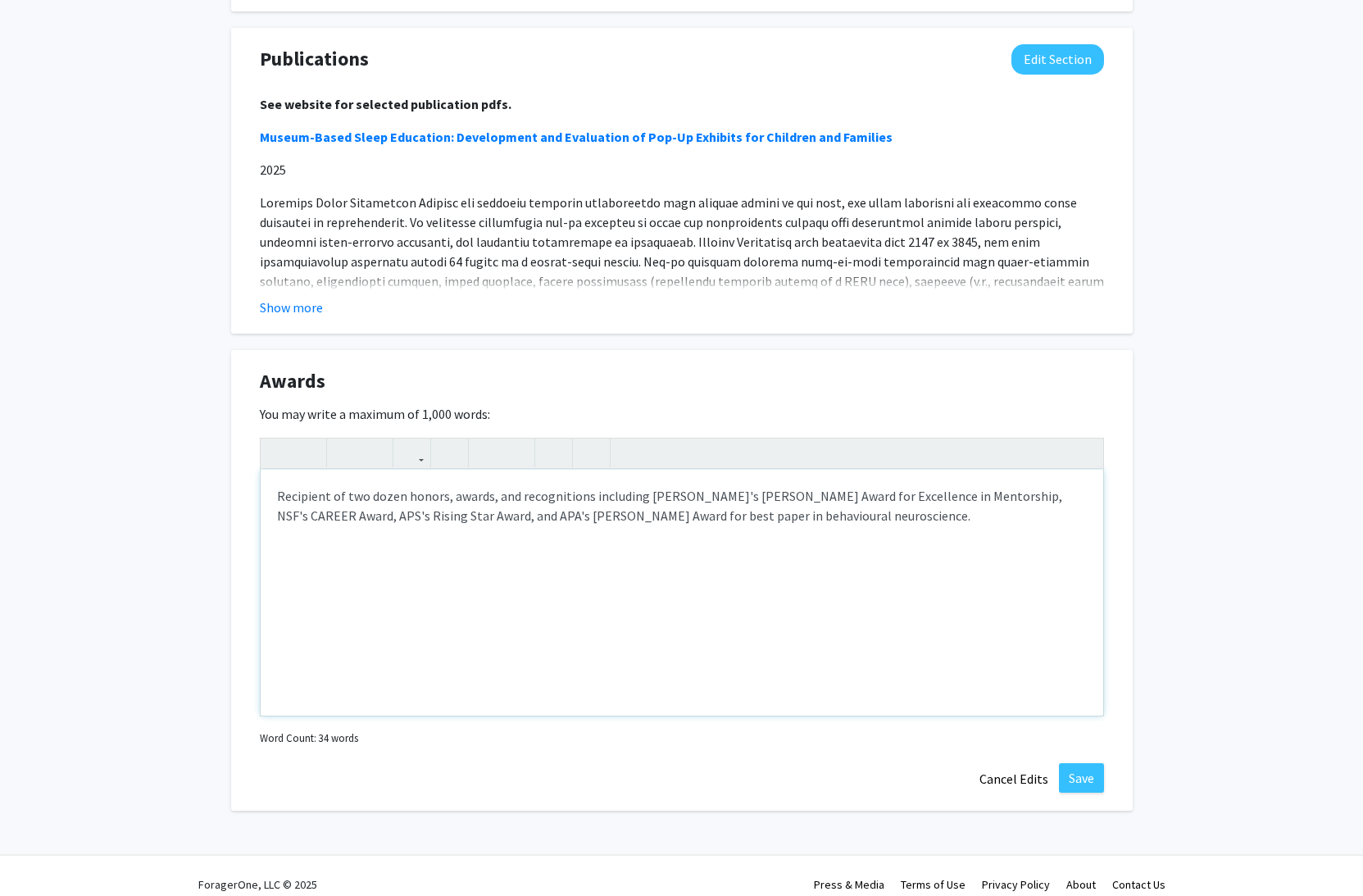
click at [459, 511] on p "Recipient of two dozen honors, awards, and recognitions including [PERSON_NAME]…" at bounding box center [682, 515] width 810 height 59
click at [838, 522] on p "Recipient of two dozen honors, awards, and recognitions including [PERSON_NAME]…" at bounding box center [682, 515] width 810 height 59
type textarea "<p>Recipient of two dozen honors, awards, and recognitions including [PERSON_NA…"
click at [1089, 775] on button "Save" at bounding box center [1081, 778] width 45 height 30
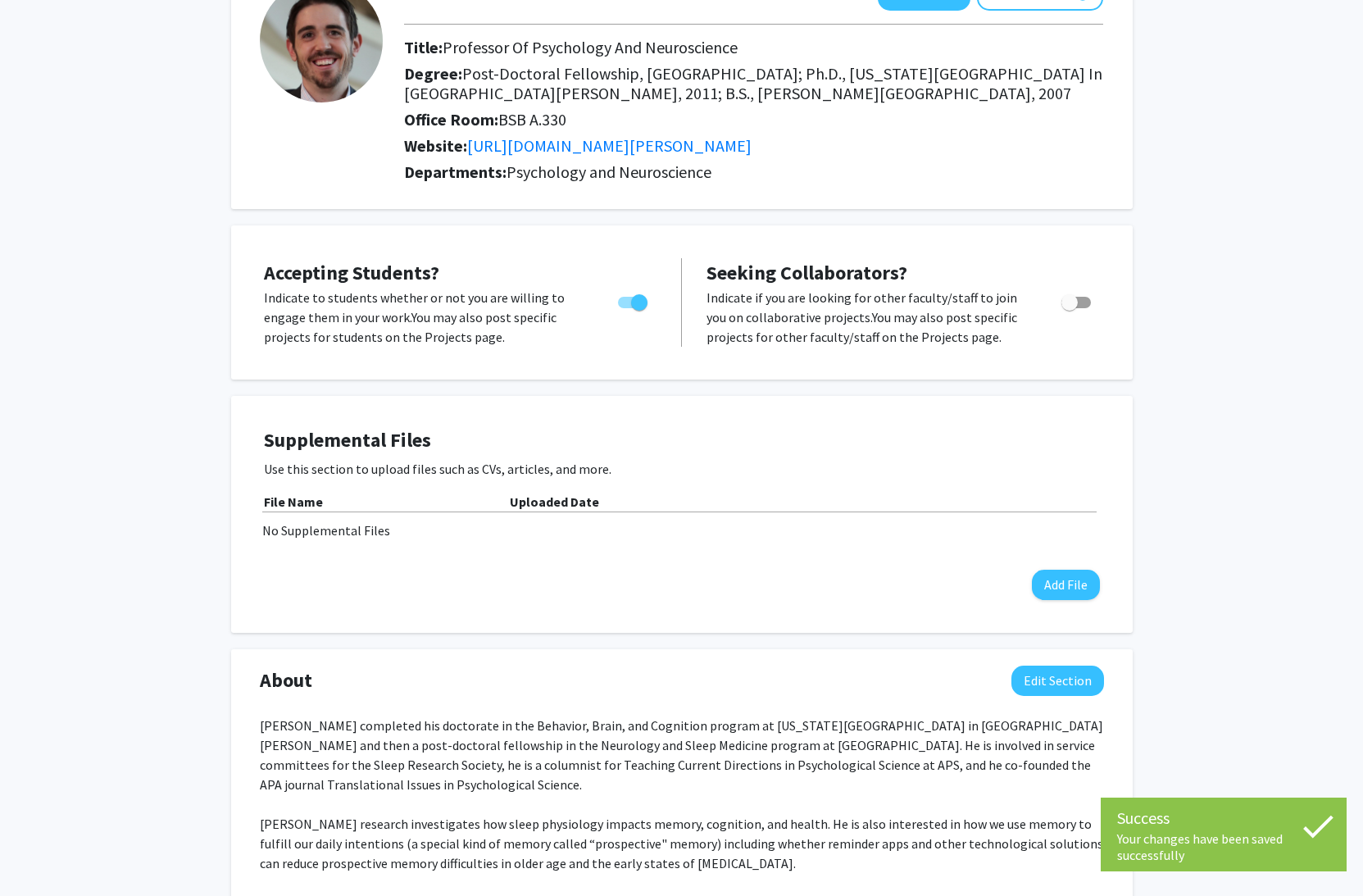
scroll to position [0, 0]
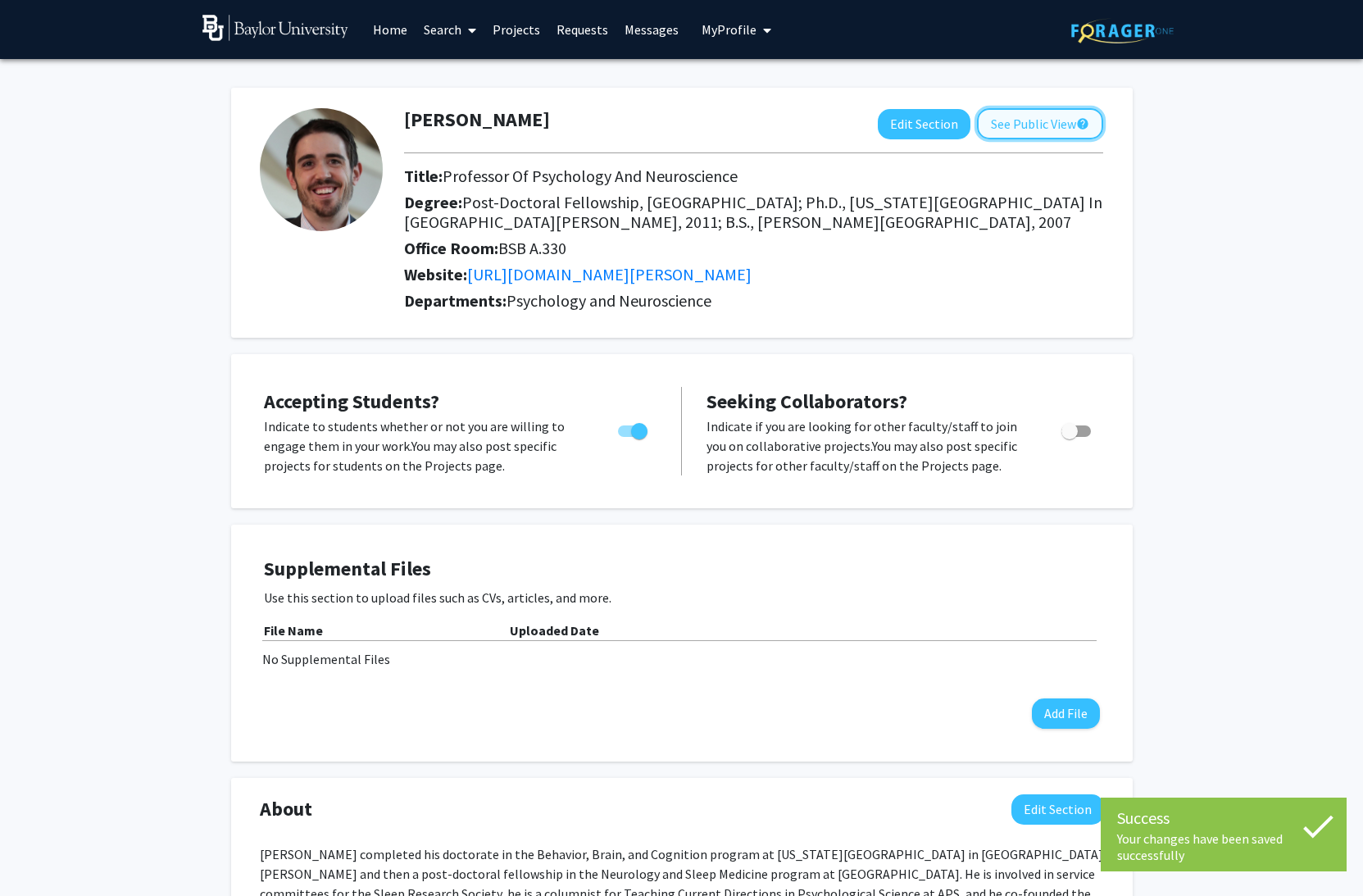
click at [1045, 125] on button "See Public View help" at bounding box center [1040, 124] width 126 height 31
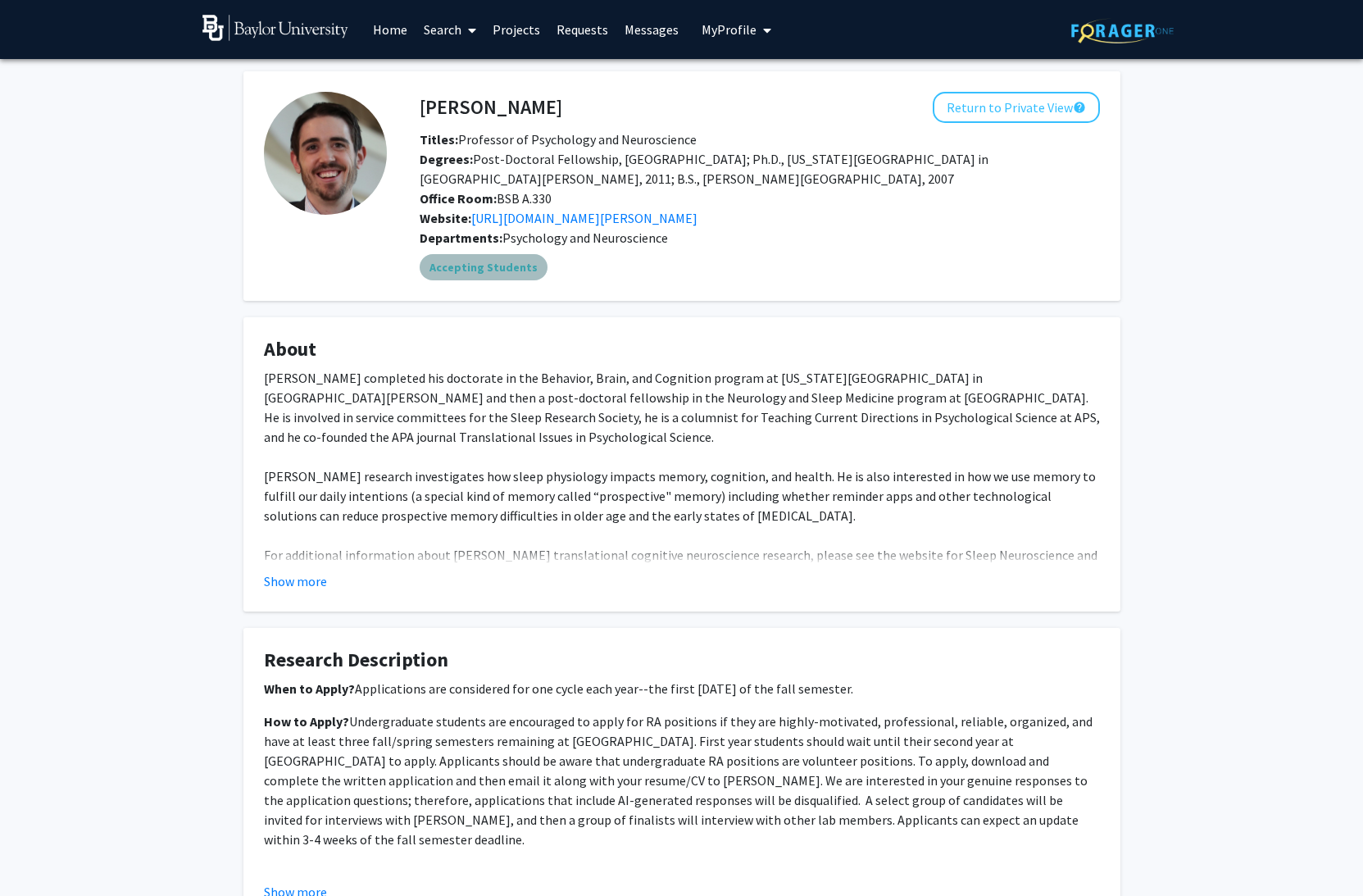
click at [485, 269] on mat-chip "Accepting Students" at bounding box center [483, 266] width 128 height 26
click at [1017, 109] on button "Return to Private View help" at bounding box center [1017, 108] width 167 height 31
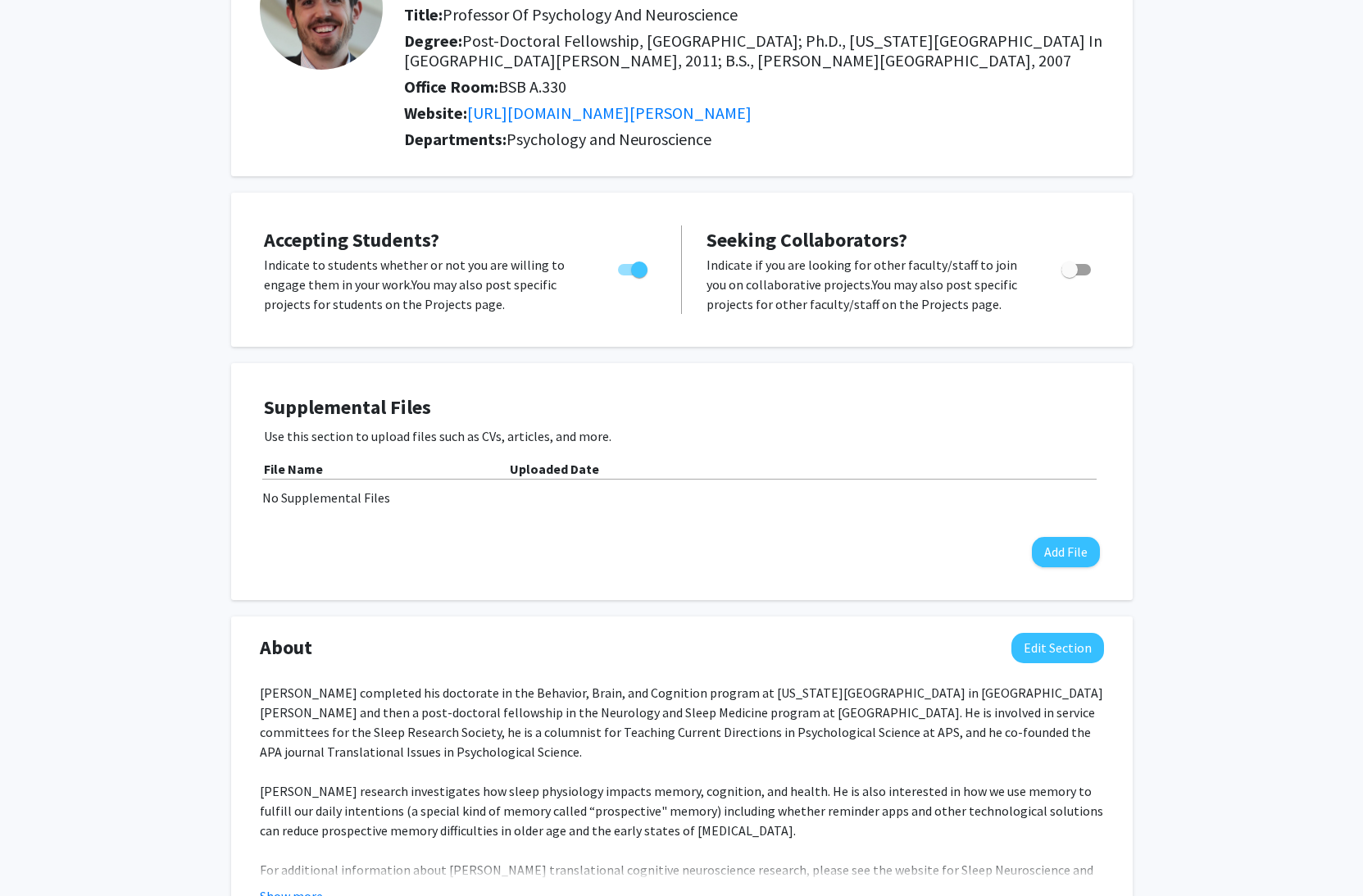
scroll to position [449, 0]
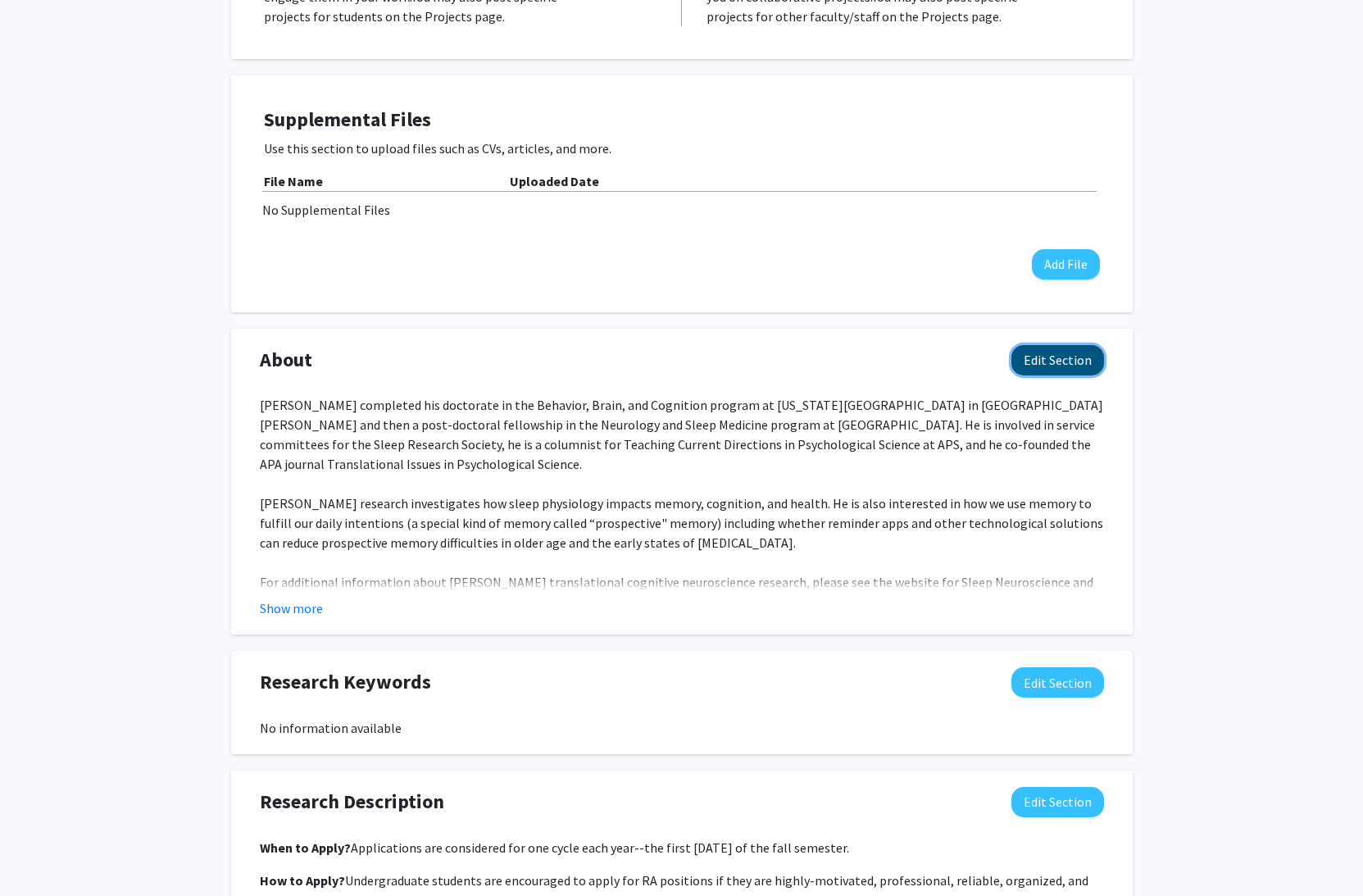
click at [1086, 358] on button "Edit Section" at bounding box center [1057, 361] width 92 height 31
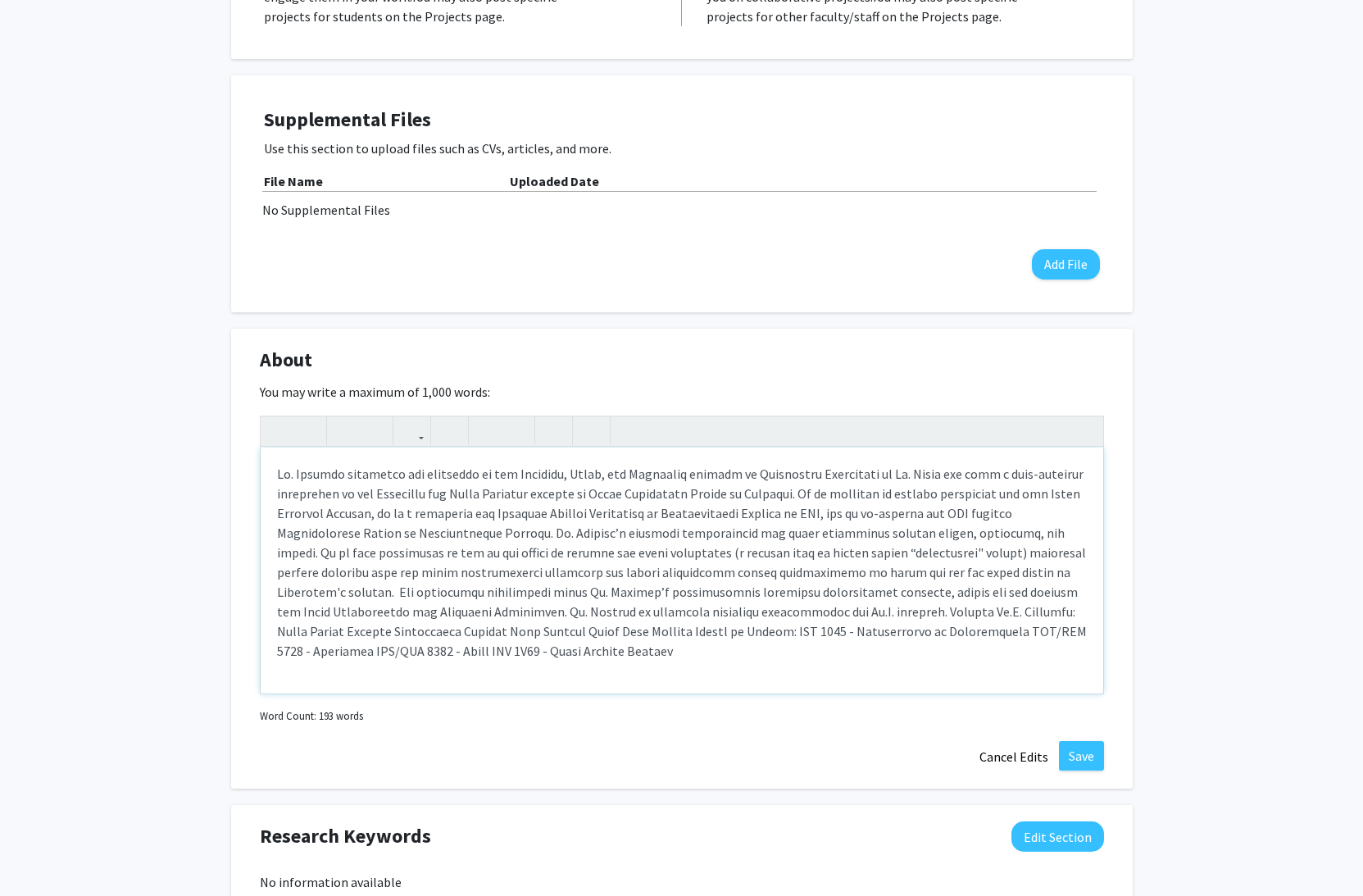
click at [899, 626] on div "Note to users with screen readers: Please deactivate our accessibility plugin f…" at bounding box center [682, 571] width 843 height 246
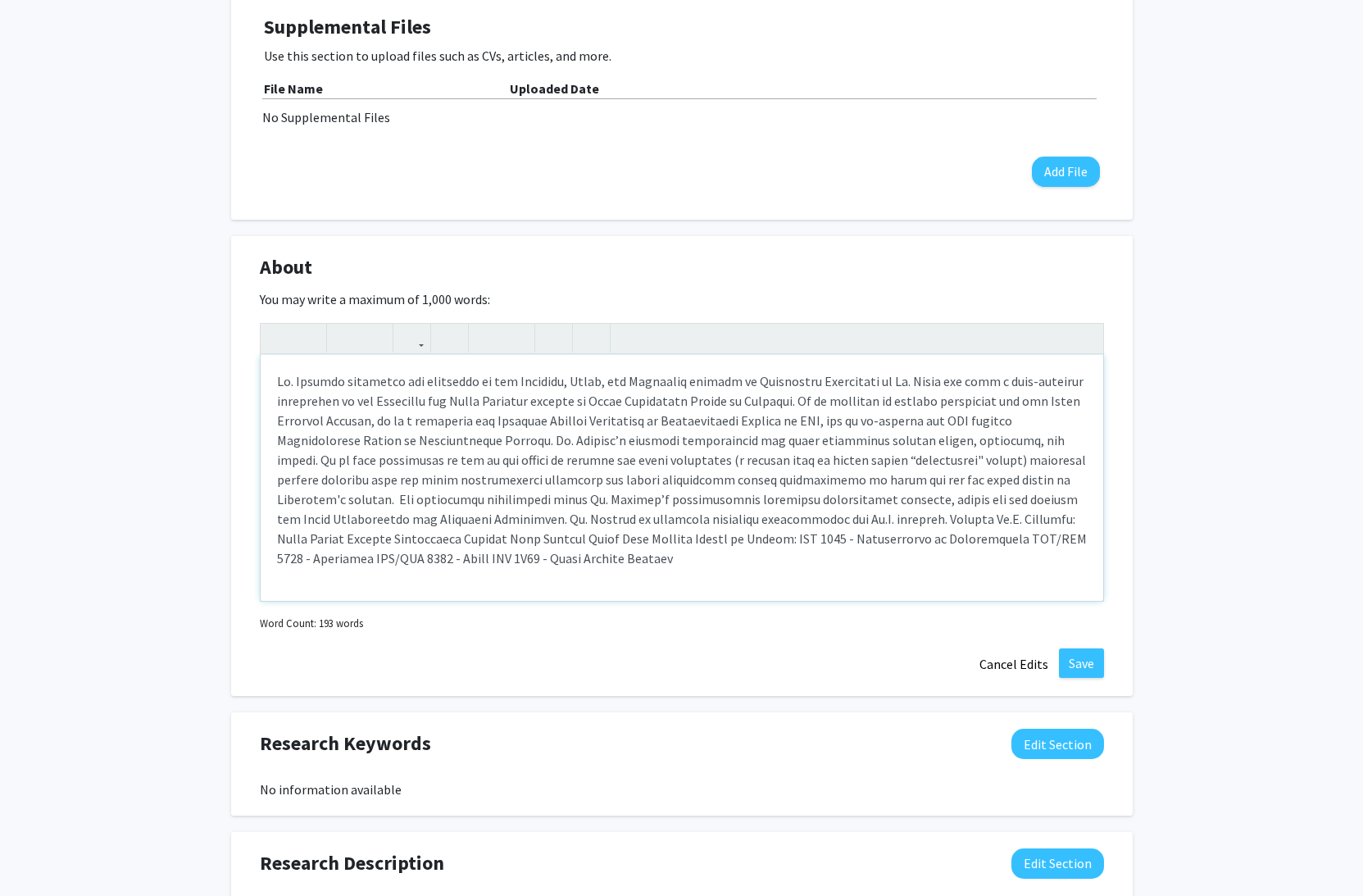
click at [882, 532] on div "Note to users with screen readers: Please deactivate our accessibility plugin f…" at bounding box center [682, 478] width 843 height 246
click at [651, 531] on div "Note to users with screen readers: Please deactivate our accessibility plugin f…" at bounding box center [682, 478] width 843 height 246
click at [574, 504] on div "Note to users with screen readers: Please deactivate our accessibility plugin f…" at bounding box center [682, 478] width 843 height 246
click at [571, 504] on div "Note to users with screen readers: Please deactivate our accessibility plugin f…" at bounding box center [682, 478] width 843 height 246
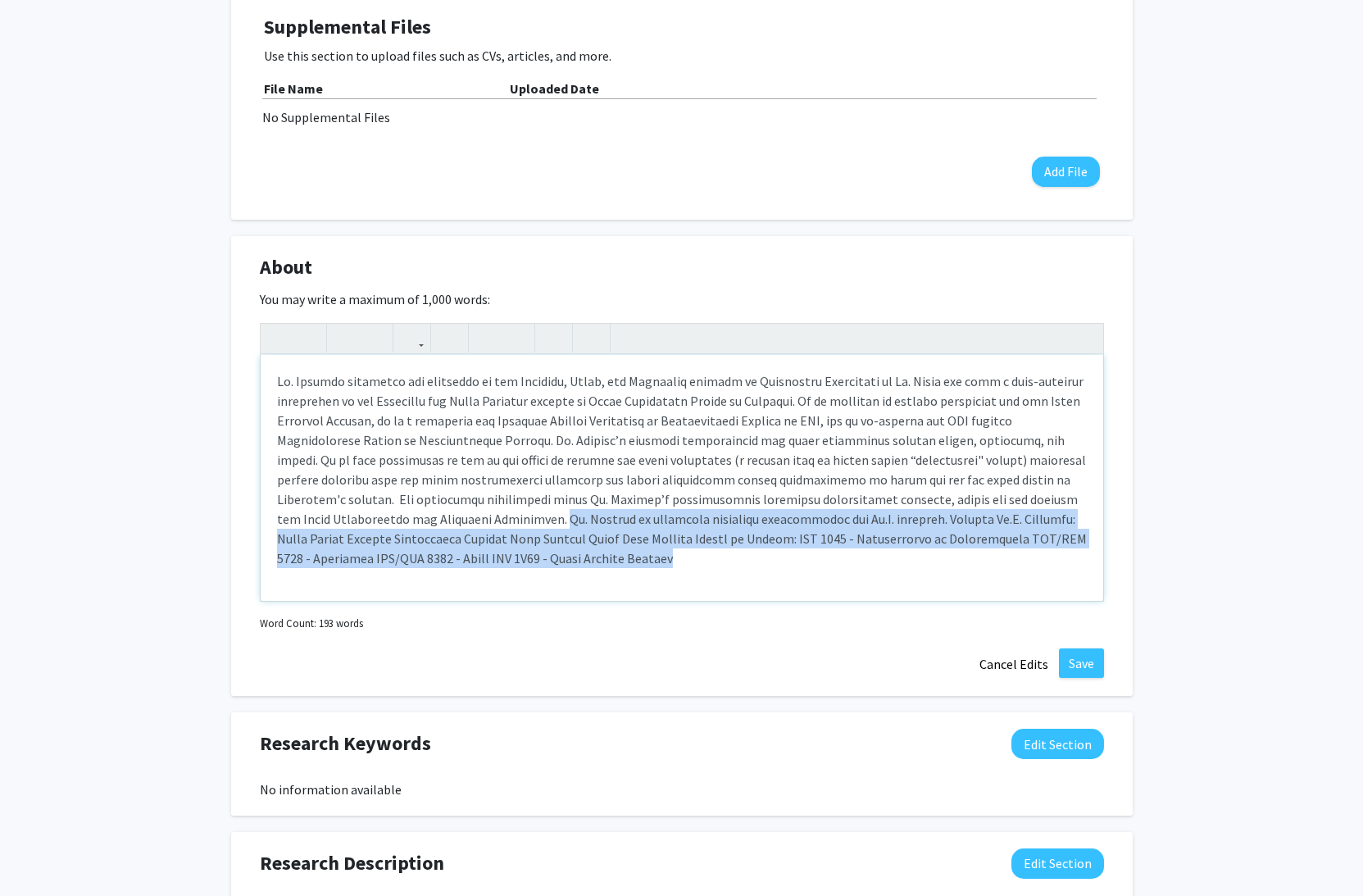
drag, startPoint x: 344, startPoint y: 519, endPoint x: 565, endPoint y: 587, distance: 231.2
click at [565, 587] on div "Note to users with screen readers: Please deactivate our accessibility plugin f…" at bounding box center [682, 478] width 843 height 246
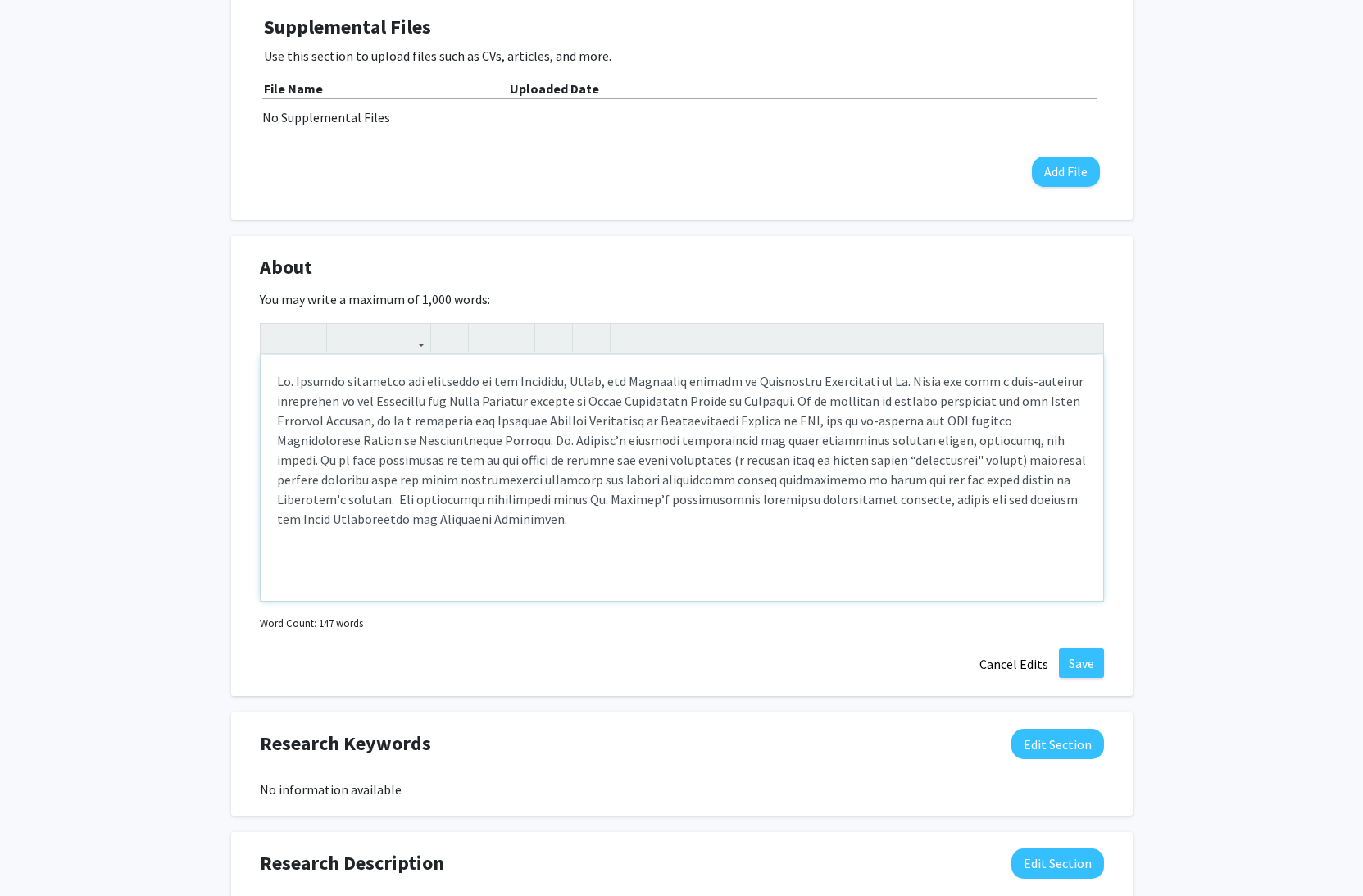
click at [279, 382] on div "Note to users with screen readers: Please deactivate our accessibility plugin f…" at bounding box center [682, 478] width 843 height 246
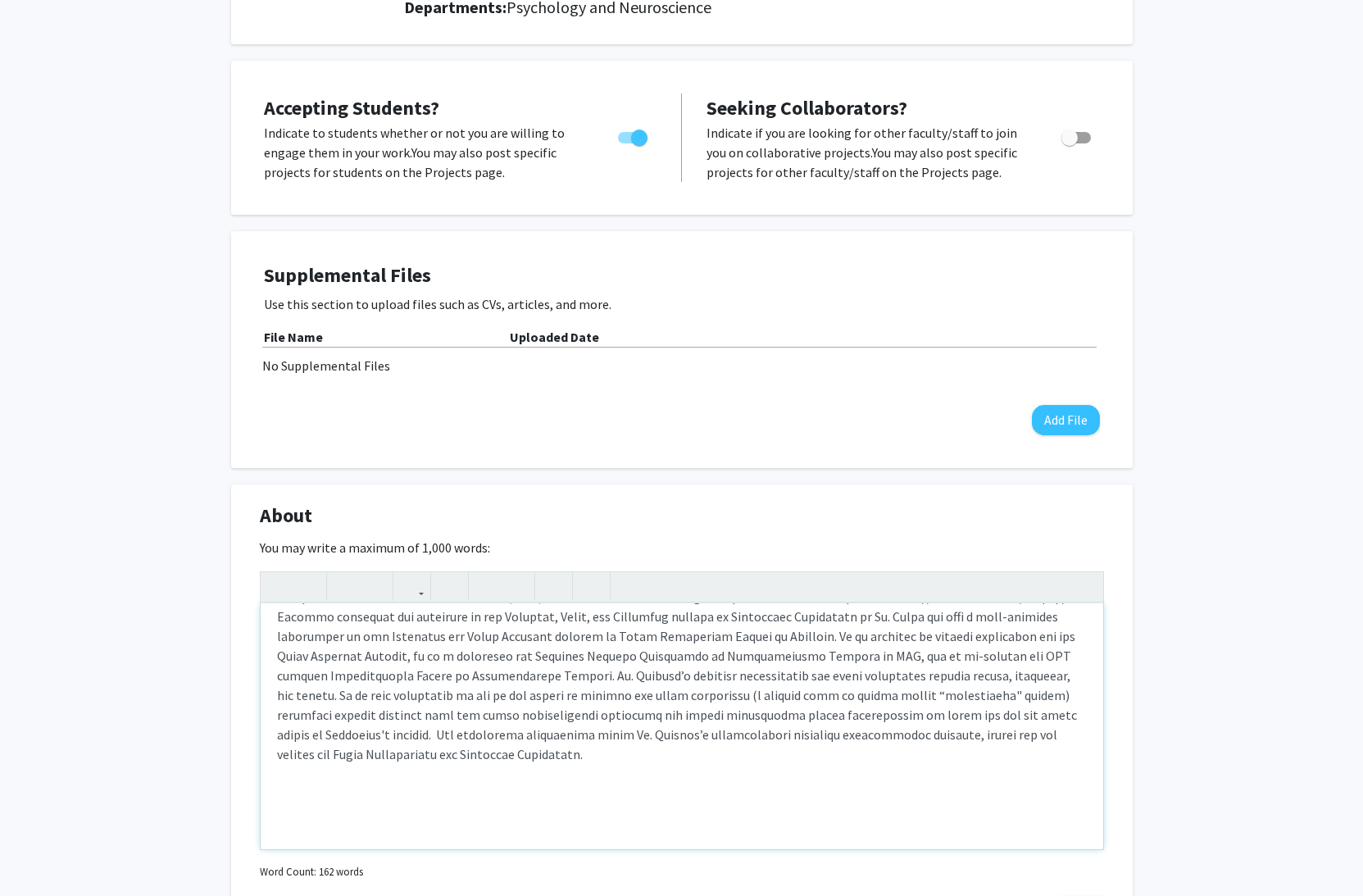
scroll to position [0, 0]
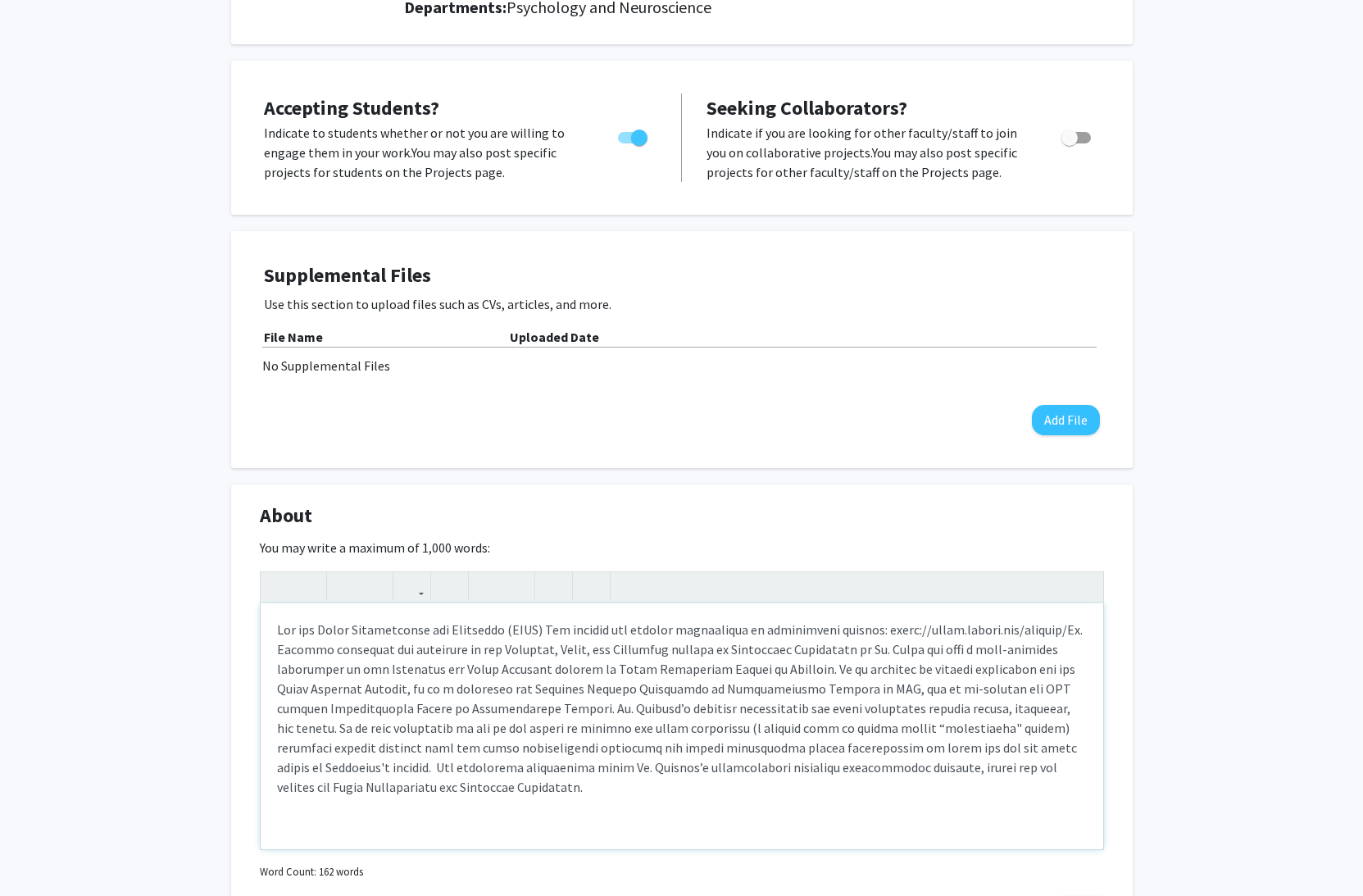
click at [1053, 632] on p "Note to users with screen readers: Please deactivate our accessibility plugin f…" at bounding box center [682, 709] width 810 height 177
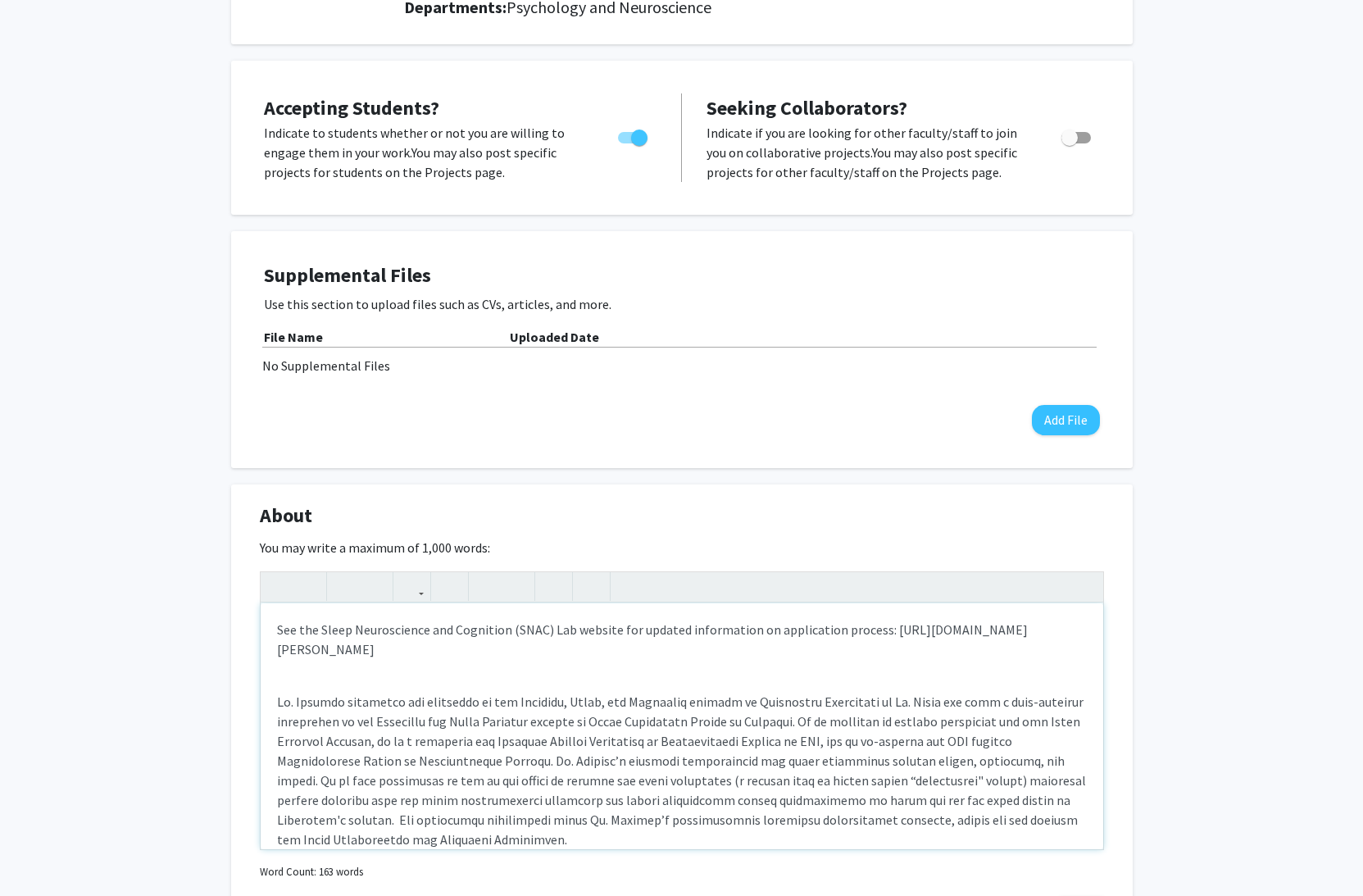
click at [772, 632] on p "See the Sleep Neuroscience and Cognition (SNAC) Lab website for updated informa…" at bounding box center [682, 639] width 810 height 39
click at [772, 633] on p "See the Sleep Neuroscience and Cognition (SNAC) Lab website for updated informa…" at bounding box center [682, 639] width 810 height 39
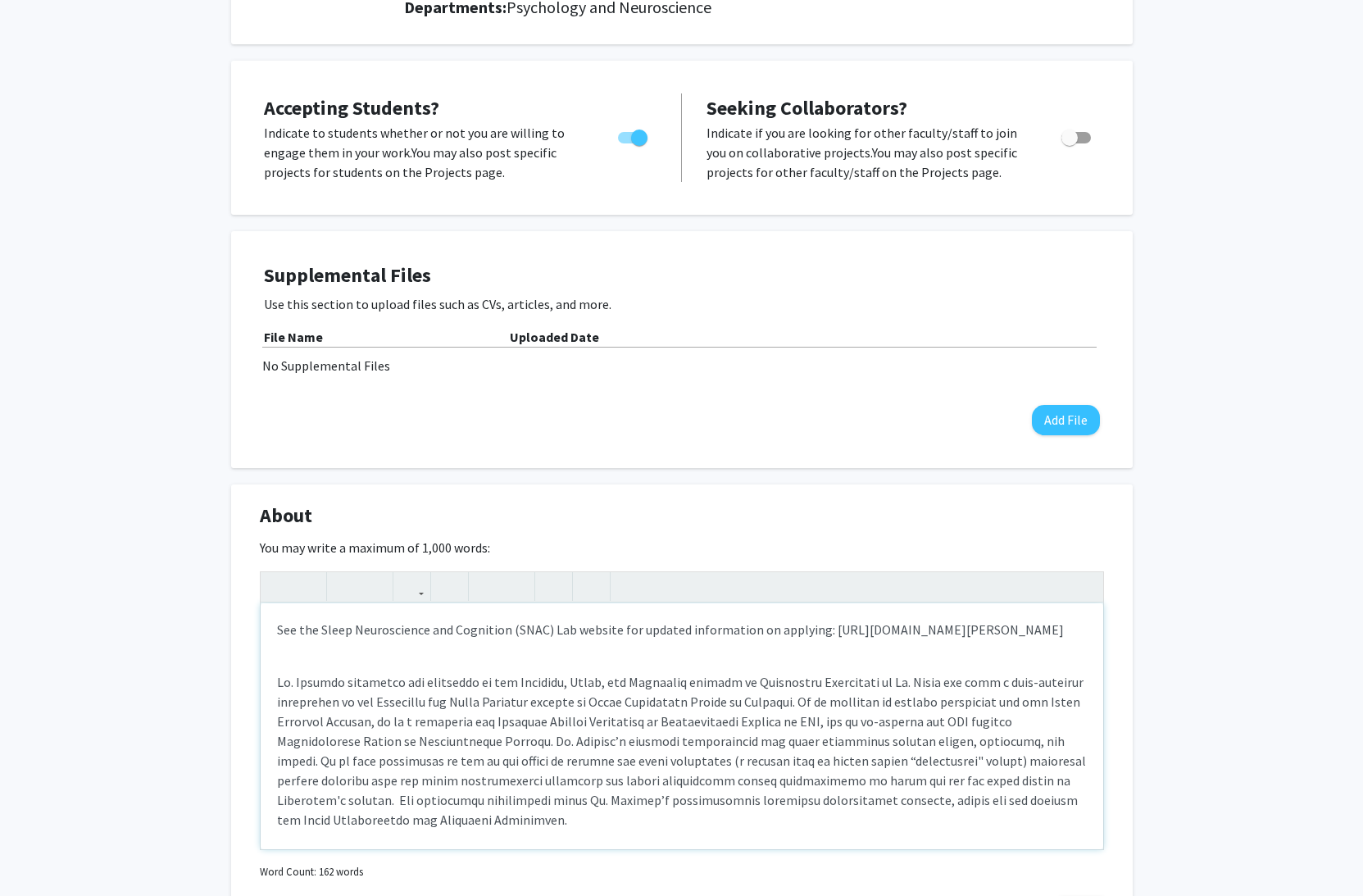
click at [628, 683] on p "Note to users with screen readers: Please deactivate our accessibility plugin f…" at bounding box center [682, 751] width 810 height 158
click at [596, 676] on p "Note to users with screen readers: Please deactivate our accessibility plugin f…" at bounding box center [682, 751] width 810 height 158
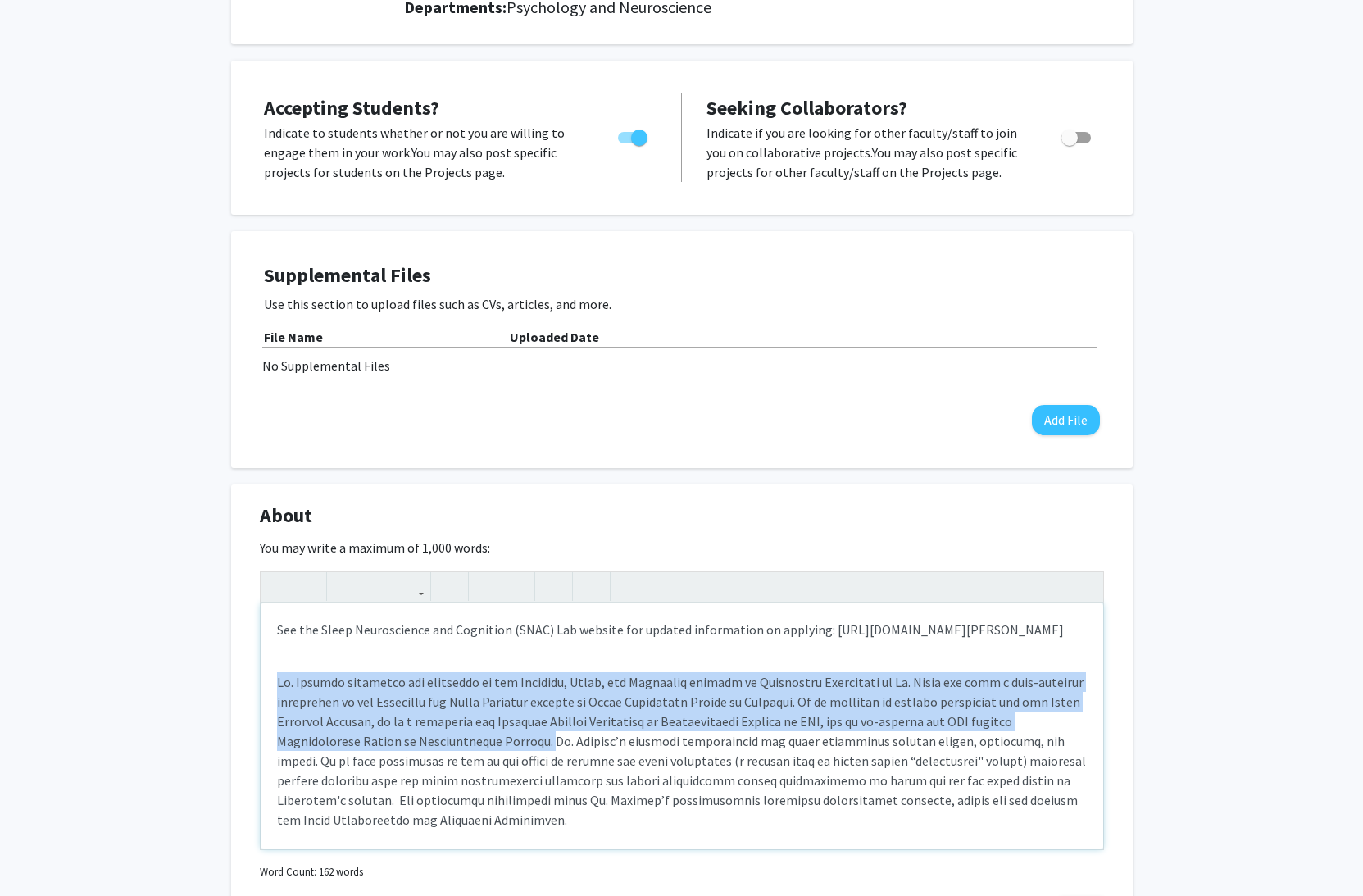
drag, startPoint x: 449, startPoint y: 740, endPoint x: 161, endPoint y: 684, distance: 293.4
click at [260, 684] on div "See the Sleep Neuroscience and Cognition (SNAC) Lab website for updated informa…" at bounding box center [682, 727] width 843 height 246
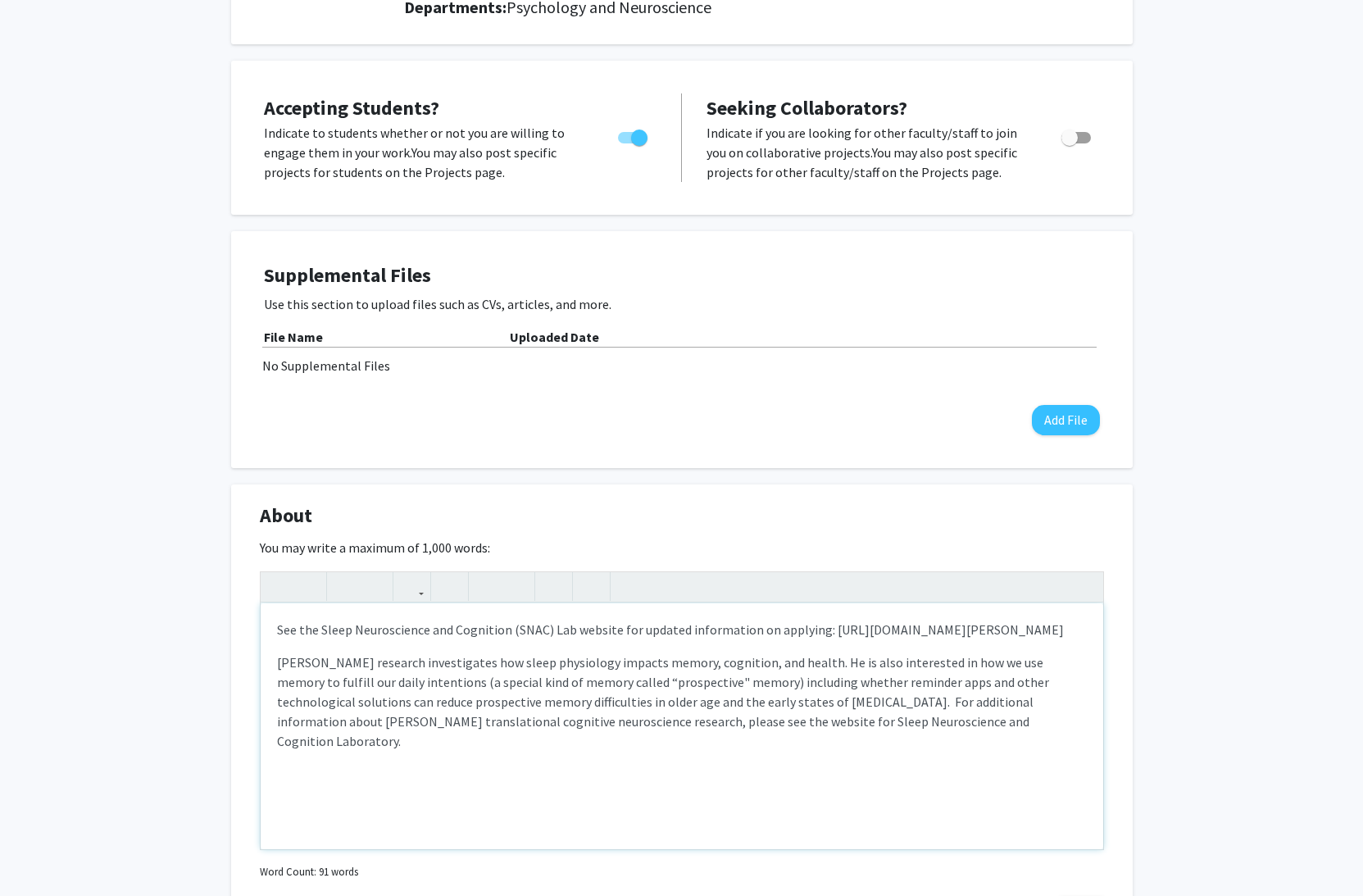
click at [784, 669] on div "See the Sleep Neuroscience and Cognition (SNAC) Lab website for updated informa…" at bounding box center [682, 727] width 843 height 246
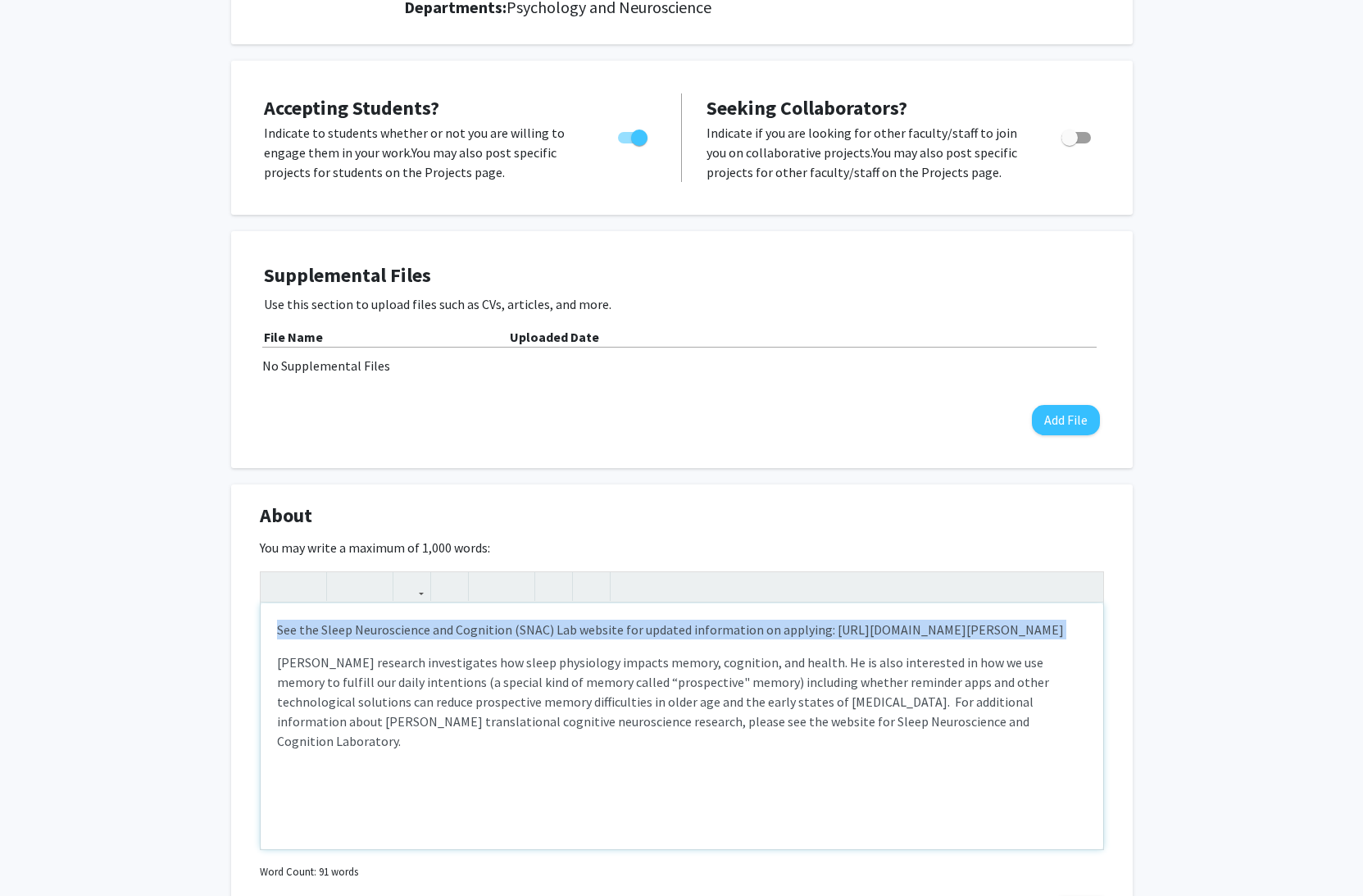
click at [784, 669] on div "See the Sleep Neuroscience and Cognition (SNAC) Lab website for updated informa…" at bounding box center [682, 727] width 843 height 246
click at [756, 675] on div "See the Sleep Neuroscience and Cognition (SNAC) Lab website for updated informa…" at bounding box center [682, 727] width 843 height 246
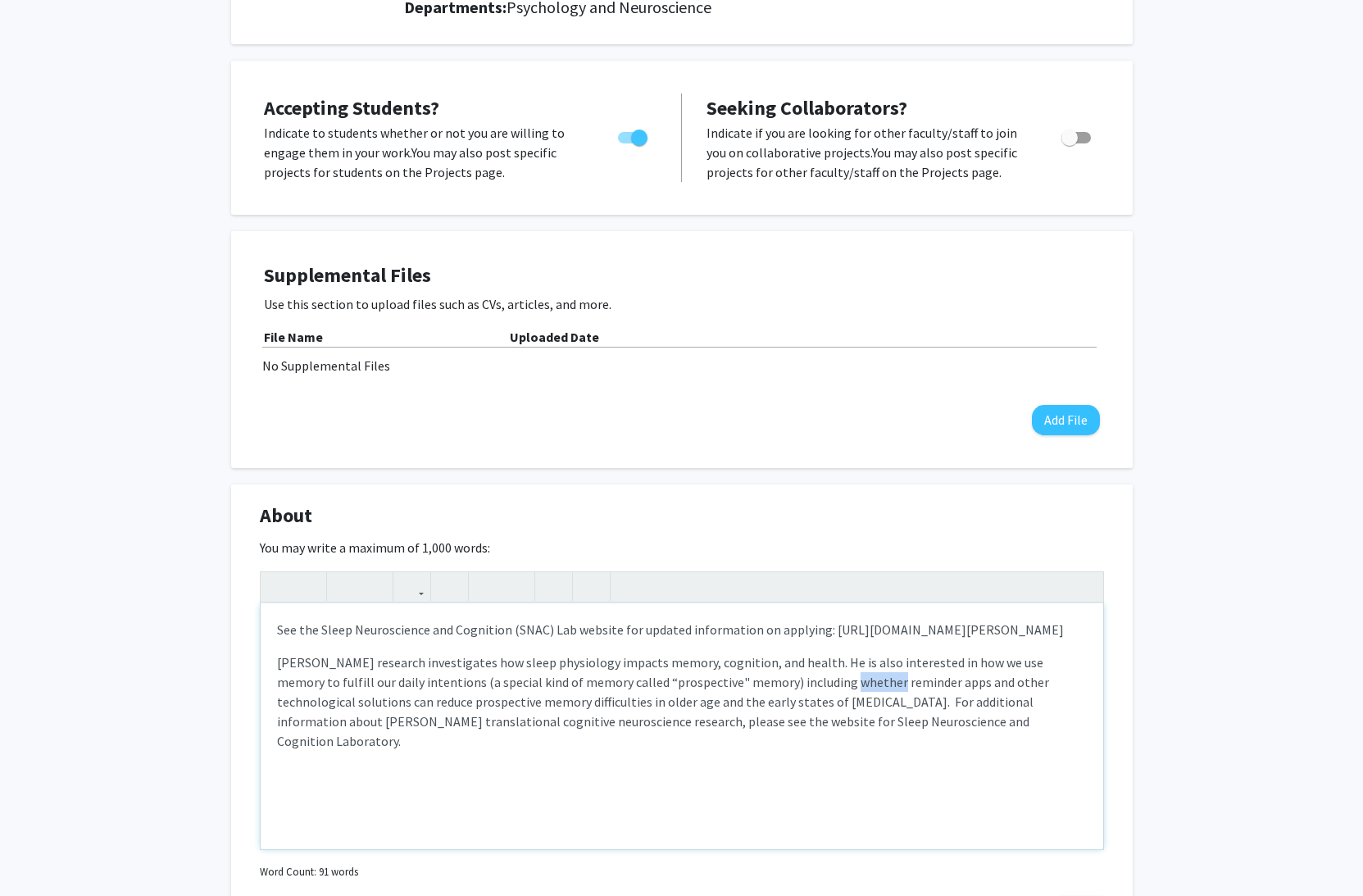
click at [756, 675] on div "See the Sleep Neuroscience and Cognition (SNAC) Lab website for updated informa…" at bounding box center [682, 727] width 843 height 246
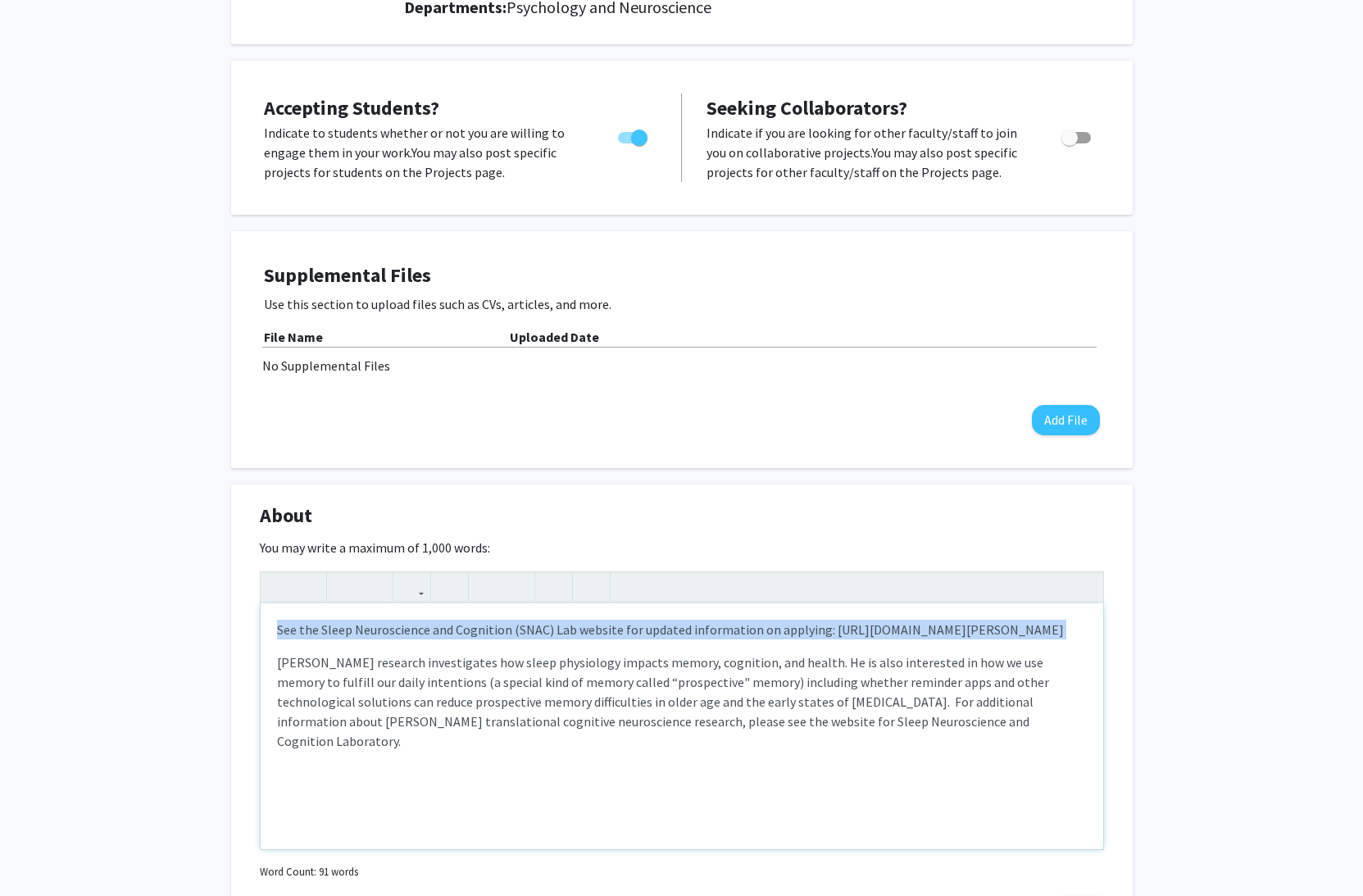
click at [756, 675] on div "See the Sleep Neuroscience and Cognition (SNAC) Lab website for updated informa…" at bounding box center [682, 727] width 843 height 246
click at [843, 684] on div "See the Sleep Neuroscience and Cognition (SNAC) Lab website for updated informa…" at bounding box center [682, 727] width 843 height 246
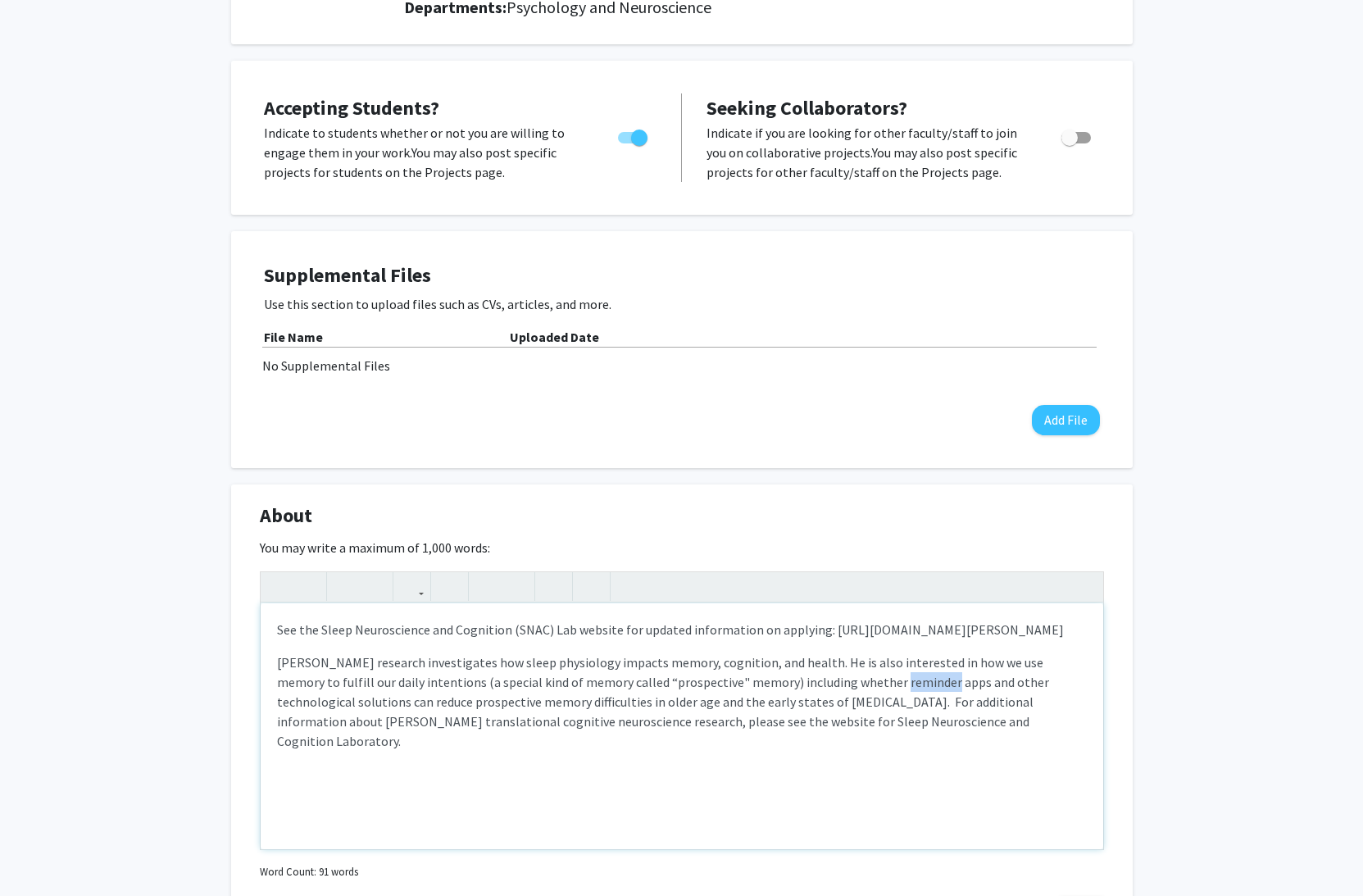
click at [843, 684] on div "See the Sleep Neuroscience and Cognition (SNAC) Lab website for updated informa…" at bounding box center [682, 727] width 843 height 246
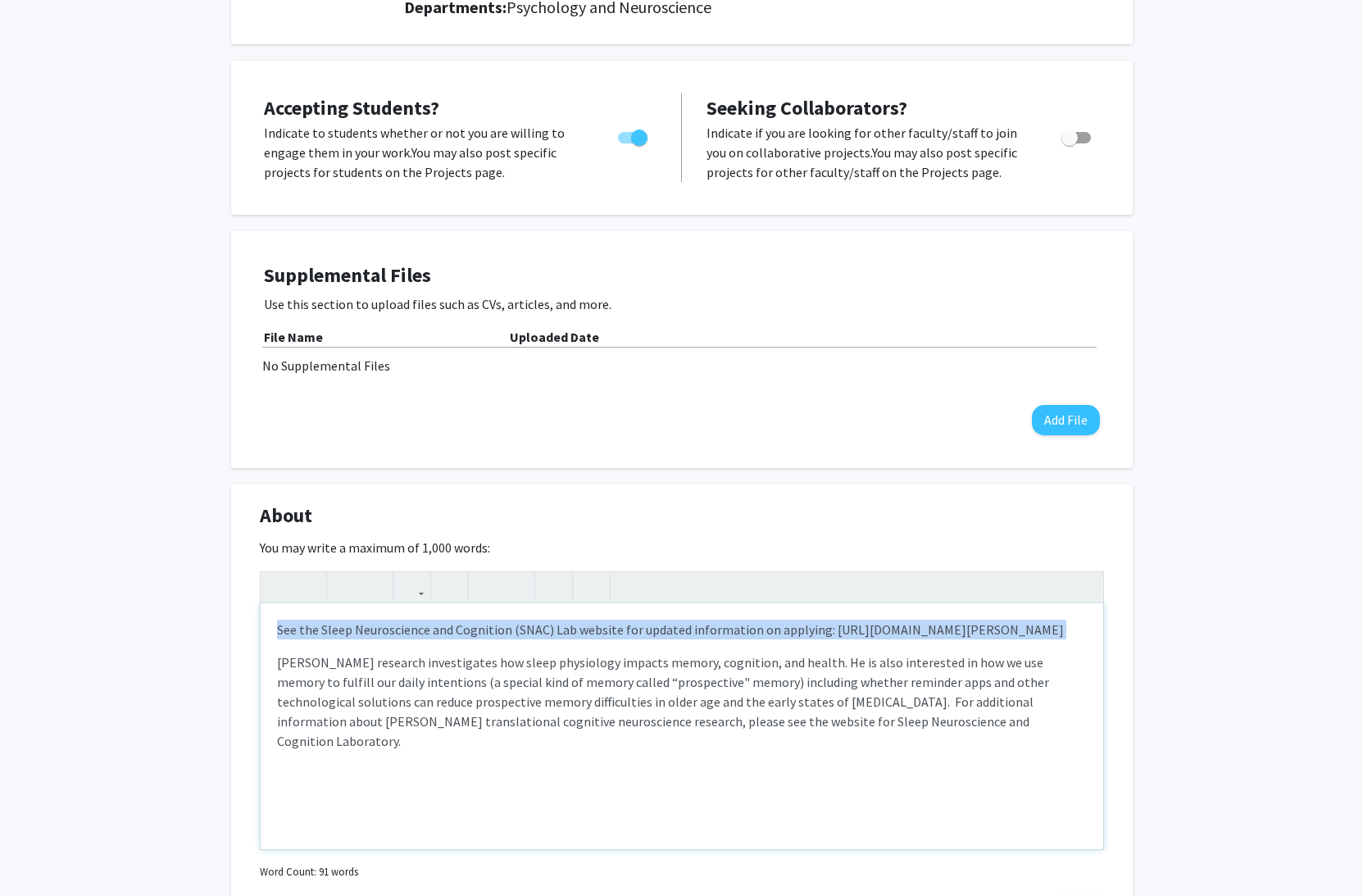
click at [843, 684] on div "See the Sleep Neuroscience and Cognition (SNAC) Lab website for updated informa…" at bounding box center [682, 727] width 843 height 246
click at [805, 684] on div "See the Sleep Neuroscience and Cognition (SNAC) Lab website for updated informa…" at bounding box center [682, 727] width 843 height 246
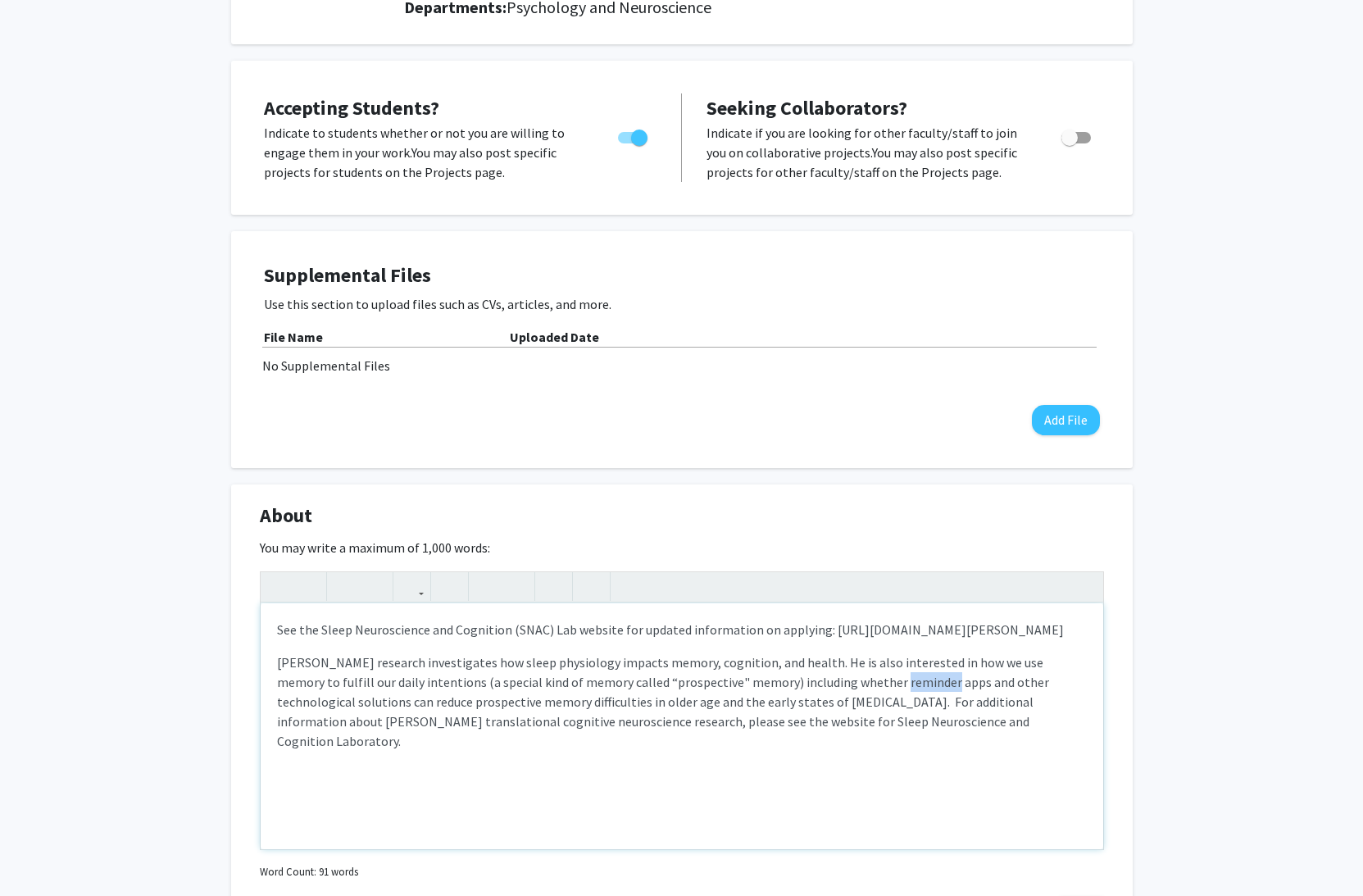
click at [805, 684] on div "See the Sleep Neuroscience and Cognition (SNAC) Lab website for updated informa…" at bounding box center [682, 727] width 843 height 246
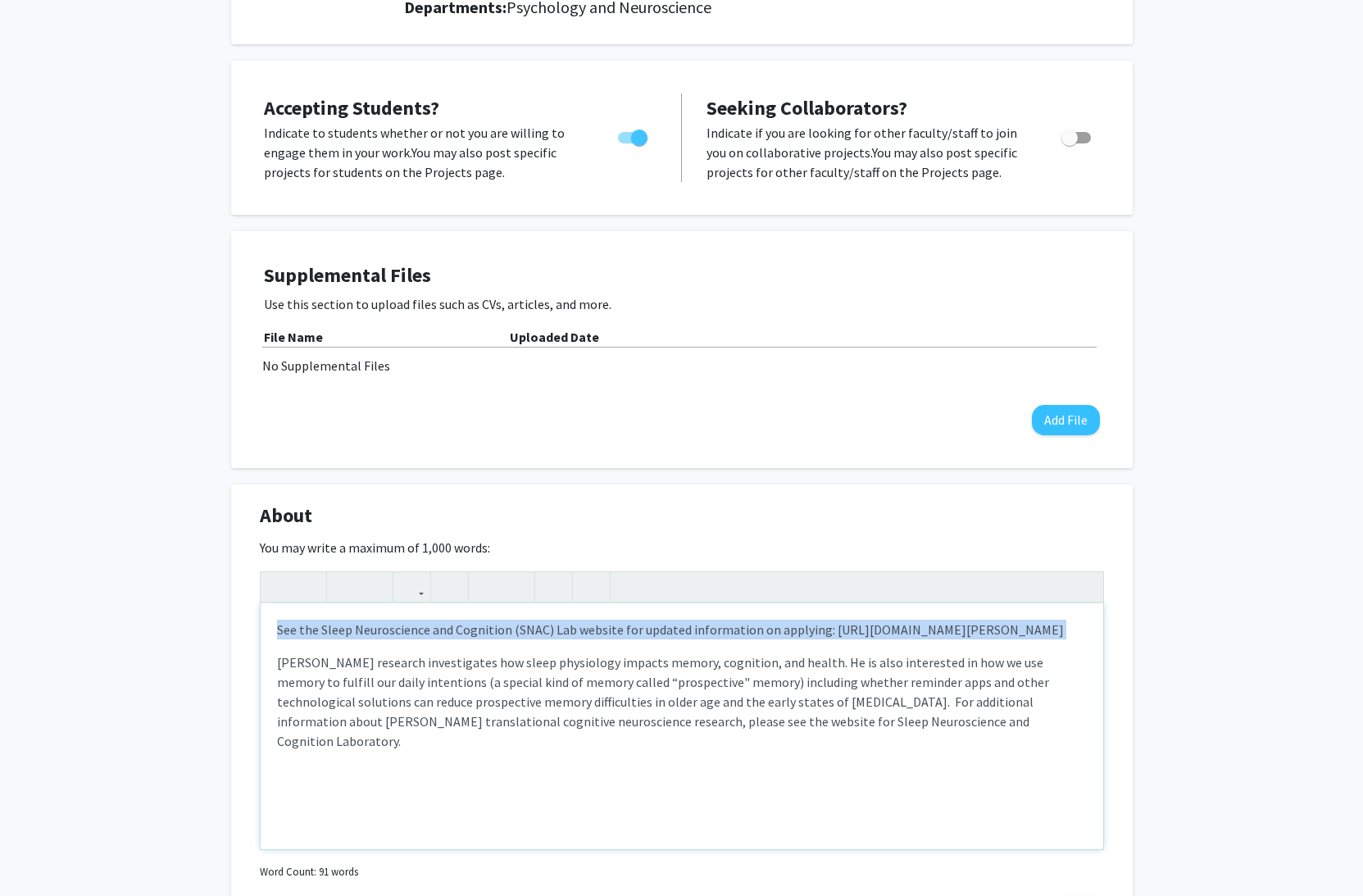
click at [805, 684] on div "See the Sleep Neuroscience and Cognition (SNAC) Lab website for updated informa…" at bounding box center [682, 727] width 843 height 246
click at [697, 684] on div "See the Sleep Neuroscience and Cognition (SNAC) Lab website for updated informa…" at bounding box center [682, 727] width 843 height 246
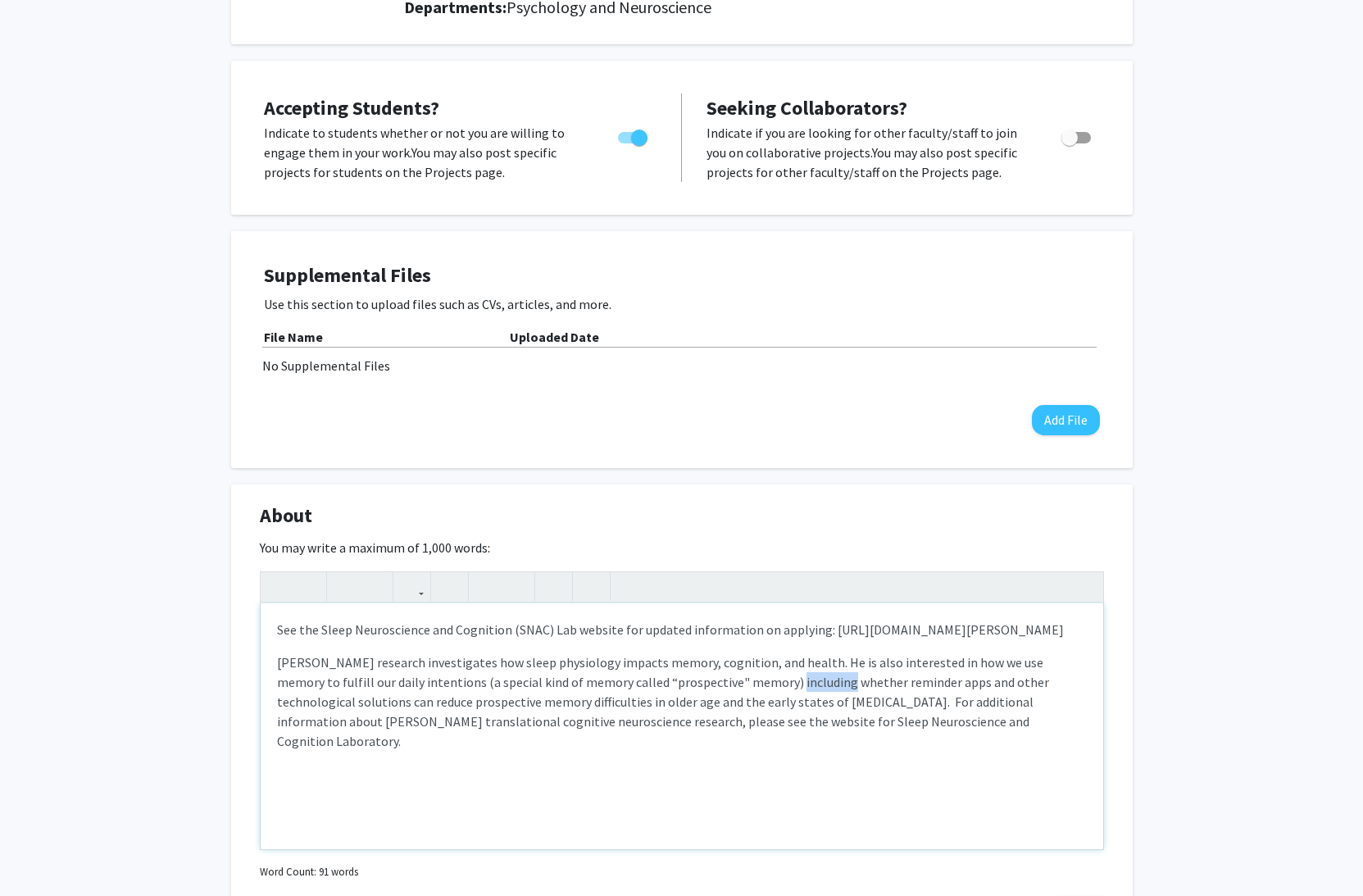
click at [697, 684] on div "See the Sleep Neuroscience and Cognition (SNAC) Lab website for updated informa…" at bounding box center [682, 727] width 843 height 246
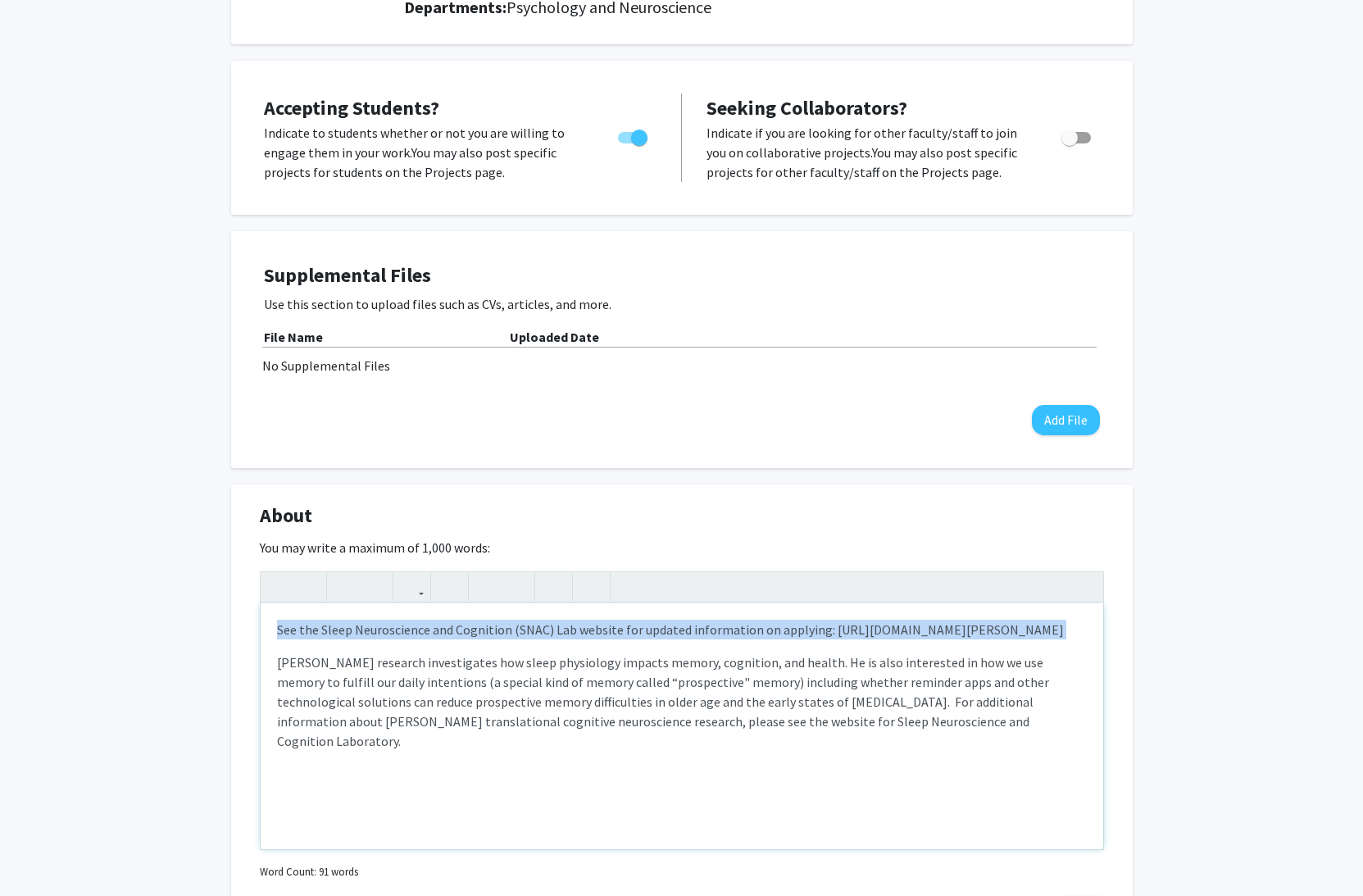
click at [697, 684] on div "See the Sleep Neuroscience and Cognition (SNAC) Lab website for updated informa…" at bounding box center [682, 727] width 843 height 246
click at [694, 697] on div "See the Sleep Neuroscience and Cognition (SNAC) Lab website for updated informa…" at bounding box center [682, 727] width 843 height 246
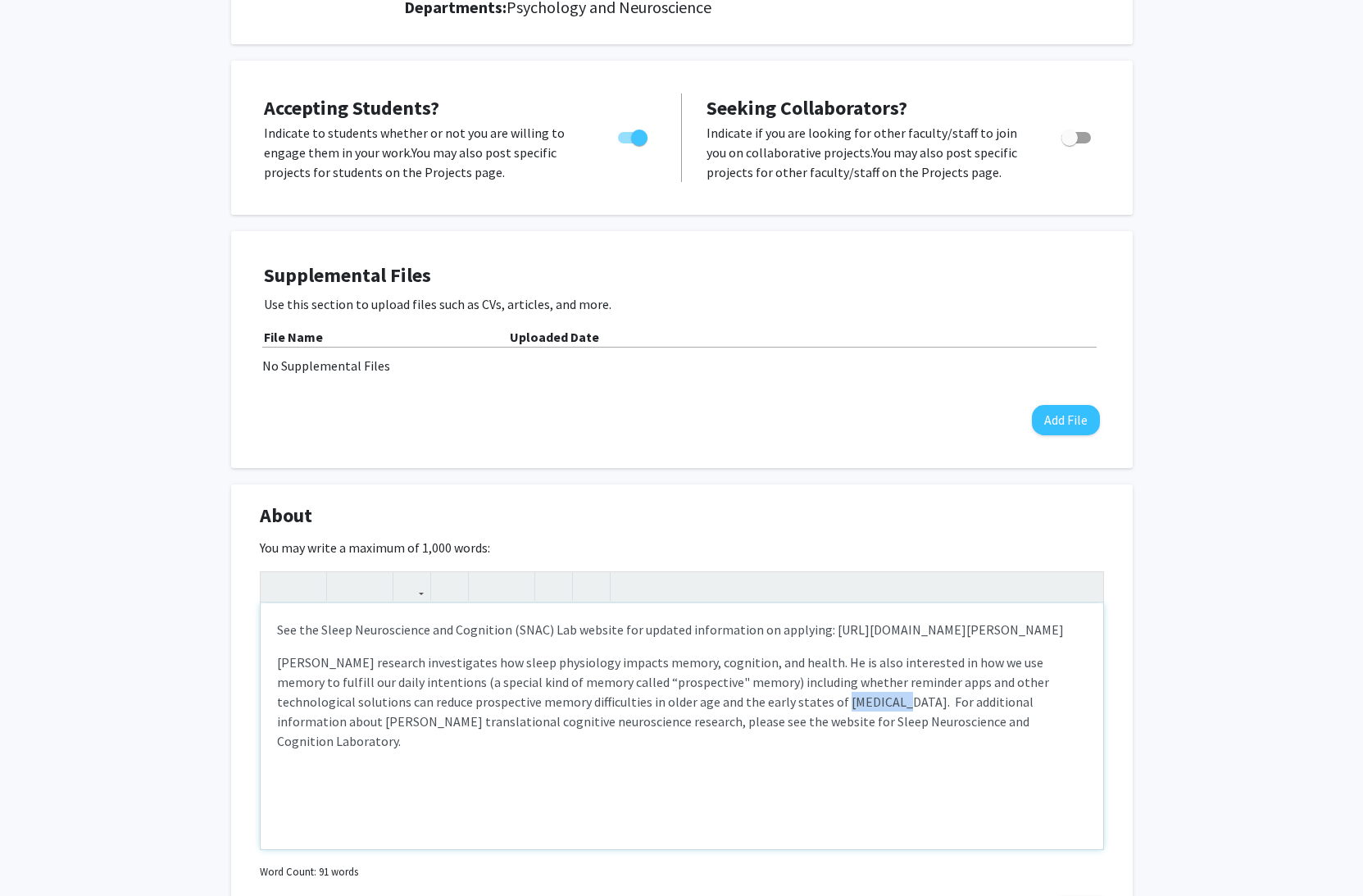
click at [694, 697] on div "See the Sleep Neuroscience and Cognition (SNAC) Lab website for updated informa…" at bounding box center [682, 727] width 843 height 246
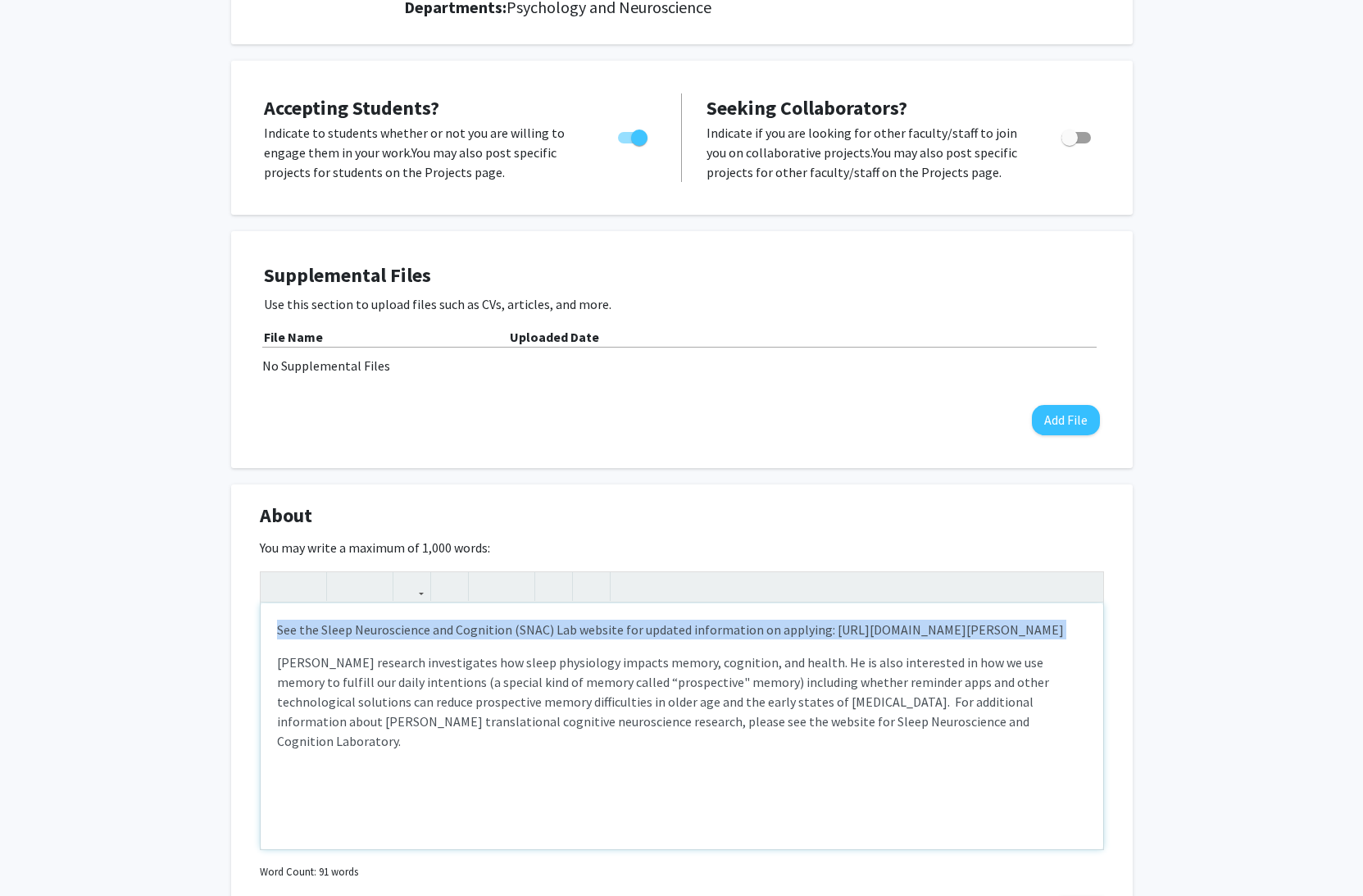
click at [694, 697] on div "See the Sleep Neuroscience and Cognition (SNAC) Lab website for updated informa…" at bounding box center [682, 727] width 843 height 246
click at [792, 709] on div "See the Sleep Neuroscience and Cognition (SNAC) Lab website for updated informa…" at bounding box center [682, 727] width 843 height 246
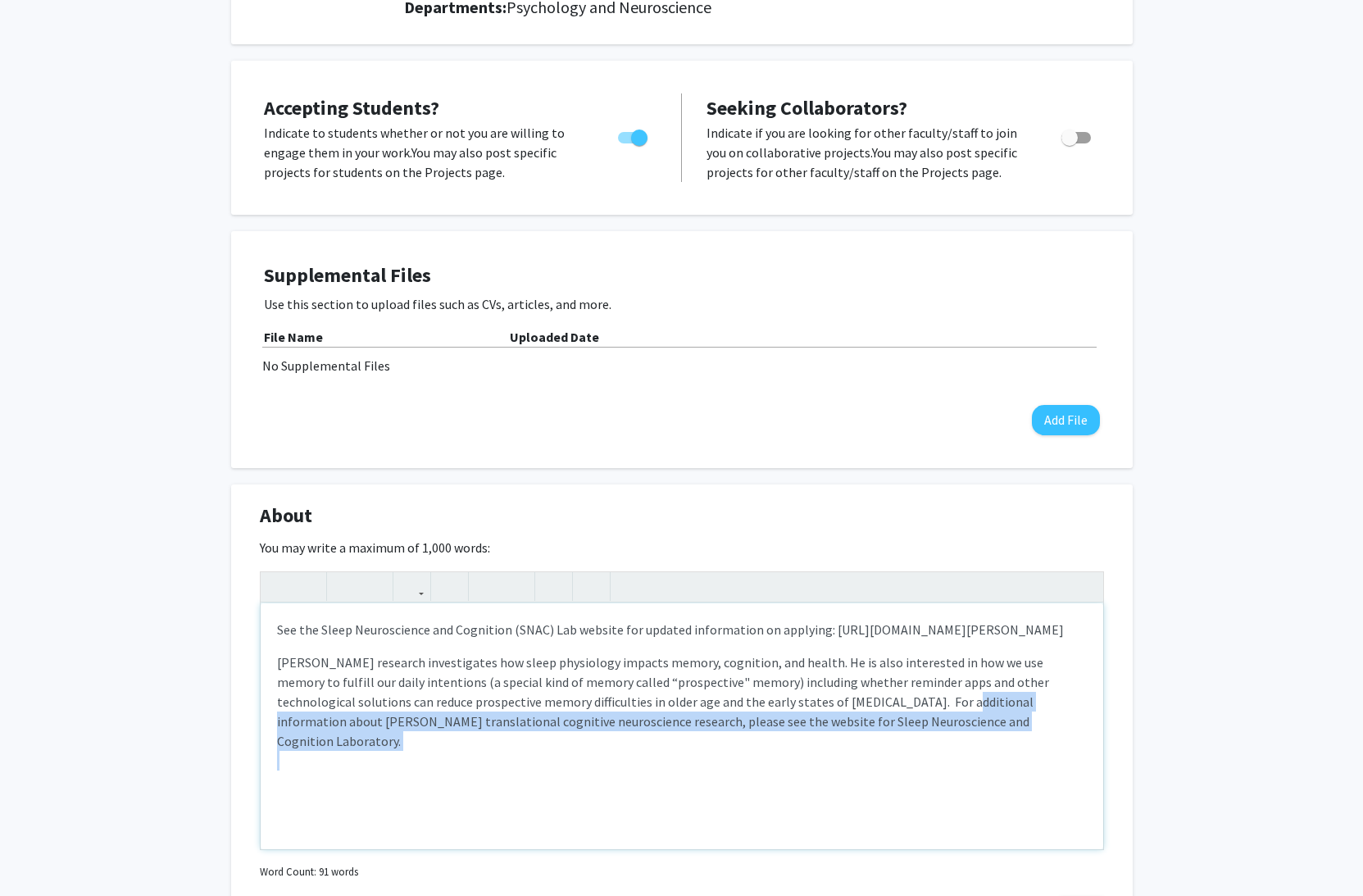
drag, startPoint x: 798, startPoint y: 705, endPoint x: 1004, endPoint y: 755, distance: 212.0
click at [1004, 755] on div "See the Sleep Neuroscience and Cognition (SNAC) Lab website for updated informa…" at bounding box center [682, 727] width 843 height 246
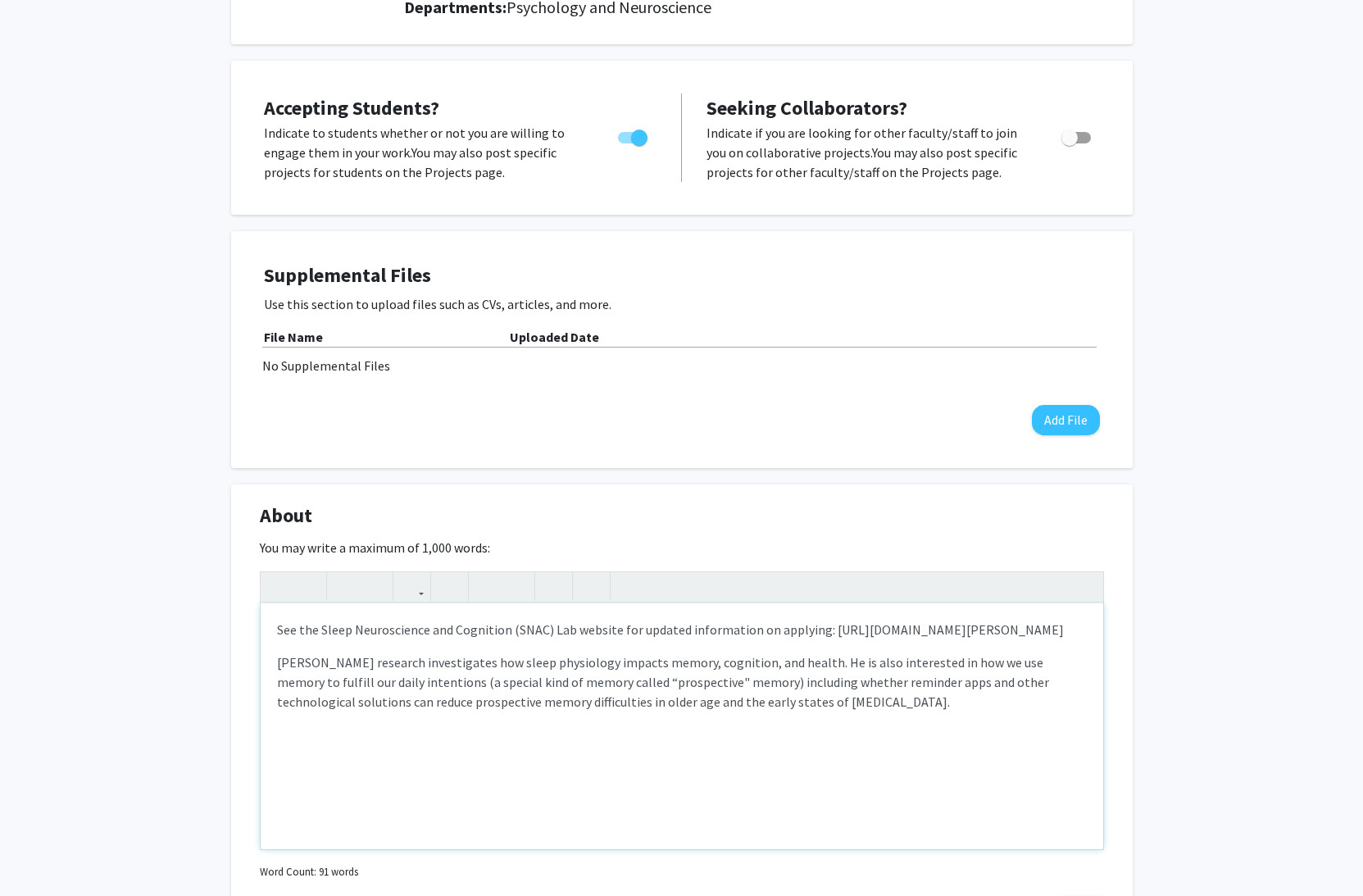
type textarea "<p>See the Sleep Neuroscience and Cognition (SNAC) Lab website for updated info…"
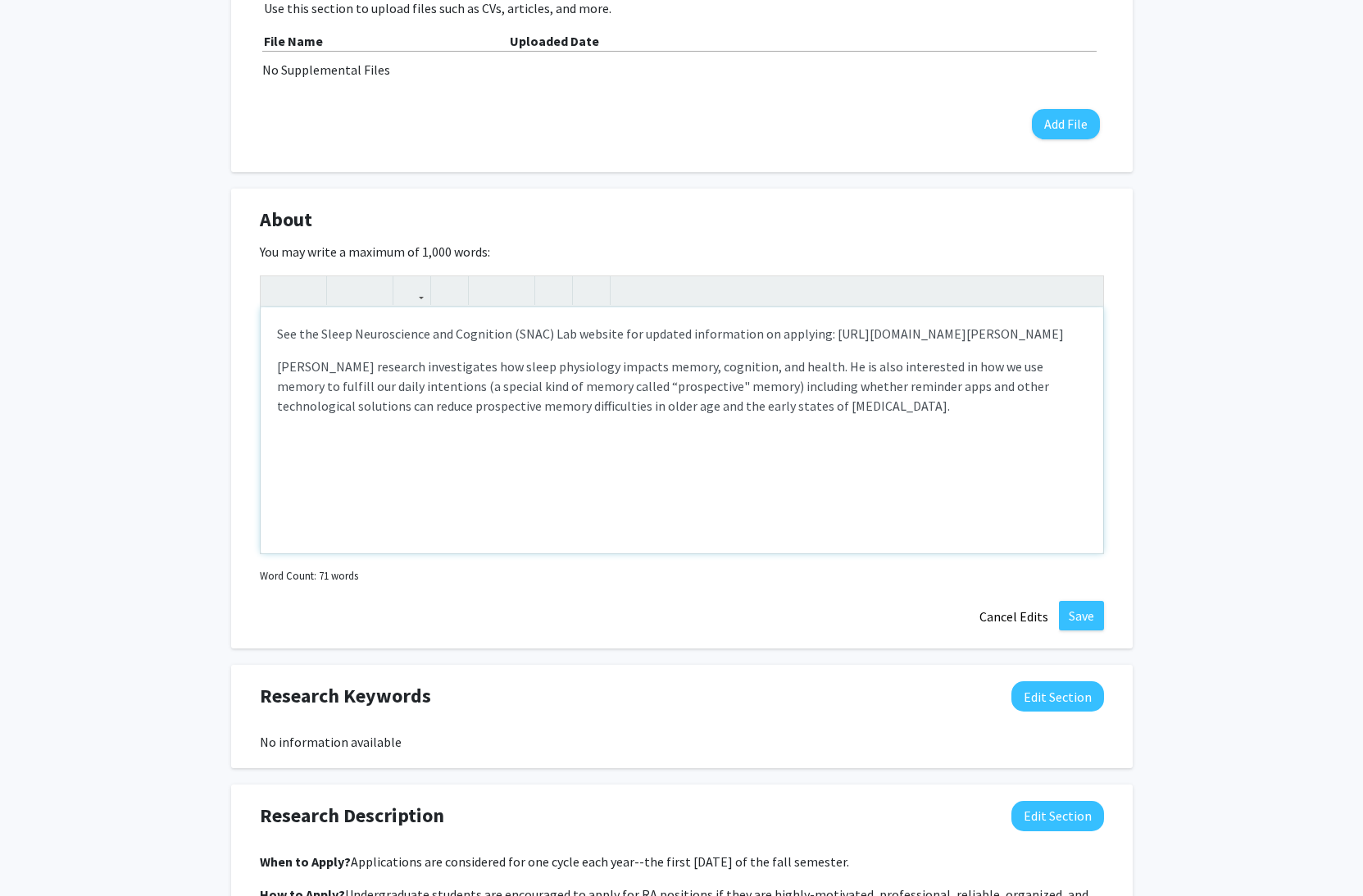
scroll to position [582, 0]
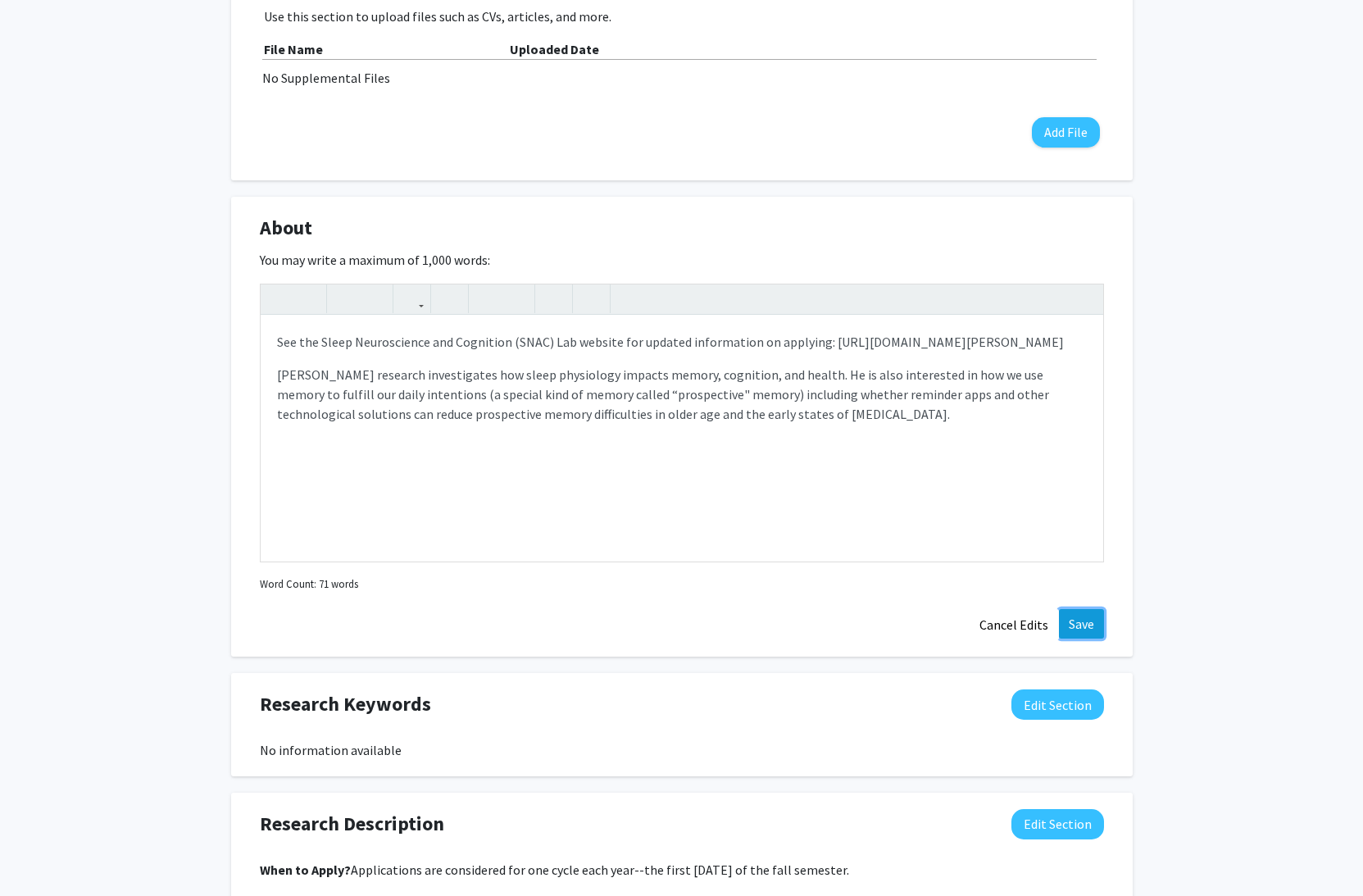
click at [1092, 629] on button "Save" at bounding box center [1081, 624] width 45 height 30
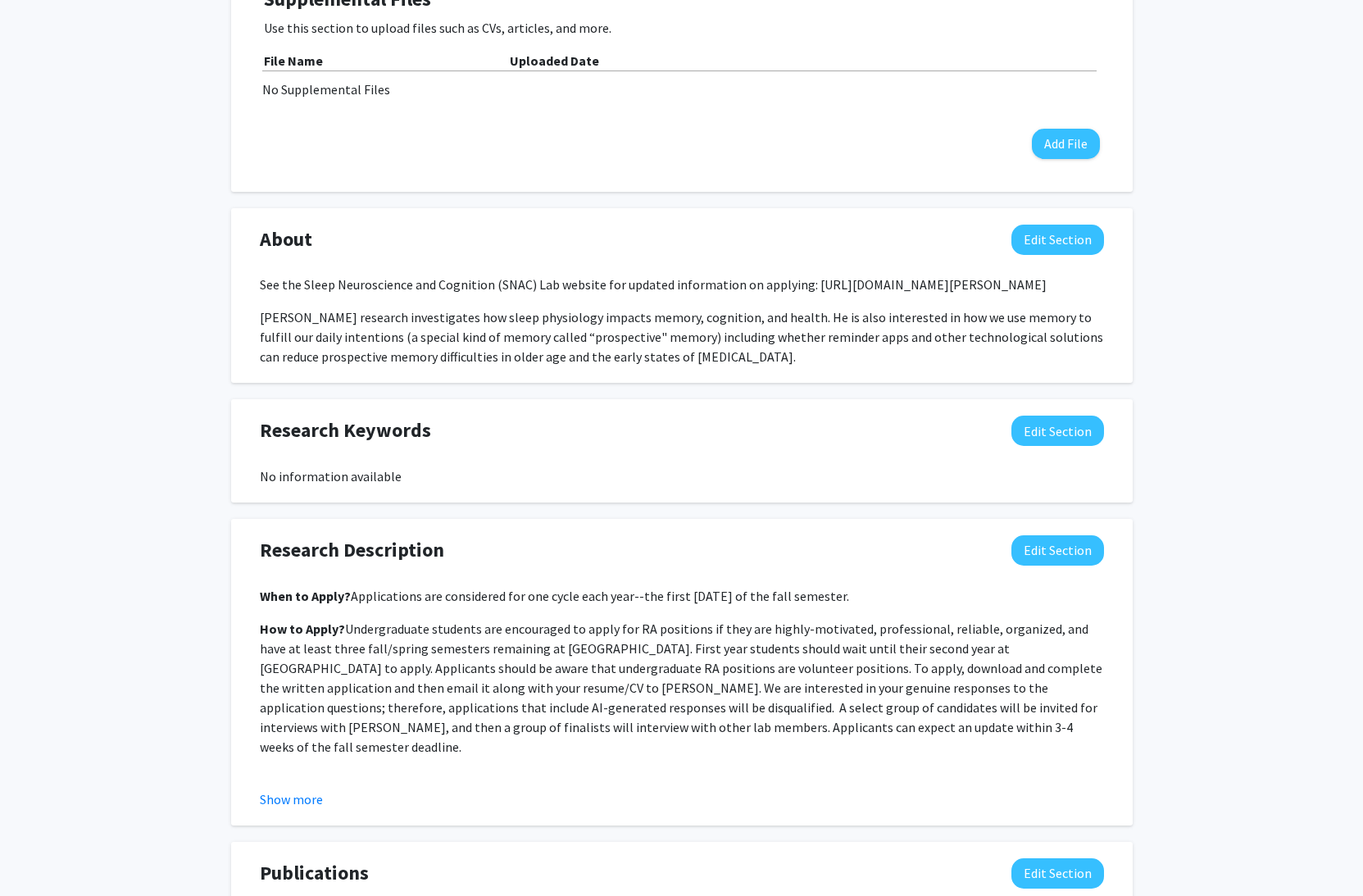
scroll to position [583, 0]
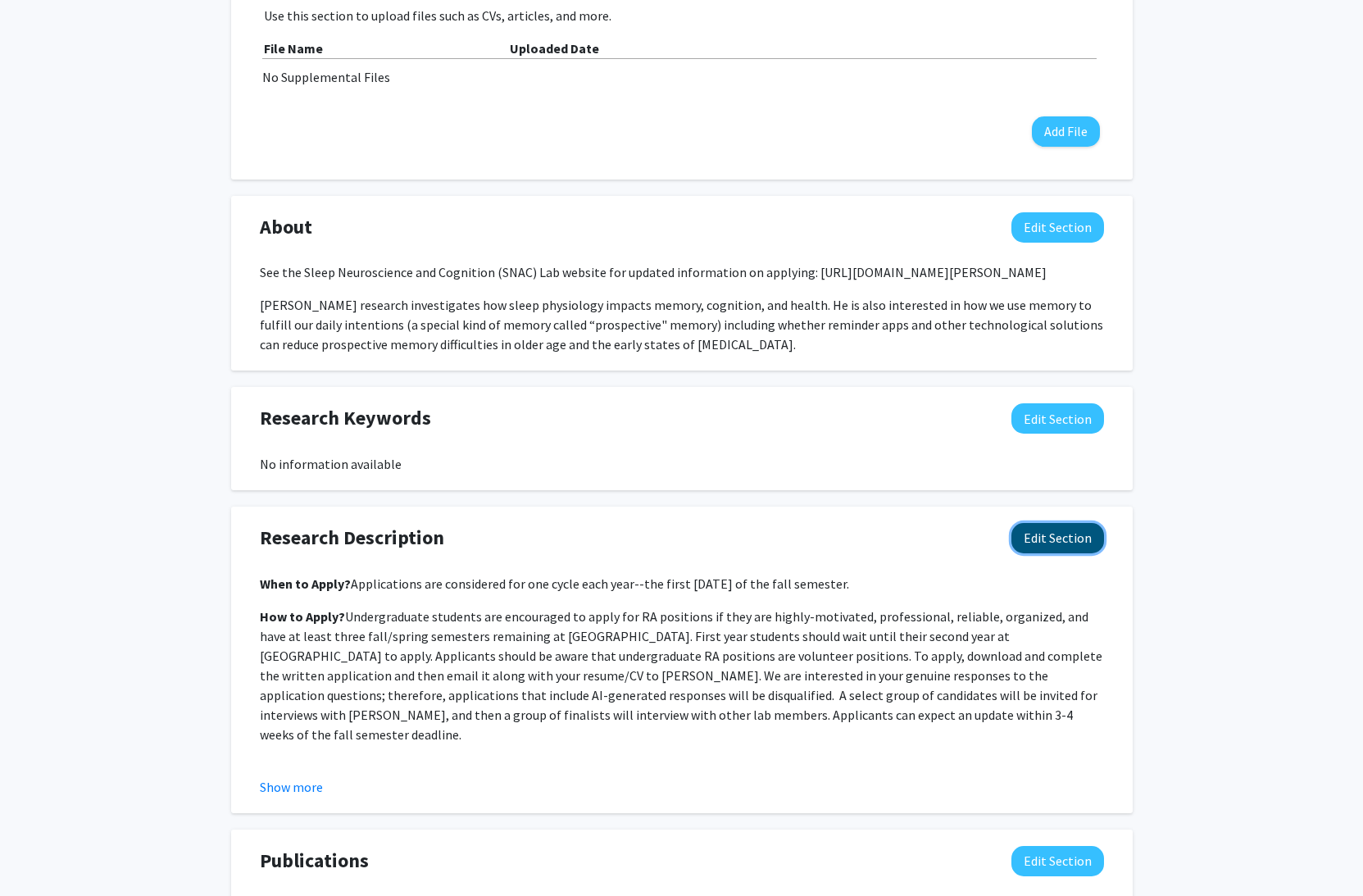
click at [1073, 535] on button "Edit Section" at bounding box center [1057, 538] width 92 height 31
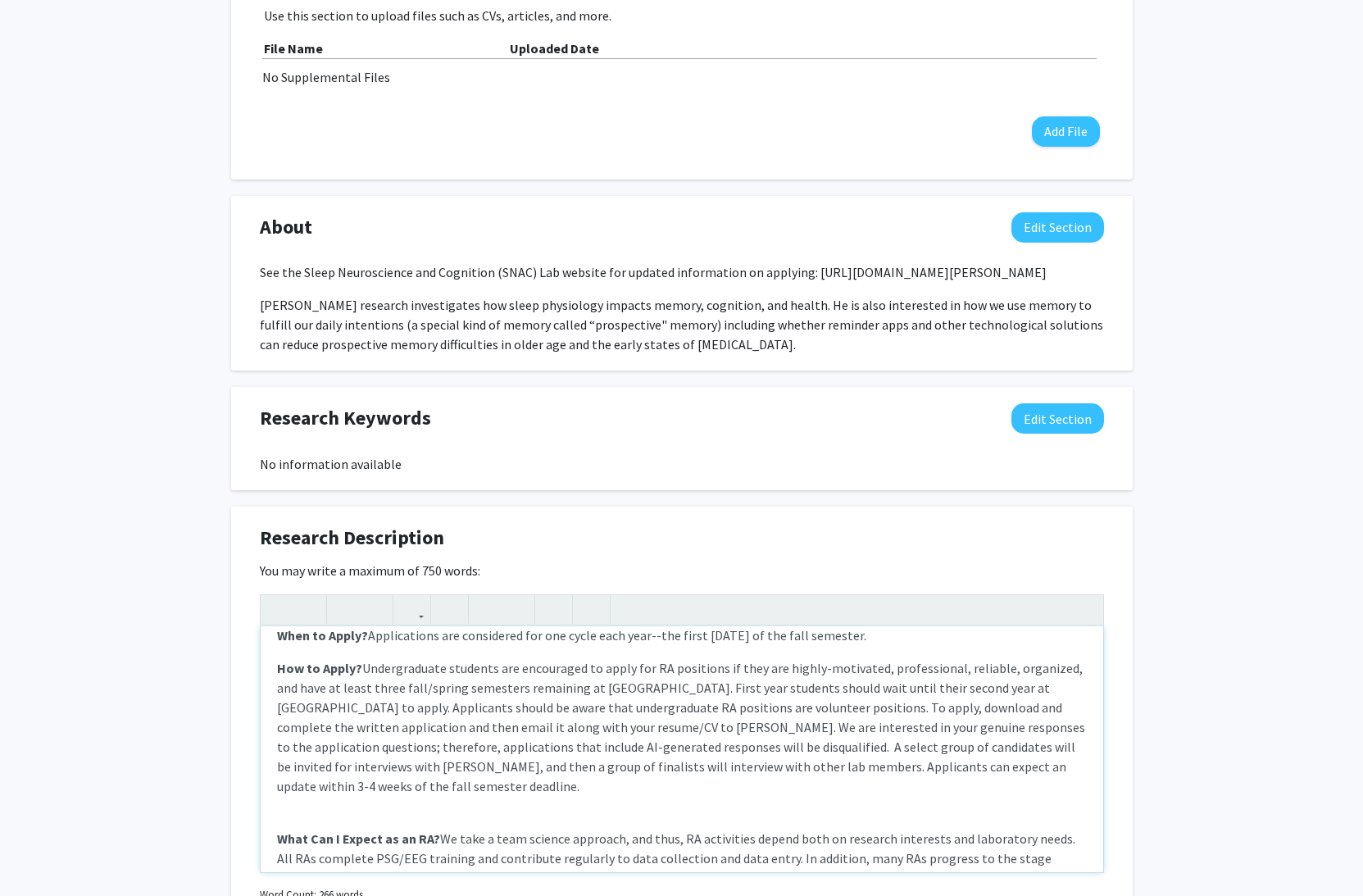
scroll to position [0, 0]
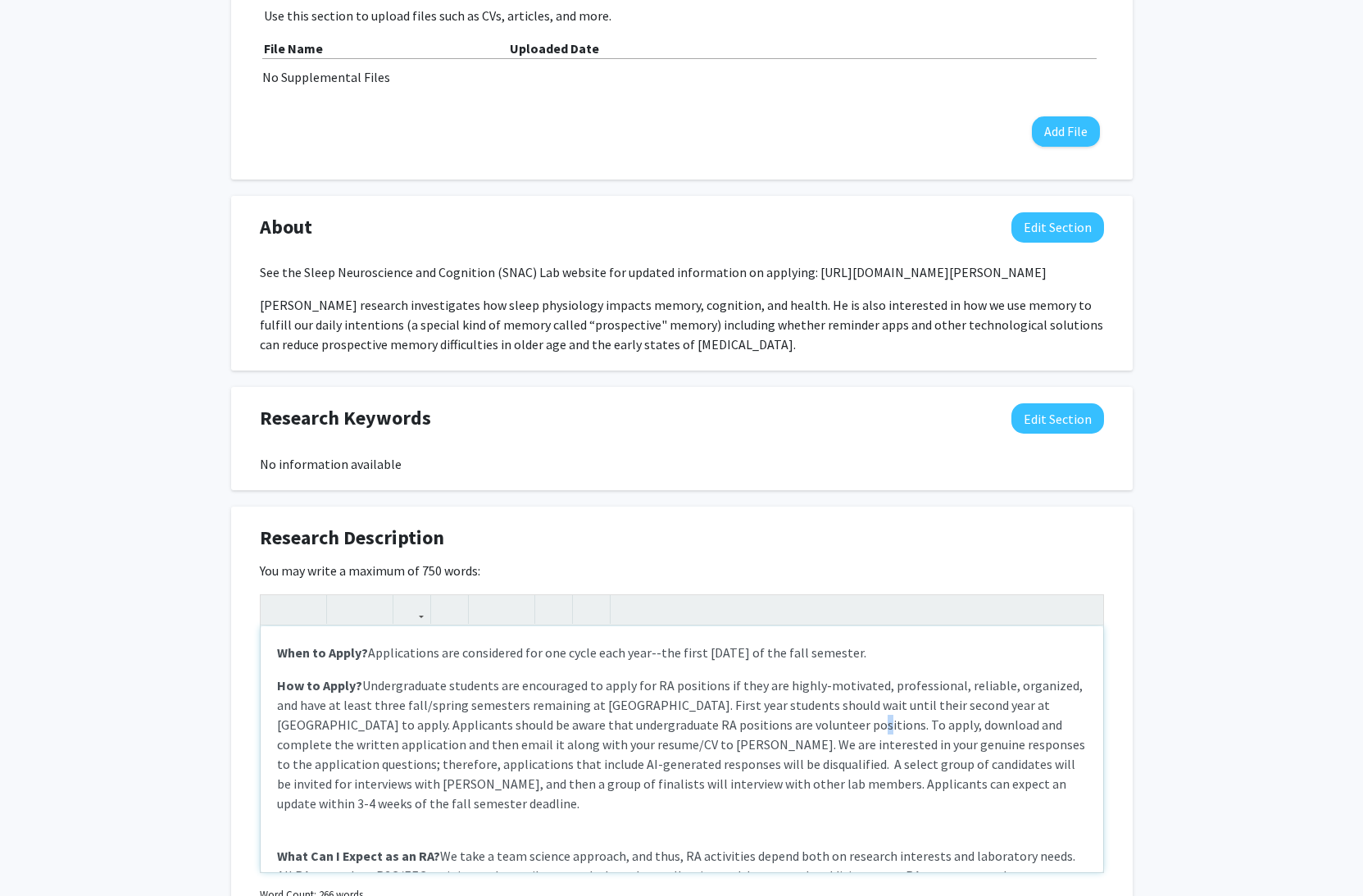
click at [752, 724] on p "How to Apply? Undergraduate students are encouraged to apply for RA positions i…" at bounding box center [682, 744] width 810 height 137
click at [811, 710] on p "How to Apply? Undergraduate students are encouraged to apply for RA positions i…" at bounding box center [682, 744] width 810 height 137
click at [921, 684] on p "How to Apply? Undergraduate students are encouraged to apply for RA positions i…" at bounding box center [682, 744] width 810 height 137
click at [723, 716] on p "How to Apply? Undergraduate students are encouraged to apply for RA positions i…" at bounding box center [682, 744] width 810 height 137
click at [773, 710] on p "How to Apply? Undergraduate students are encouraged to apply for RA positions i…" at bounding box center [682, 744] width 810 height 137
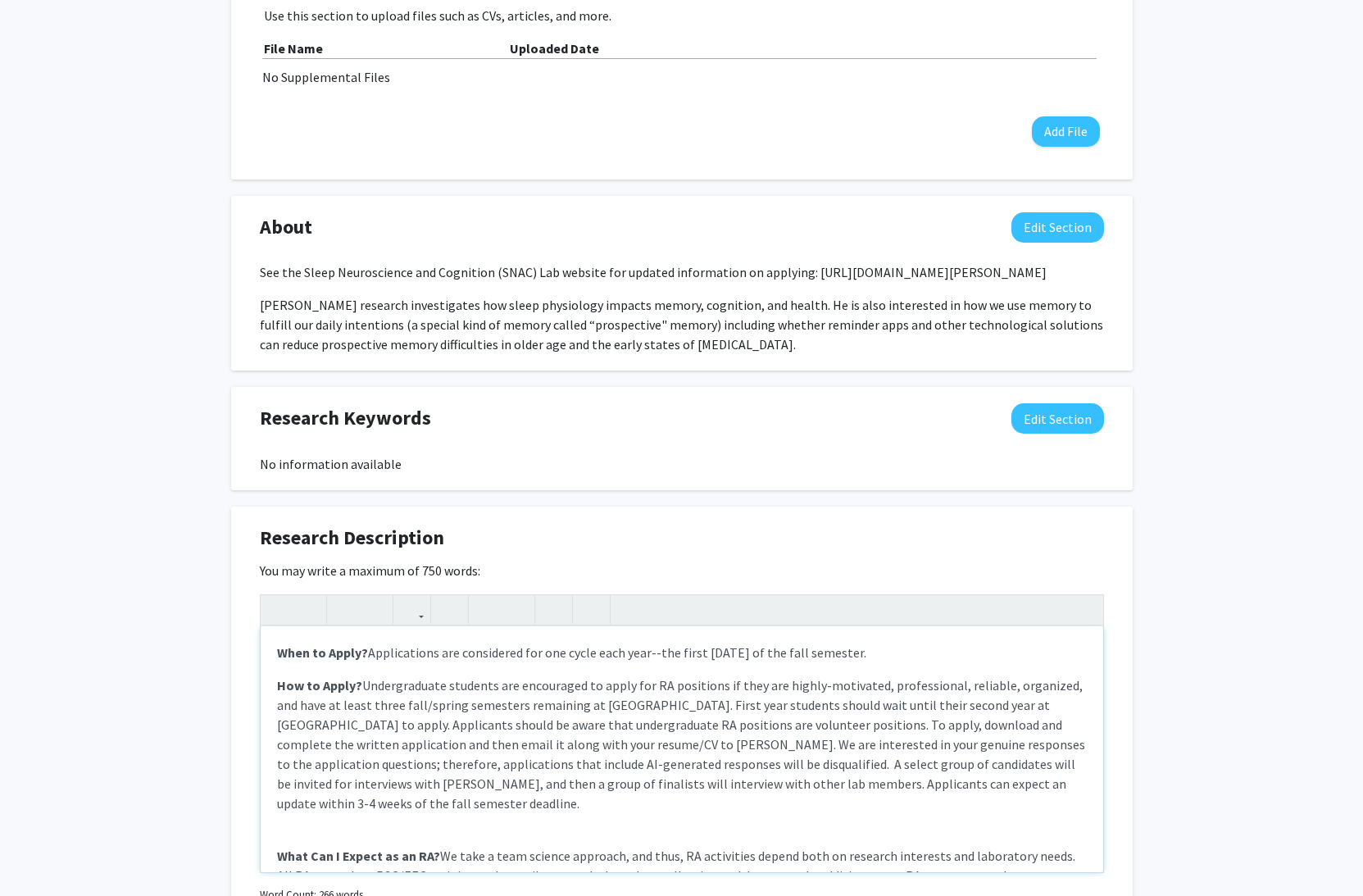
click at [996, 707] on p "How to Apply? Undergraduate students are encouraged to apply for RA positions i…" at bounding box center [682, 744] width 810 height 137
click at [995, 725] on p "How to Apply? Undergraduate students are encouraged to apply for RA positions i…" at bounding box center [682, 744] width 810 height 137
click at [862, 748] on p "How to Apply? Undergraduate students are encouraged to apply for RA positions i…" at bounding box center [682, 744] width 810 height 137
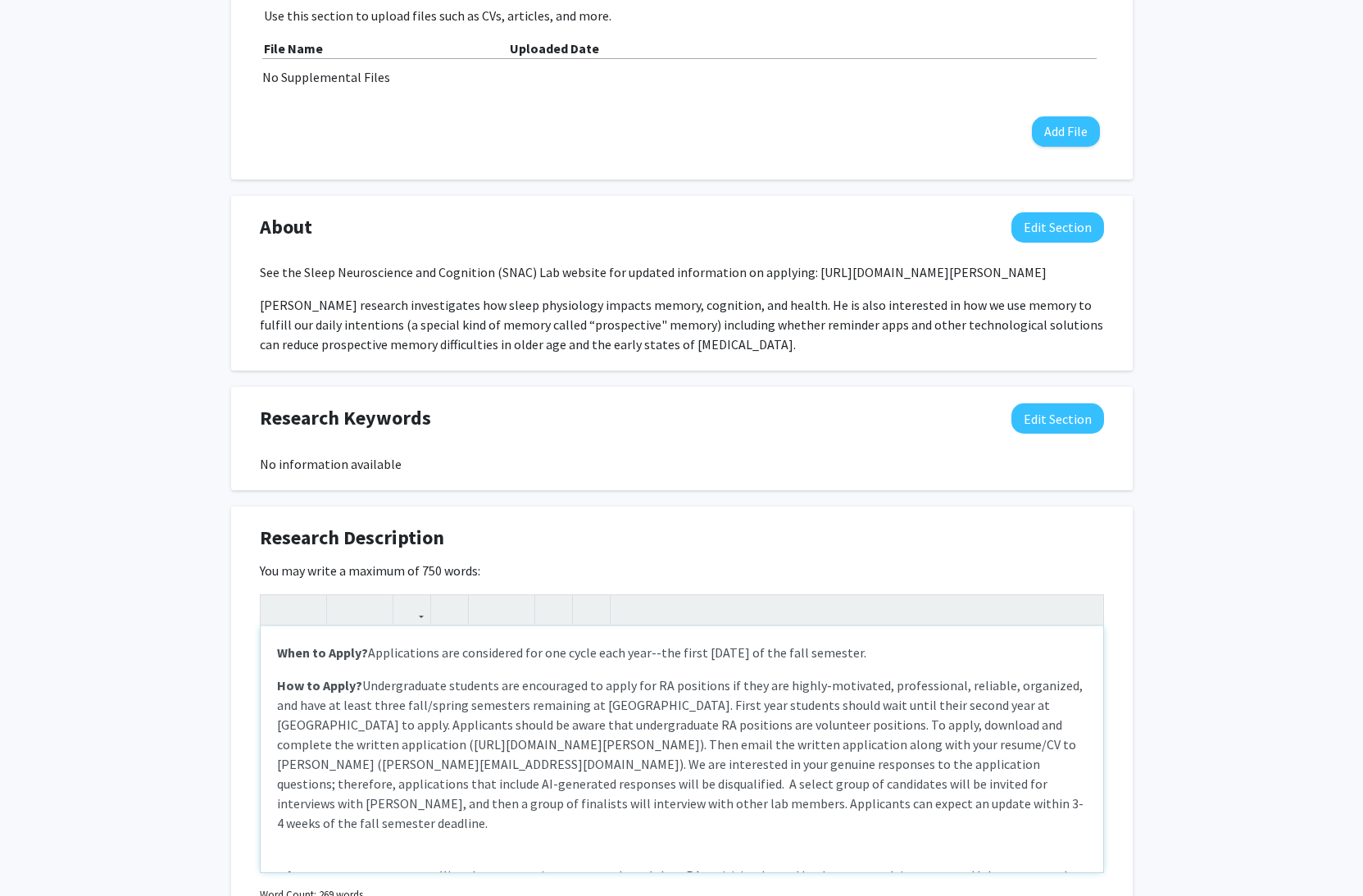
type textarea "<p><strong>When to Apply?</strong> Applications are considered for one cycle ea…"
click at [888, 710] on p "How to Apply? Undergraduate students are encouraged to apply for RA positions i…" at bounding box center [682, 755] width 810 height 158
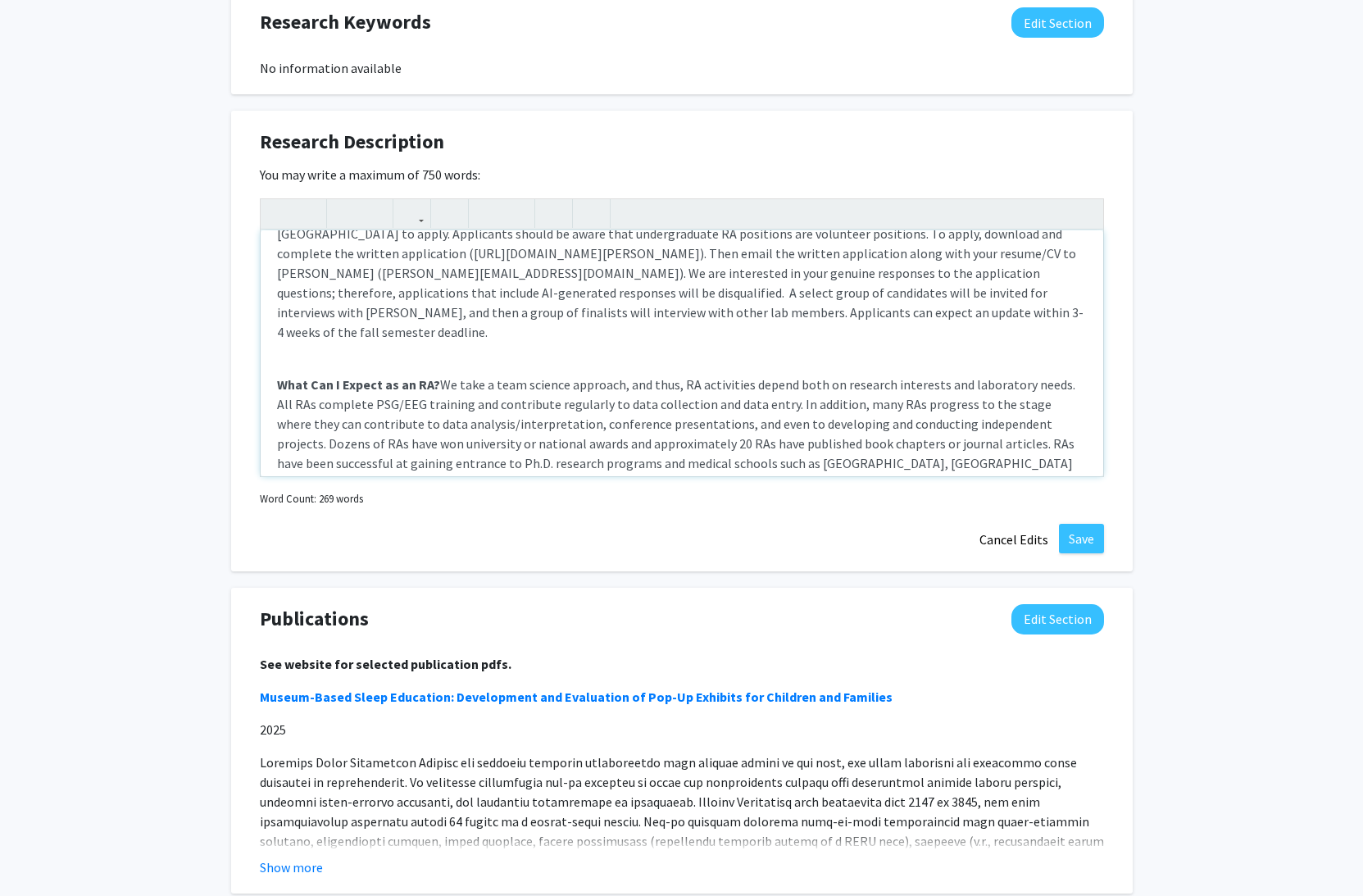
scroll to position [1114, 0]
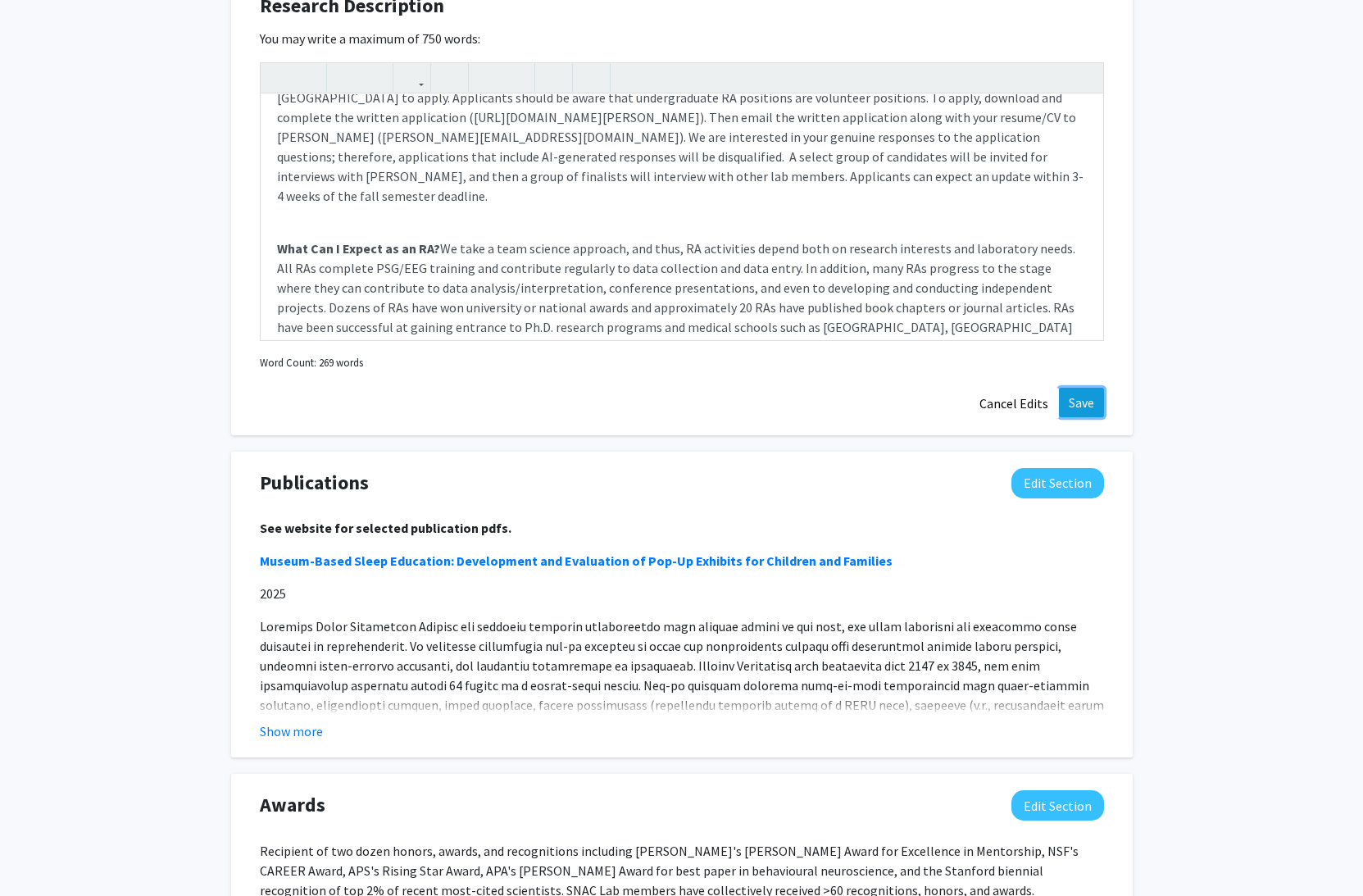
click at [1089, 403] on button "Save" at bounding box center [1081, 402] width 45 height 30
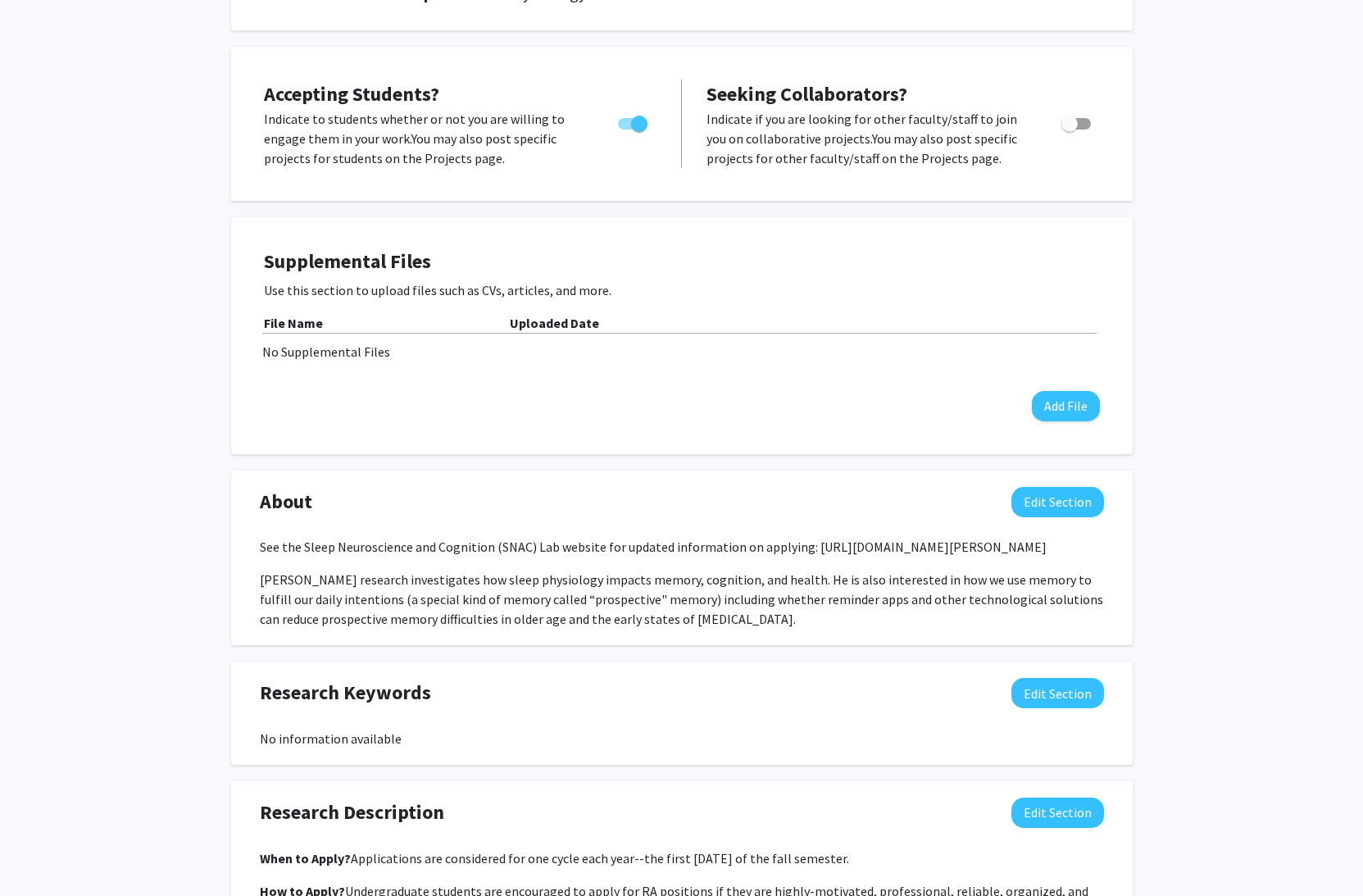
scroll to position [517, 0]
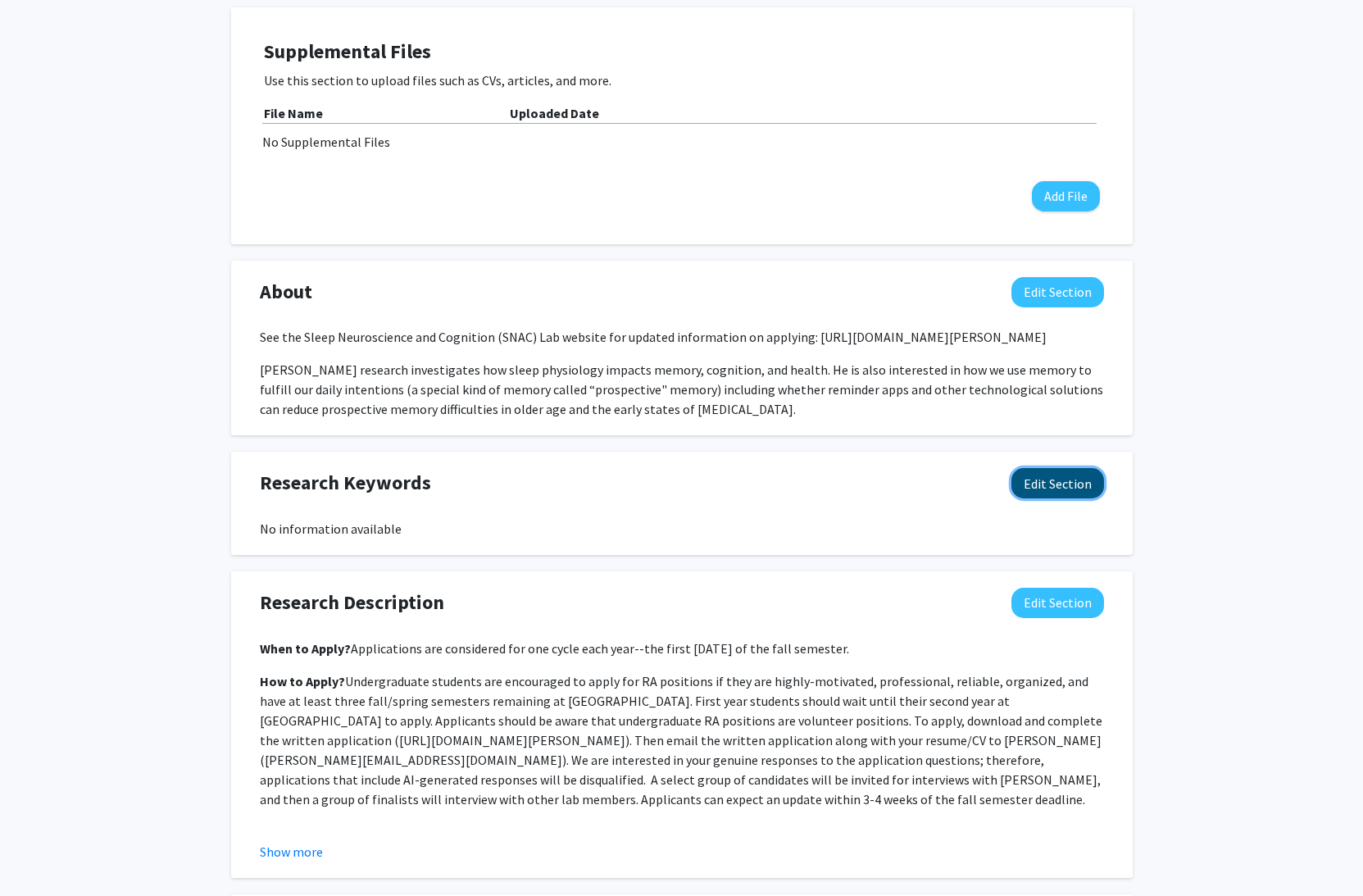
click at [1061, 489] on button "Edit Section" at bounding box center [1057, 484] width 92 height 31
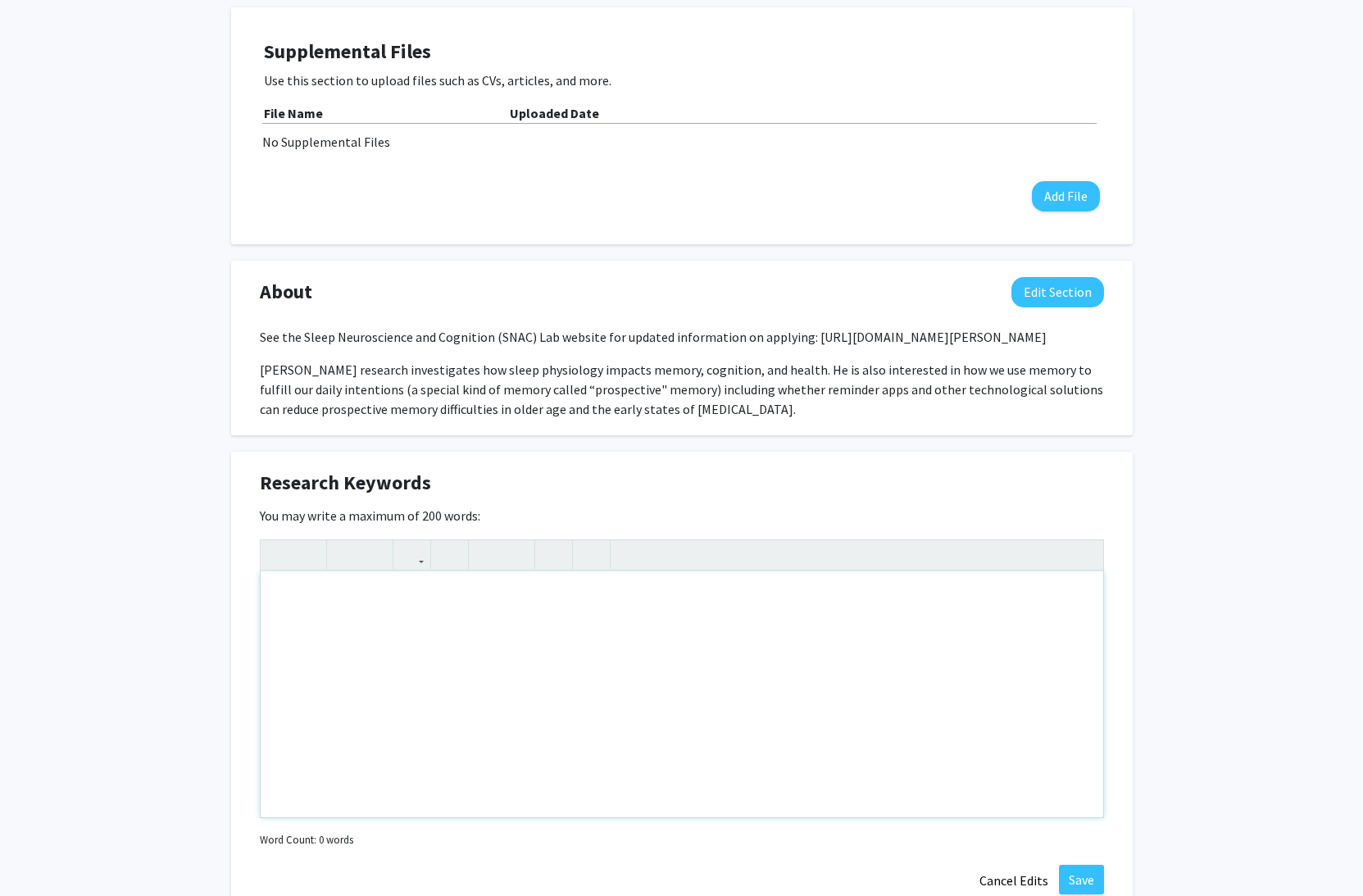
click at [636, 622] on div "Note to users with screen readers: Please deactivate our accessibility plugin f…" at bounding box center [682, 694] width 843 height 246
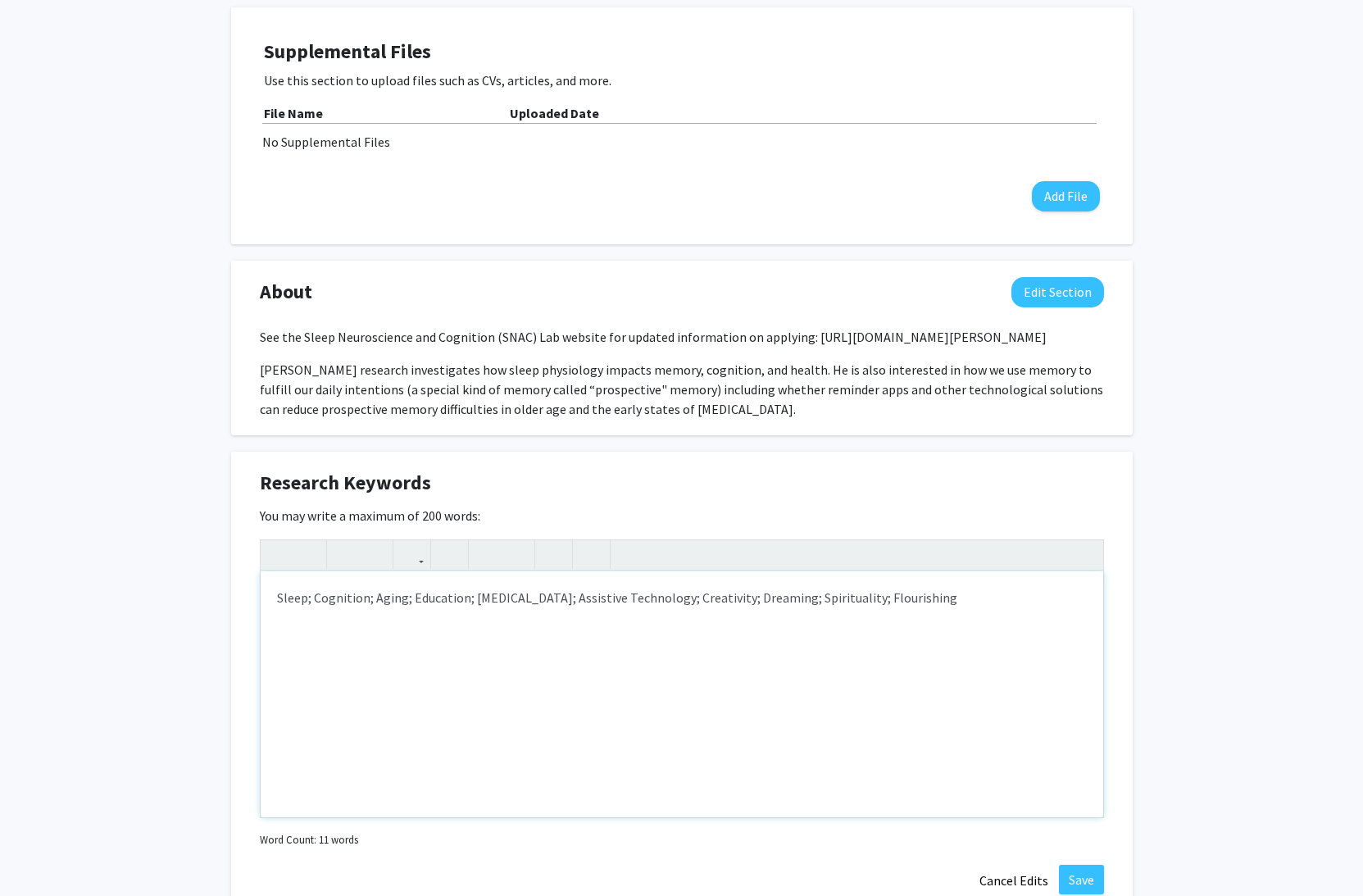
click at [372, 594] on div "Sleep; Cognition; Aging; Education; [MEDICAL_DATA]; Assistive Technology; Creat…" at bounding box center [682, 694] width 843 height 246
click at [459, 599] on div "Sleep; Cognition; Memory; Aging; Education; [MEDICAL_DATA]; Assistive Technolog…" at bounding box center [682, 694] width 843 height 246
click at [483, 599] on p "Sleep; Cognition; Memory; Education; [MEDICAL_DATA]; Assistive Technology; Crea…" at bounding box center [682, 597] width 810 height 19
click at [694, 598] on p "Sleep; Cognition; Memory; Education; Aging; [MEDICAL_DATA]; [MEDICAL_DATA]; Ass…" at bounding box center [682, 607] width 810 height 39
type textarea "<p>Sleep; Cognition; Memory; Education; Aging; [MEDICAL_DATA]; Assistive Techno…"
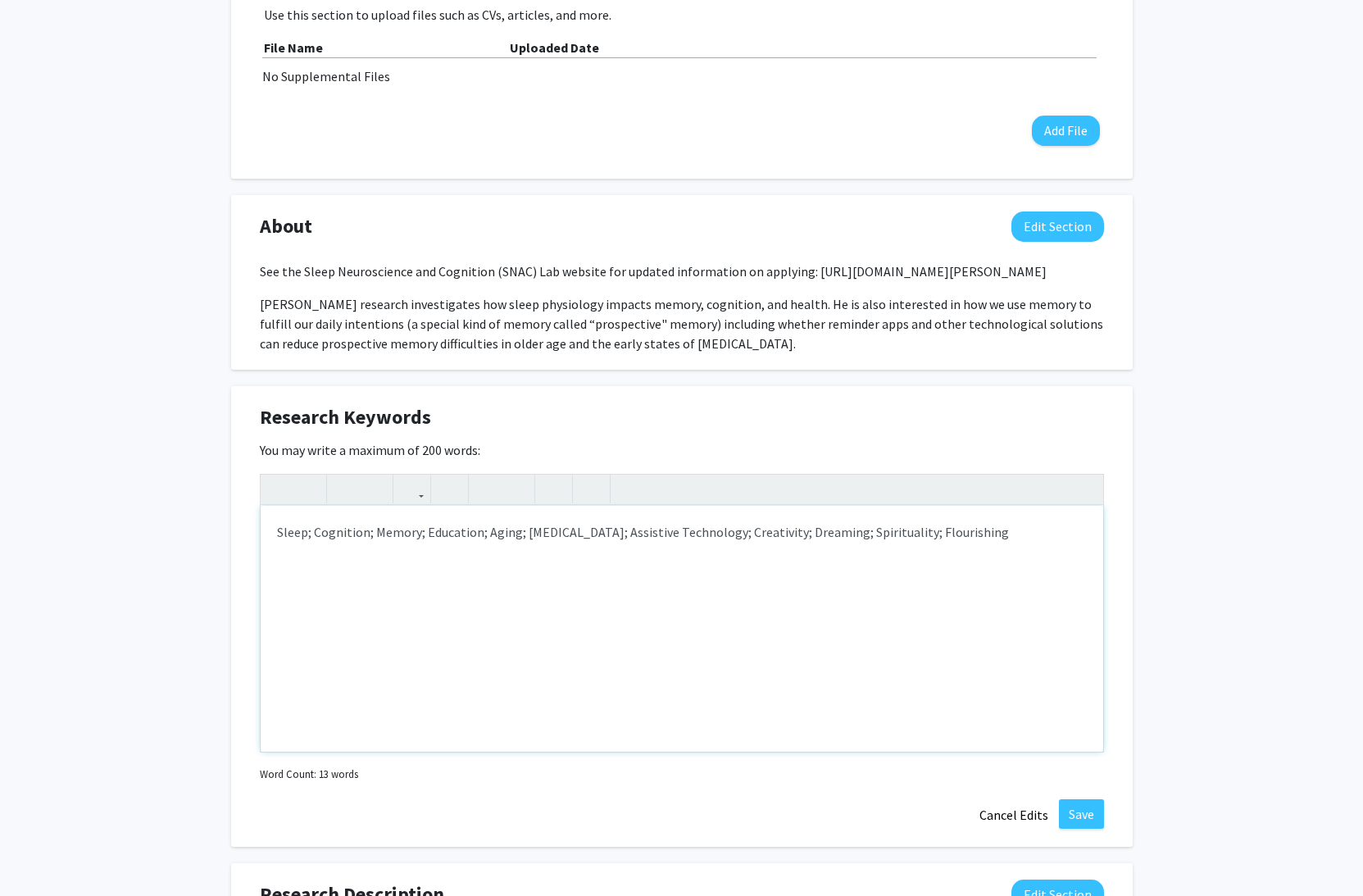
scroll to position [612, 0]
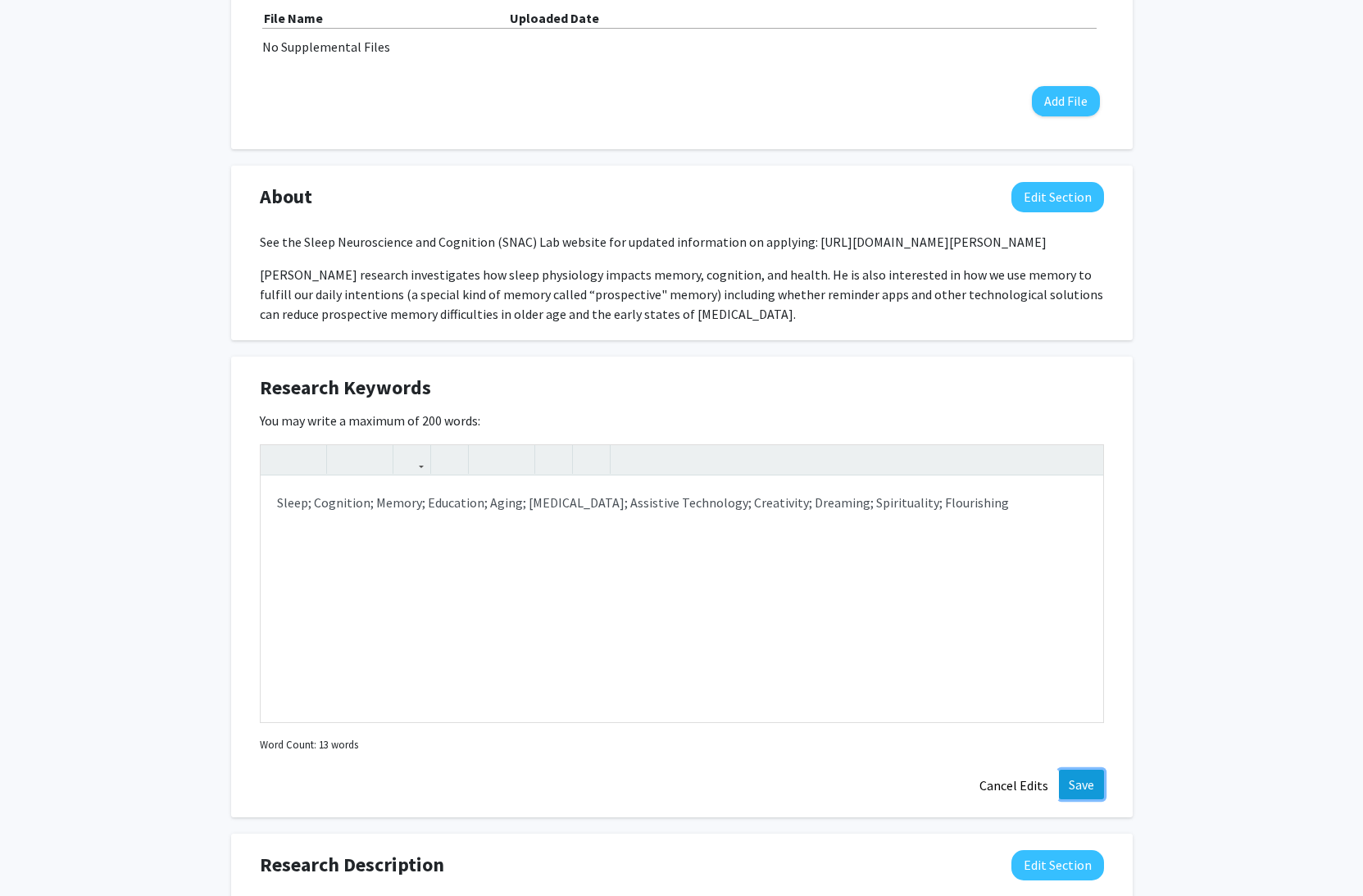
click at [1089, 781] on button "Save" at bounding box center [1081, 784] width 45 height 30
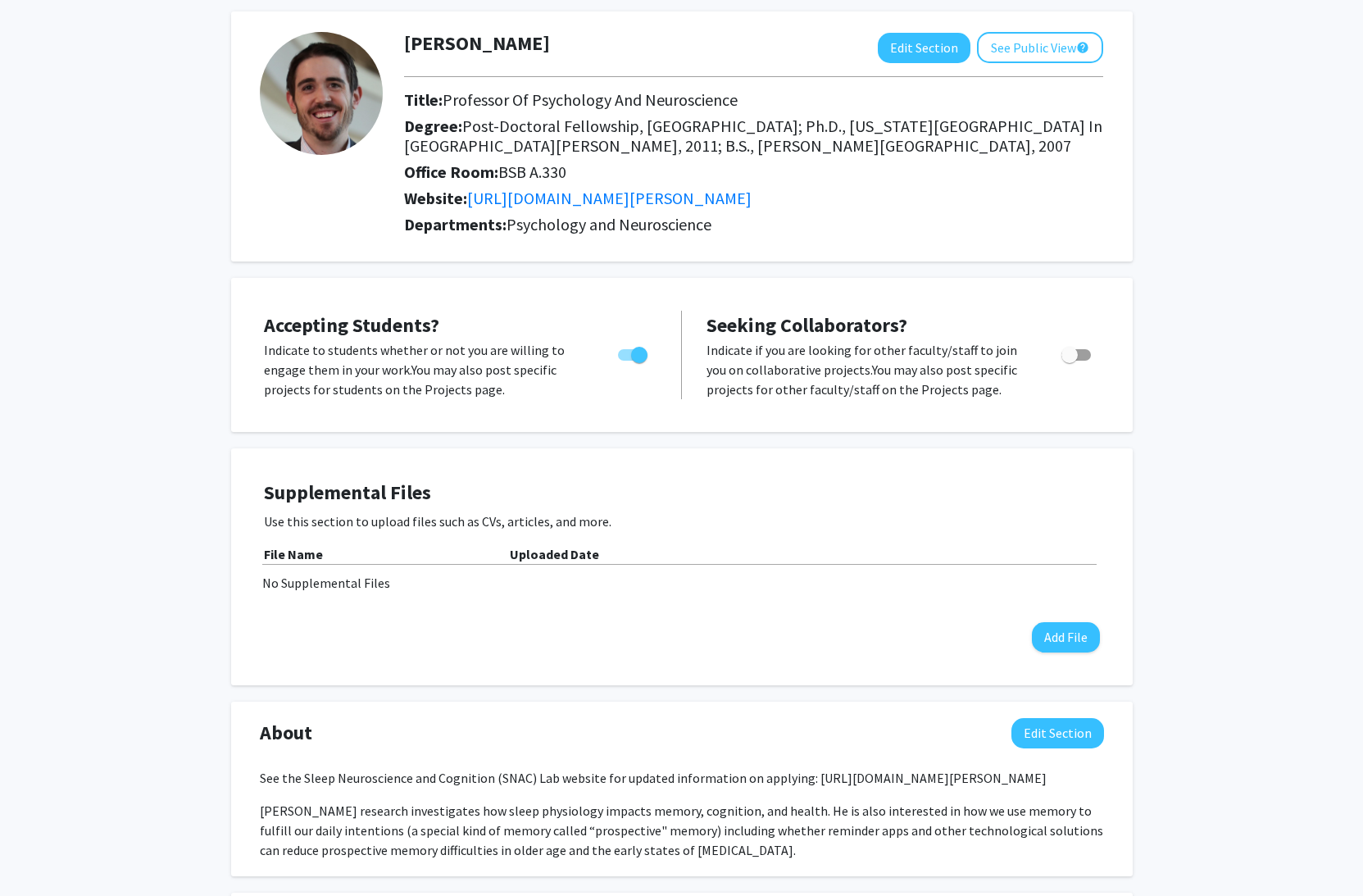
scroll to position [0, 0]
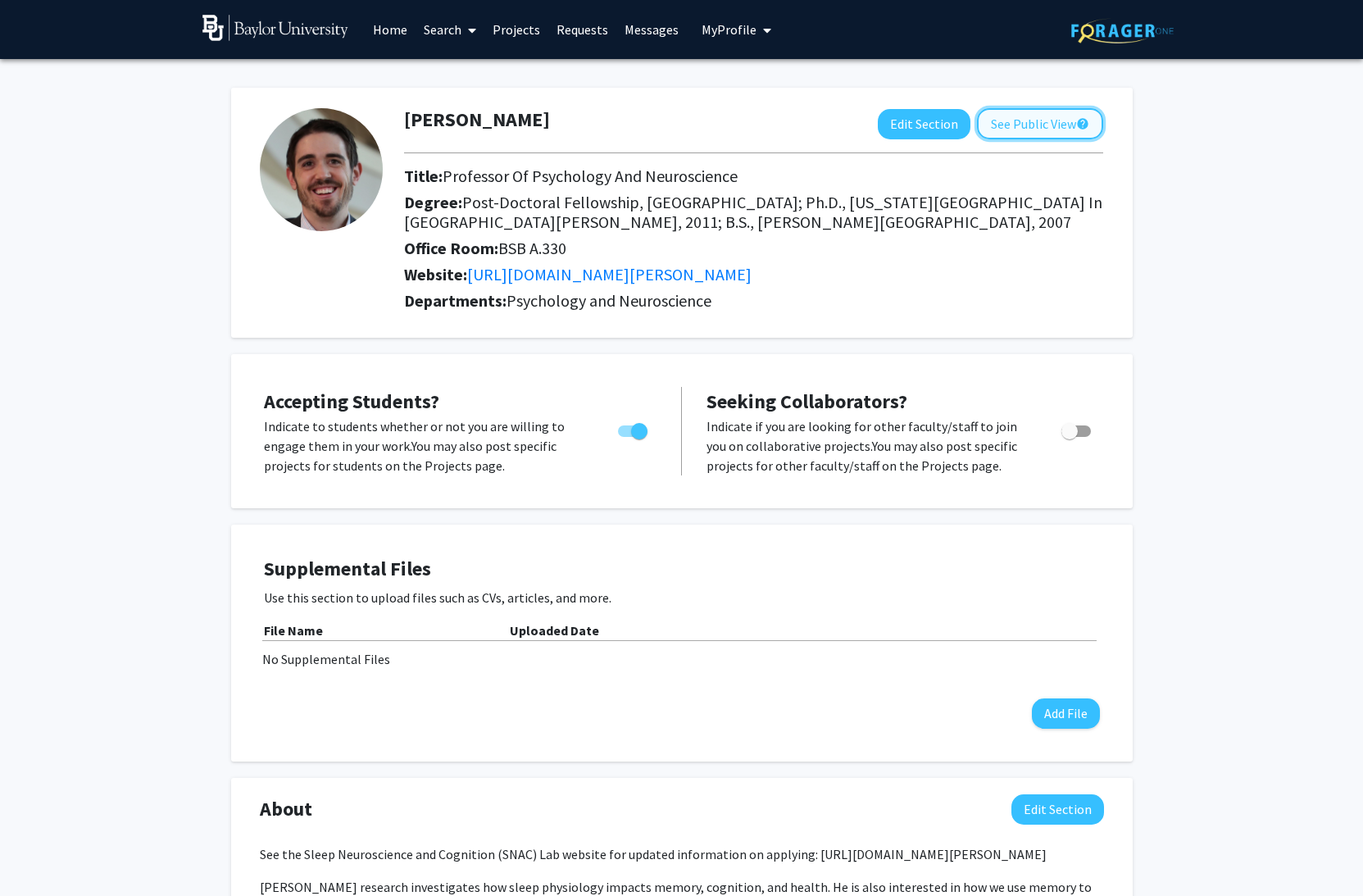
click at [1053, 132] on button "See Public View help" at bounding box center [1040, 124] width 126 height 31
